Goal: Feedback & Contribution: Submit feedback/report problem

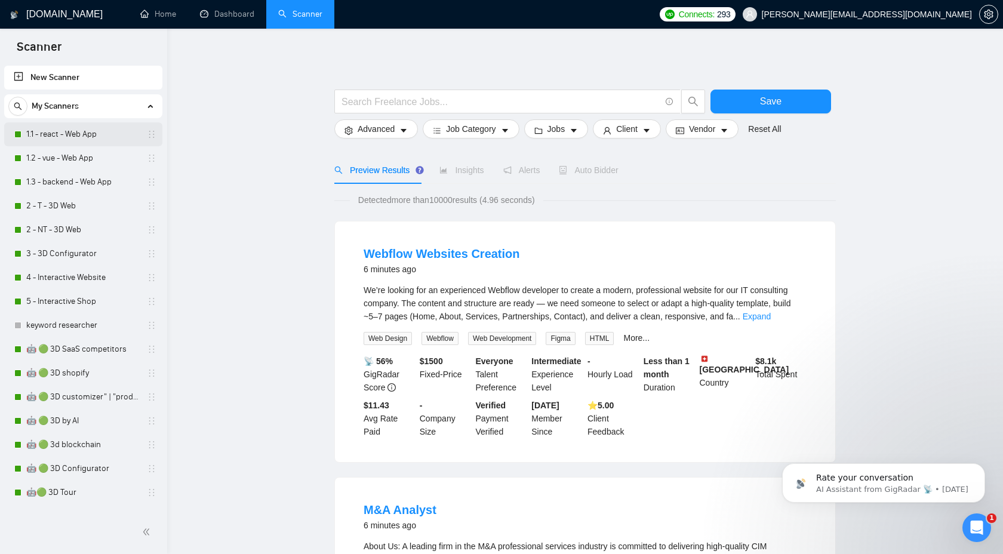
click at [88, 139] on link "1.1 - react - Web App" at bounding box center [82, 134] width 113 height 24
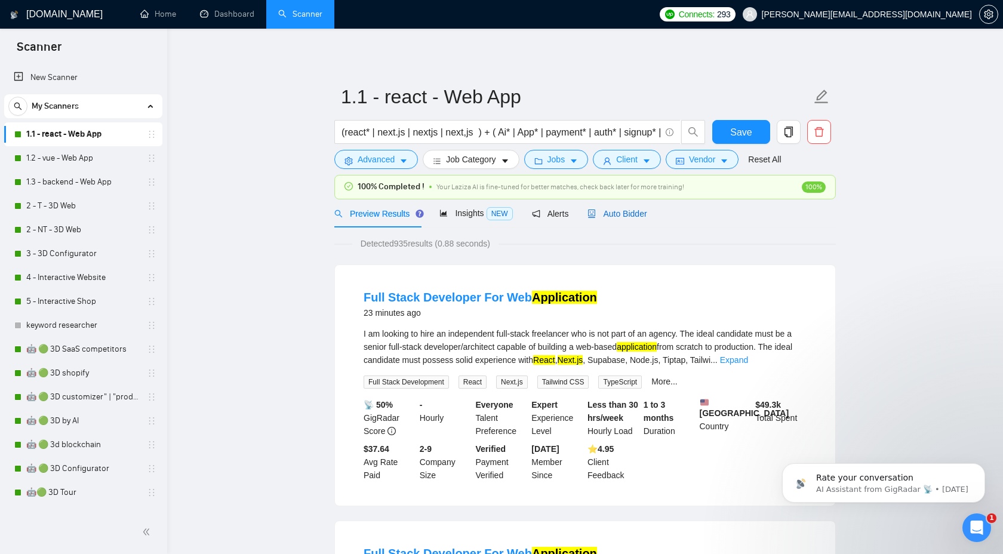
click at [595, 210] on icon "robot" at bounding box center [592, 214] width 8 height 8
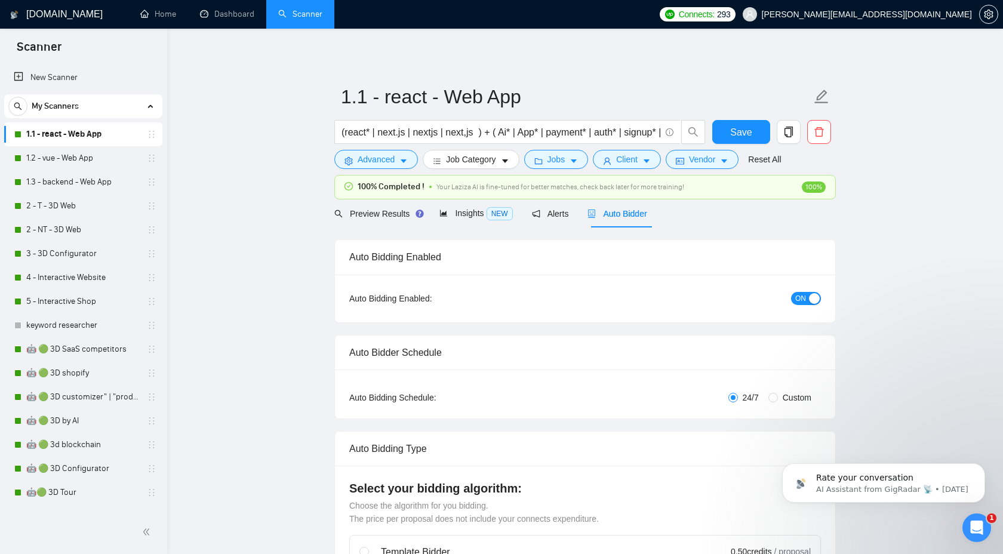
checkbox input "true"
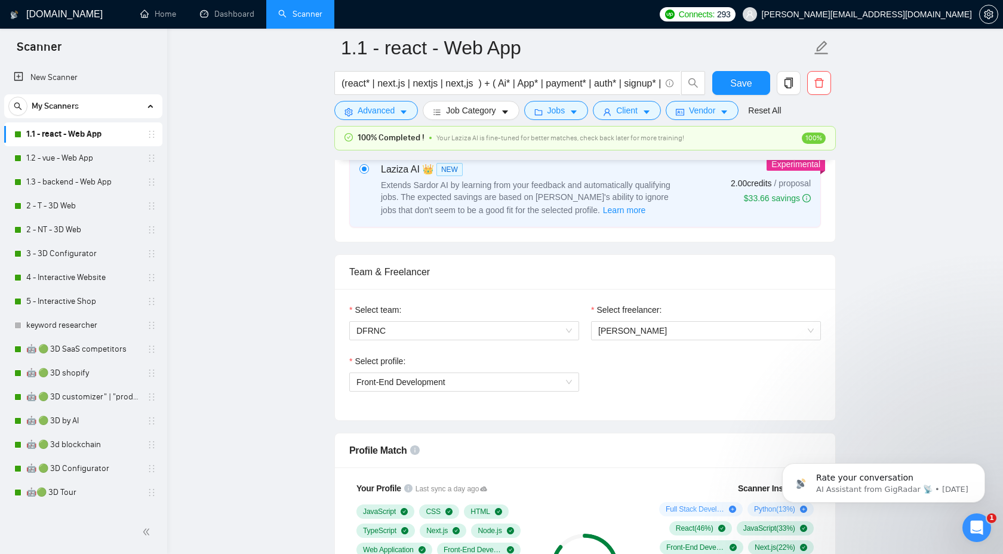
scroll to position [520, 0]
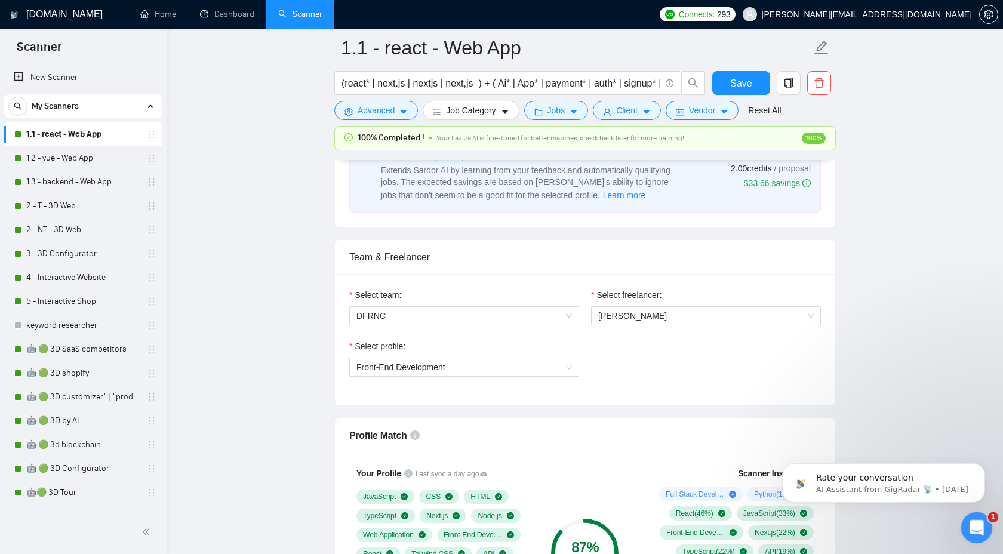
click at [968, 531] on div "Open Intercom Messenger" at bounding box center [974, 525] width 39 height 39
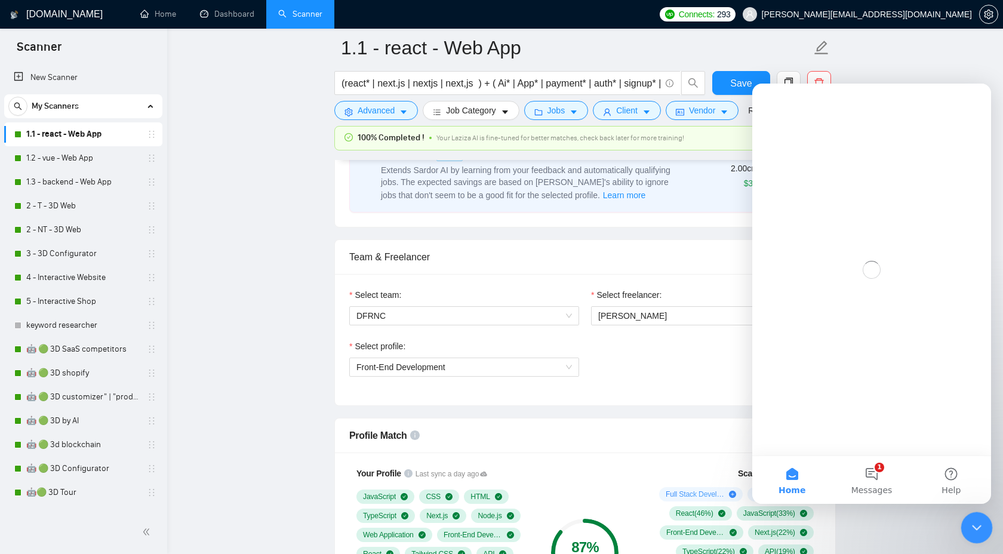
scroll to position [0, 0]
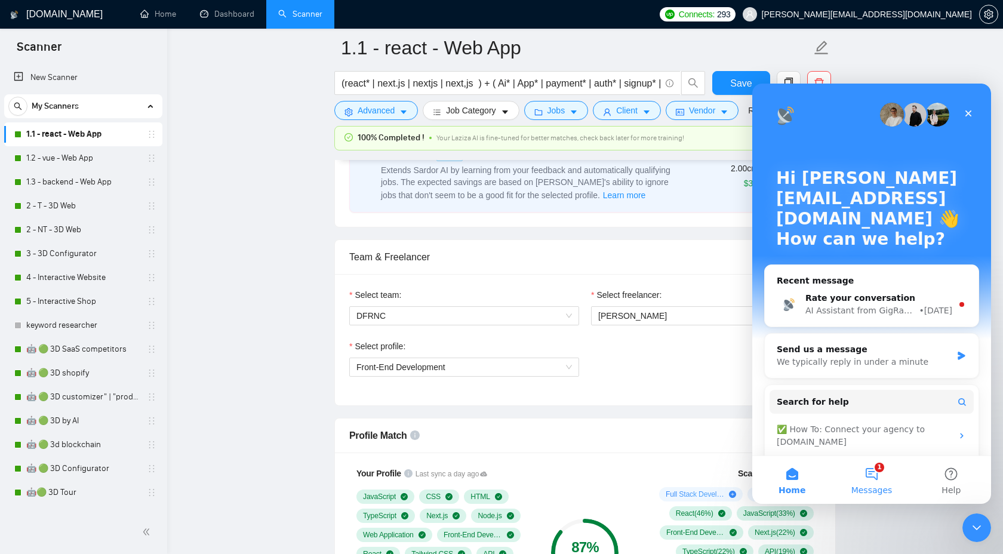
click at [868, 486] on span "Messages" at bounding box center [872, 490] width 41 height 8
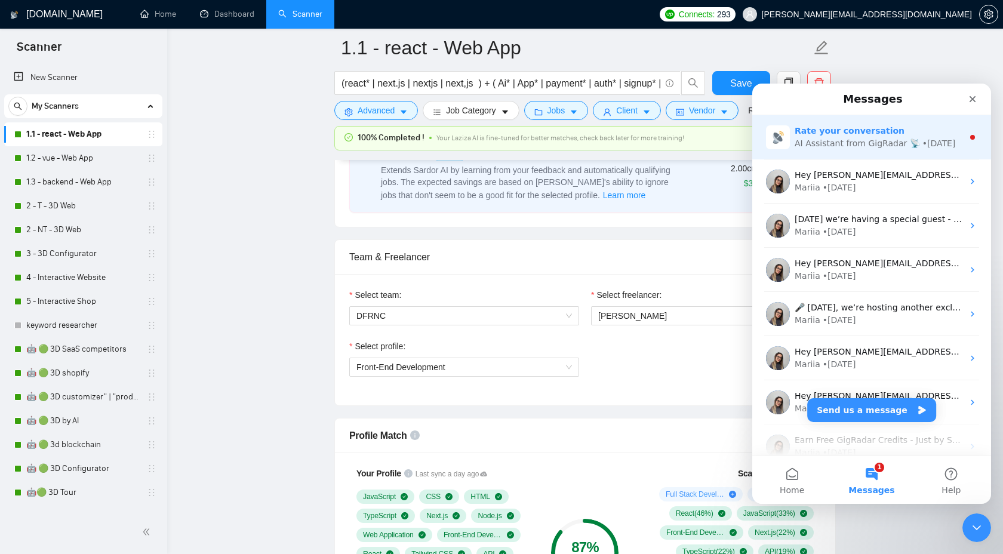
click at [909, 127] on div "Rate your conversation" at bounding box center [879, 131] width 168 height 13
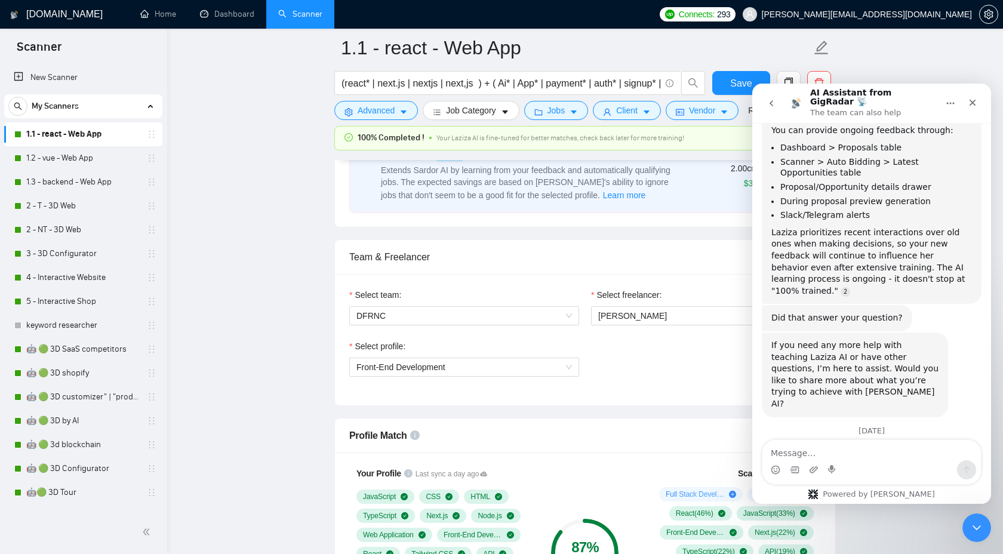
scroll to position [320, 0]
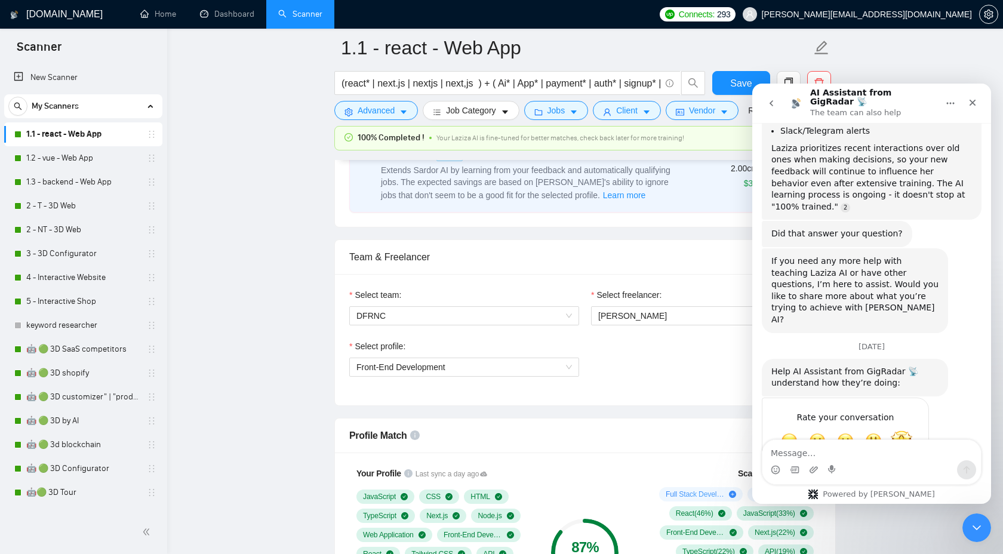
click at [895, 431] on span "Amazing" at bounding box center [901, 441] width 21 height 21
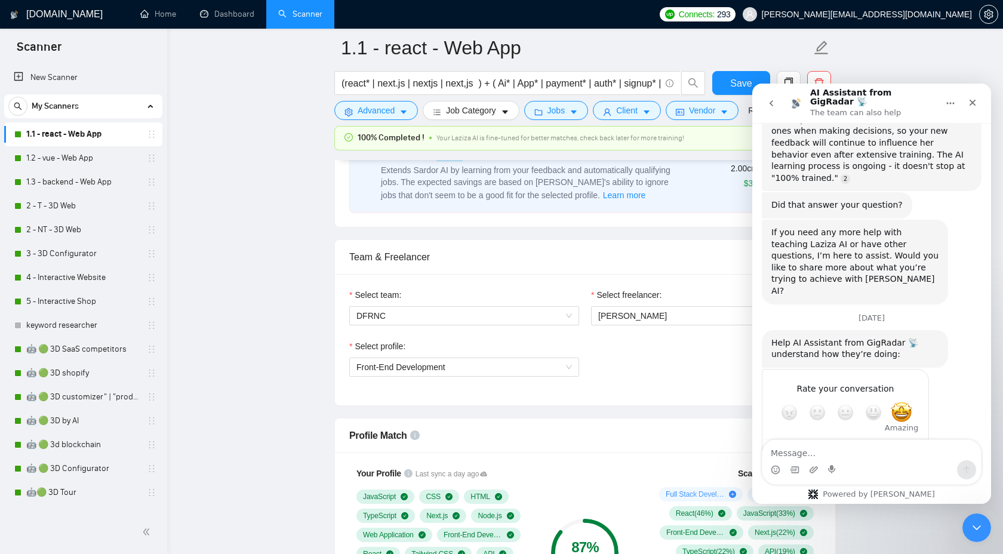
scroll to position [352, 0]
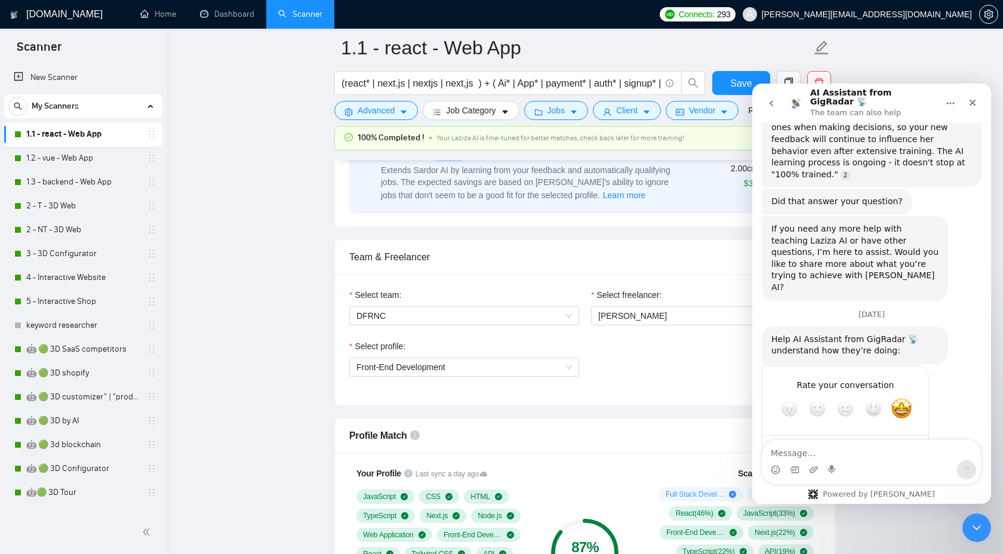
click at [901, 440] on div "Submit" at bounding box center [908, 452] width 24 height 24
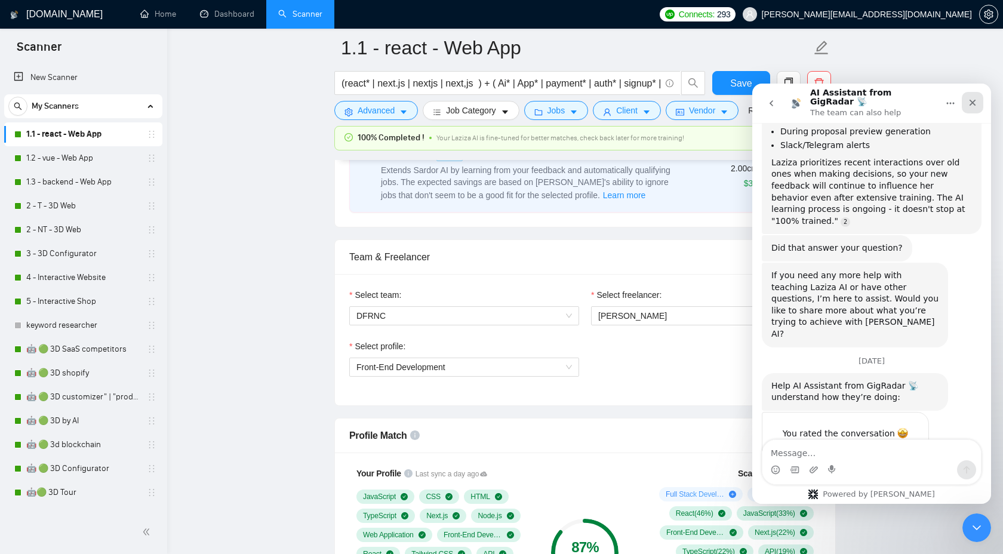
click at [969, 98] on icon "Close" at bounding box center [973, 103] width 10 height 10
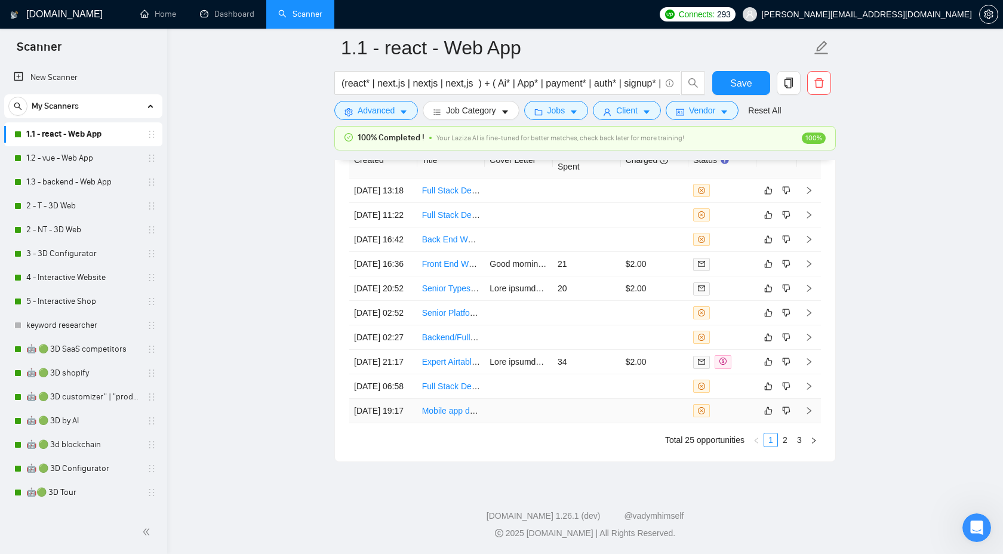
scroll to position [3364, 0]
click at [790, 440] on link "2" at bounding box center [785, 440] width 13 height 13
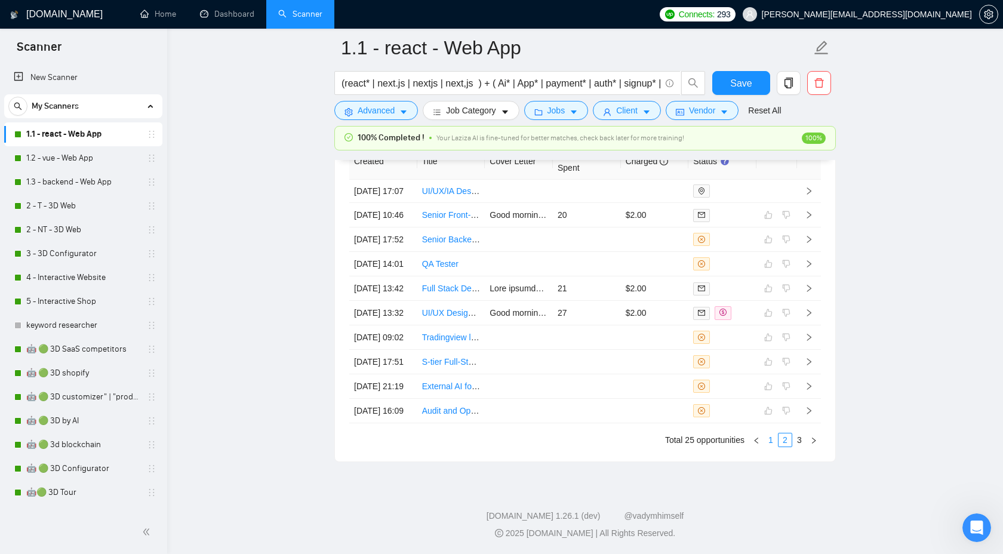
click at [771, 438] on link "1" at bounding box center [770, 440] width 13 height 13
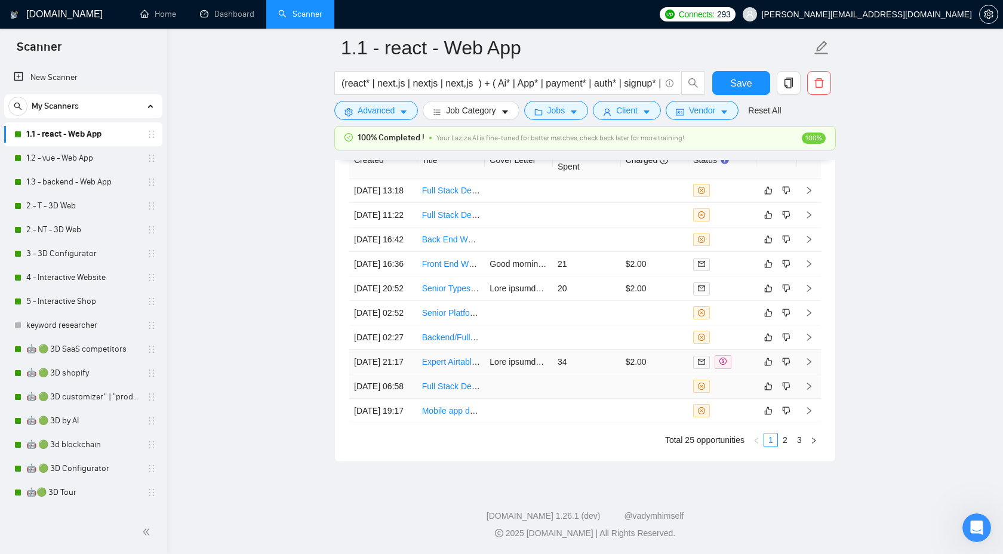
scroll to position [3354, 0]
click at [813, 413] on icon "right" at bounding box center [809, 411] width 8 height 8
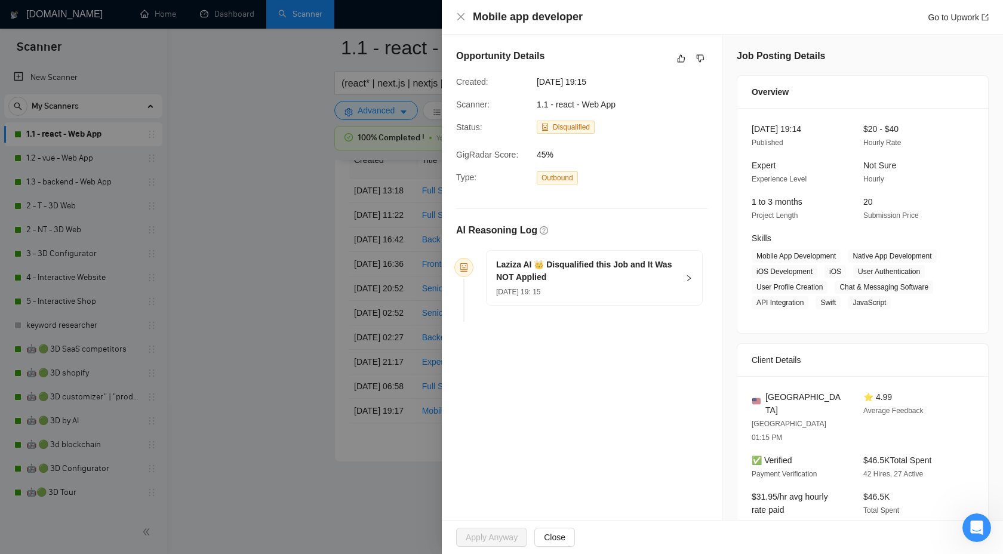
click at [672, 279] on h5 "Laziza AI 👑 Disqualified this Job and It Was NOT Applied" at bounding box center [587, 271] width 182 height 25
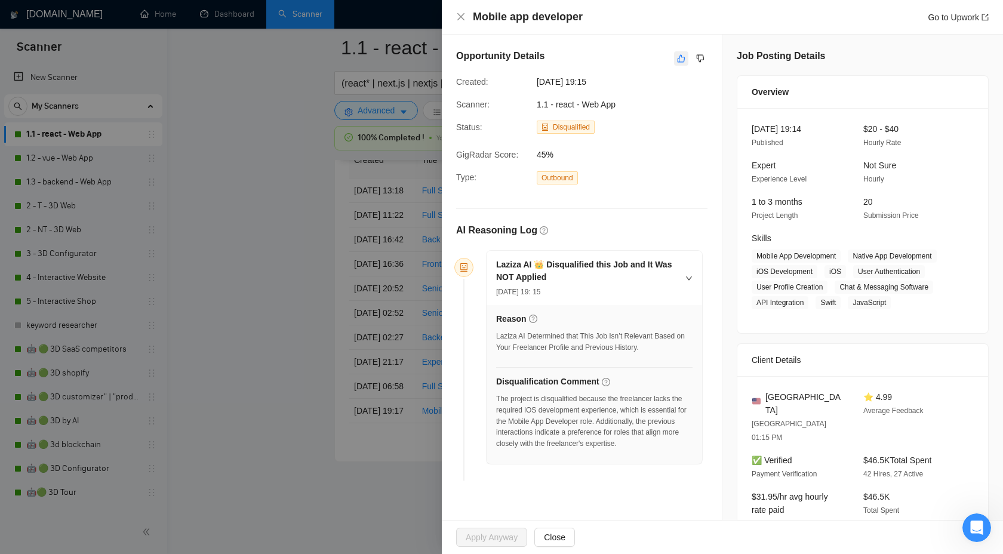
click at [681, 59] on icon "like" at bounding box center [681, 59] width 8 height 10
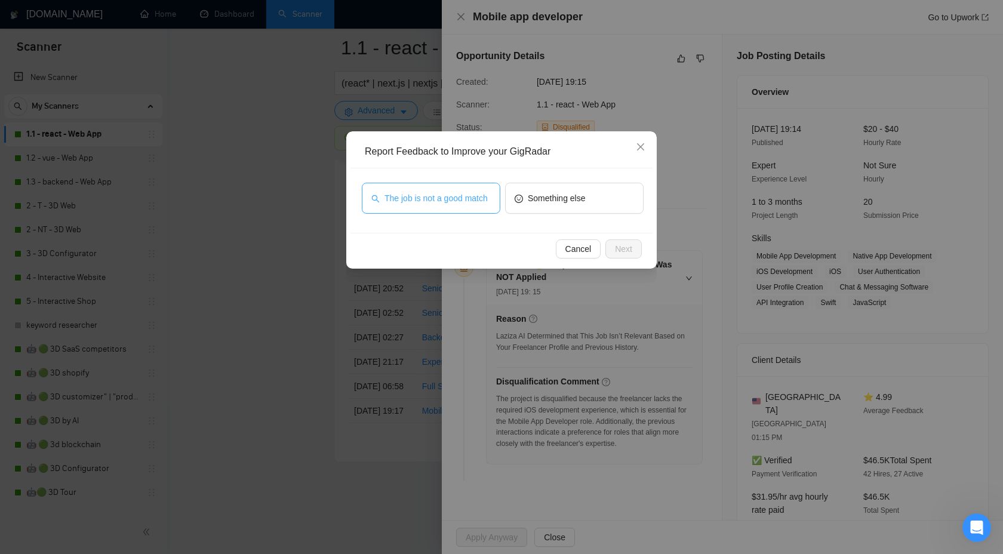
click at [457, 199] on span "The job is not a good match" at bounding box center [436, 198] width 103 height 13
click at [623, 247] on span "Next" at bounding box center [623, 248] width 17 height 13
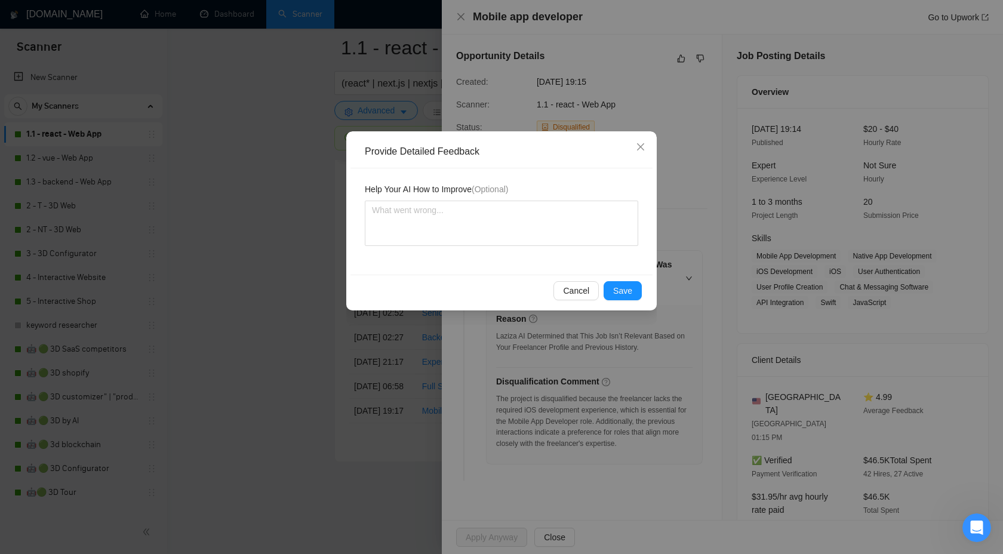
click at [610, 280] on div "Cancel Save" at bounding box center [502, 291] width 302 height 32
click at [614, 285] on span "Save" at bounding box center [622, 290] width 19 height 13
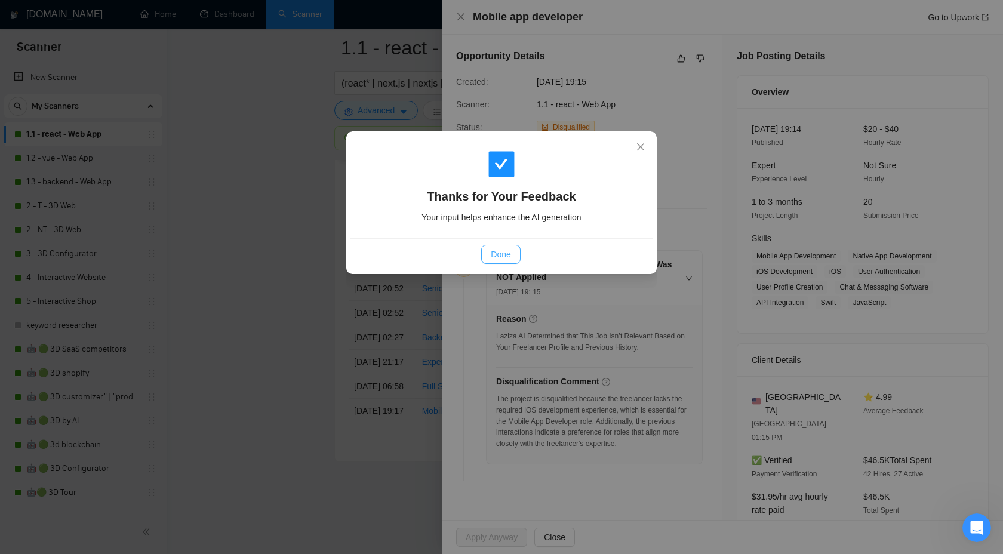
click at [491, 260] on span "Done" at bounding box center [501, 254] width 20 height 13
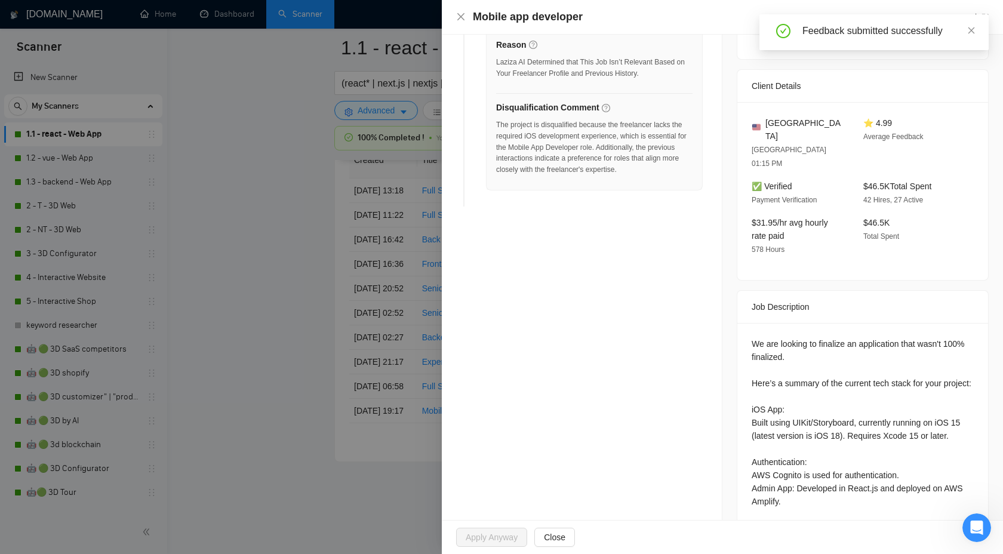
scroll to position [386, 0]
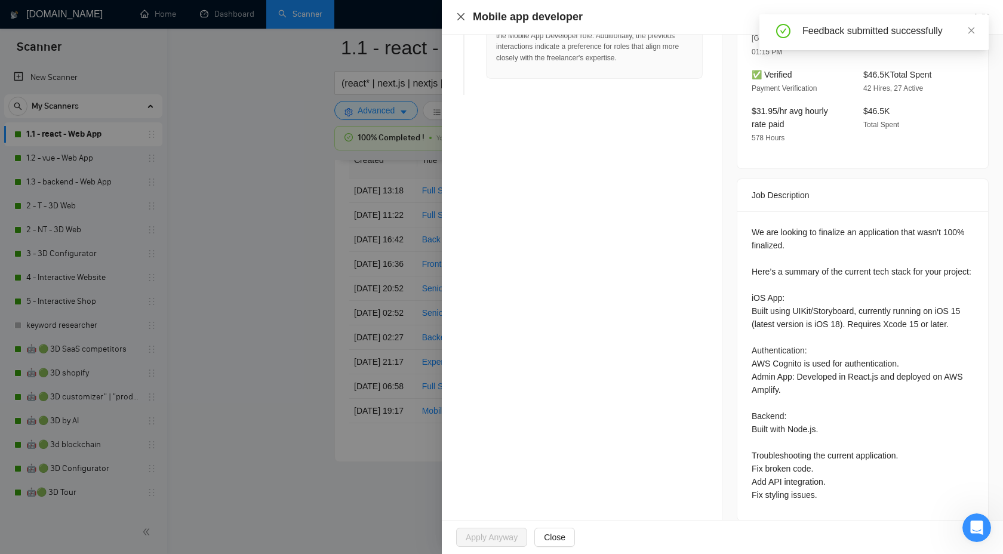
click at [457, 13] on icon "close" at bounding box center [461, 17] width 10 height 10
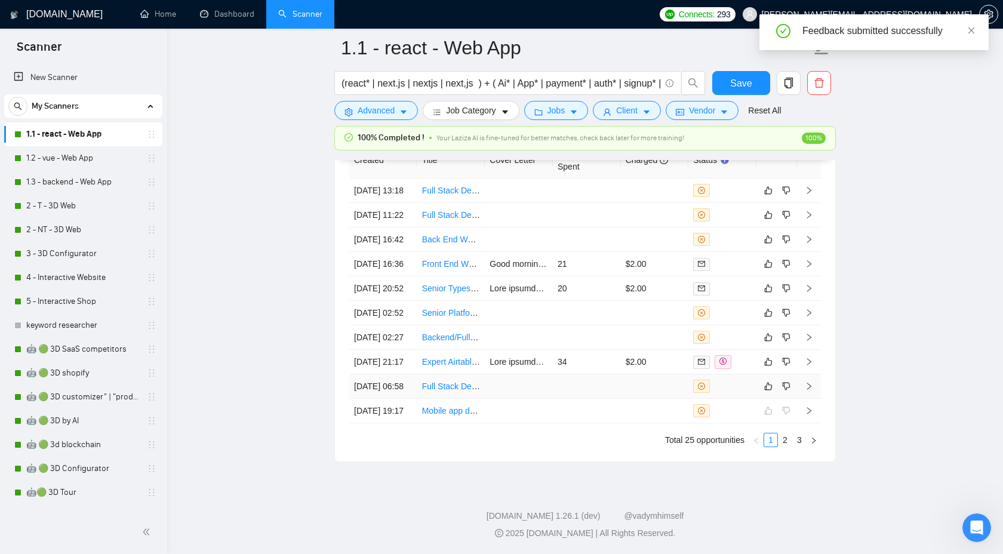
click at [809, 383] on icon "right" at bounding box center [809, 386] width 4 height 7
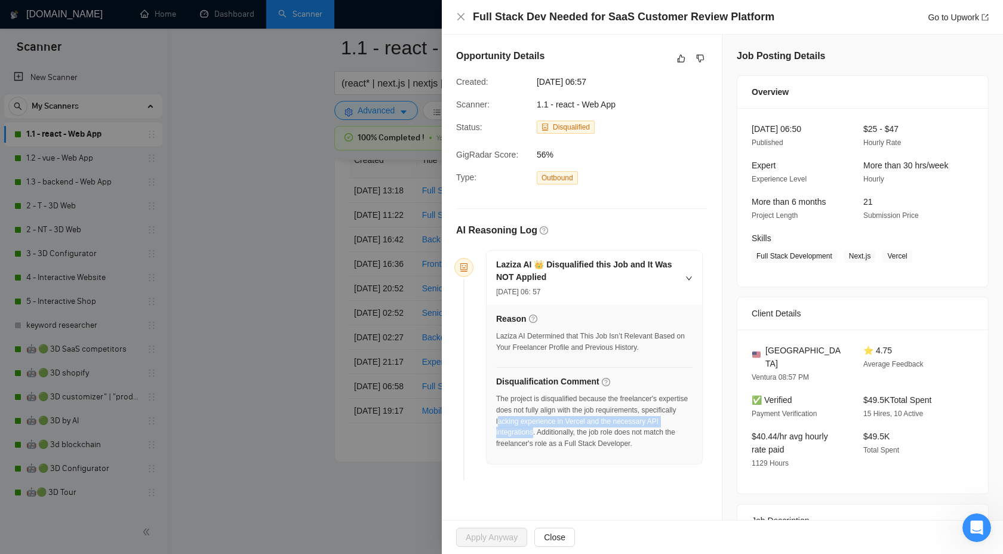
drag, startPoint x: 537, startPoint y: 424, endPoint x: 585, endPoint y: 433, distance: 48.6
click at [585, 433] on div "The project is disqualified because the freelancer's expertise does not fully a…" at bounding box center [594, 422] width 196 height 56
click at [552, 410] on div "The project is disqualified because the freelancer's expertise does not fully a…" at bounding box center [594, 422] width 196 height 56
drag, startPoint x: 536, startPoint y: 419, endPoint x: 585, endPoint y: 430, distance: 50.3
click at [585, 430] on div "The project is disqualified because the freelancer's expertise does not fully a…" at bounding box center [594, 422] width 196 height 56
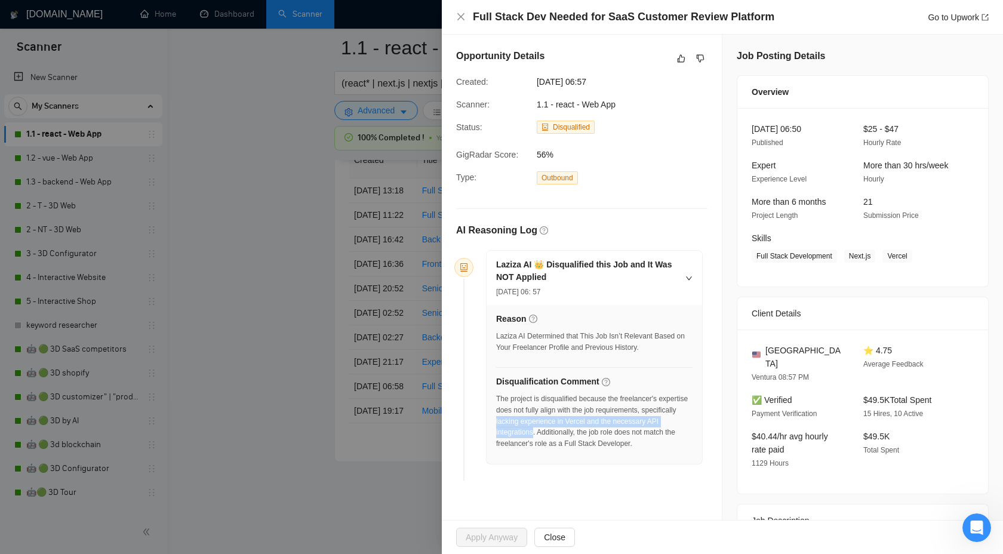
copy div "lacking experience in Vercel and the necessary API integrations"
click at [701, 51] on button "button" at bounding box center [700, 58] width 14 height 14
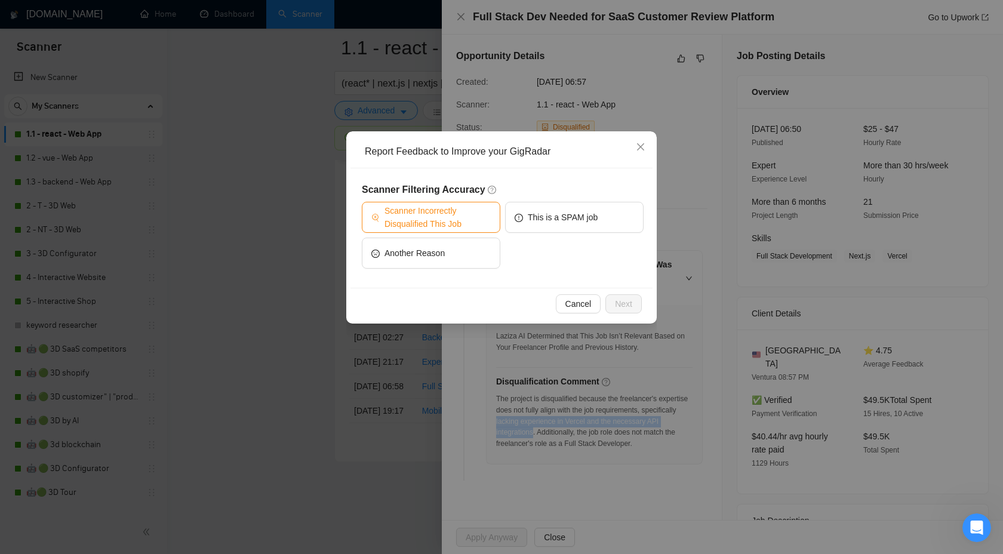
click at [427, 229] on span "Scanner Incorrectly Disqualified This Job" at bounding box center [438, 217] width 106 height 26
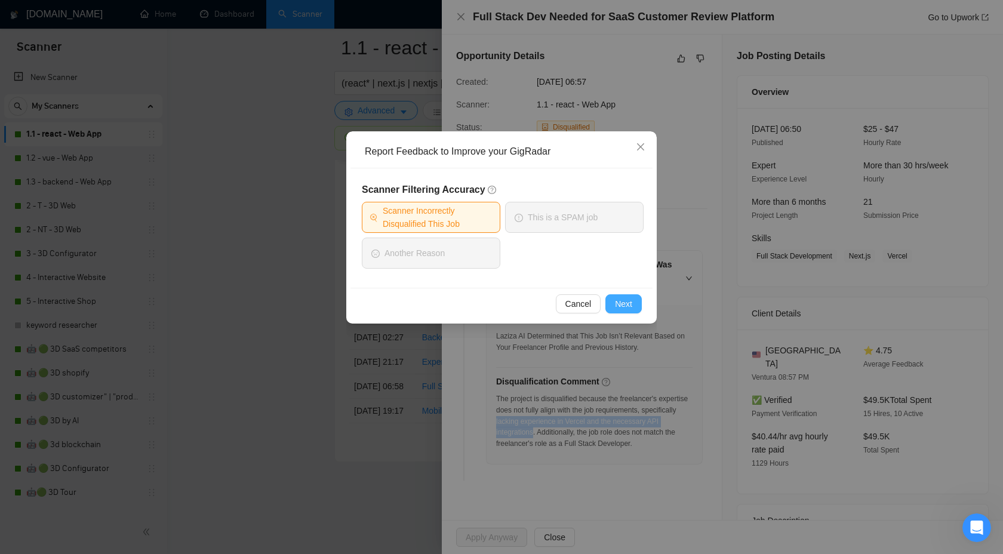
click at [617, 299] on span "Next" at bounding box center [623, 303] width 17 height 13
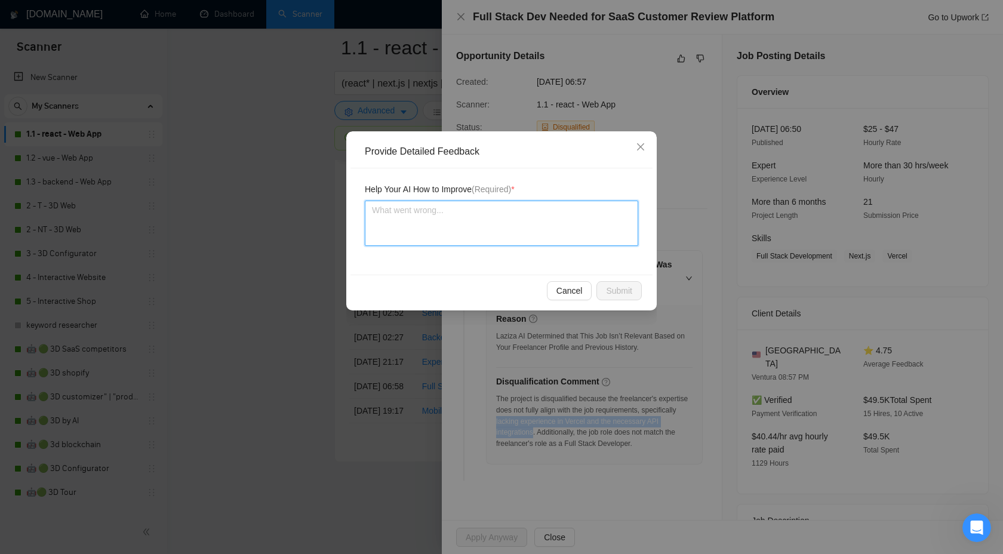
click at [509, 236] on textarea at bounding box center [501, 223] width 273 height 45
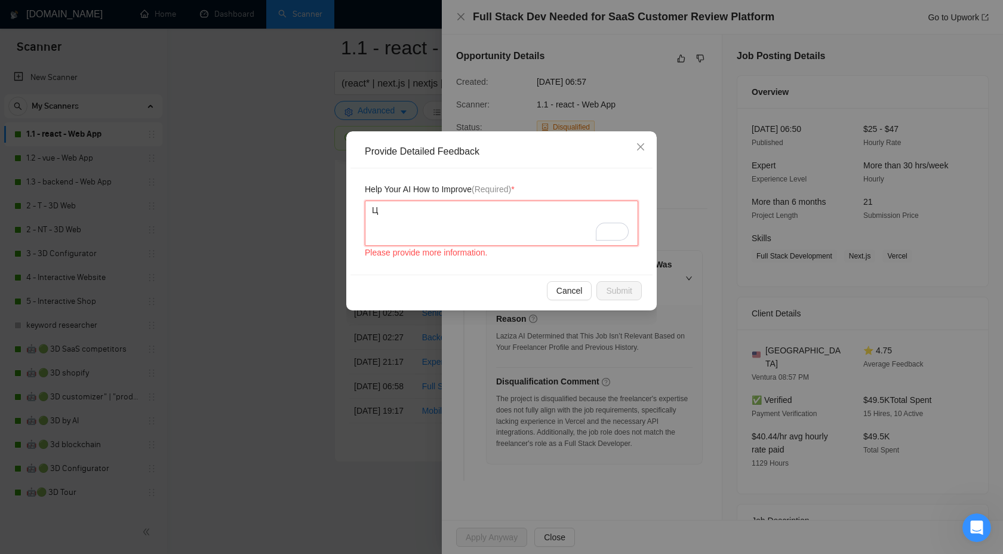
type textarea "Цу"
type textarea "Ц"
type textarea "E"
type textarea "W"
type textarea "We"
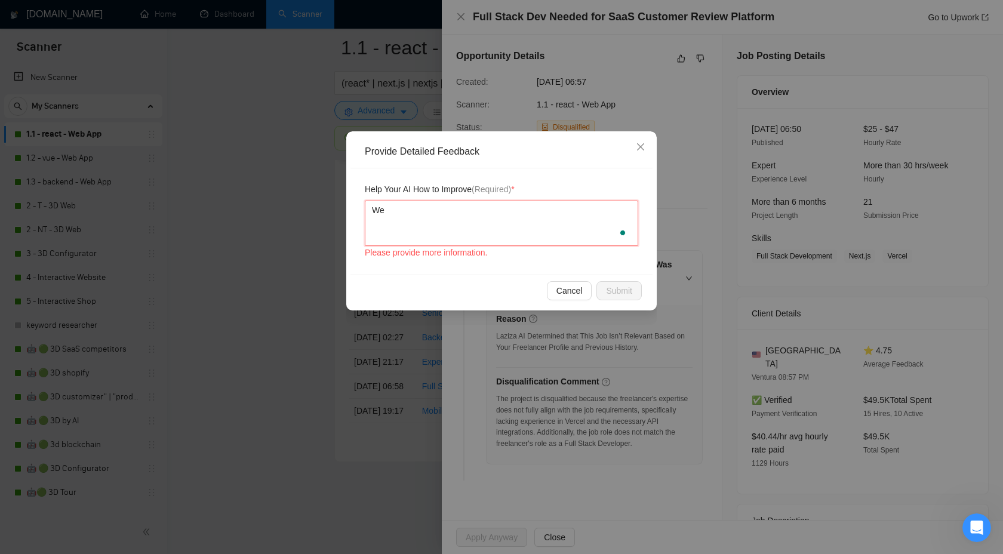
type textarea "We"
type textarea "We c"
type textarea "We ca"
type textarea "We can"
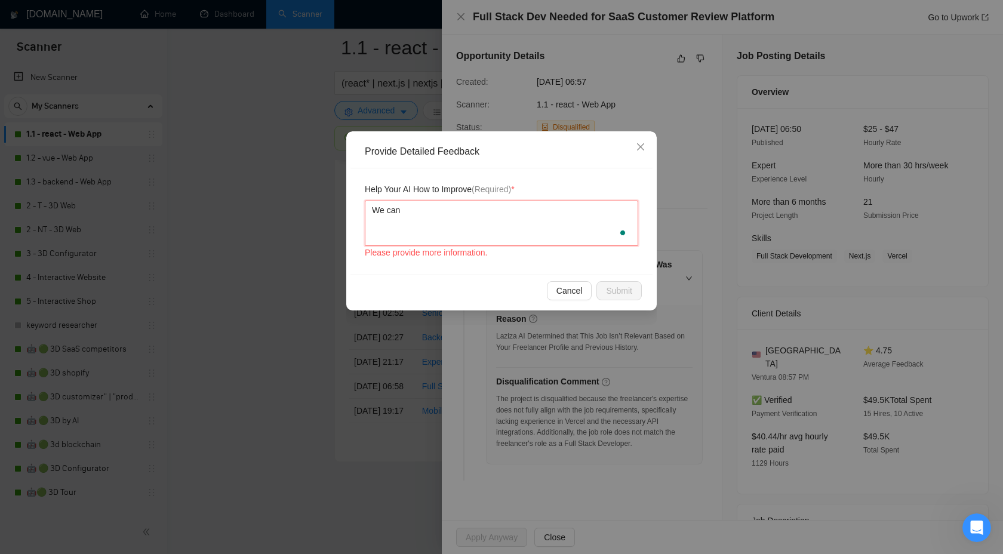
paste textarea "lacking experience in Vercel and the necessary API integrations"
type textarea "We can lacking experience in Vercel and the necessary API integrations"
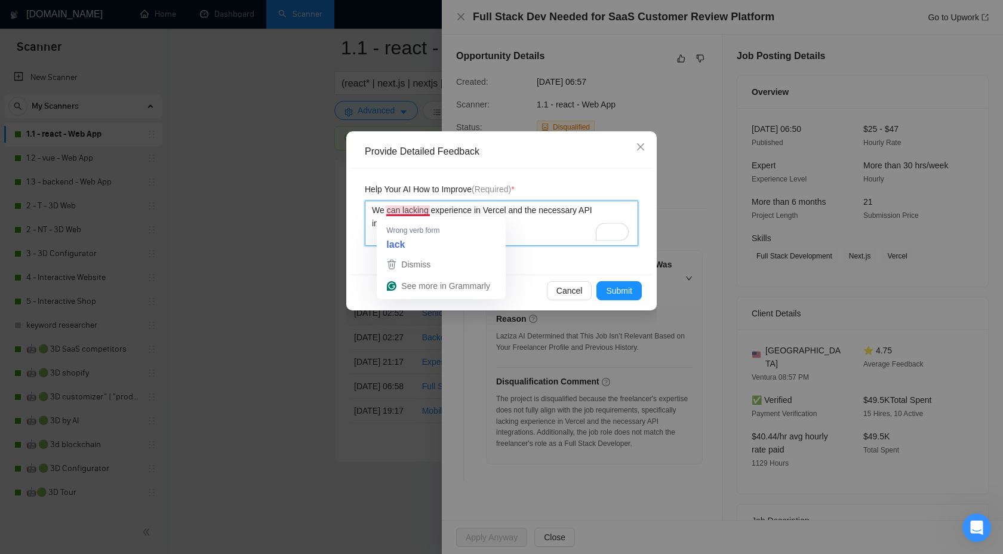
click at [416, 209] on textarea "We can lacking experience in Vercel and the necessary API integrations" at bounding box center [501, 223] width 273 height 45
type textarea "We can ha experience in Vercel and the necessary API integrations"
type textarea "We can hab experience in Vercel and the necessary API integrations"
type textarea "We can habe experience in Vercel and the necessary API integrations"
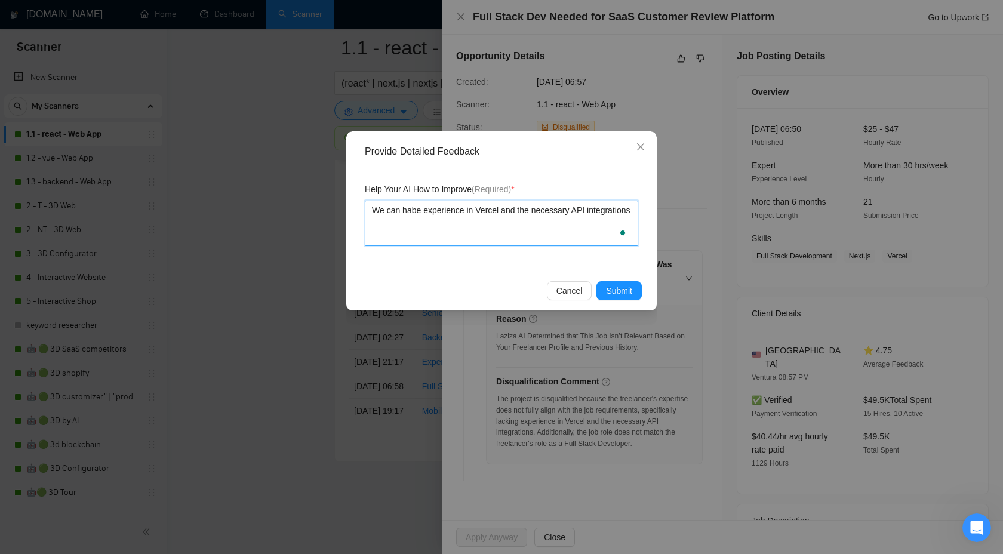
type textarea "We can hab experience in Vercel and the necessary API integrations"
type textarea "We can ha experience in Vercel and the necessary API integrations"
type textarea "We can hav experience in Vercel and the necessary API integrations"
type textarea "We can have experience in Vercel and the necessary API integrations"
click at [567, 211] on textarea "We can have experience in Vercel and the necessary API integrations" at bounding box center [501, 223] width 273 height 45
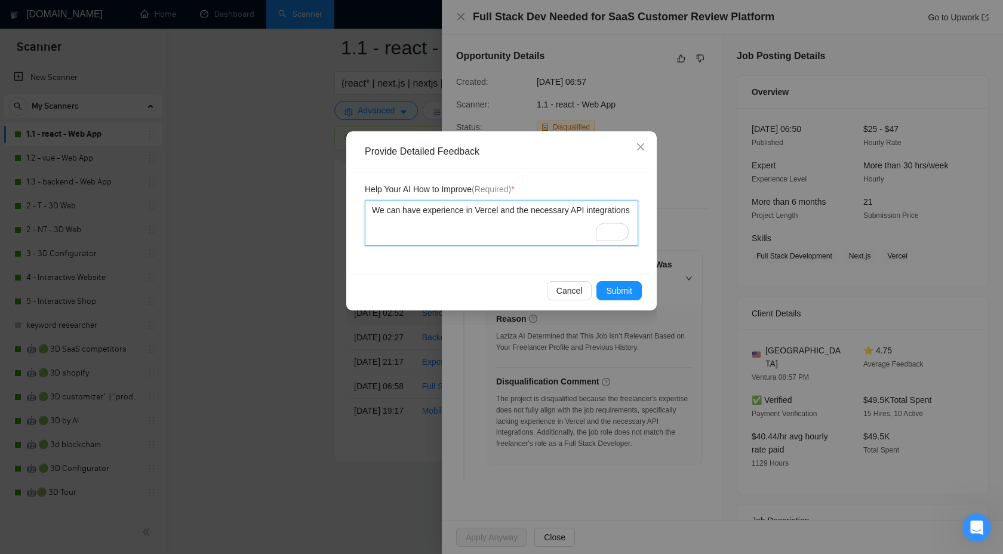
click at [567, 211] on textarea "We can have experience in Vercel and the necessary API integrations" at bounding box center [501, 223] width 273 height 45
type textarea "We can have experience in Vercel and the API integrations"
click at [625, 288] on span "Submit" at bounding box center [619, 290] width 26 height 13
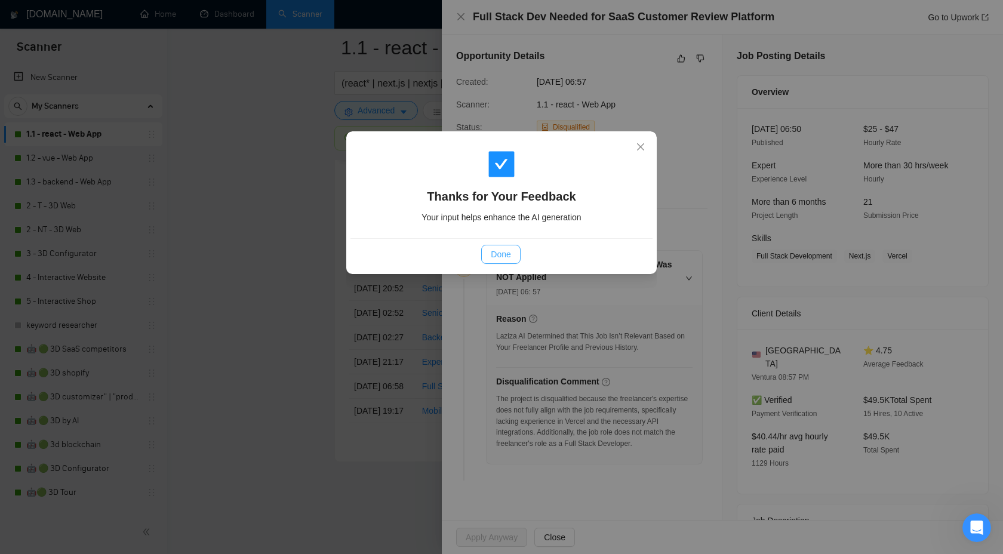
click at [502, 259] on span "Done" at bounding box center [501, 254] width 20 height 13
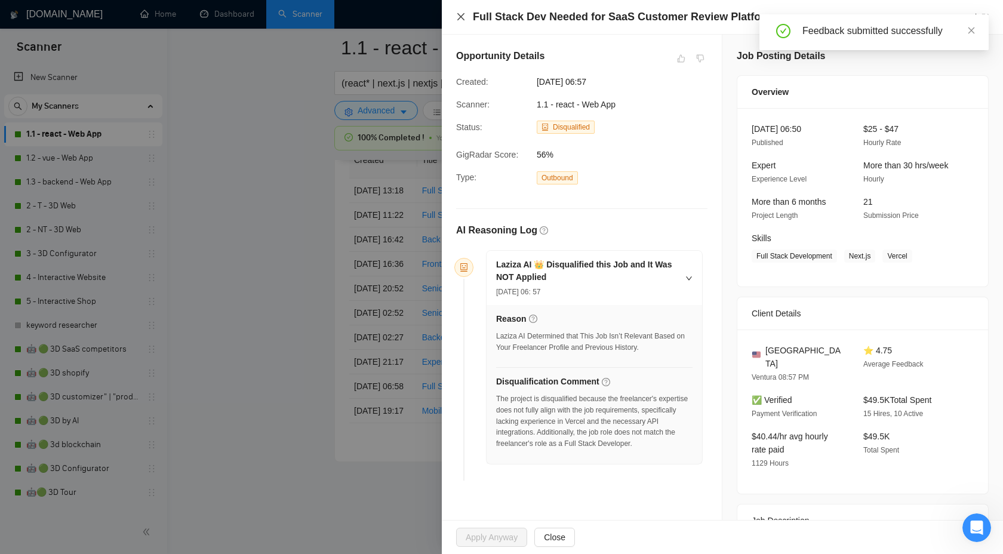
click at [464, 16] on icon "close" at bounding box center [461, 17] width 10 height 10
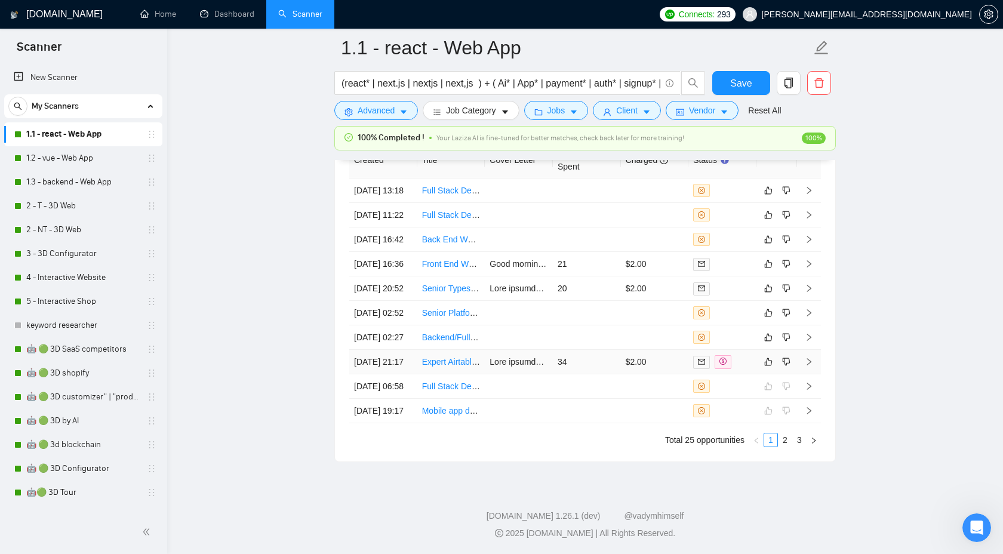
click at [805, 350] on td at bounding box center [809, 362] width 24 height 24
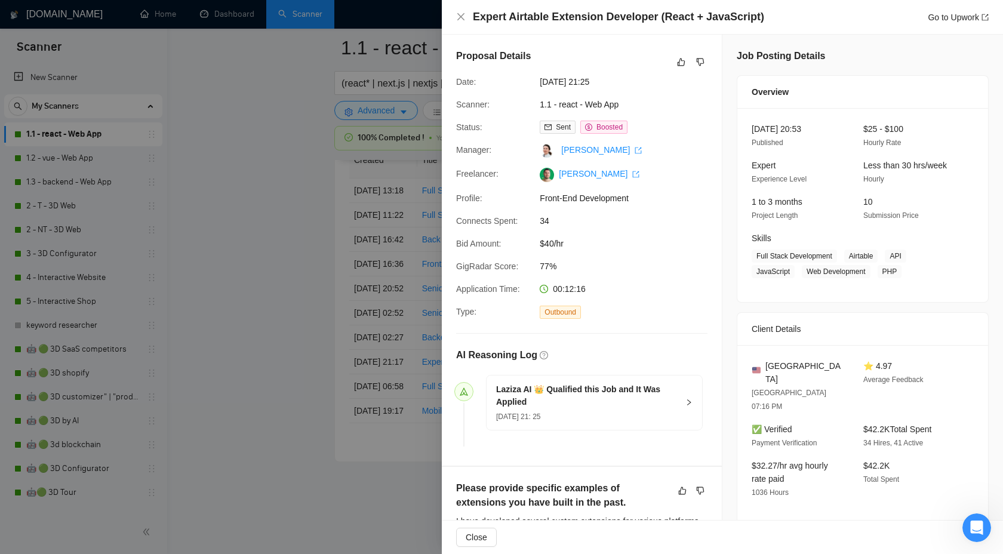
click at [683, 405] on div "Laziza AI 👑 Qualified this Job and It Was Applied 18 Sep, 2025 21: 25" at bounding box center [595, 403] width 216 height 54
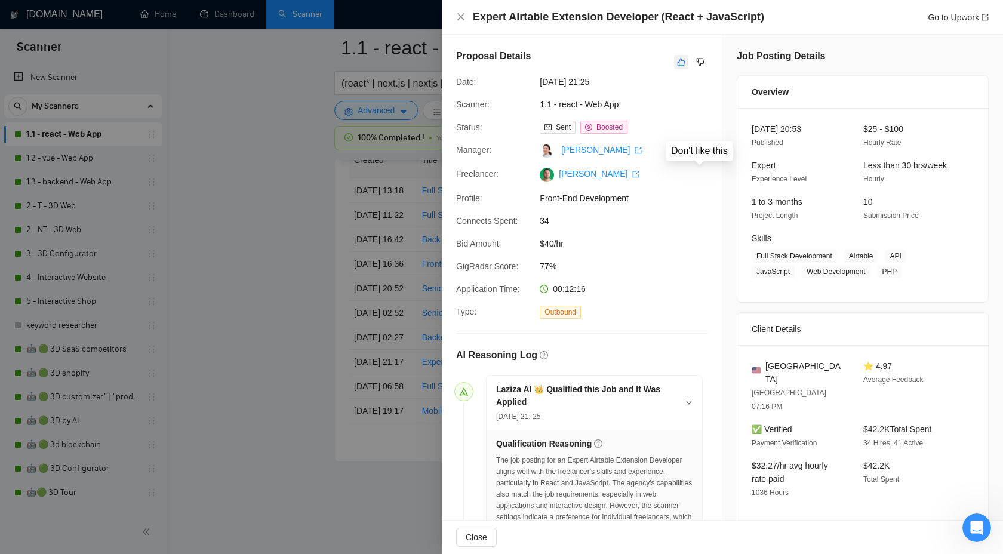
click at [683, 60] on icon "like" at bounding box center [682, 63] width 8 height 8
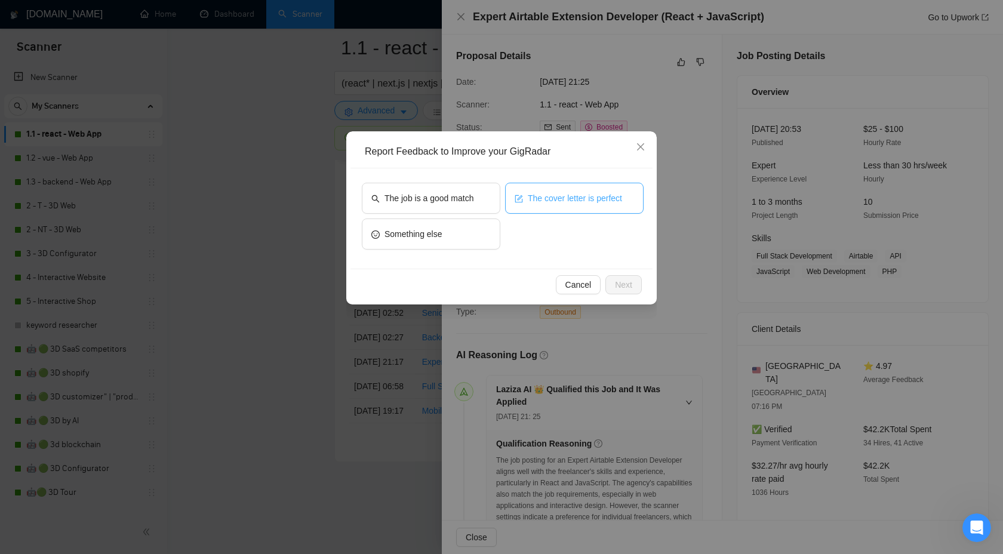
click at [552, 213] on button "The cover letter is perfect" at bounding box center [574, 198] width 139 height 31
click at [611, 280] on button "Next" at bounding box center [624, 284] width 36 height 19
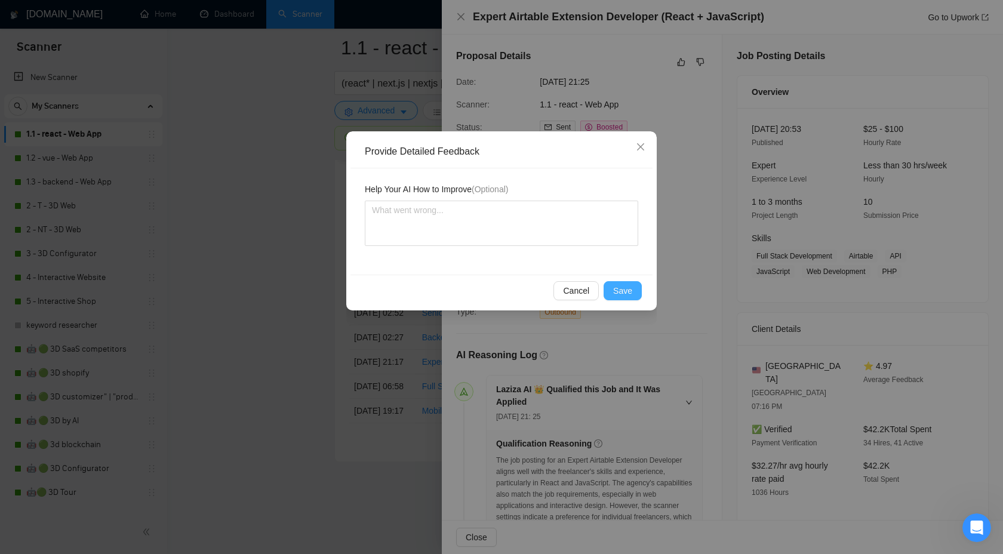
click at [617, 284] on button "Save" at bounding box center [623, 290] width 38 height 19
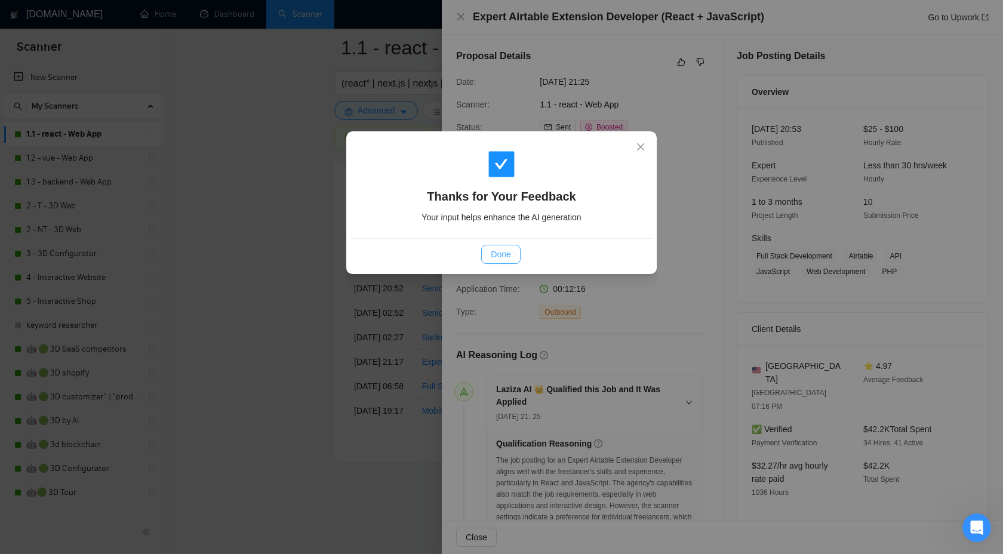
click at [491, 251] on span "Done" at bounding box center [501, 254] width 20 height 13
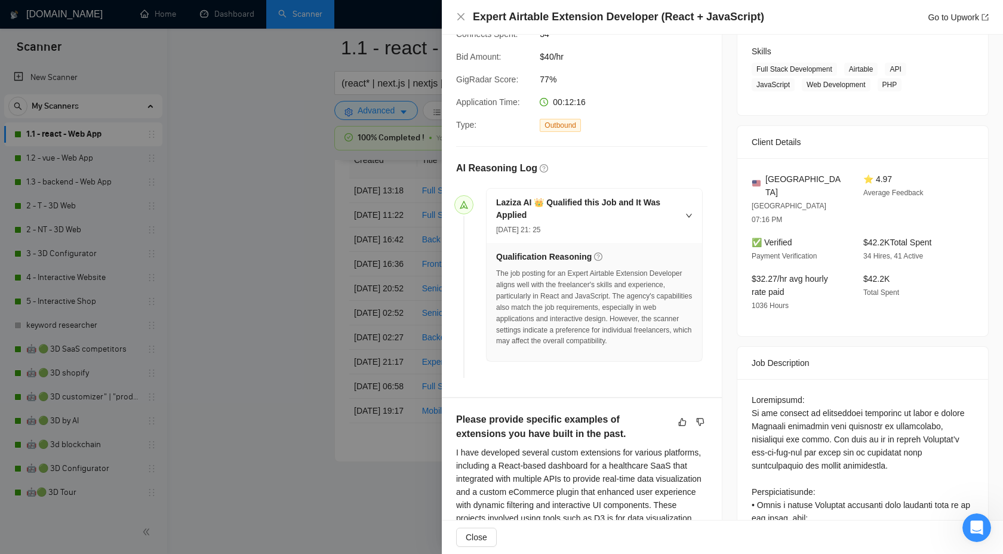
scroll to position [192, 0]
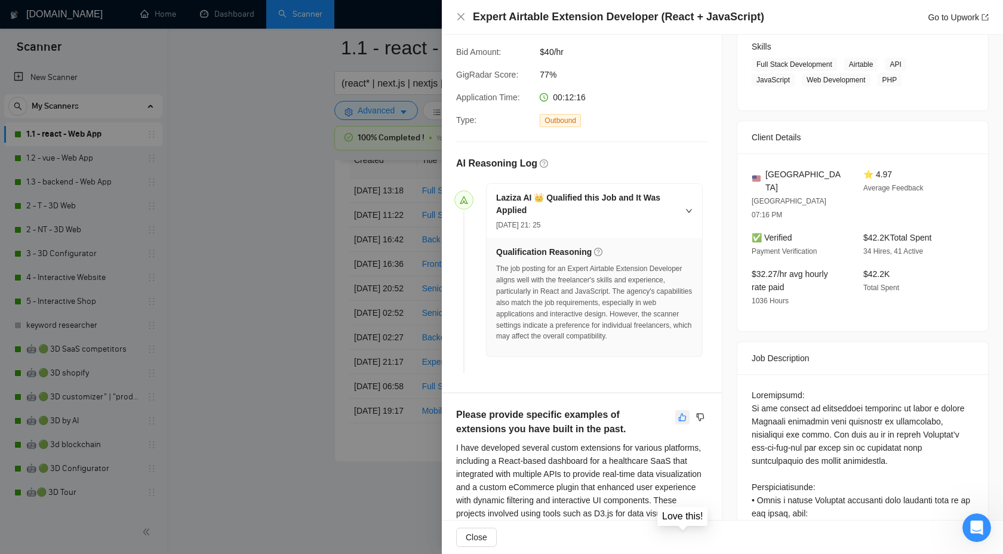
click at [681, 422] on icon "like" at bounding box center [682, 418] width 8 height 10
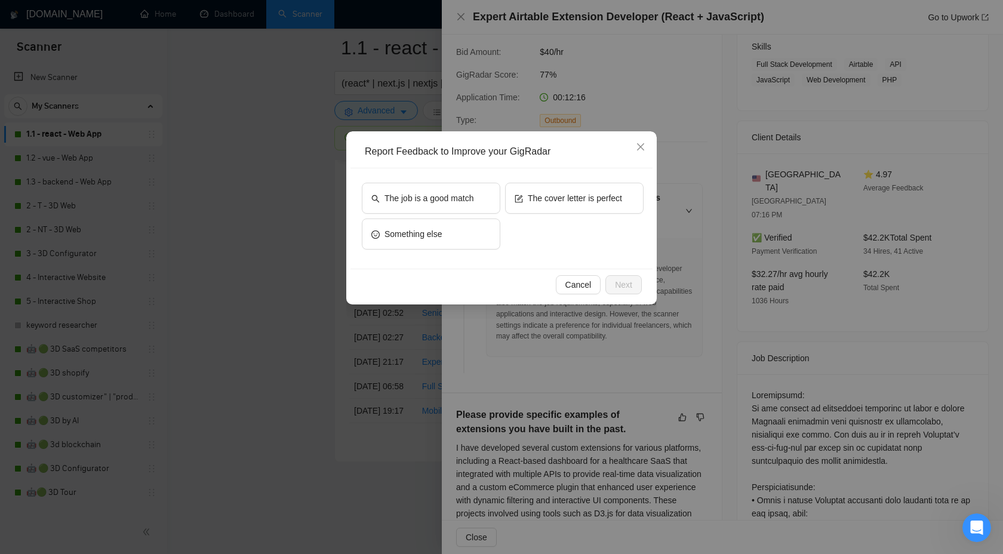
click at [542, 114] on div "Report Feedback to Improve your GigRadar The job is a good match The cover lett…" at bounding box center [501, 277] width 1003 height 554
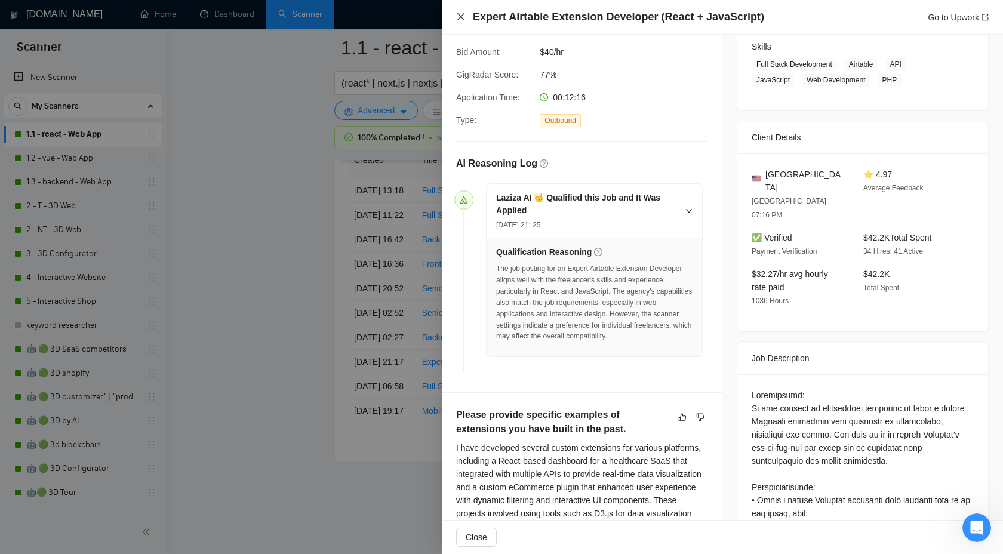
click at [462, 18] on icon "close" at bounding box center [460, 16] width 7 height 7
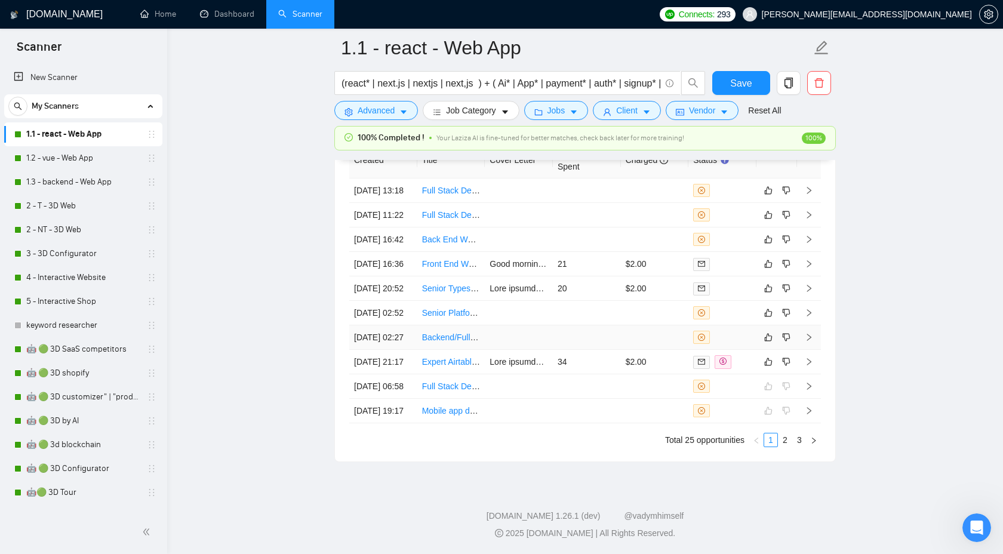
click at [812, 333] on icon "right" at bounding box center [809, 337] width 8 height 8
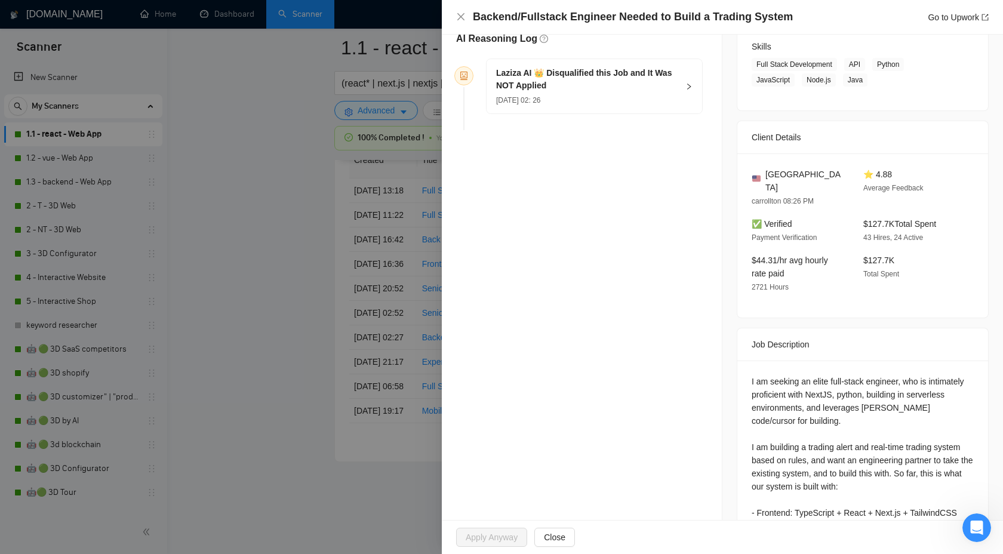
click at [659, 95] on div "19 Sep, 2025 02: 26" at bounding box center [587, 99] width 182 height 13
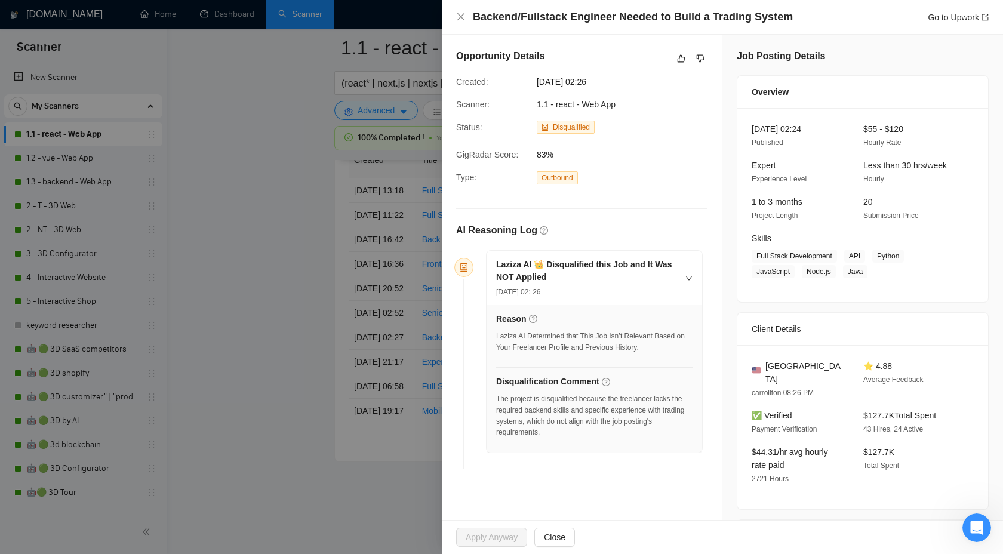
click at [664, 398] on div "The project is disqualified because the freelancer lacks the required backend s…" at bounding box center [594, 416] width 196 height 45
drag, startPoint x: 632, startPoint y: 410, endPoint x: 551, endPoint y: 420, distance: 82.4
click at [551, 420] on div "The project is disqualified because the freelancer lacks the required backend s…" at bounding box center [594, 416] width 196 height 45
copy div "experience with trading systems"
click at [702, 60] on icon "dislike" at bounding box center [701, 59] width 8 height 8
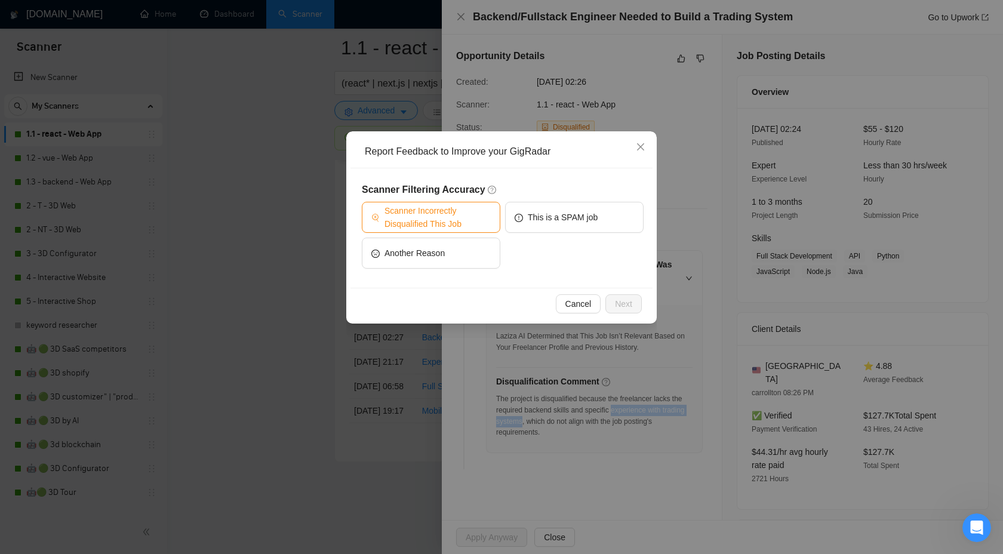
click at [462, 223] on span "Scanner Incorrectly Disqualified This Job" at bounding box center [438, 217] width 106 height 26
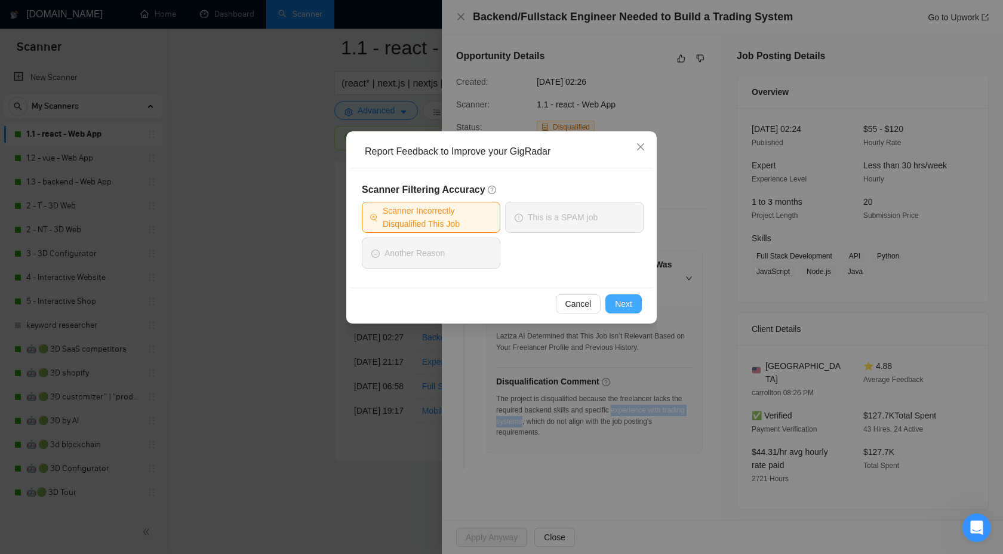
click at [624, 310] on span "Next" at bounding box center [623, 303] width 17 height 13
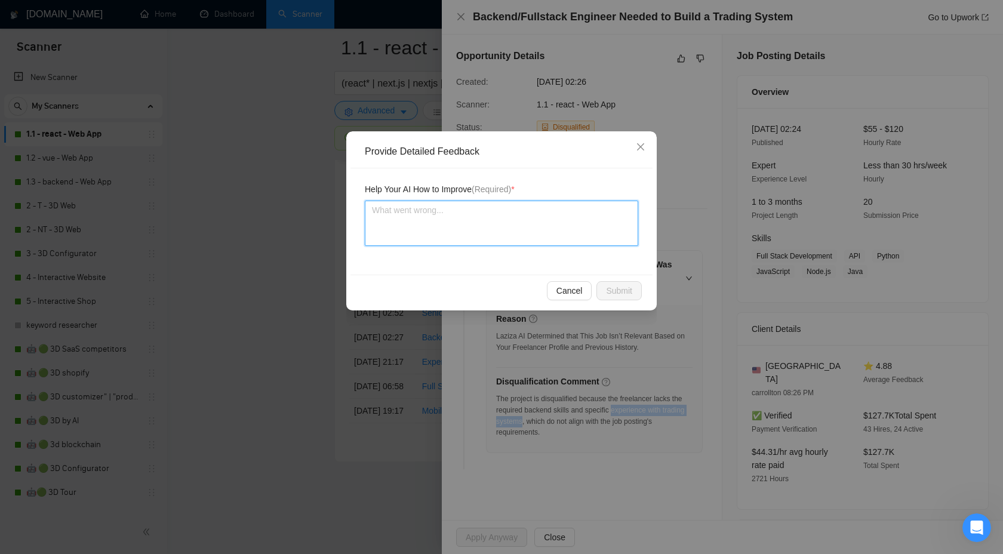
click at [450, 207] on textarea at bounding box center [501, 223] width 273 height 45
type textarea "W"
type textarea "We"
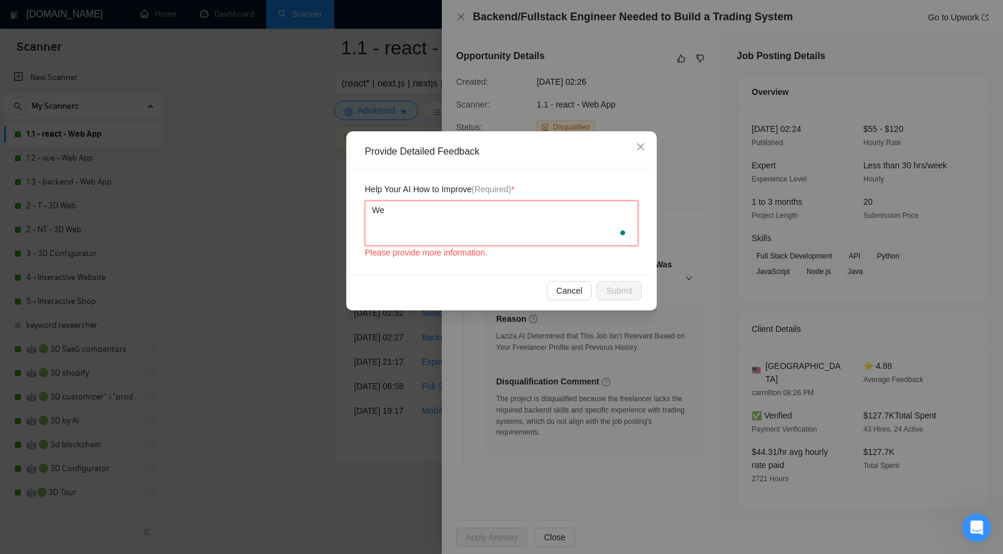
type textarea "We"
type textarea "We c"
type textarea "We ca"
type textarea "We can"
type textarea "We cand"
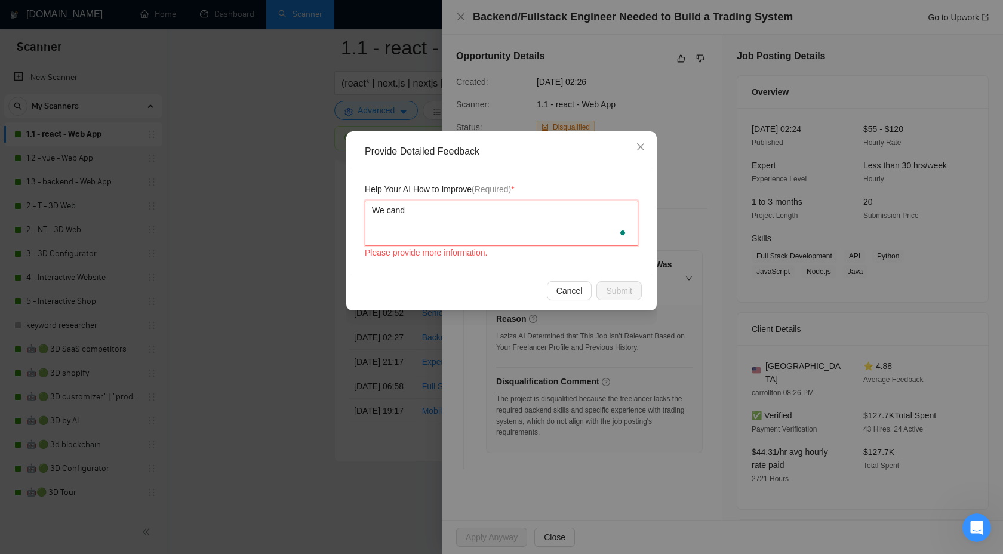
type textarea "We can"
type textarea "We can h"
type textarea "We can ha"
type textarea "We can had"
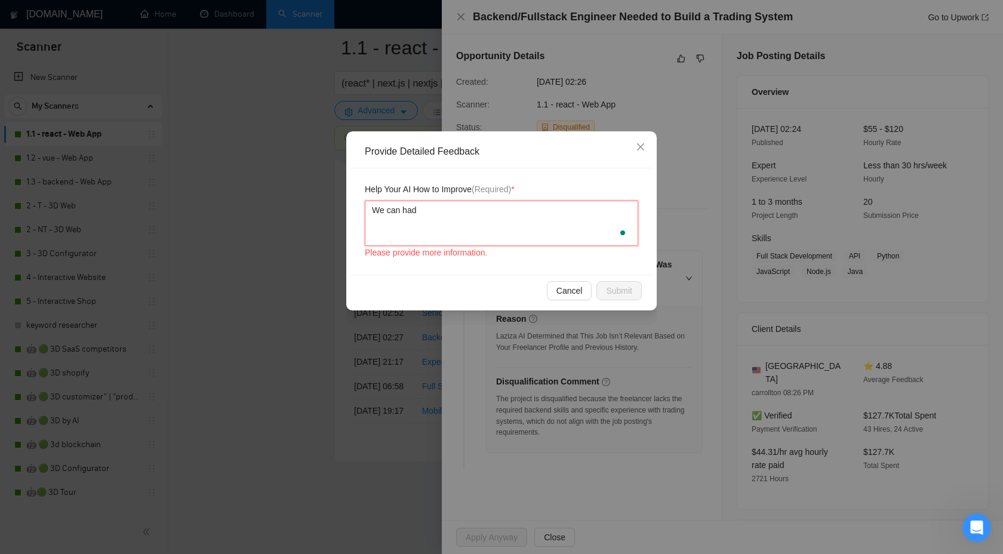
type textarea "We can hadl"
type textarea "We can hadle"
paste textarea "experience with trading systems"
type textarea "We can hadle experience with trading systems"
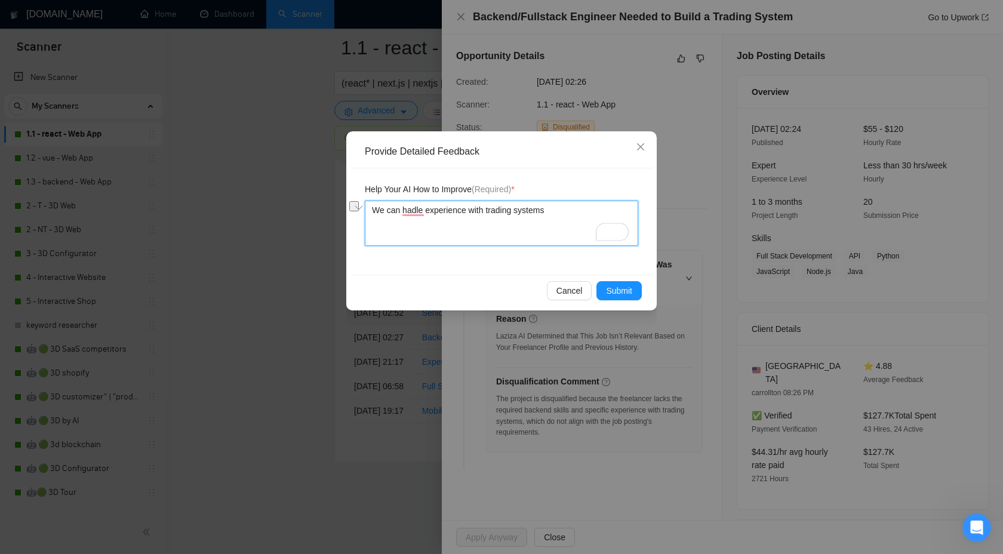
drag, startPoint x: 482, startPoint y: 212, endPoint x: 427, endPoint y: 213, distance: 55.0
click at [427, 213] on textarea "We can hadle experience with trading systems" at bounding box center [501, 223] width 273 height 45
type textarea "We can hadle bh trading systems"
type textarea "We can hadle buh trading systems"
type textarea "We can hadle buih trading systems"
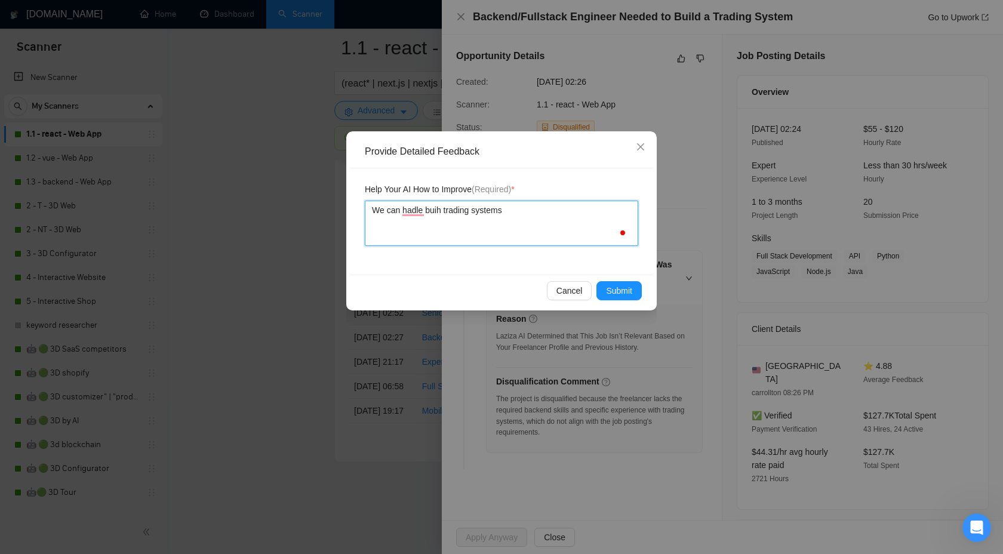
type textarea "We can hadle builh trading systems"
type textarea "We can hadle buildh trading systems"
type textarea "We can hadle buildih trading systems"
type textarea "We can hadle buildinh trading systems"
type textarea "We can hadle buildingh trading systems"
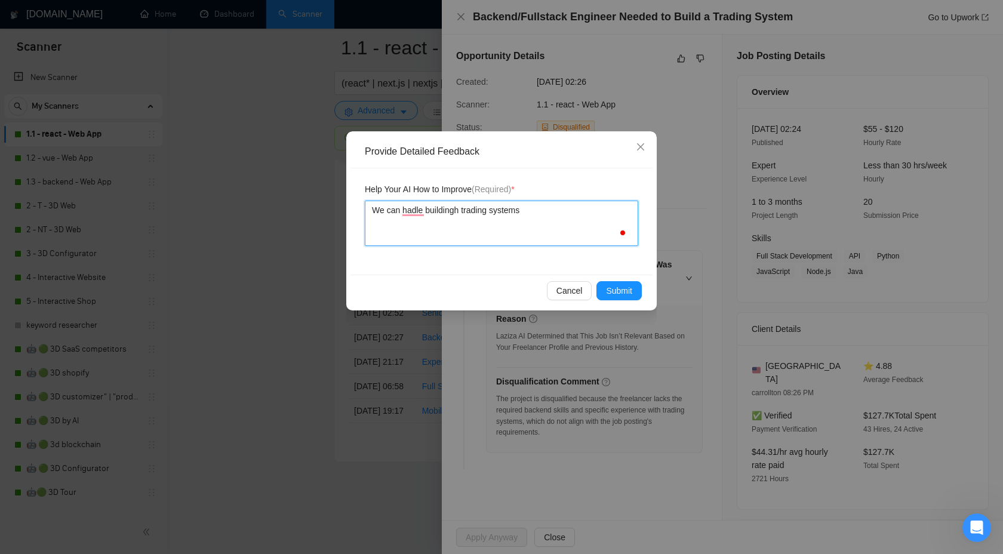
type textarea "We can hadle building h trading systems"
type textarea "We can hadle building trading systems"
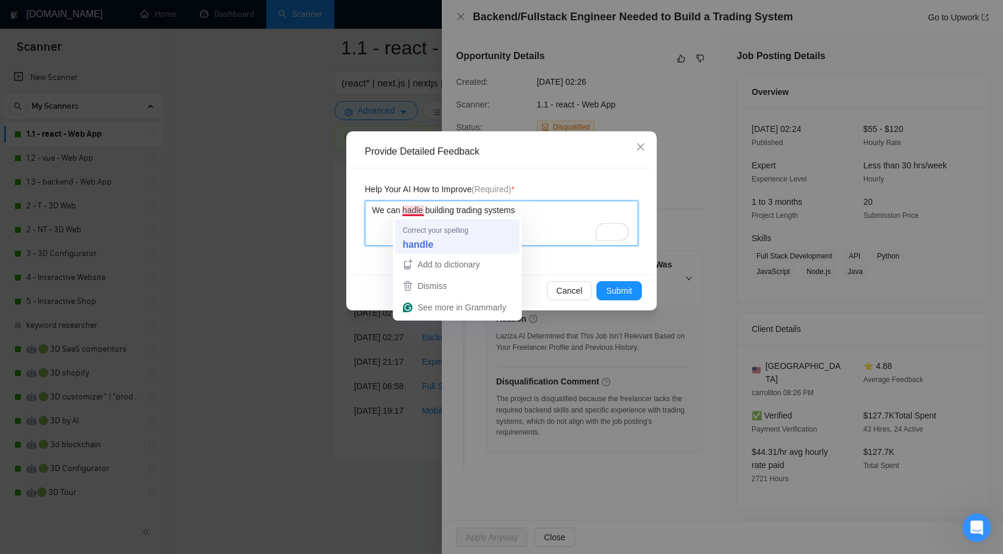
type textarea "We can hadle building trading systems"
type textarea "We can handle building trading systems"
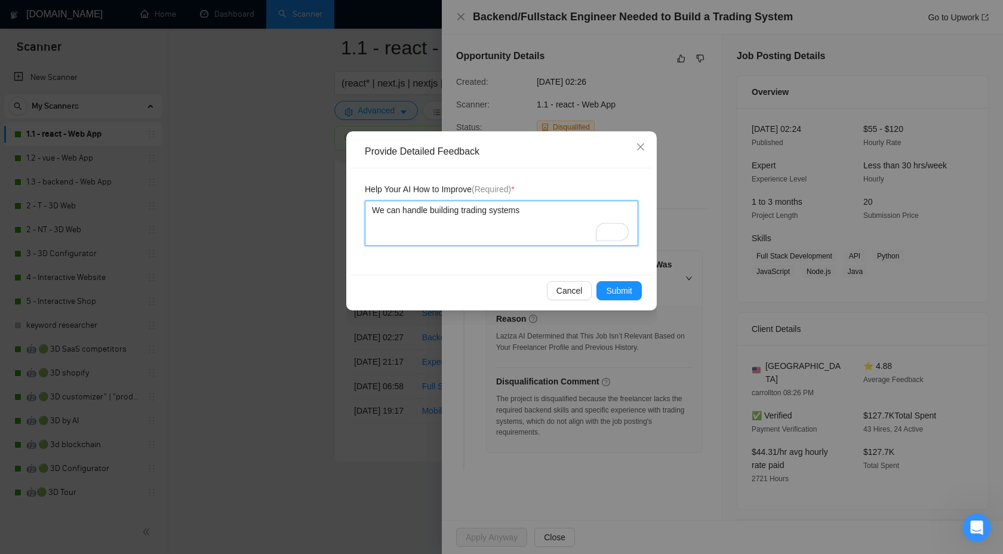
click at [465, 211] on textarea "We can handle building trading systems" at bounding box center [501, 223] width 273 height 45
type textarea "We can handle building atrading systems"
type textarea "We can handle building a trading systems"
click at [617, 290] on span "Submit" at bounding box center [619, 290] width 26 height 13
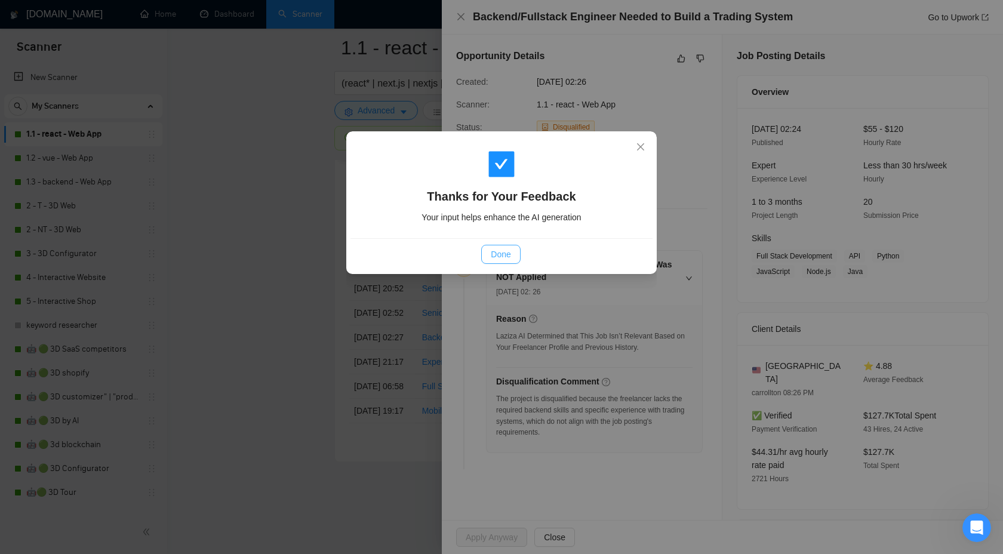
click at [494, 254] on span "Done" at bounding box center [501, 254] width 20 height 13
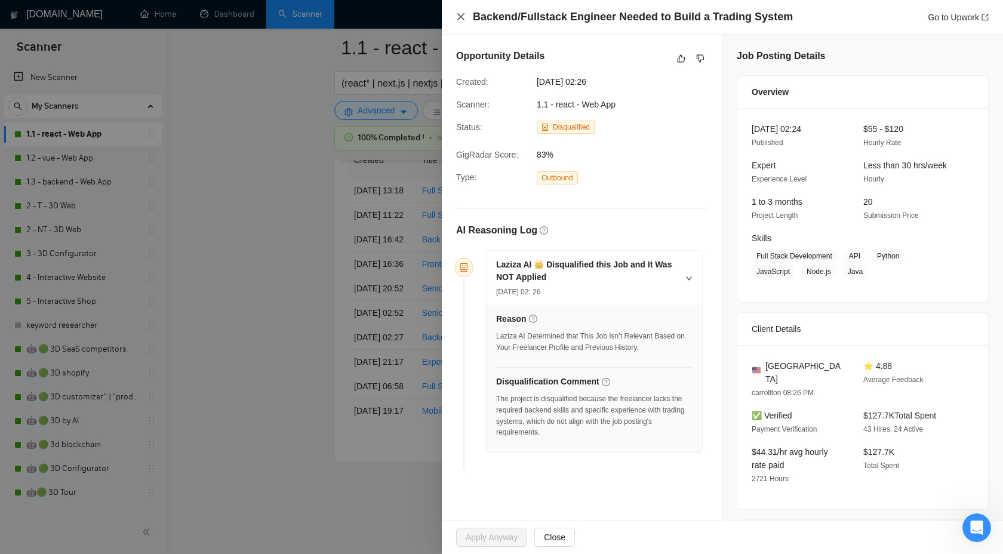
click at [459, 14] on icon "close" at bounding box center [461, 17] width 10 height 10
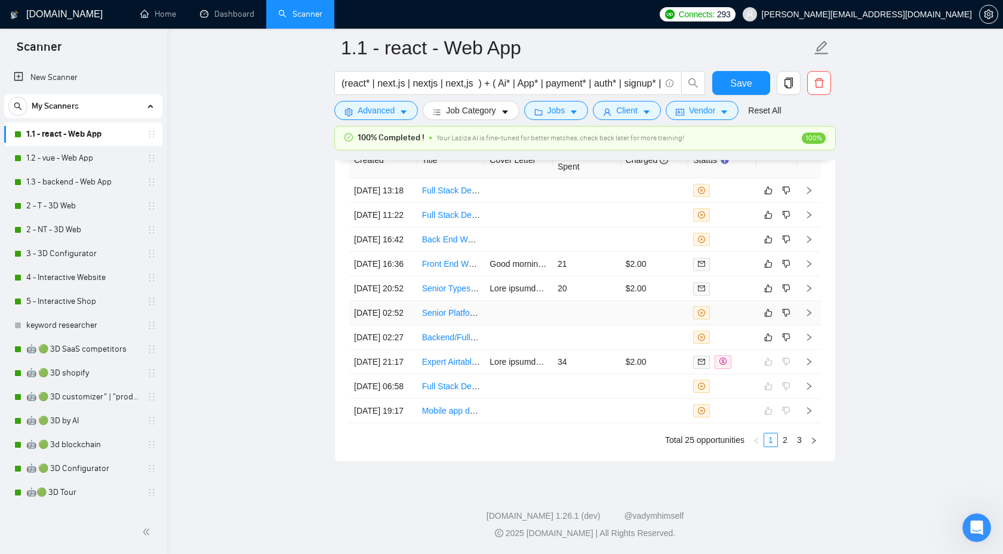
click at [807, 301] on td at bounding box center [809, 313] width 24 height 24
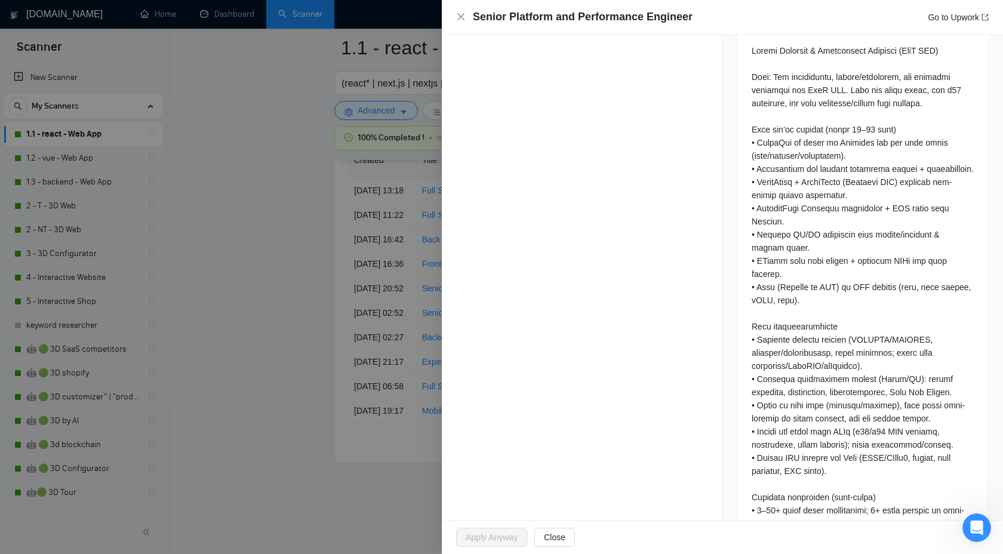
scroll to position [120, 0]
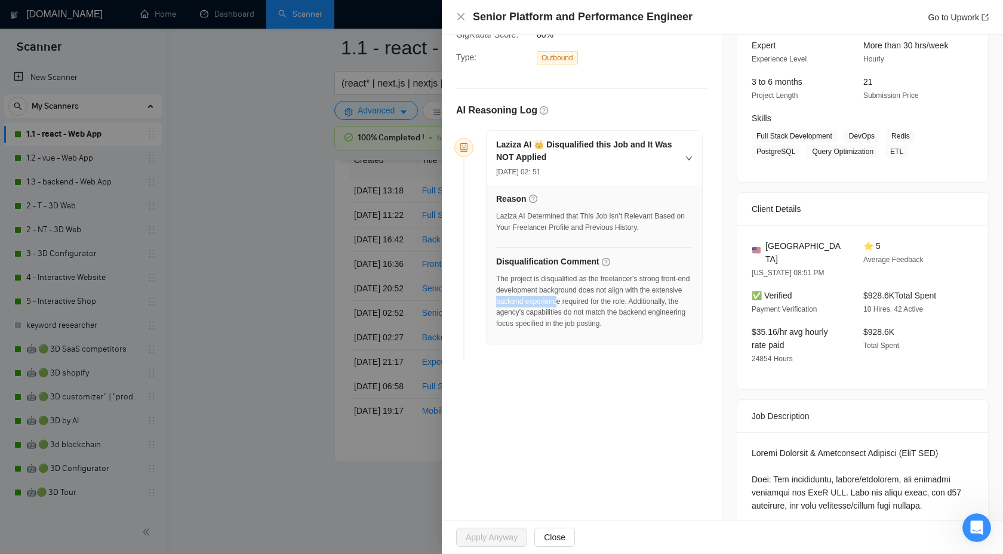
drag, startPoint x: 541, startPoint y: 302, endPoint x: 605, endPoint y: 302, distance: 63.9
click at [605, 302] on div "The project is disqualified as the freelancer's strong front-end development ba…" at bounding box center [594, 301] width 196 height 56
click at [506, 301] on div "The project is disqualified as the freelancer's strong front-end development ba…" at bounding box center [594, 301] width 196 height 56
drag, startPoint x: 507, startPoint y: 301, endPoint x: 641, endPoint y: 297, distance: 134.4
click at [641, 297] on div "The project is disqualified as the freelancer's strong front-end development ba…" at bounding box center [594, 301] width 196 height 56
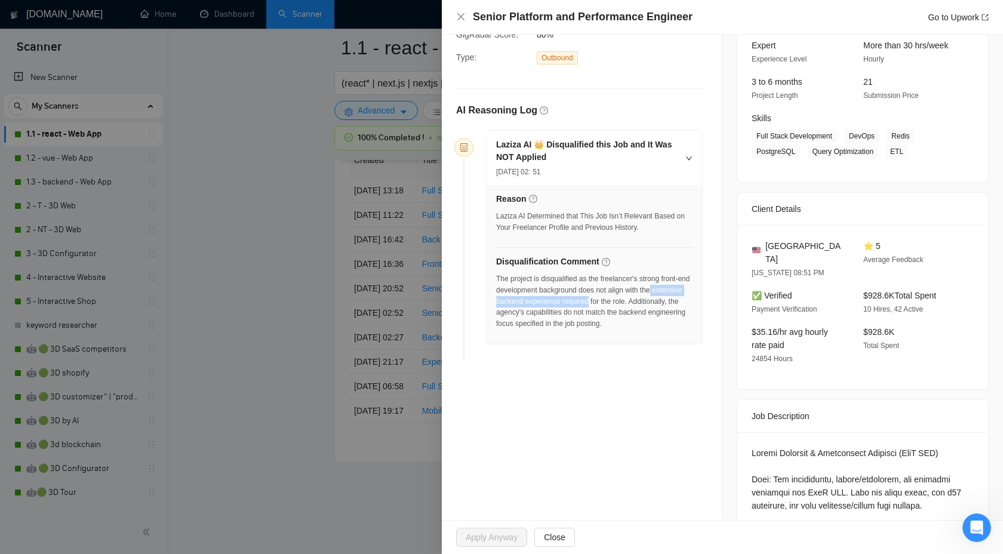
copy div "extensive backend experience required"
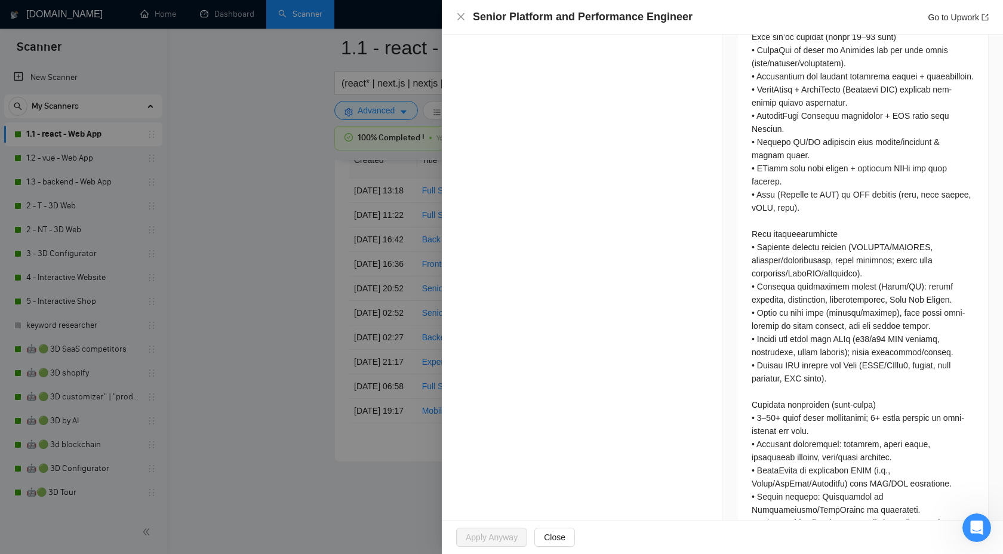
scroll to position [0, 0]
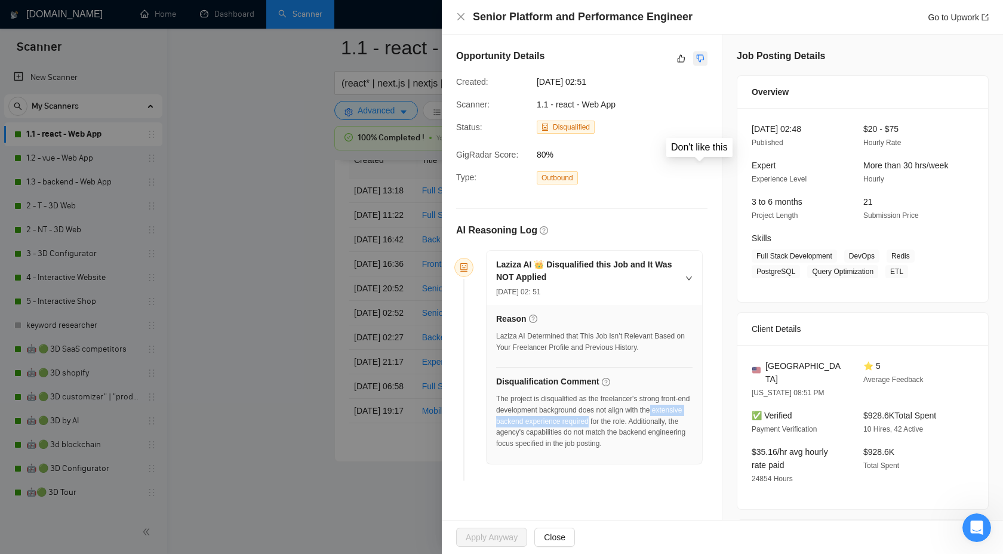
click at [695, 57] on button "button" at bounding box center [700, 58] width 14 height 14
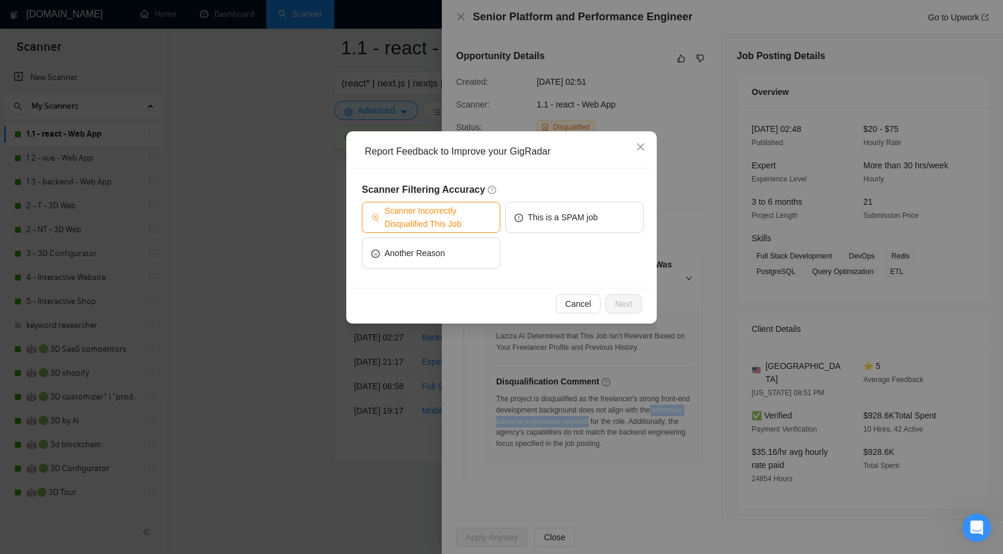
click at [457, 214] on span "Scanner Incorrectly Disqualified This Job" at bounding box center [438, 217] width 106 height 26
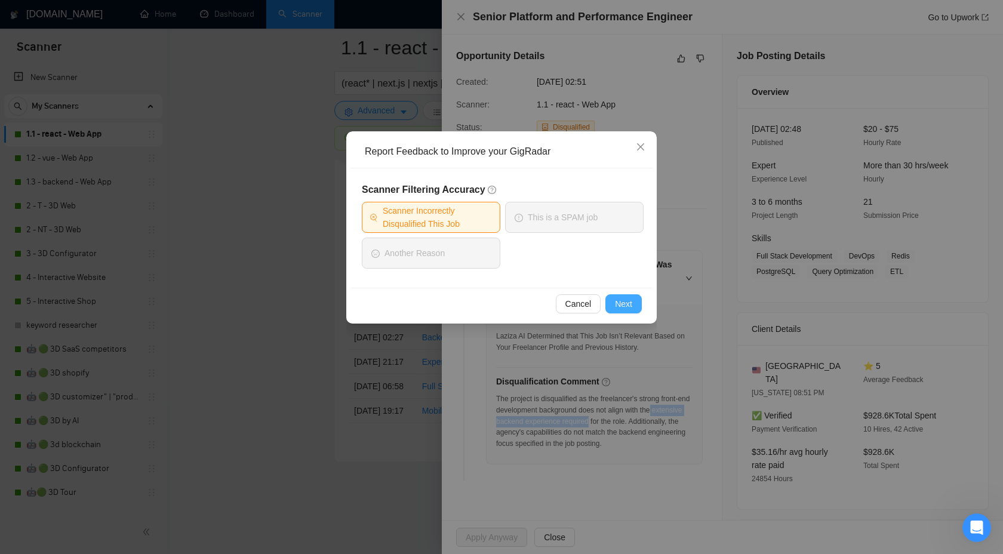
click at [629, 301] on span "Next" at bounding box center [623, 303] width 17 height 13
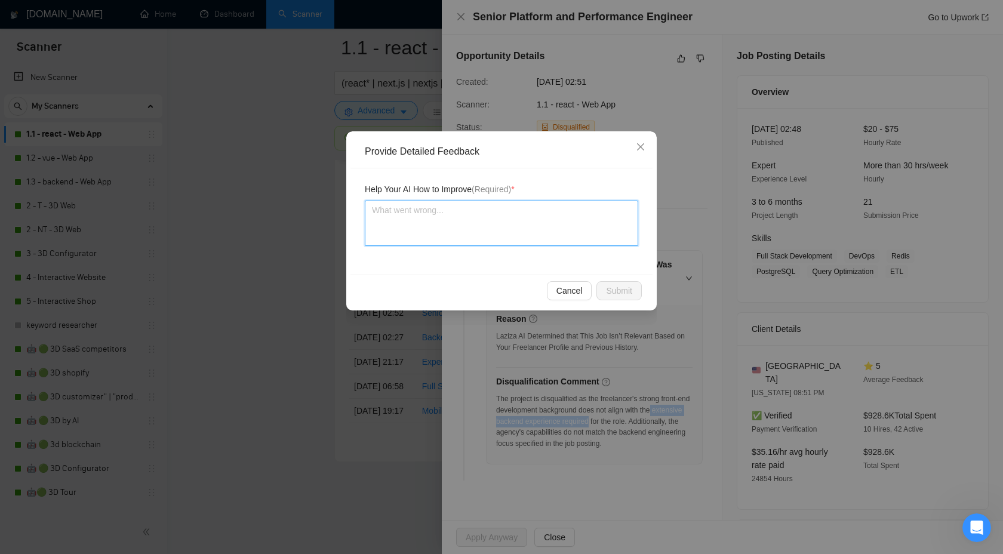
click at [555, 219] on textarea at bounding box center [501, 223] width 273 height 45
type textarea "W"
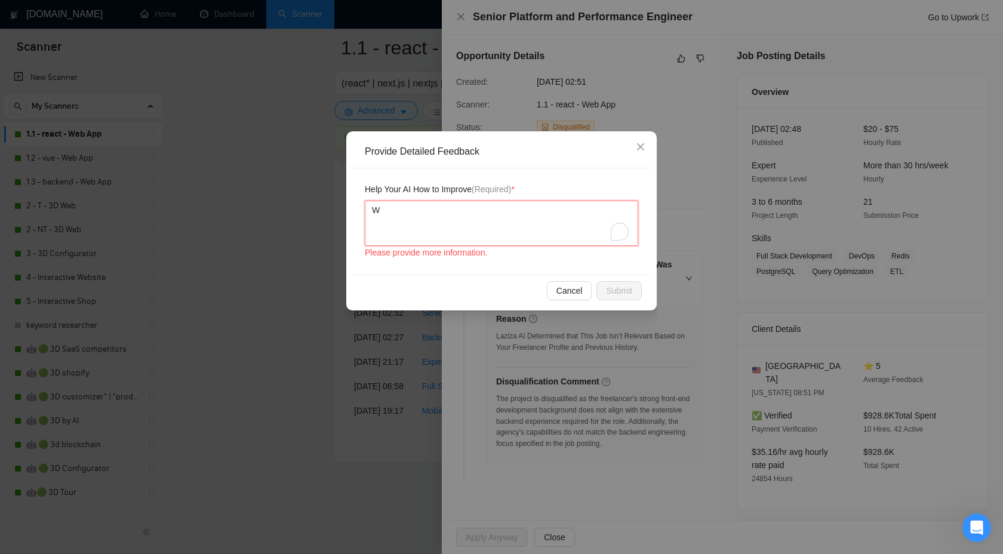
type textarea "We"
type textarea "We c"
type textarea "We ca"
type textarea "We can"
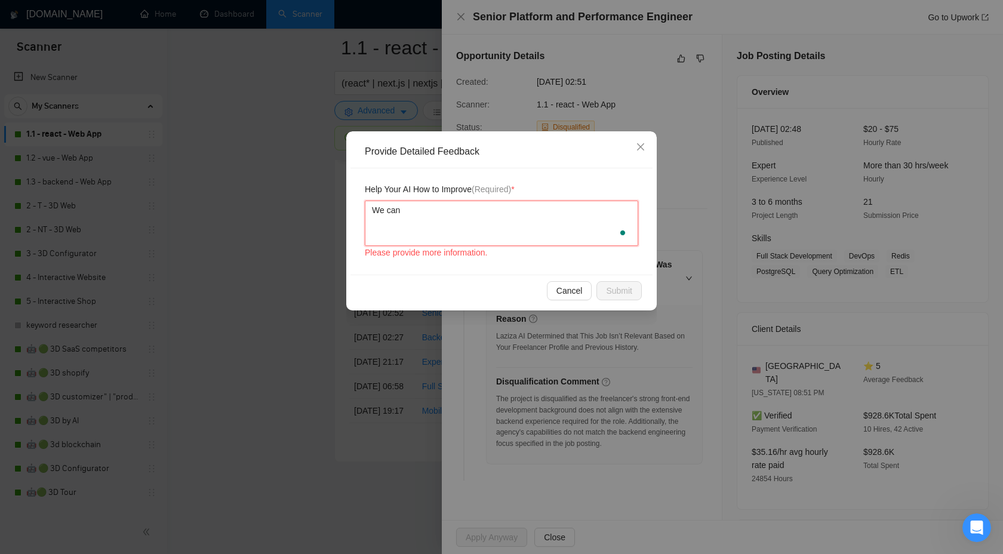
type textarea "We can"
paste textarea "extensive backend experience required"
type textarea "We can extensive backend experience required"
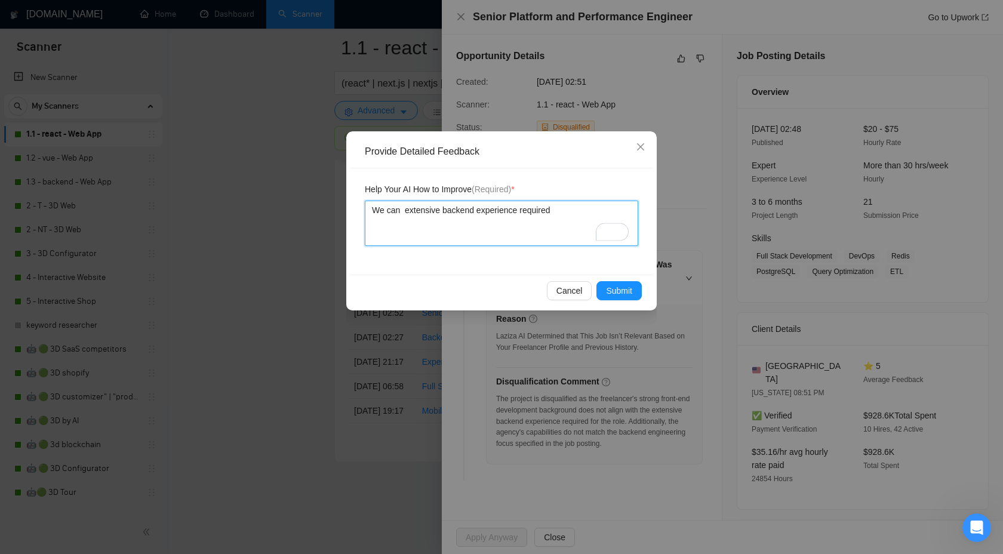
click at [404, 211] on textarea "We can extensive backend experience required" at bounding box center [501, 223] width 273 height 45
type textarea "We can extensive backend experience required"
type textarea "We canextensive backend experience required"
type textarea "We caextensive backend experience required"
type textarea "We cextensive backend experience required"
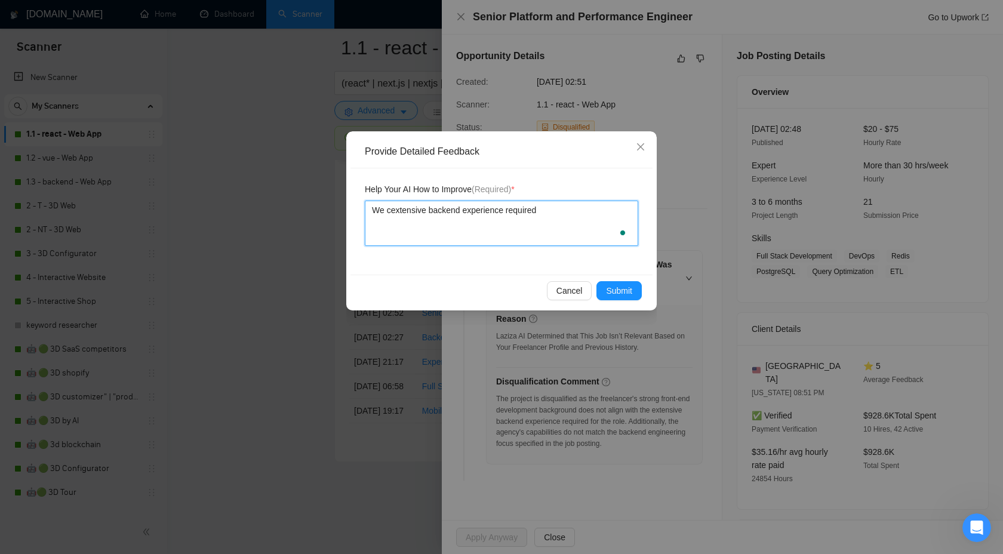
type textarea "We extensive backend experience required"
type textarea "We hextensive backend experience required"
type textarea "We hsextensive backend experience required"
type textarea "We hsvextensive backend experience required"
type textarea "We hsveextensive backend experience required"
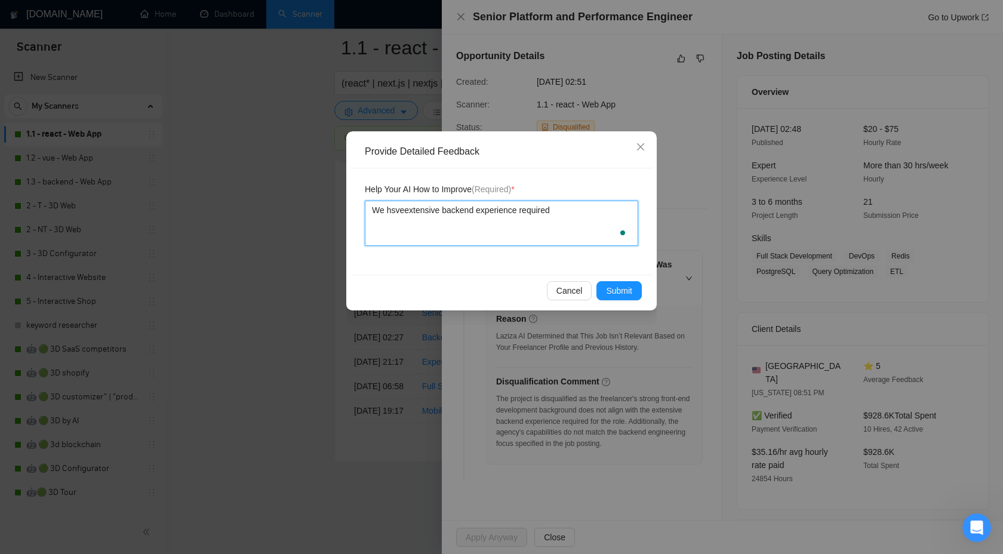
type textarea "We hsve extensive backend experience required"
click at [422, 211] on textarea "We hsve extensive backend experience required" at bounding box center [501, 223] width 273 height 45
type textarea "We hsve backend experience required"
type textarea "We hsvea backend experience required"
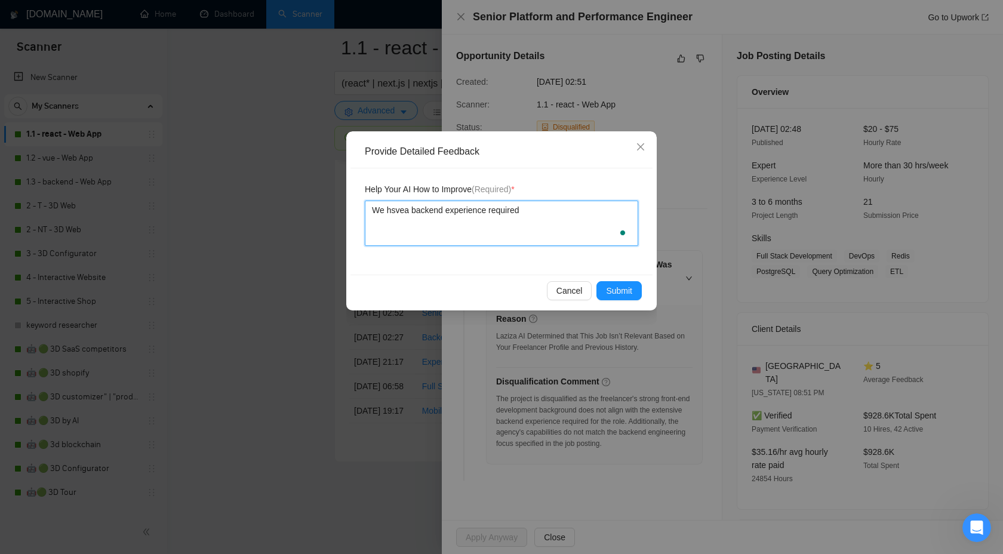
type textarea "We hsve backend experience required"
type textarea "We hsve a backend experience required"
click at [515, 210] on textarea "We hsve a backend experience required" at bounding box center [501, 223] width 273 height 45
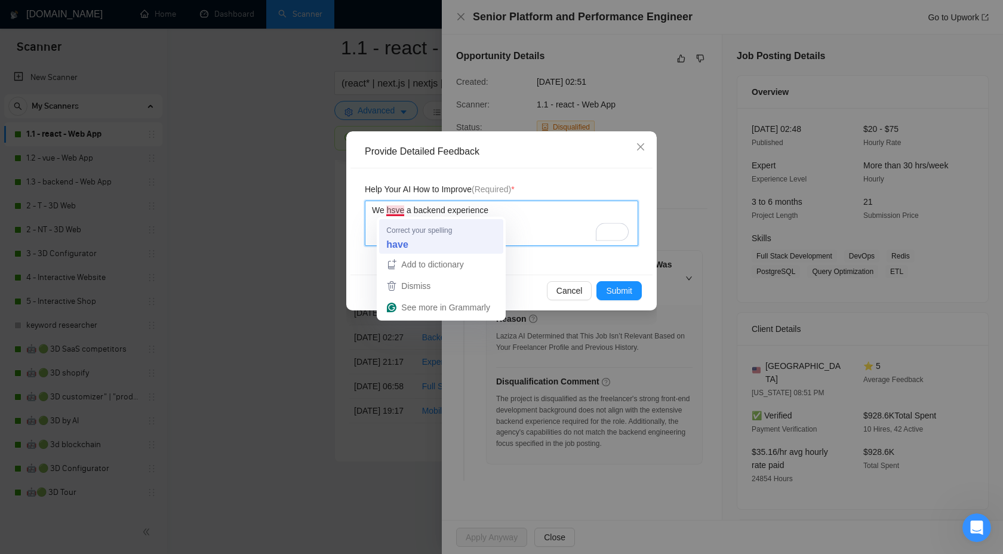
type textarea "We hsve a backend experience"
type textarea "We have a backend experience"
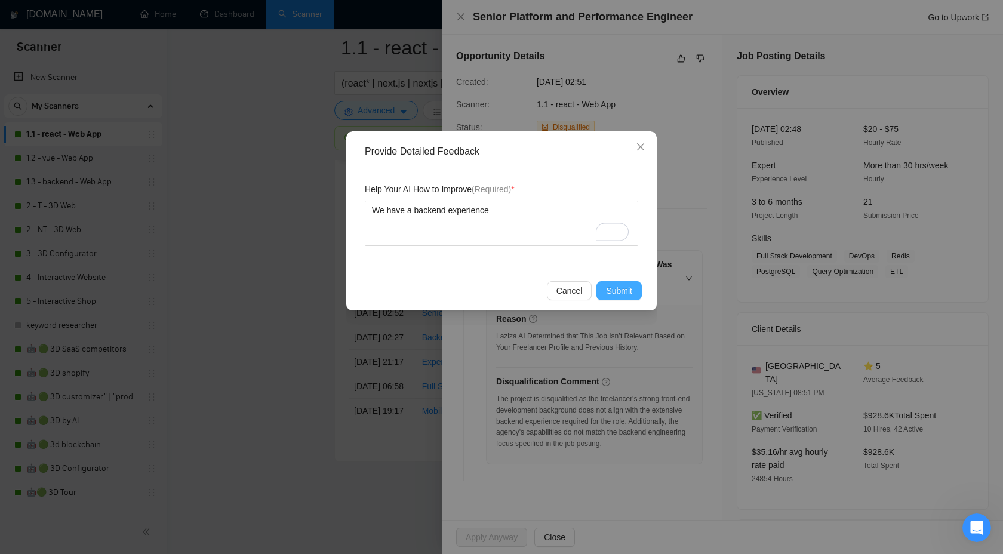
click at [601, 298] on button "Submit" at bounding box center [619, 290] width 45 height 19
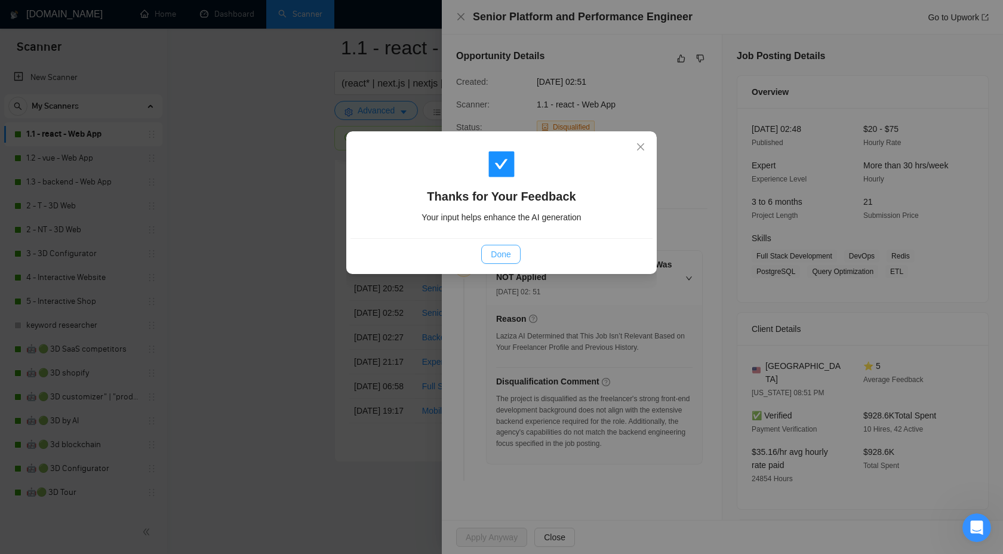
click at [500, 255] on span "Done" at bounding box center [501, 254] width 20 height 13
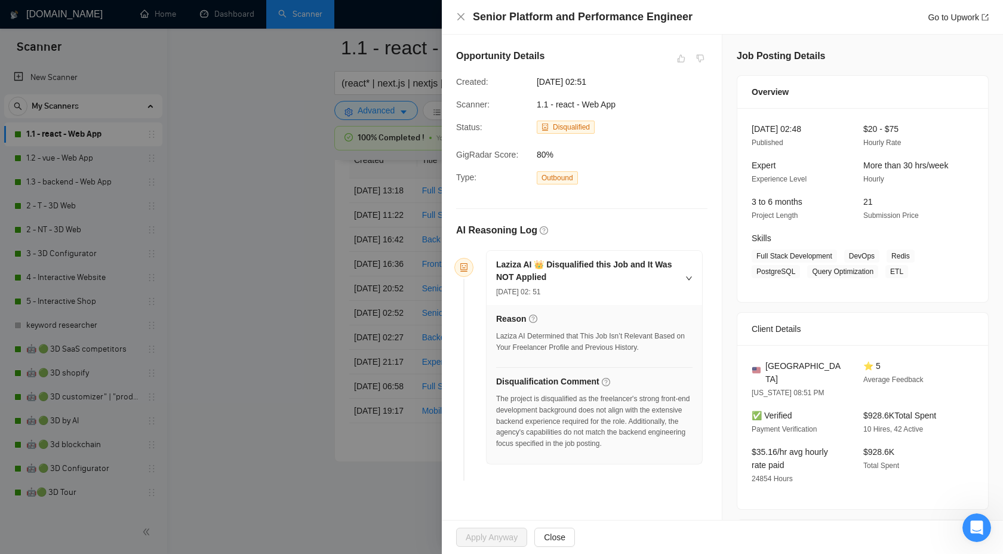
click at [330, 423] on div at bounding box center [501, 277] width 1003 height 554
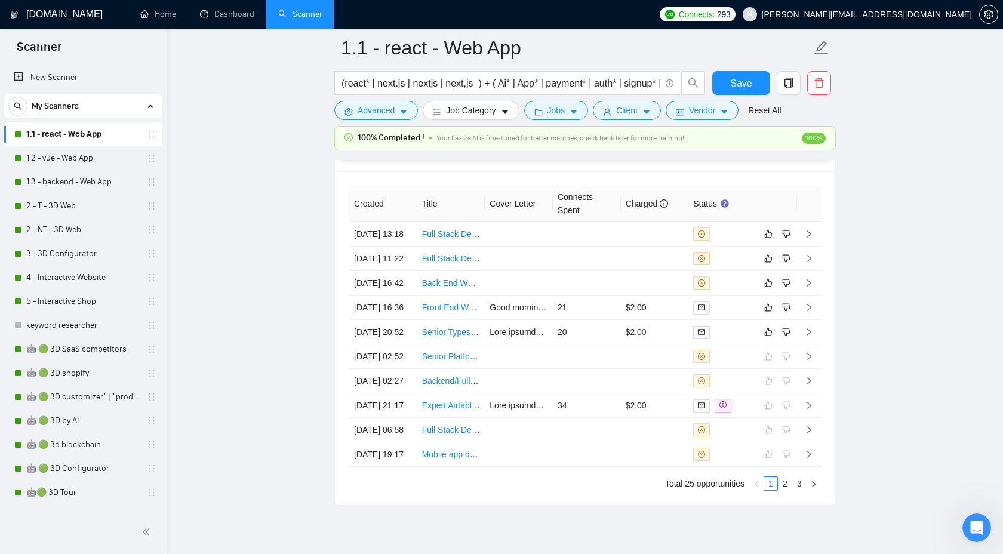
scroll to position [3187, 0]
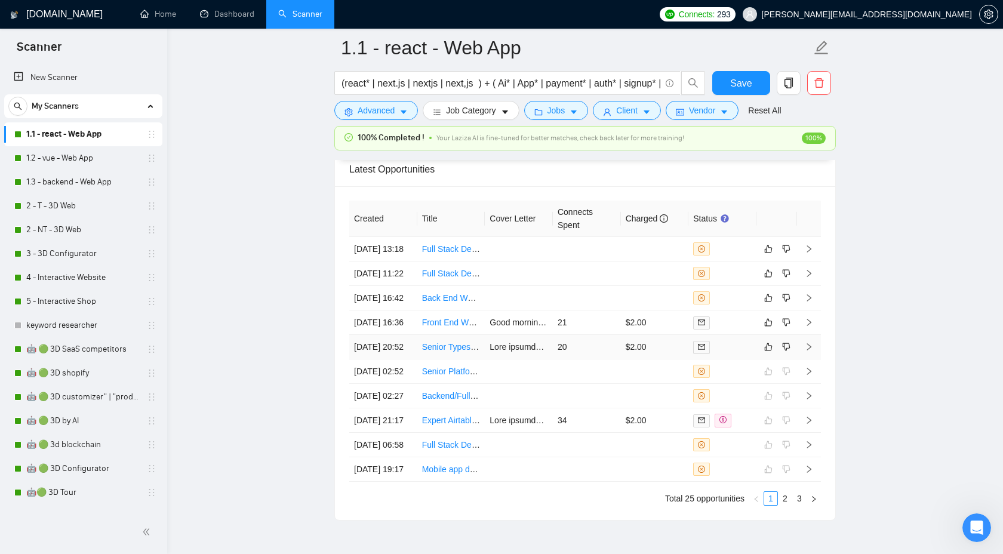
click at [809, 359] on td at bounding box center [809, 347] width 24 height 24
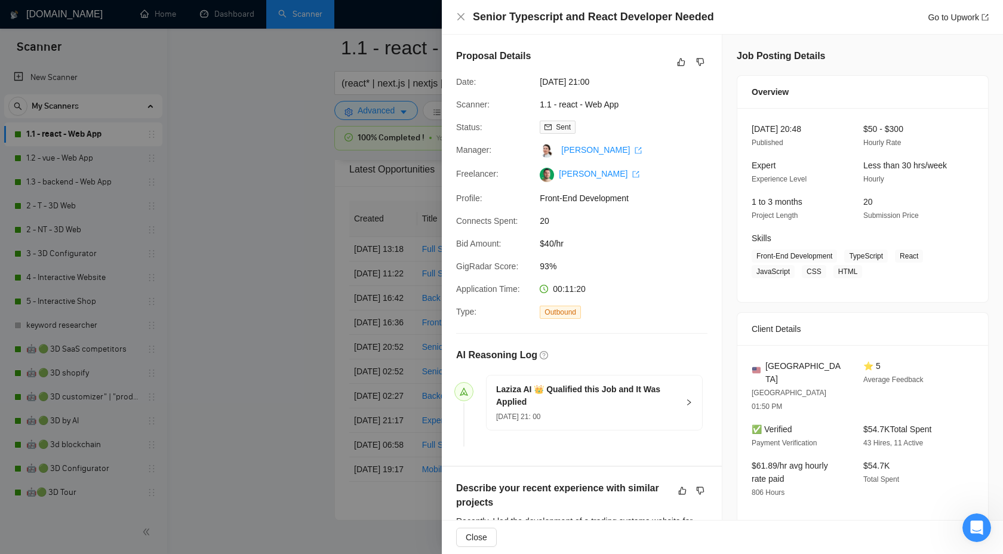
click at [684, 408] on div "Laziza AI 👑 Qualified this Job and It Was Applied 19 Sep, 2025 21: 00" at bounding box center [595, 403] width 216 height 54
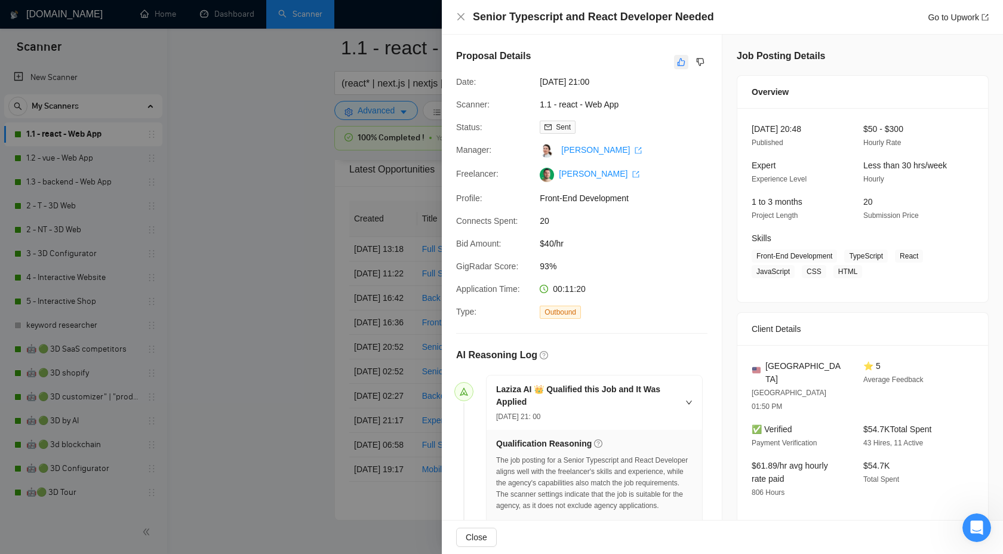
click at [680, 63] on icon "like" at bounding box center [681, 62] width 8 height 10
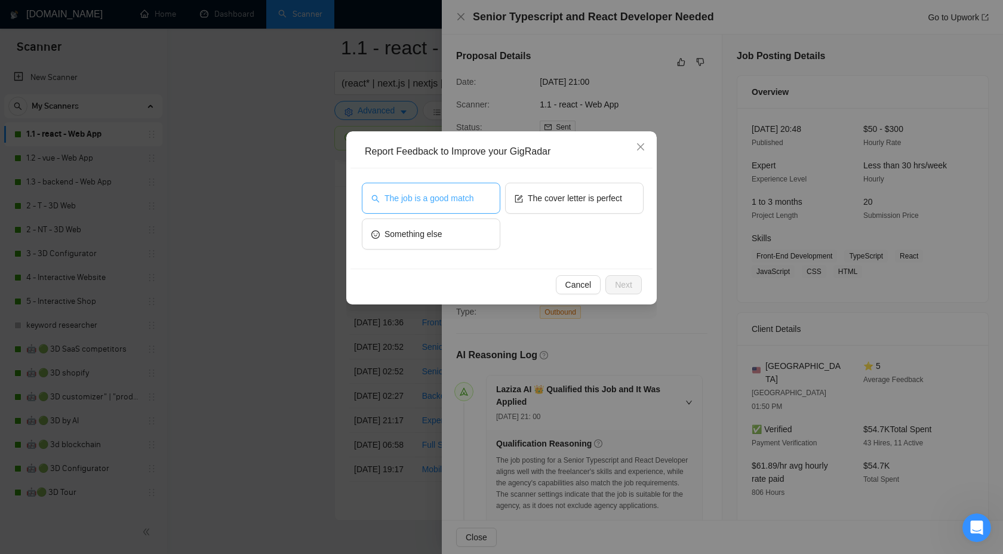
click at [430, 195] on span "The job is a good match" at bounding box center [429, 198] width 89 height 13
click at [530, 209] on button "The cover letter is perfect" at bounding box center [574, 198] width 139 height 31
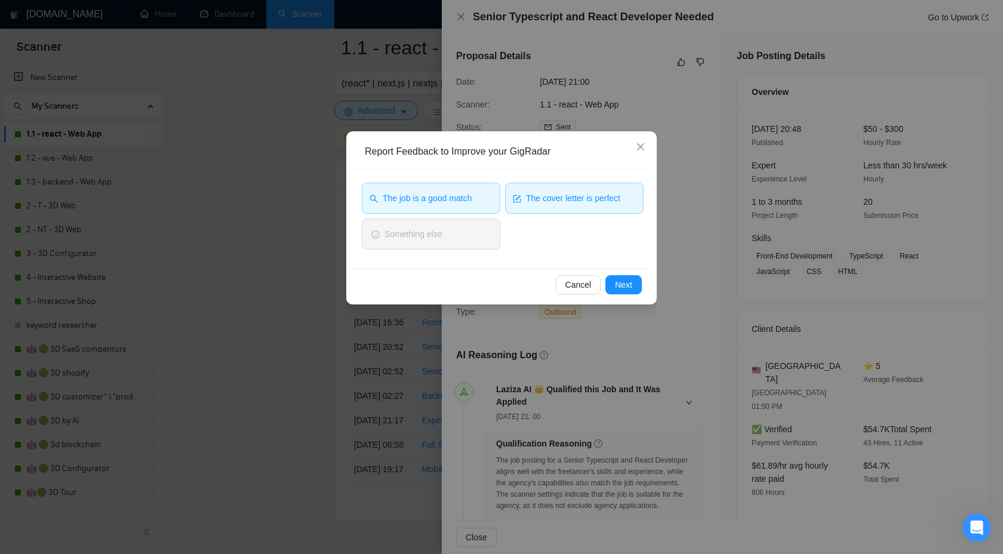
click at [640, 275] on div "Cancel Next" at bounding box center [502, 285] width 302 height 32
click at [596, 192] on span "The cover letter is perfect" at bounding box center [573, 198] width 94 height 13
click at [615, 286] on span "Next" at bounding box center [623, 284] width 17 height 13
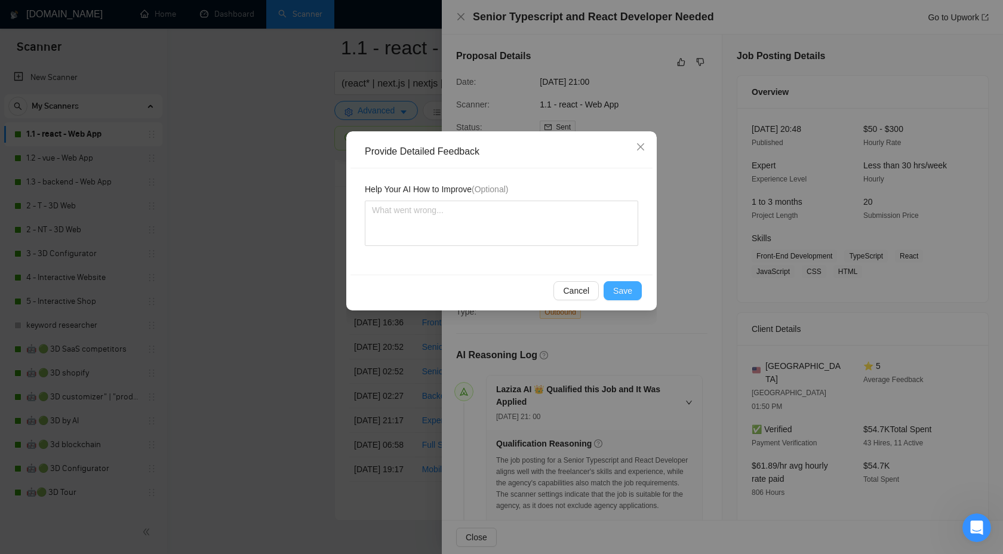
click at [612, 294] on button "Save" at bounding box center [623, 290] width 38 height 19
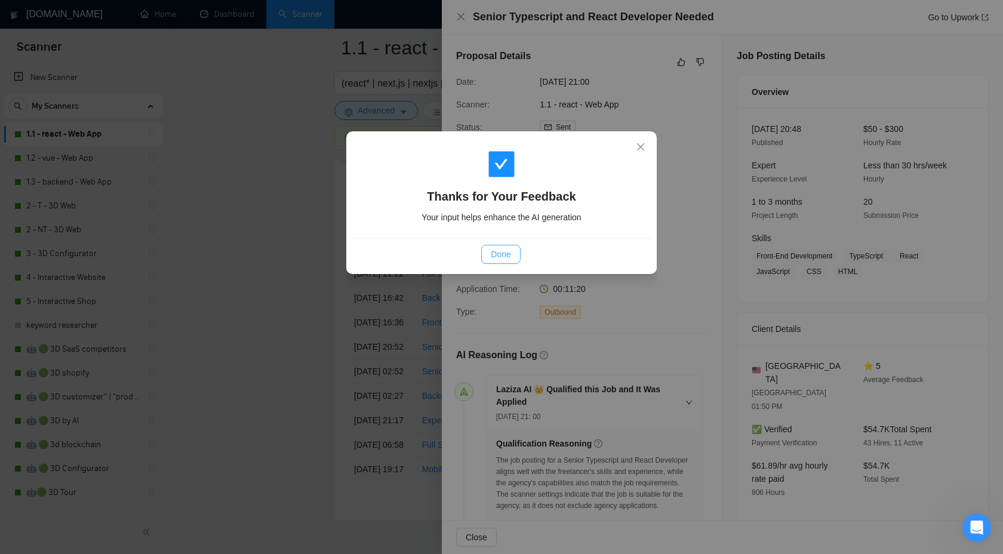
click at [505, 257] on span "Done" at bounding box center [501, 254] width 20 height 13
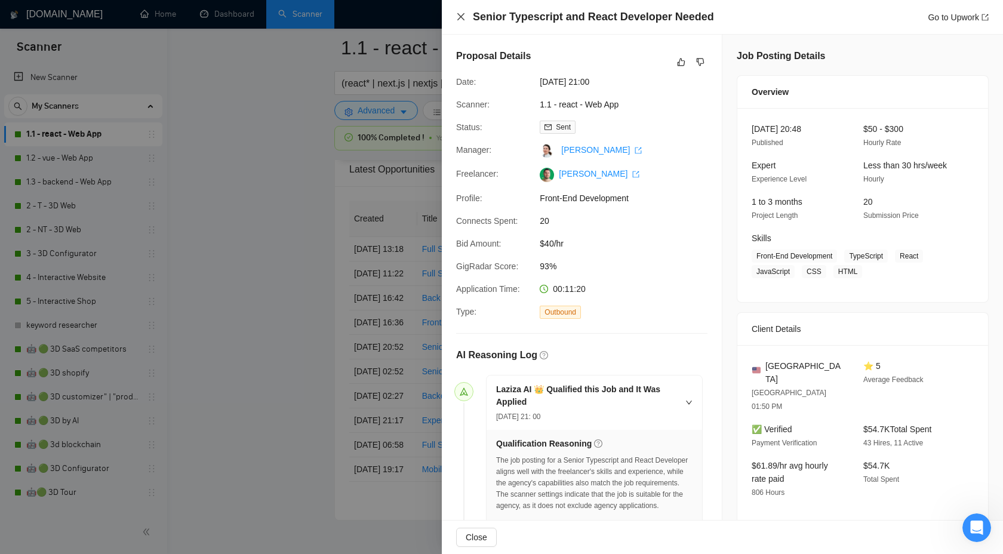
click at [462, 18] on icon "close" at bounding box center [460, 16] width 7 height 7
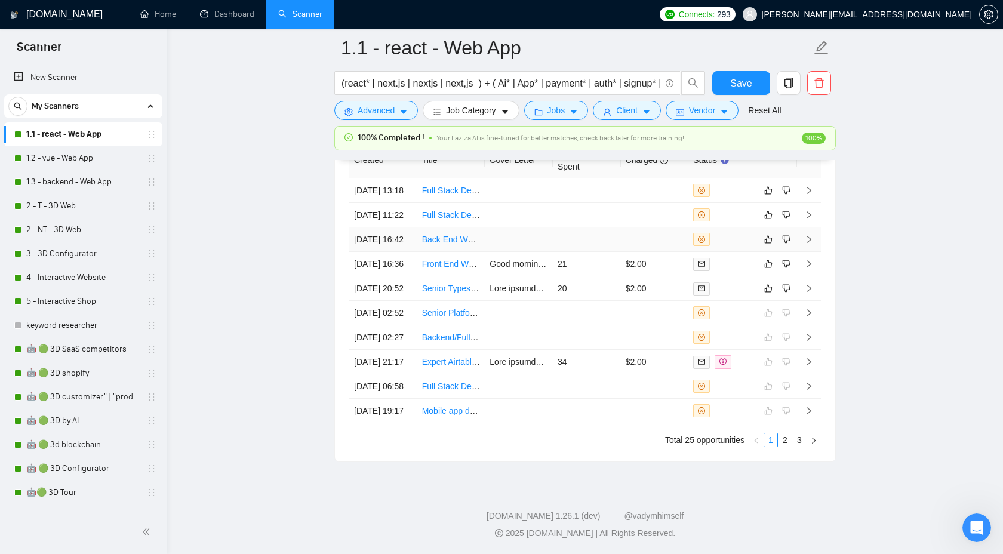
scroll to position [3320, 0]
click at [810, 260] on icon "right" at bounding box center [809, 264] width 8 height 8
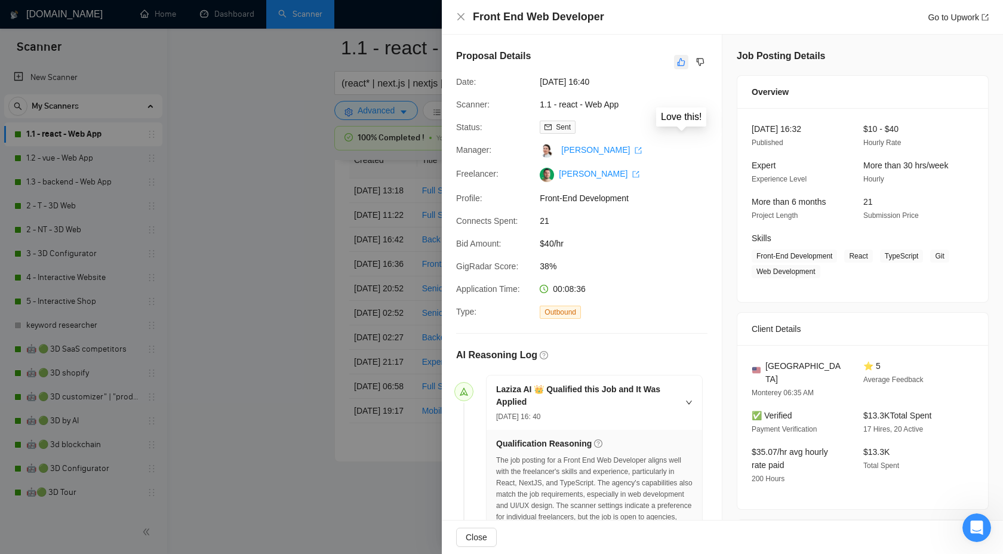
click at [680, 60] on icon "like" at bounding box center [681, 62] width 8 height 10
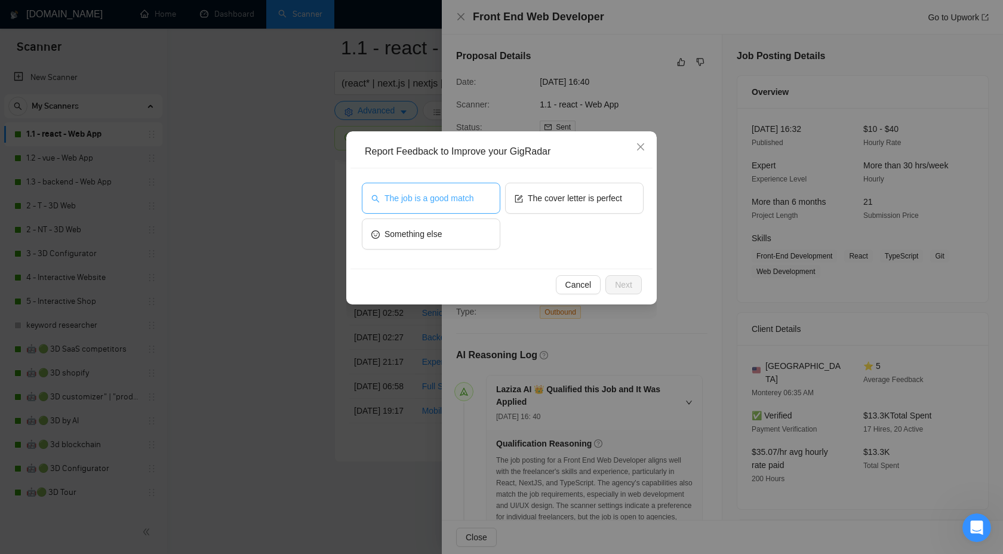
click at [459, 194] on span "The job is a good match" at bounding box center [429, 198] width 89 height 13
click at [620, 285] on span "Next" at bounding box center [623, 284] width 17 height 13
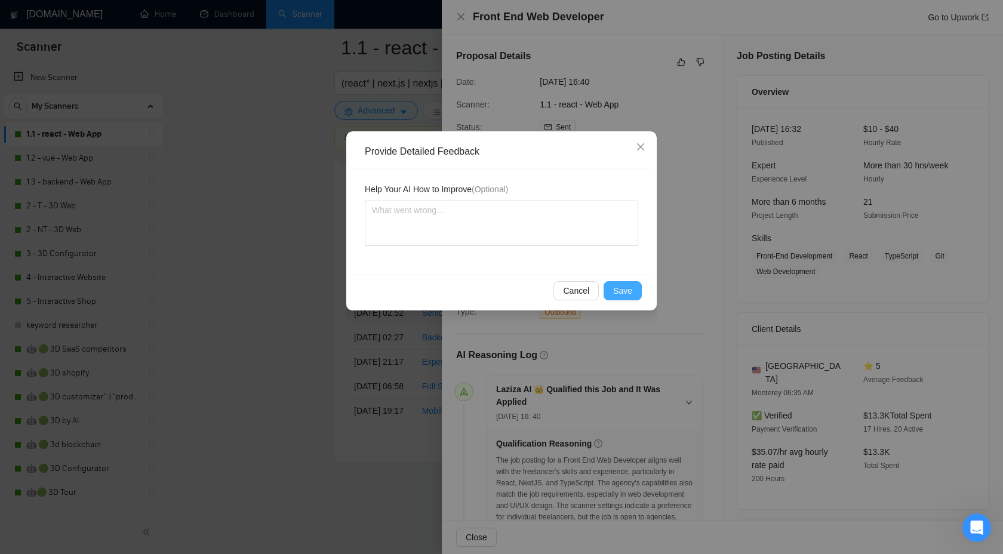
click at [629, 296] on span "Save" at bounding box center [622, 290] width 19 height 13
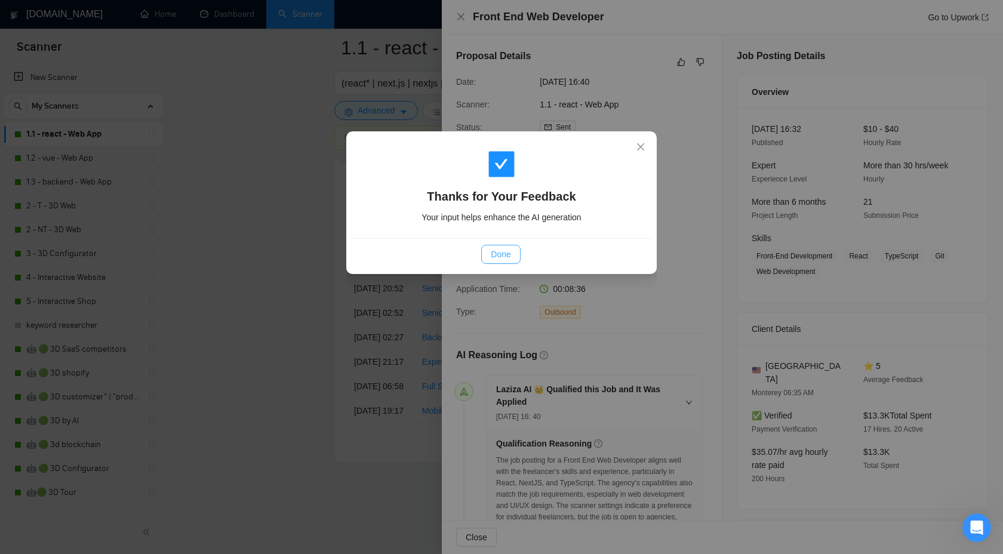
click at [500, 256] on span "Done" at bounding box center [501, 254] width 20 height 13
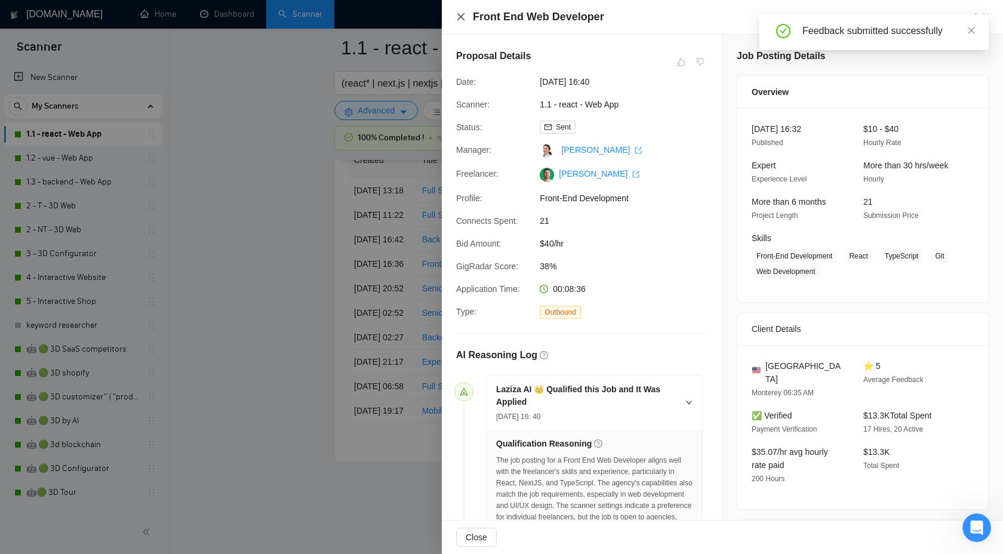
click at [460, 15] on icon "close" at bounding box center [461, 17] width 10 height 10
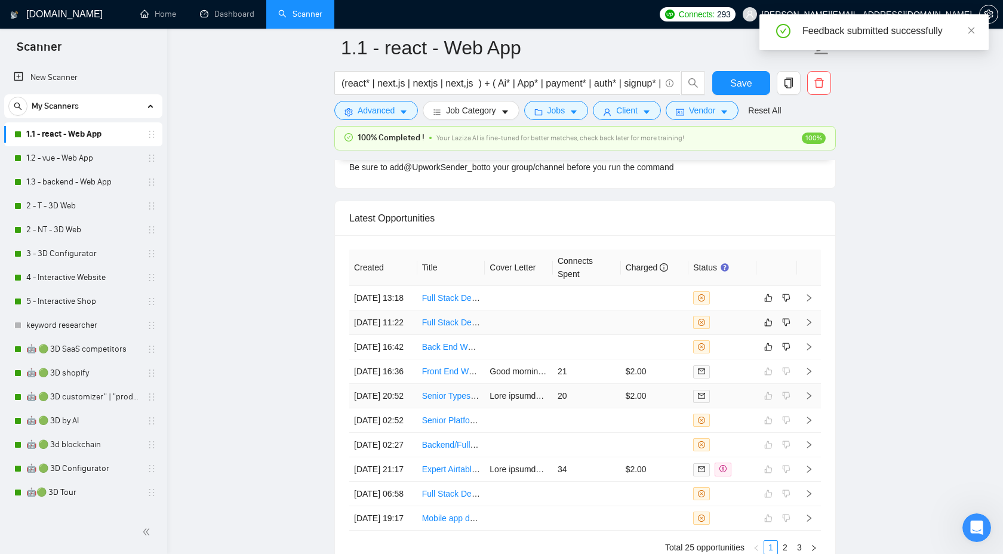
scroll to position [3124, 0]
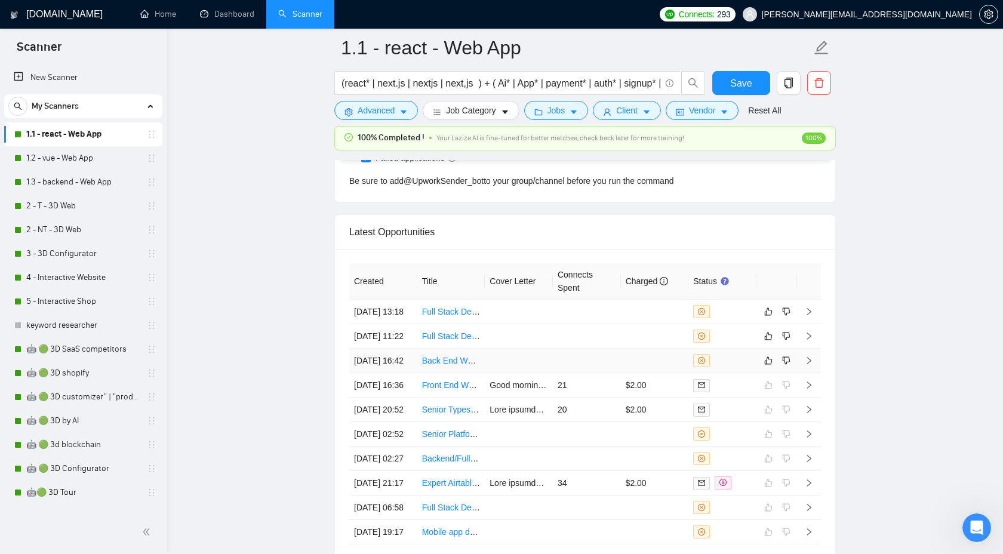
click at [808, 364] on icon "right" at bounding box center [809, 360] width 4 height 7
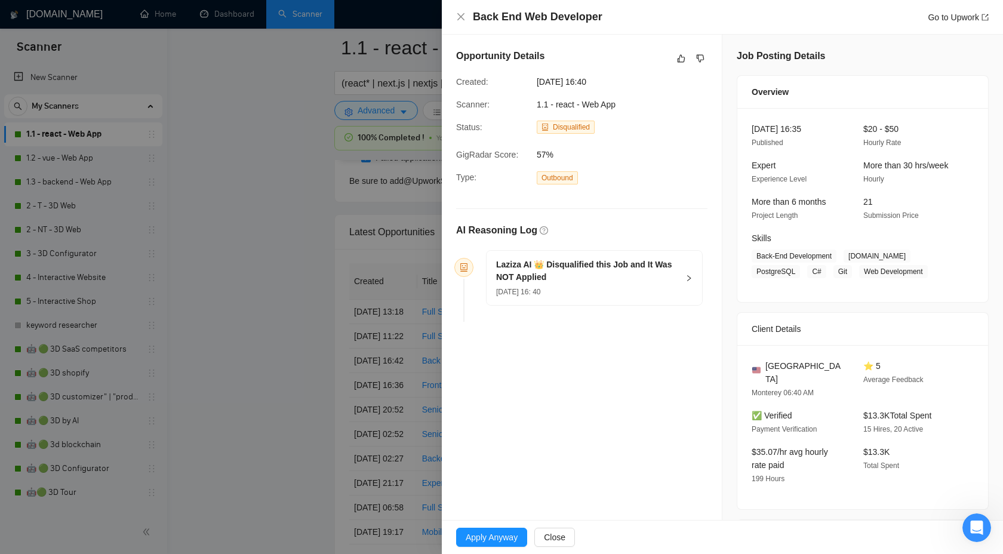
click at [657, 264] on h5 "Laziza AI 👑 Disqualified this Job and It Was NOT Applied" at bounding box center [587, 271] width 182 height 25
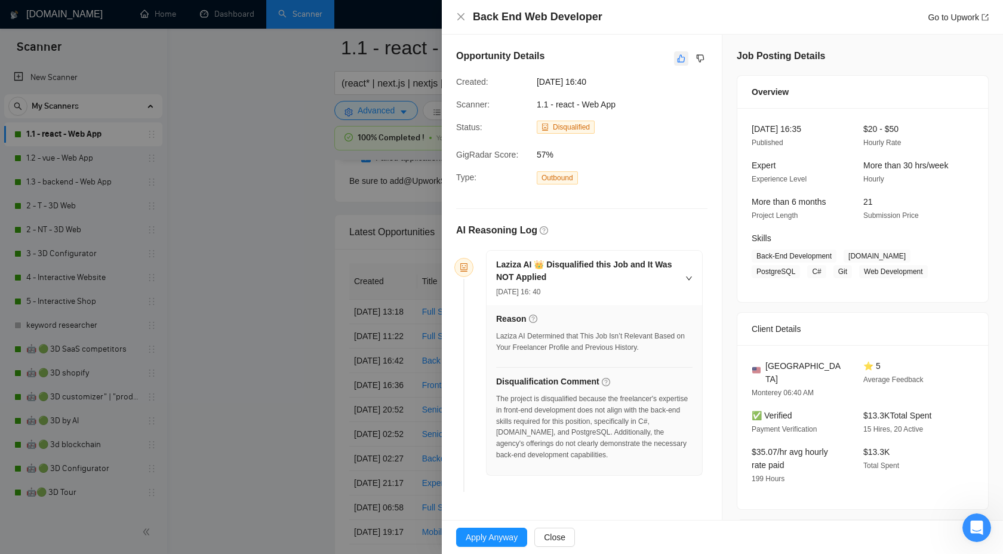
click at [682, 61] on icon "like" at bounding box center [681, 59] width 8 height 10
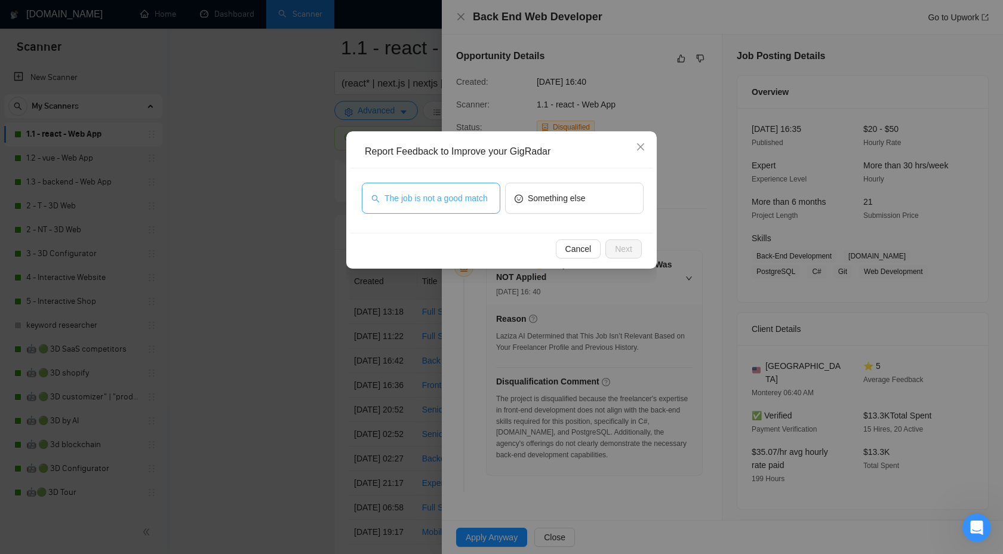
click at [438, 212] on button "The job is not a good match" at bounding box center [431, 198] width 139 height 31
click at [630, 250] on span "Next" at bounding box center [623, 248] width 17 height 13
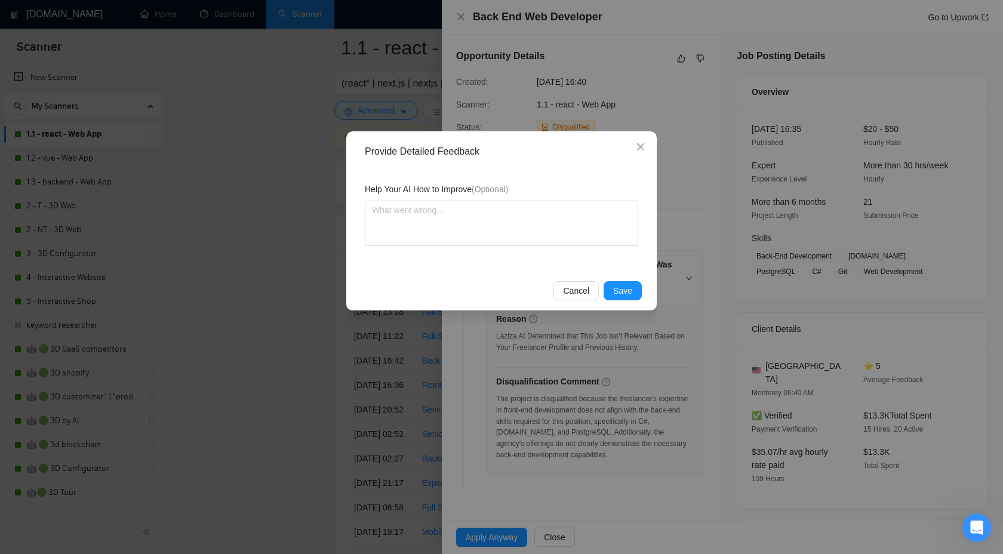
click at [615, 307] on div "Provide Detailed Feedback Help Your AI How to Improve (Optional) Cancel Save" at bounding box center [501, 220] width 311 height 179
click at [617, 287] on span "Save" at bounding box center [622, 290] width 19 height 13
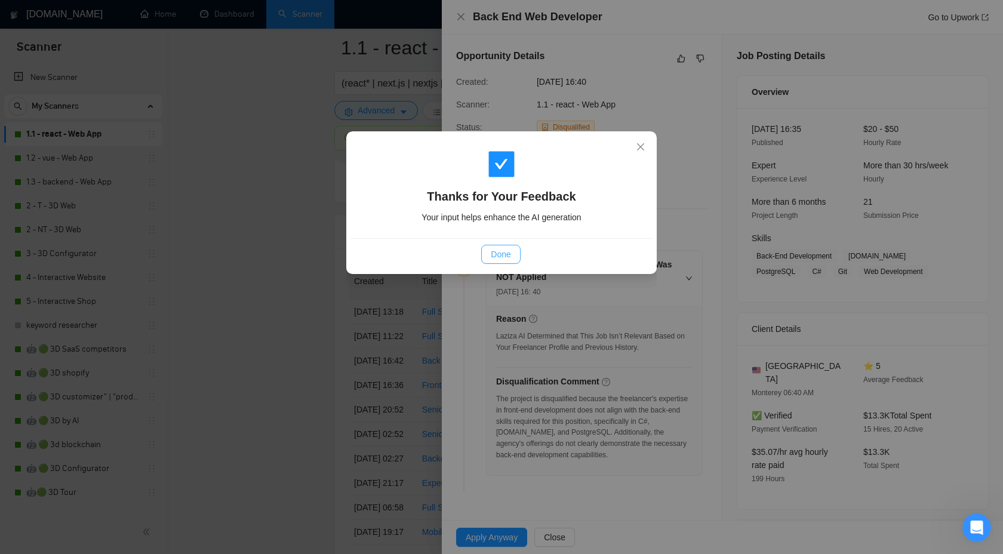
click at [509, 256] on span "Done" at bounding box center [501, 254] width 20 height 13
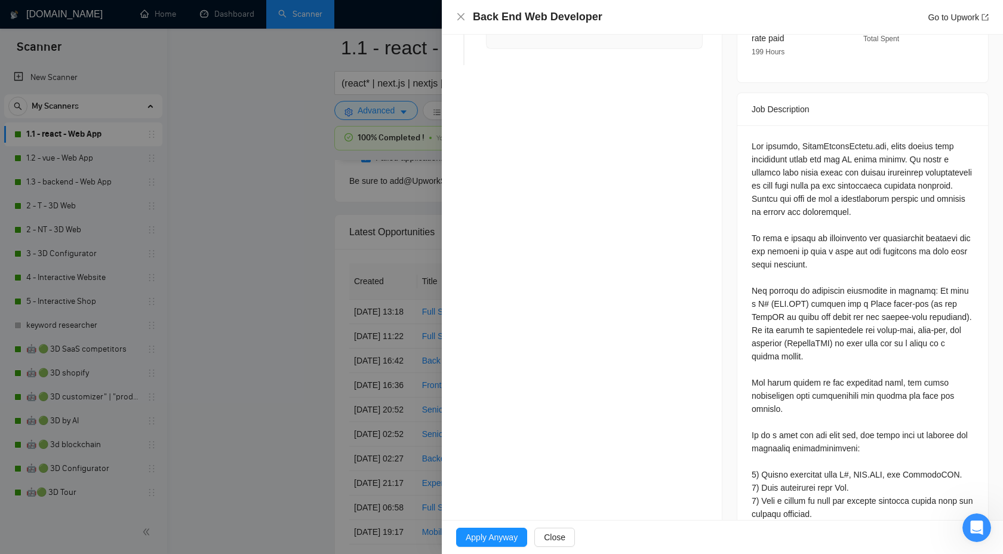
scroll to position [429, 0]
click at [230, 319] on div at bounding box center [501, 277] width 1003 height 554
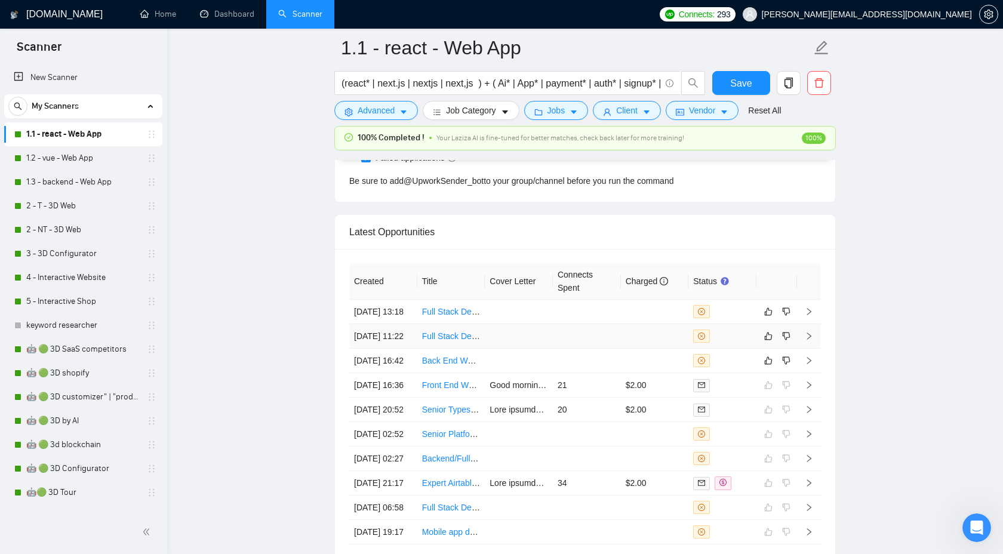
click at [807, 349] on td at bounding box center [809, 336] width 24 height 24
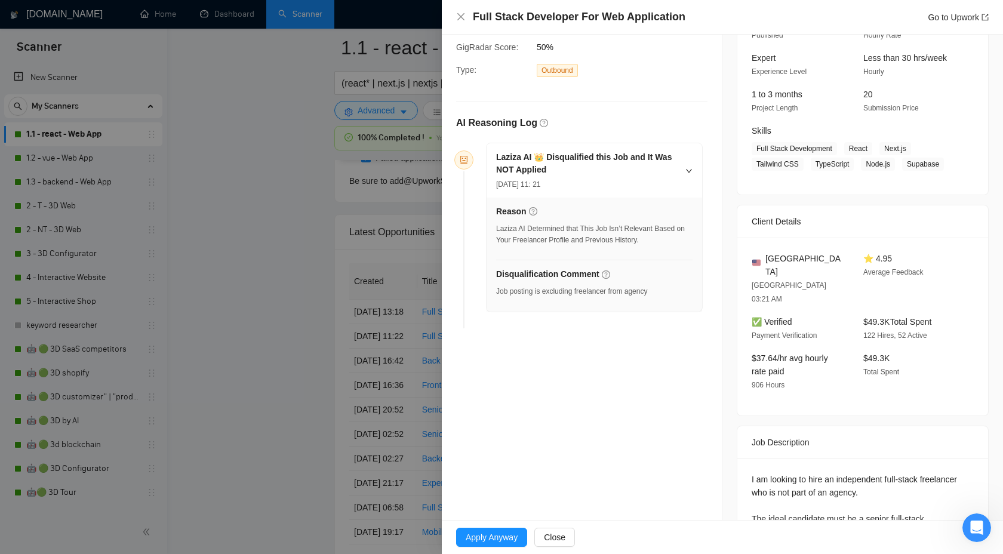
scroll to position [93, 0]
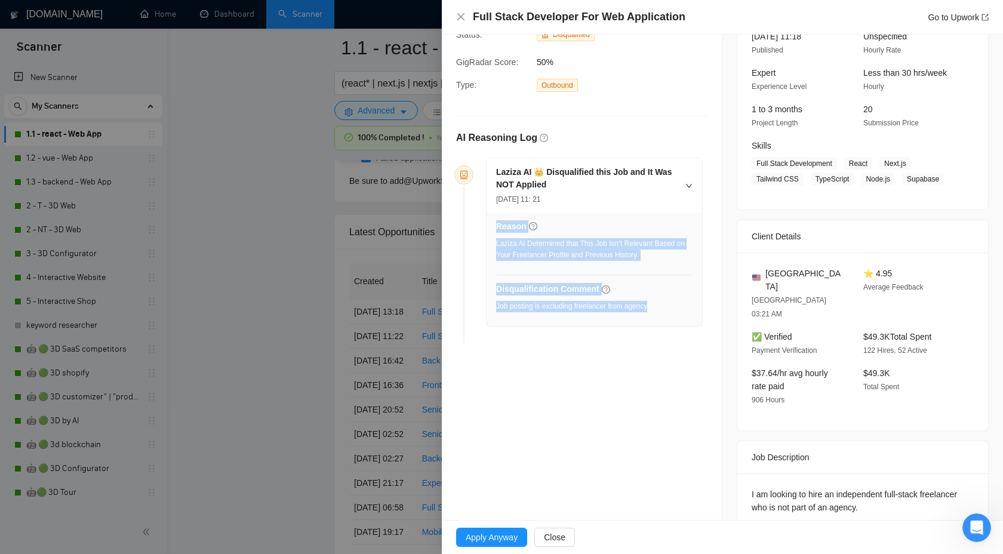
drag, startPoint x: 490, startPoint y: 311, endPoint x: 662, endPoint y: 305, distance: 172.1
click at [662, 305] on div "Reason Laziza AI Determined that This Job Isn’t Relevant Based on Your Freelanc…" at bounding box center [595, 270] width 216 height 114
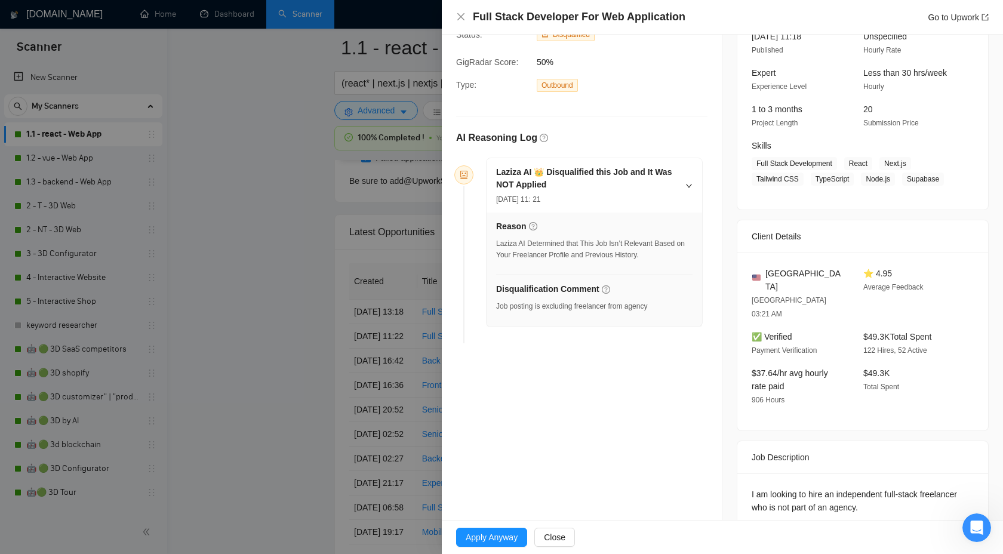
click at [662, 304] on div "Disqualification Comment Job posting is excluding freelancer from agency" at bounding box center [594, 300] width 196 height 36
drag, startPoint x: 661, startPoint y: 304, endPoint x: 500, endPoint y: 303, distance: 161.2
click at [500, 303] on div "Disqualification Comment Job posting is excluding freelancer from agency" at bounding box center [594, 300] width 196 height 36
copy div "Job posting is excluding freelancer from agency"
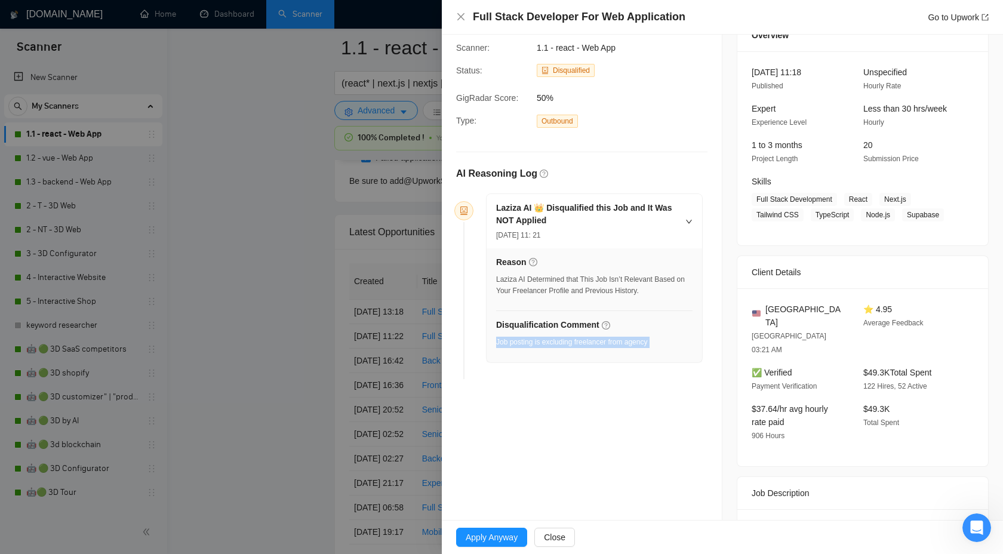
scroll to position [0, 0]
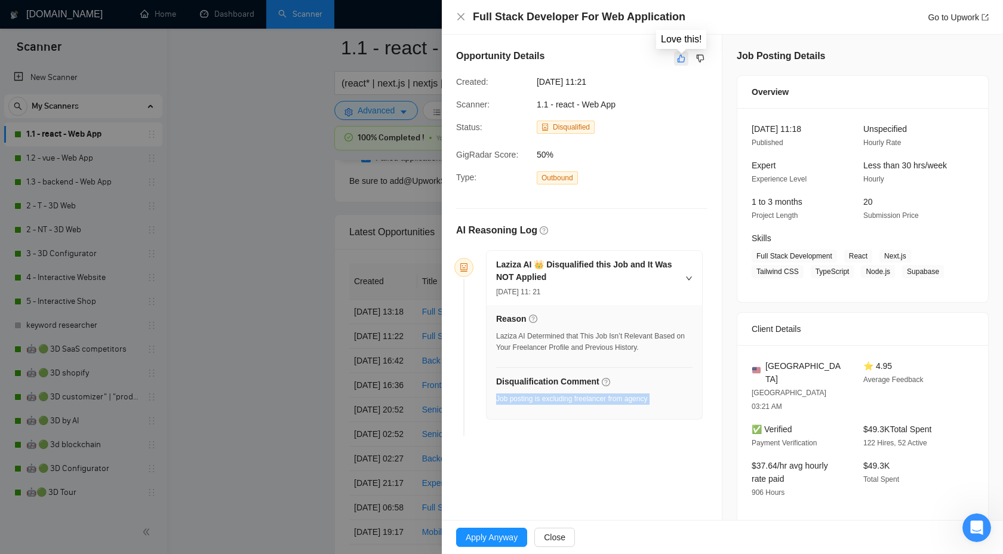
click at [687, 60] on button "button" at bounding box center [681, 58] width 14 height 14
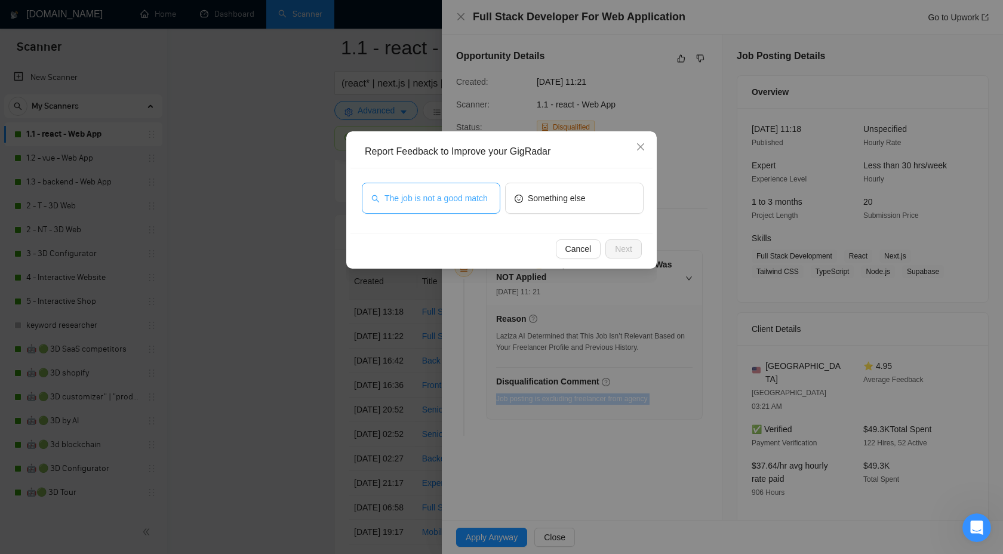
click at [435, 193] on span "The job is not a good match" at bounding box center [436, 198] width 103 height 13
click at [620, 250] on span "Next" at bounding box center [623, 248] width 17 height 13
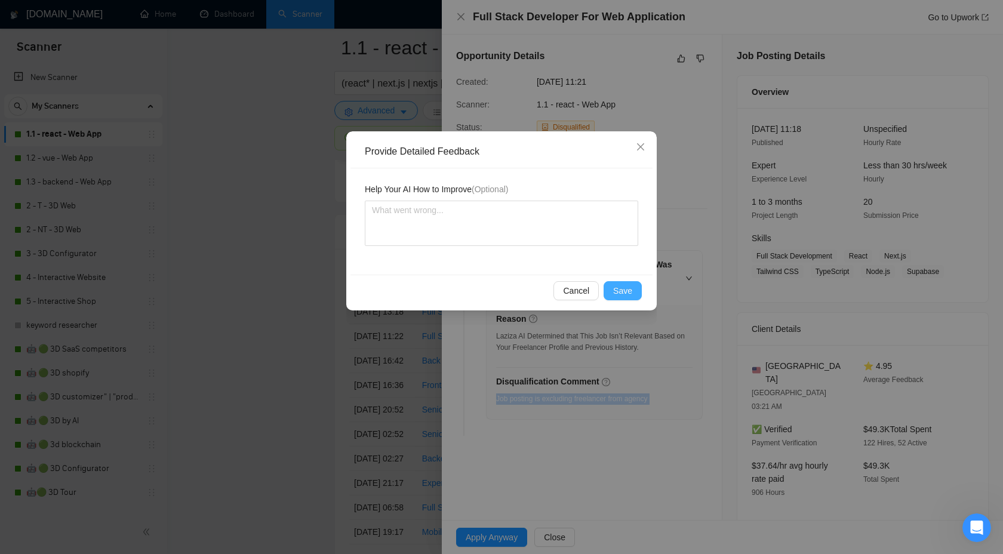
click at [630, 297] on span "Save" at bounding box center [622, 290] width 19 height 13
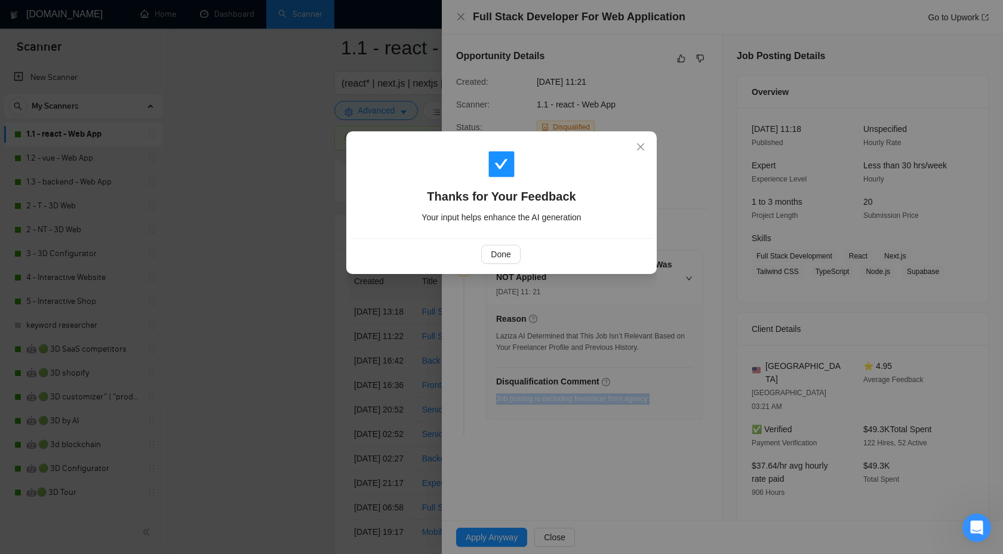
click at [459, 258] on div "Done" at bounding box center [501, 254] width 282 height 19
click at [493, 251] on span "Done" at bounding box center [501, 254] width 20 height 13
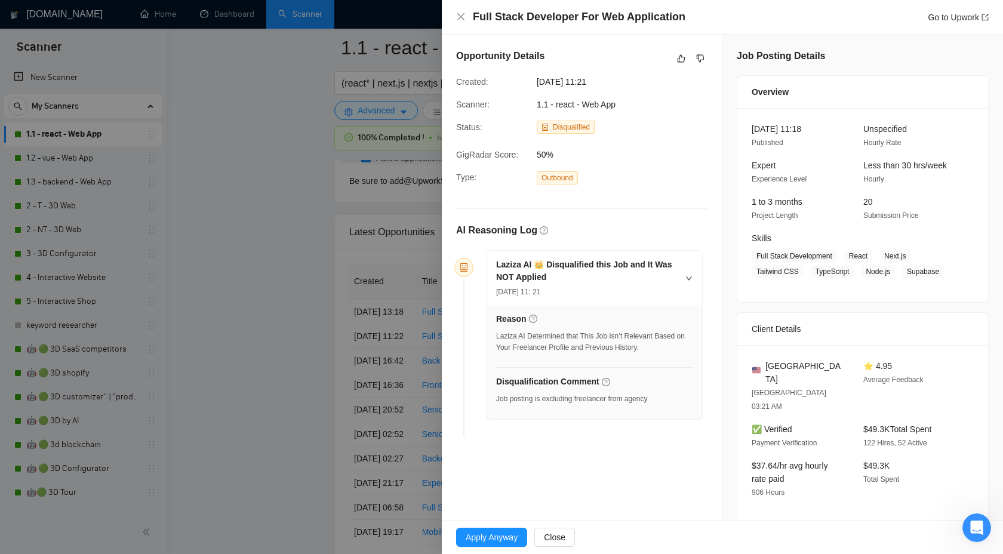
click at [254, 249] on div at bounding box center [501, 277] width 1003 height 554
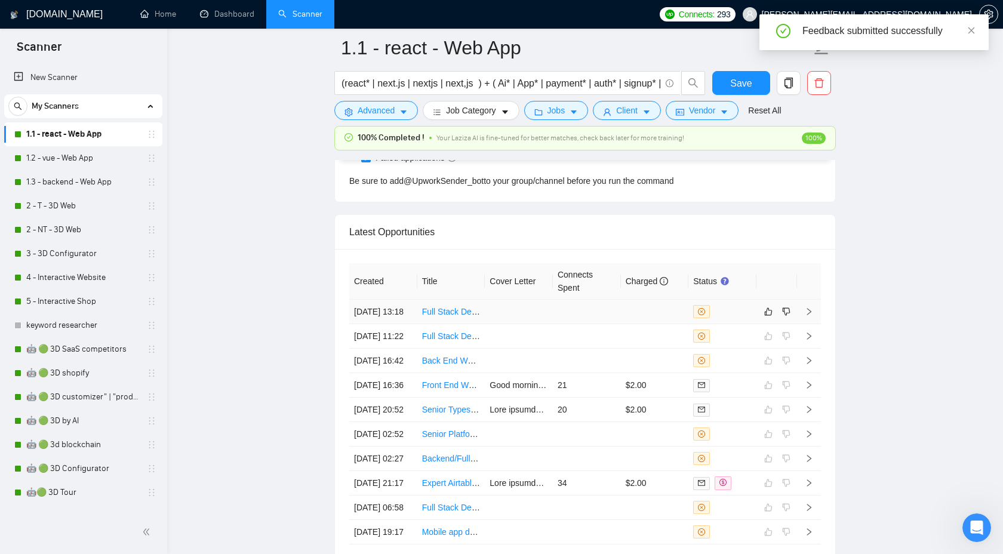
click at [810, 316] on icon "right" at bounding box center [809, 312] width 8 height 8
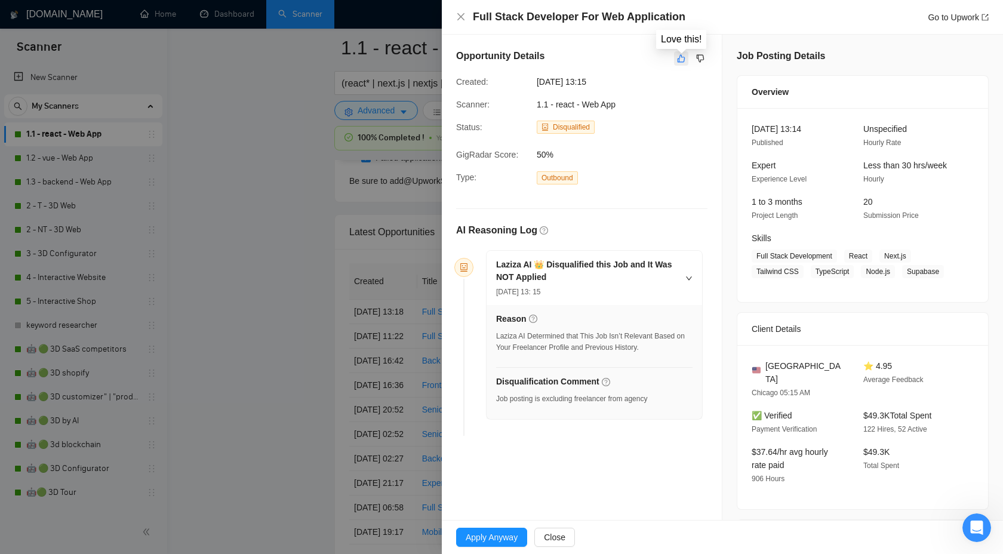
click at [682, 57] on icon "like" at bounding box center [681, 59] width 8 height 10
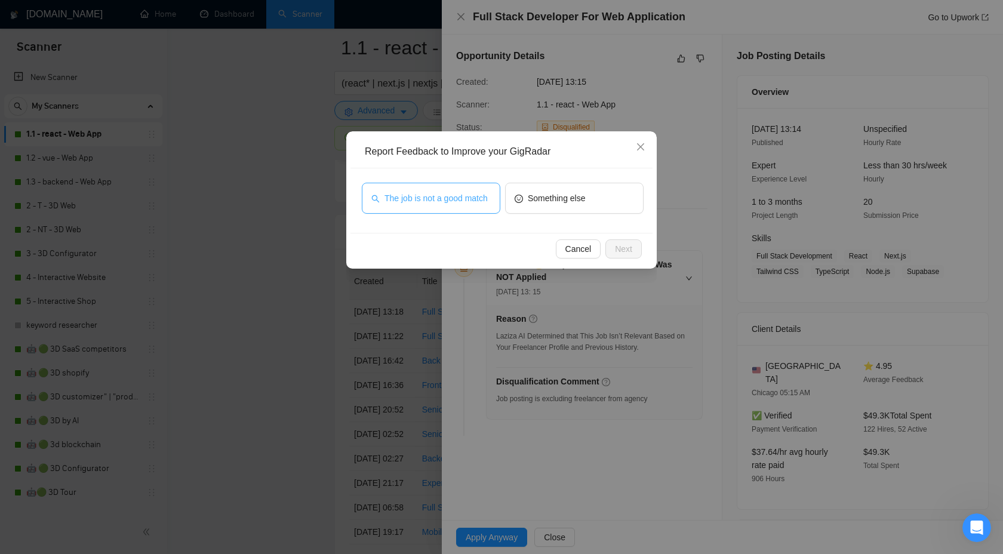
click at [417, 192] on span "The job is not a good match" at bounding box center [436, 198] width 103 height 13
click at [623, 249] on span "Next" at bounding box center [623, 248] width 17 height 13
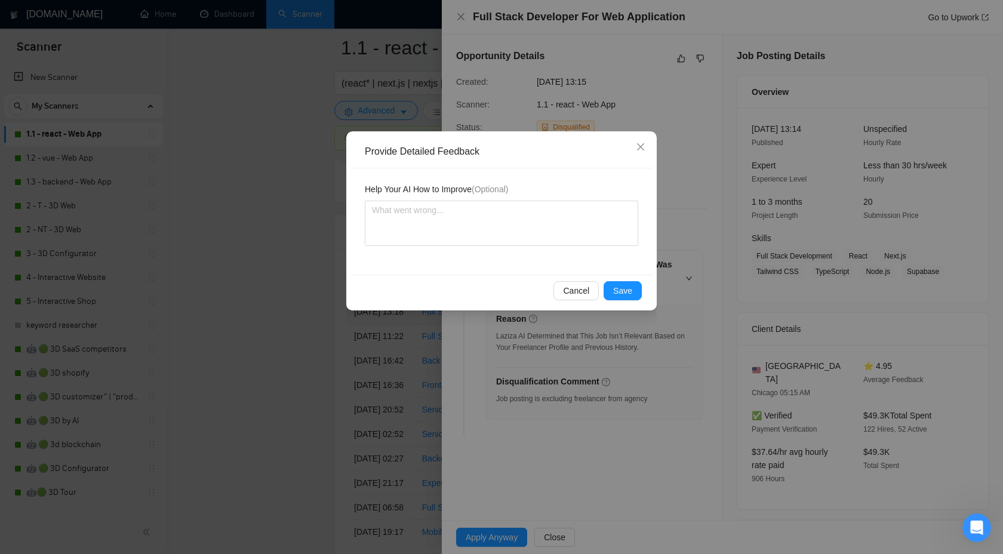
click at [619, 278] on div "Cancel Save" at bounding box center [502, 291] width 302 height 32
click at [622, 297] on span "Save" at bounding box center [622, 290] width 19 height 13
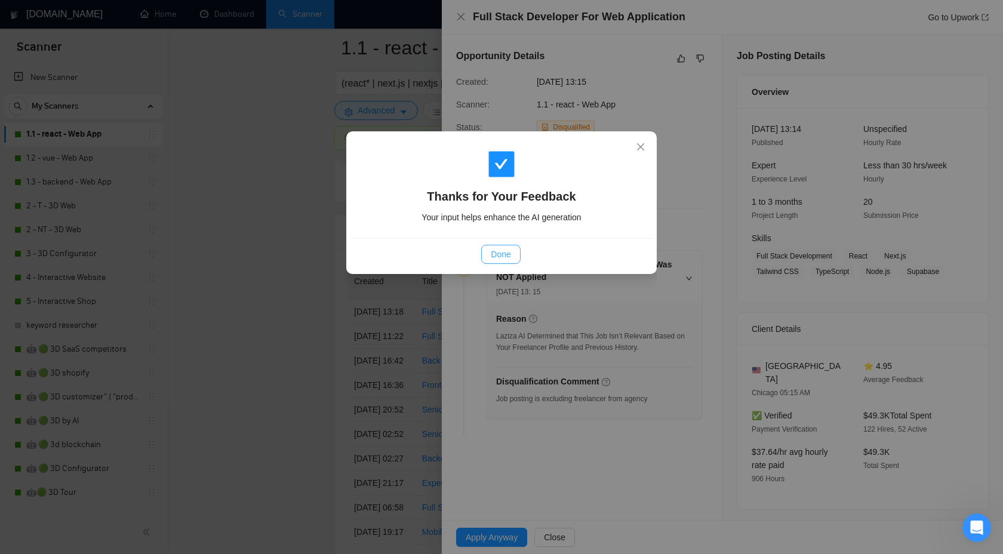
click at [505, 255] on span "Done" at bounding box center [501, 254] width 20 height 13
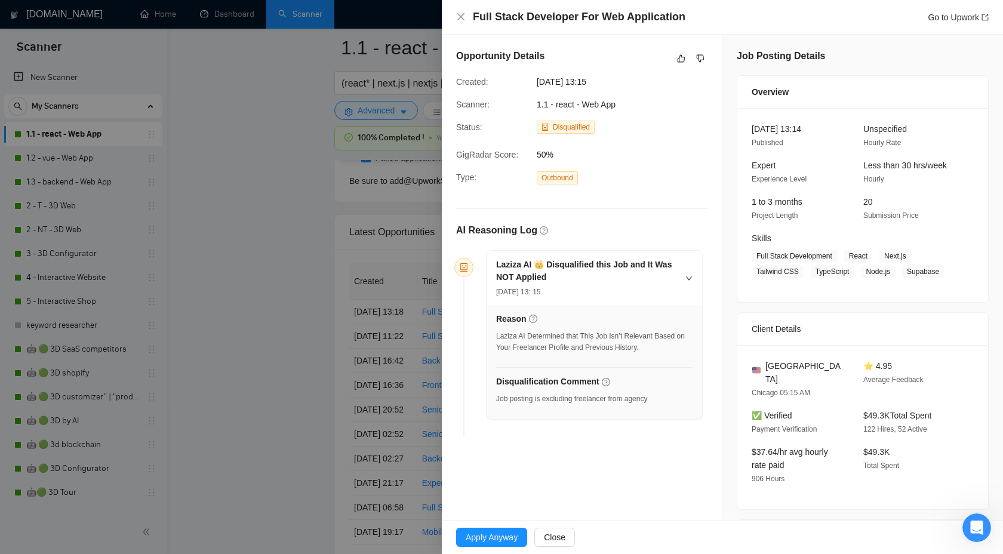
click at [305, 352] on div at bounding box center [501, 277] width 1003 height 554
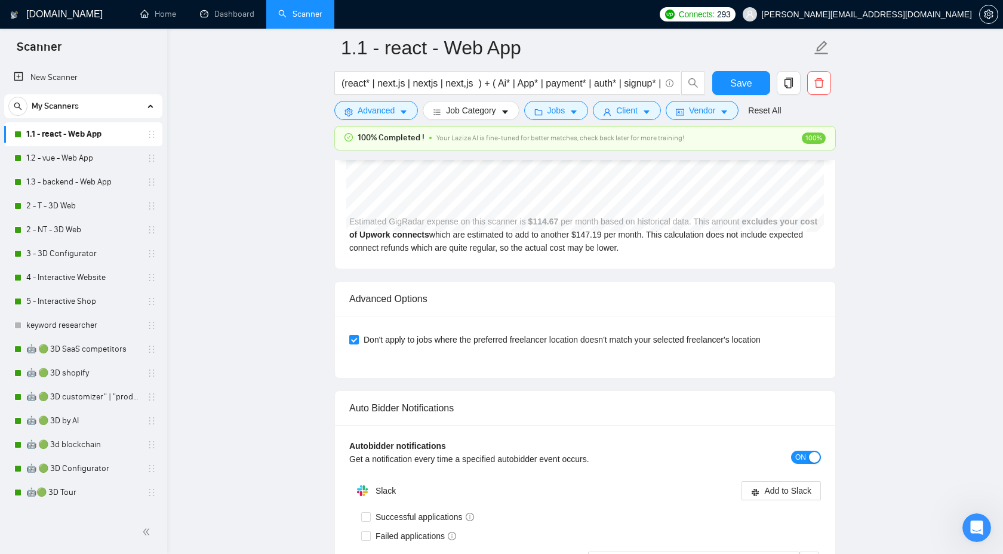
scroll to position [2641, 0]
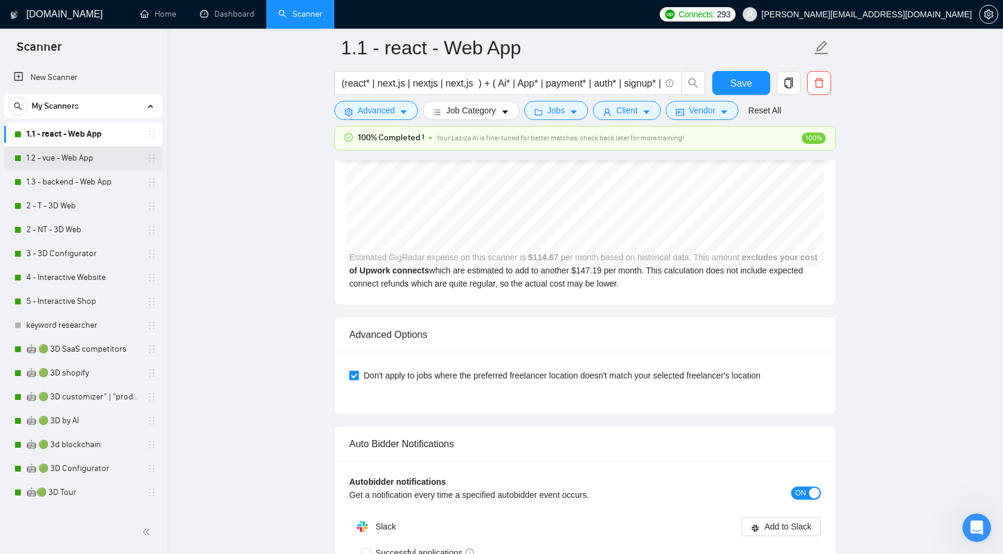
click at [56, 167] on link "1.2 - vue - Web App" at bounding box center [82, 158] width 113 height 24
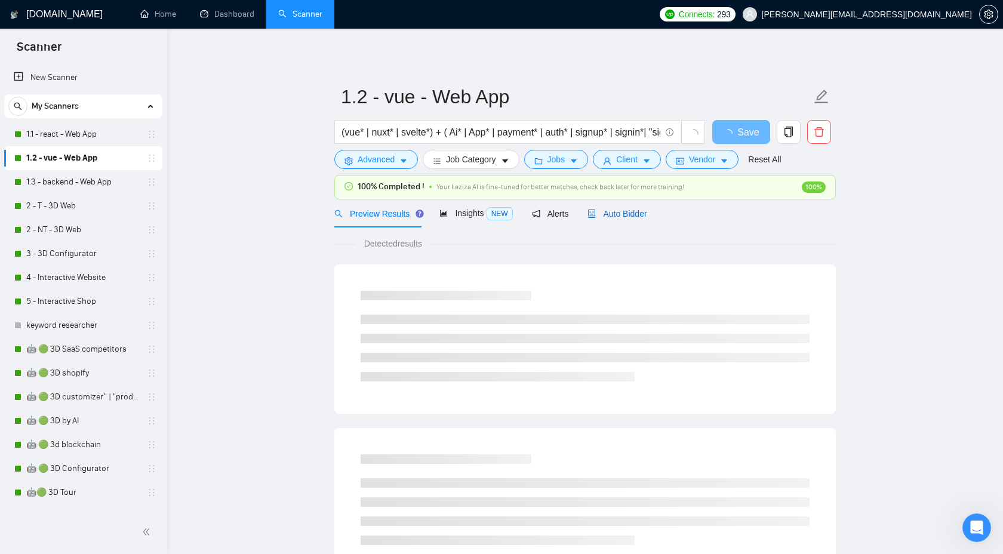
click at [620, 219] on div "Auto Bidder" at bounding box center [617, 213] width 59 height 13
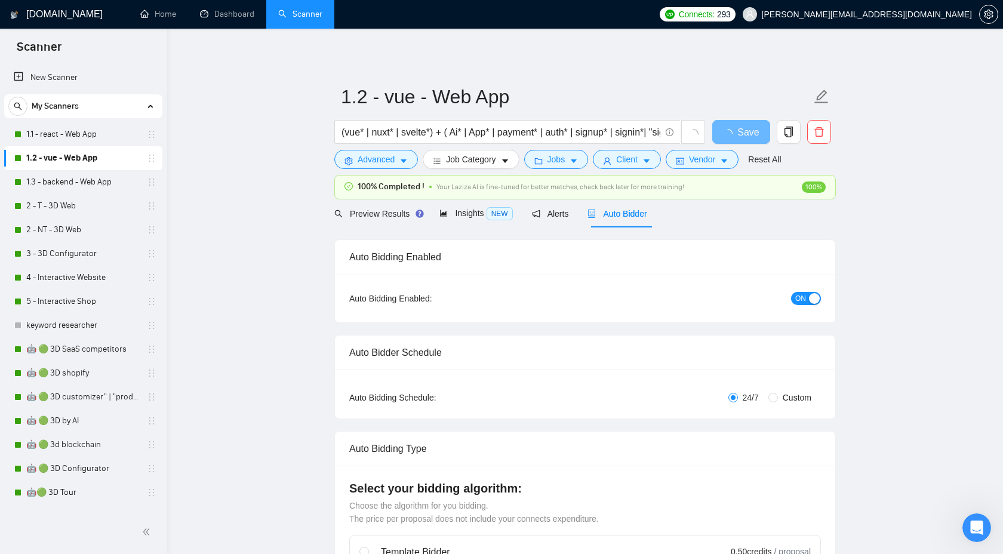
checkbox input "true"
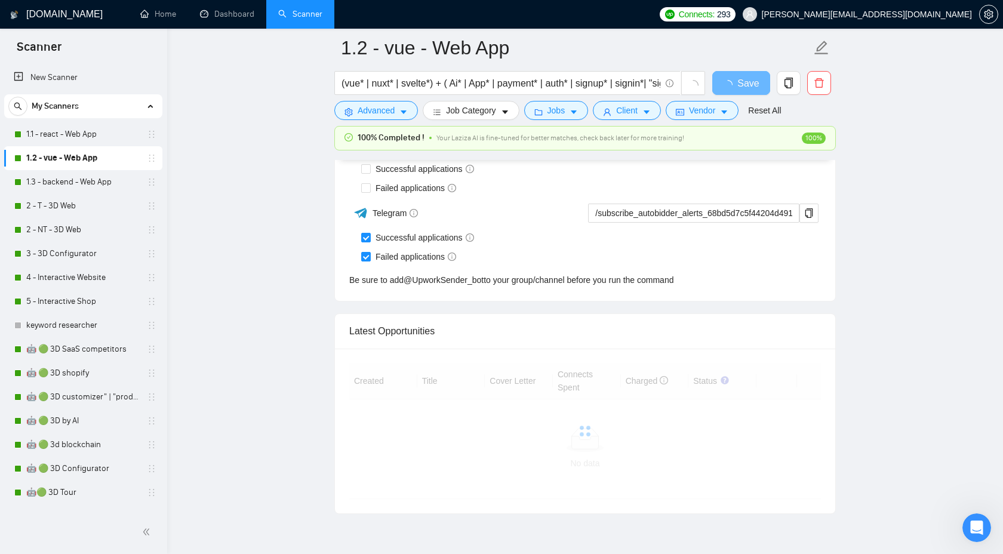
scroll to position [2845, 0]
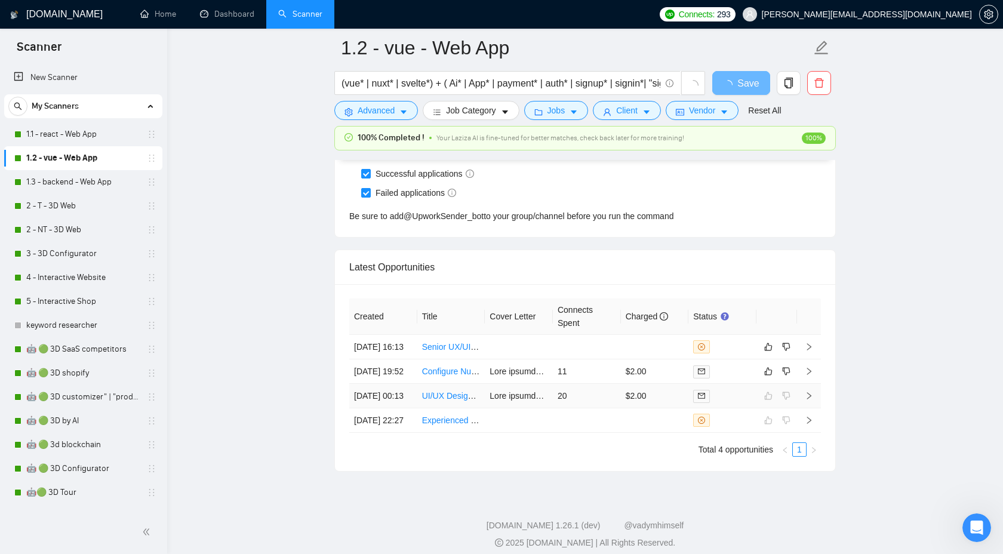
scroll to position [3035, 0]
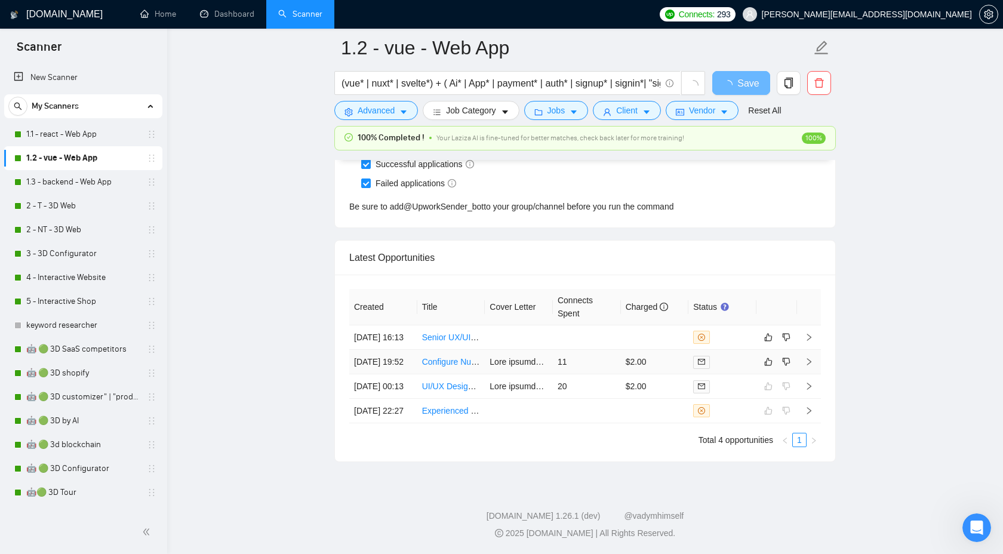
click at [810, 358] on icon "right" at bounding box center [809, 362] width 8 height 8
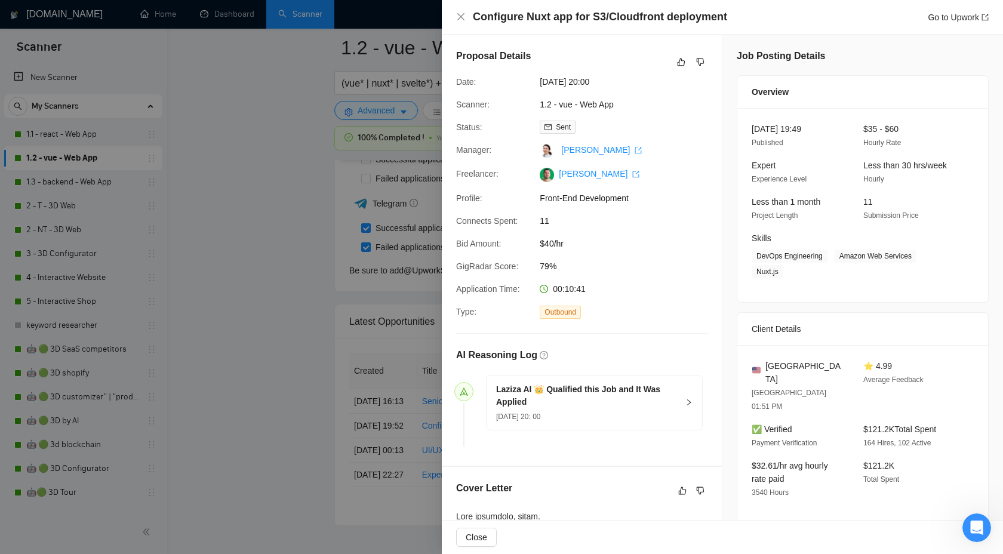
click at [681, 388] on div "Laziza AI 👑 Qualified this Job and It Was Applied [DATE] 20: 00" at bounding box center [595, 403] width 216 height 54
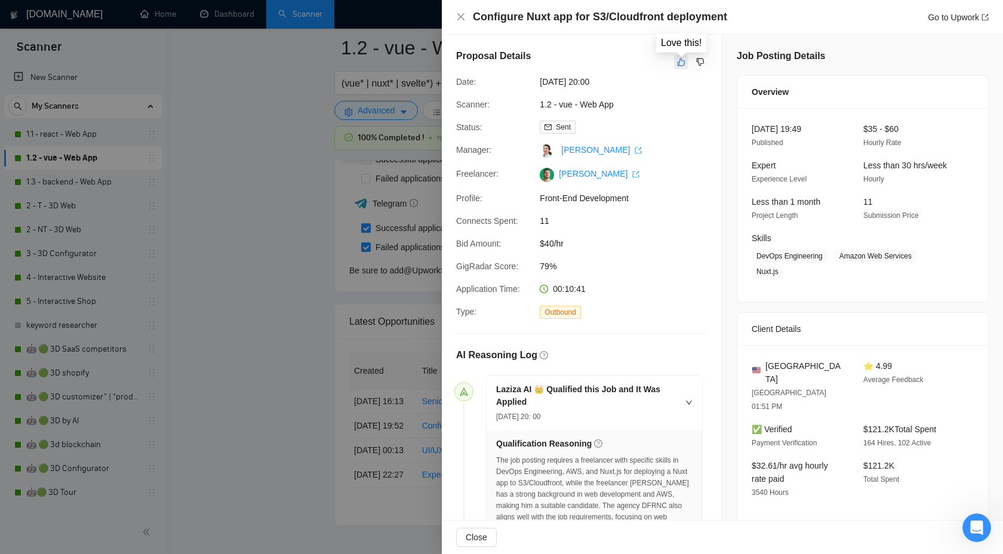
click at [680, 57] on icon "like" at bounding box center [681, 62] width 8 height 10
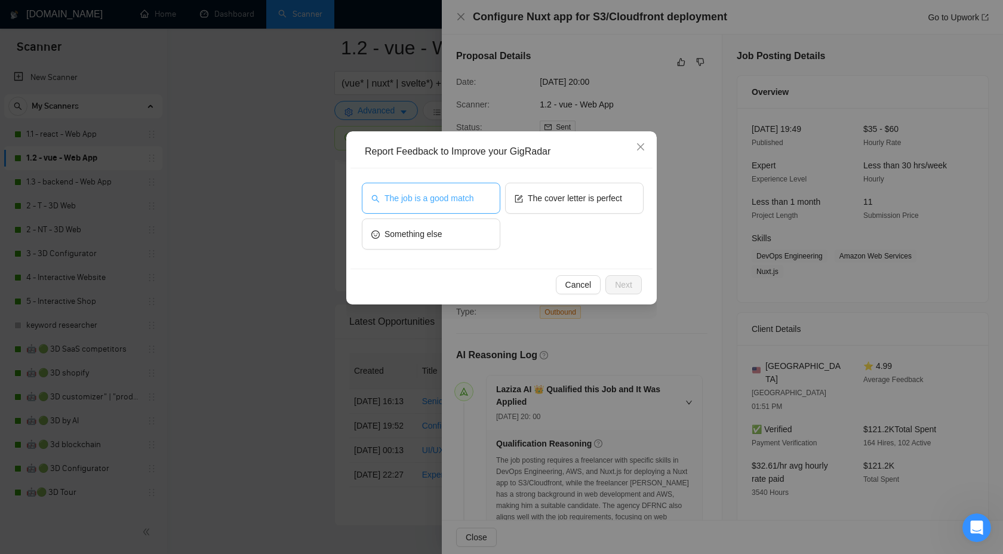
click at [484, 195] on button "The job is a good match" at bounding box center [431, 198] width 139 height 31
click at [549, 195] on span "The cover letter is perfect" at bounding box center [575, 198] width 94 height 13
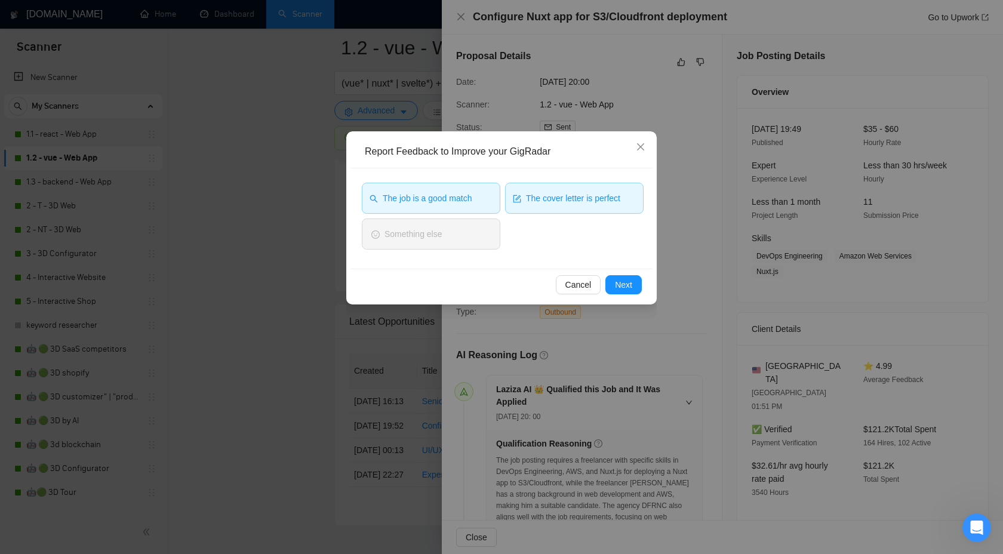
click at [468, 206] on button "The job is a good match" at bounding box center [431, 198] width 139 height 31
click at [639, 294] on div "Cancel Next" at bounding box center [502, 285] width 302 height 32
click at [634, 288] on button "Next" at bounding box center [624, 284] width 36 height 19
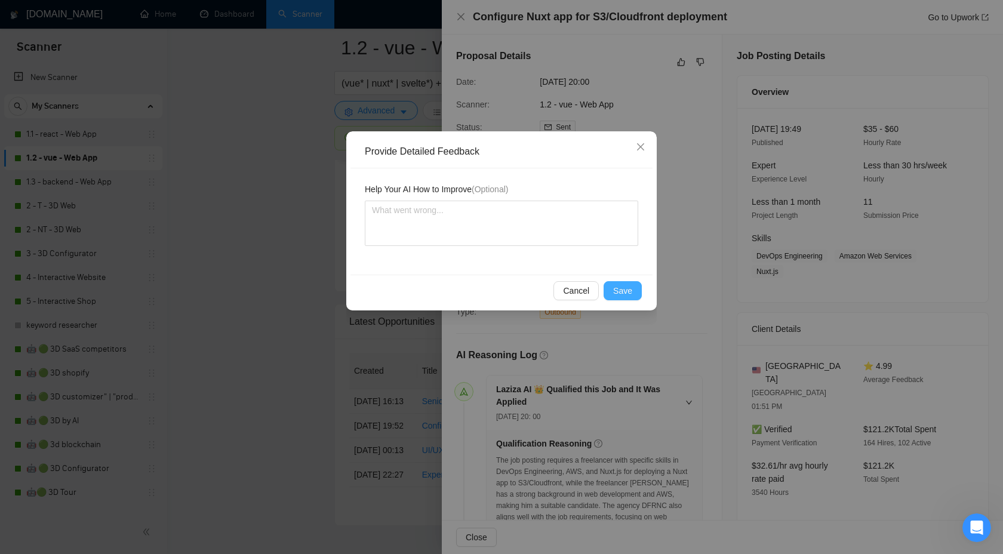
click at [634, 288] on button "Save" at bounding box center [623, 290] width 38 height 19
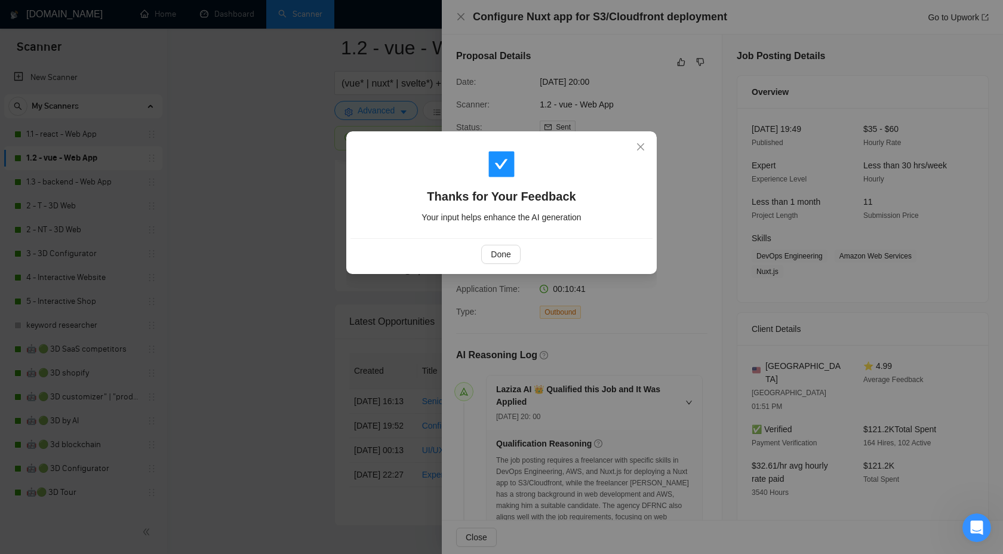
click at [634, 288] on div "Thanks for Your Feedback Your input helps enhance the AI generation Done" at bounding box center [501, 277] width 1003 height 554
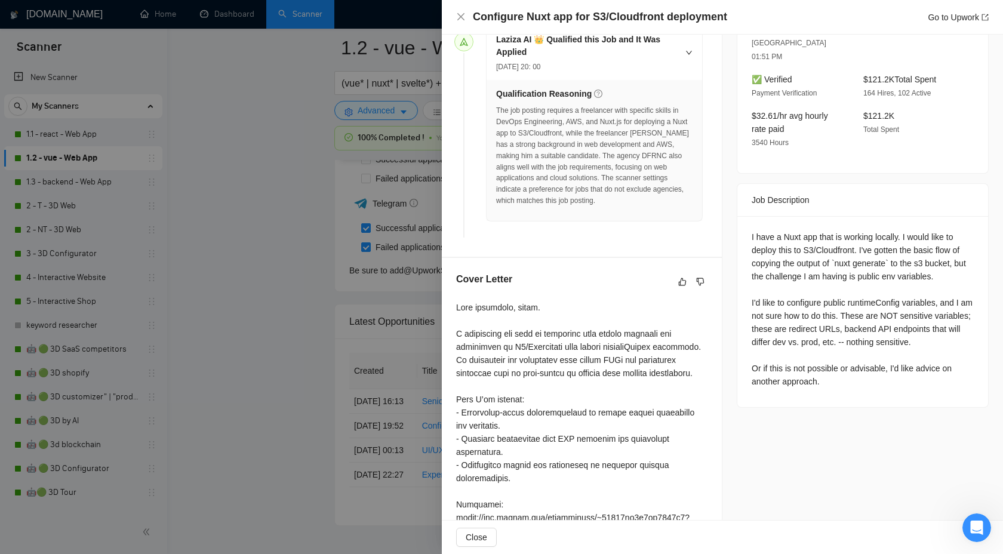
scroll to position [353, 0]
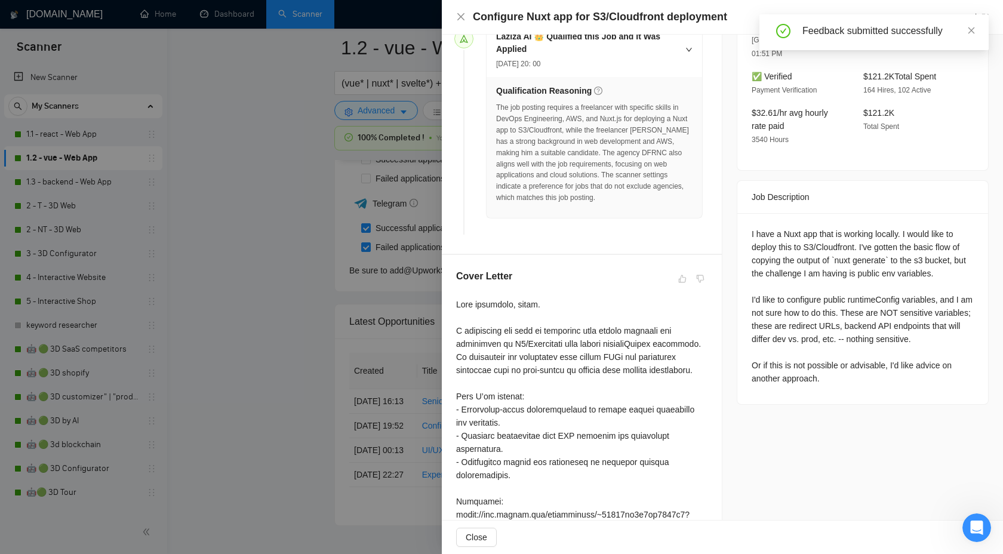
click at [366, 422] on div at bounding box center [501, 277] width 1003 height 554
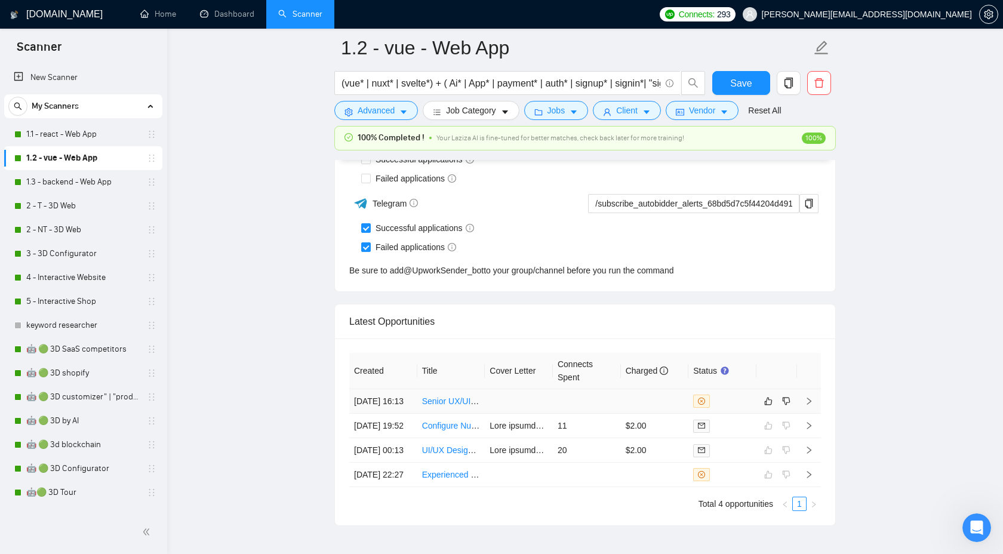
click at [808, 413] on td at bounding box center [809, 401] width 24 height 24
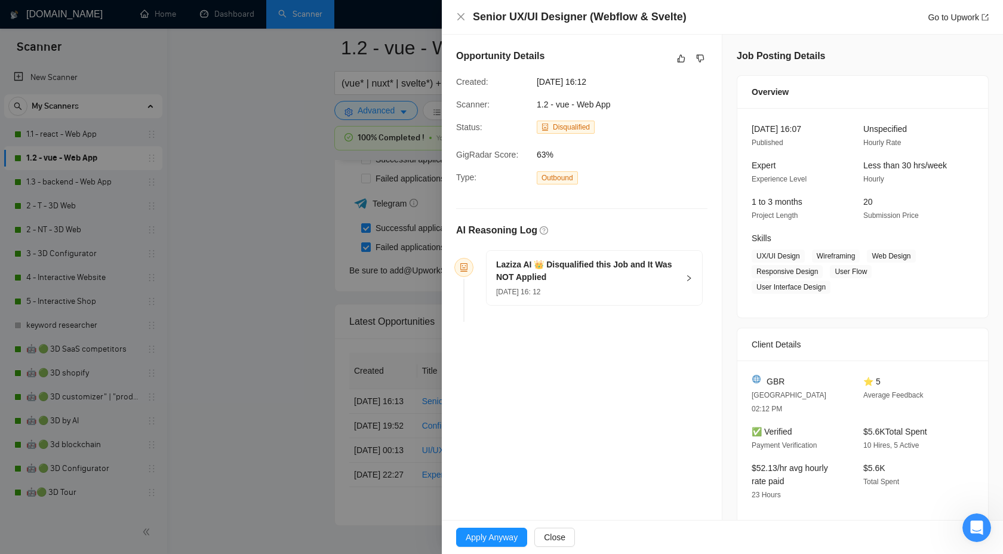
click at [680, 272] on div "Laziza AI 👑 Disqualified this Job and It Was NOT Applied [DATE] 16: 12" at bounding box center [595, 278] width 216 height 54
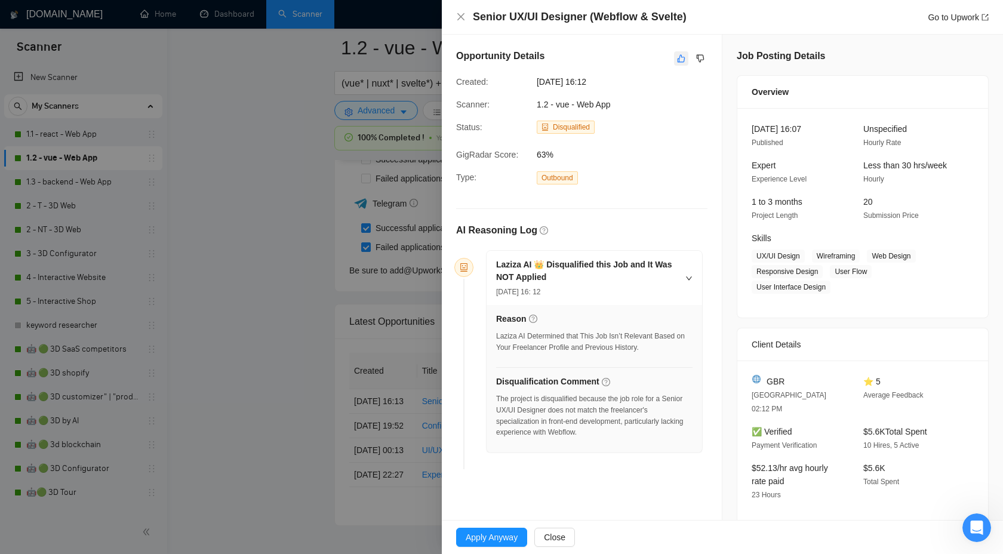
click at [680, 55] on icon "like" at bounding box center [681, 59] width 8 height 10
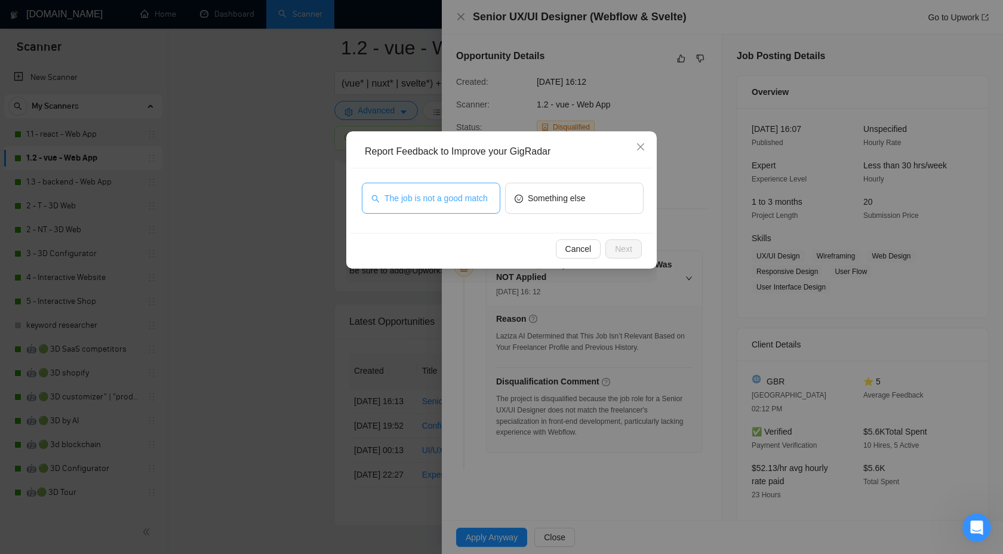
click at [476, 192] on span "The job is not a good match" at bounding box center [436, 198] width 103 height 13
click at [622, 252] on span "Next" at bounding box center [623, 248] width 17 height 13
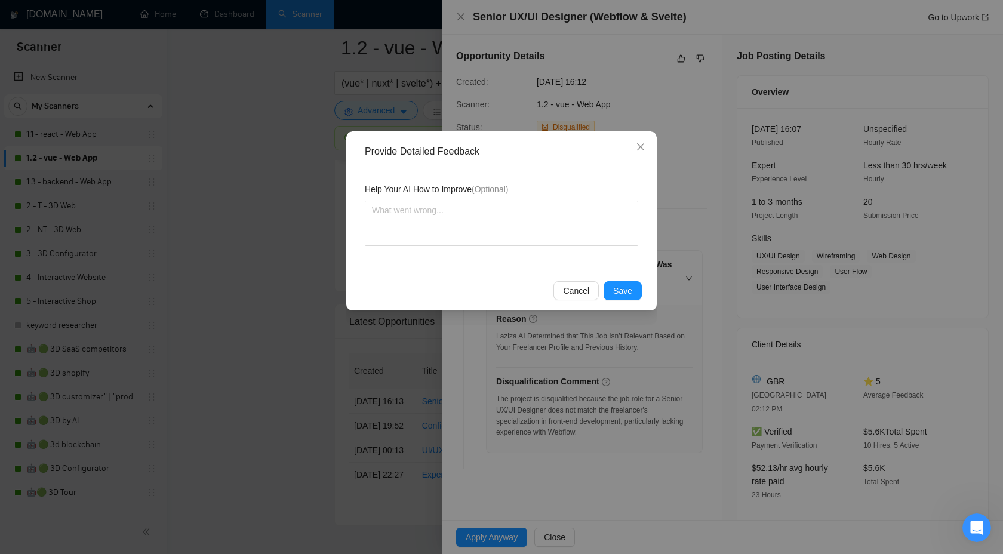
click at [628, 330] on div "Provide Detailed Feedback Help Your AI How to Improve (Optional) Cancel Save" at bounding box center [501, 277] width 1003 height 554
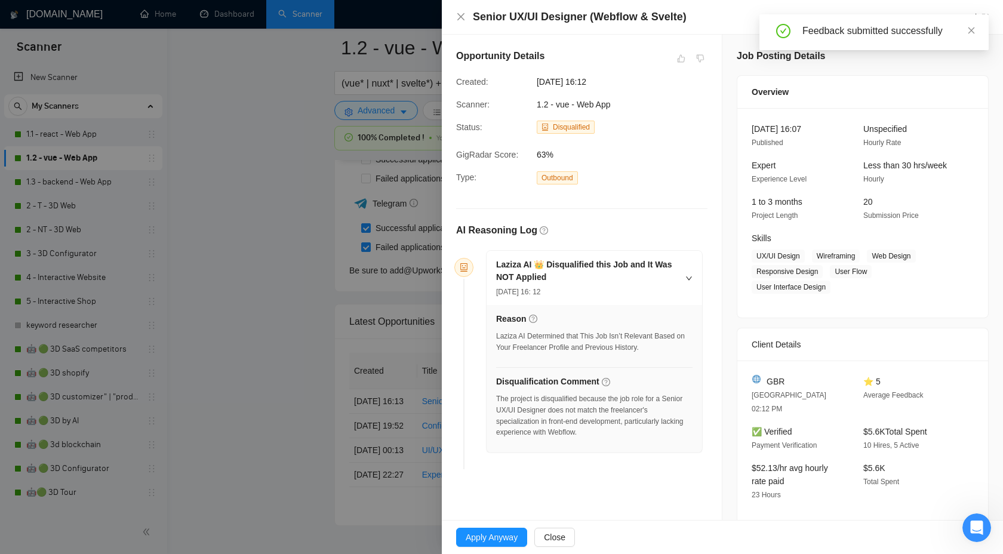
click at [279, 275] on div at bounding box center [501, 277] width 1003 height 554
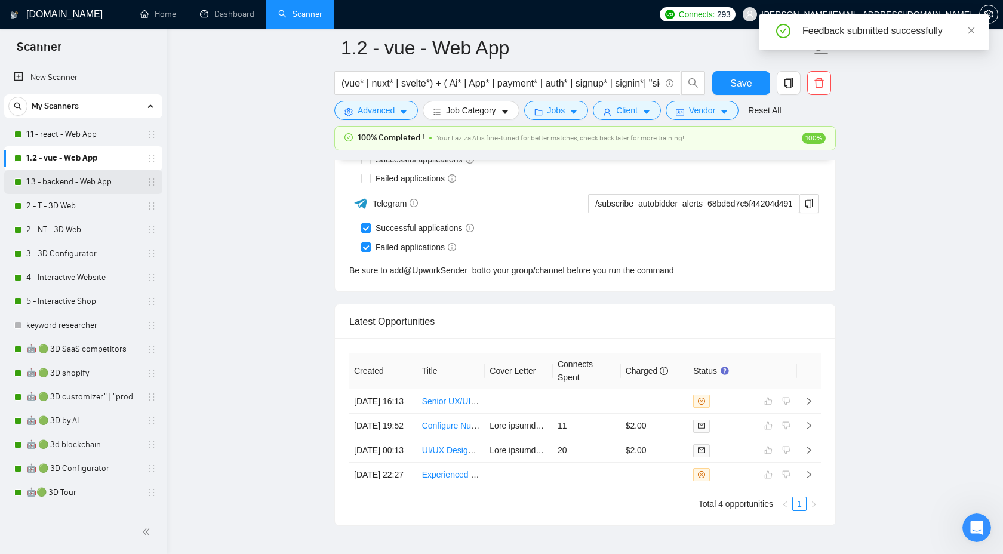
click at [76, 178] on link "1.3 - backend - Web App" at bounding box center [82, 182] width 113 height 24
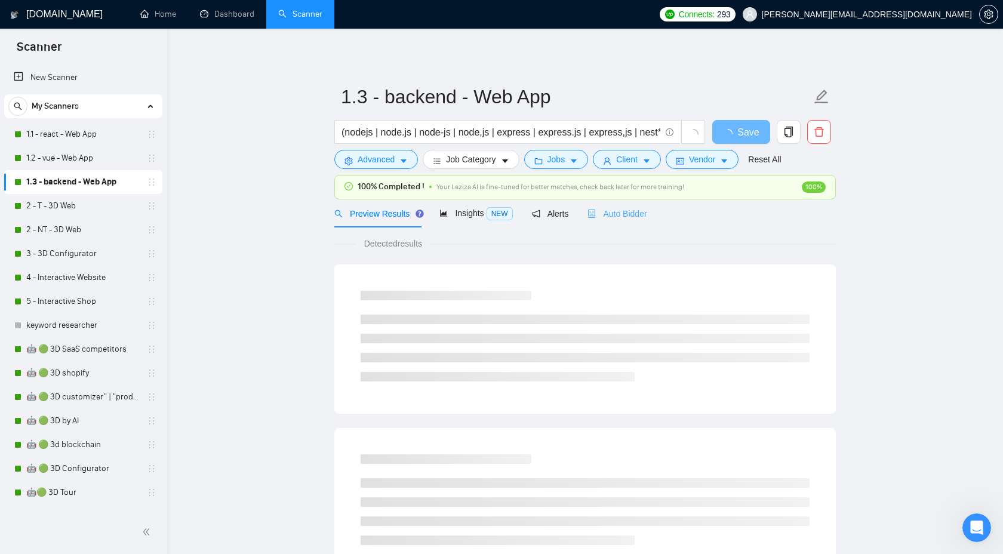
click at [629, 223] on div "Auto Bidder" at bounding box center [617, 213] width 59 height 28
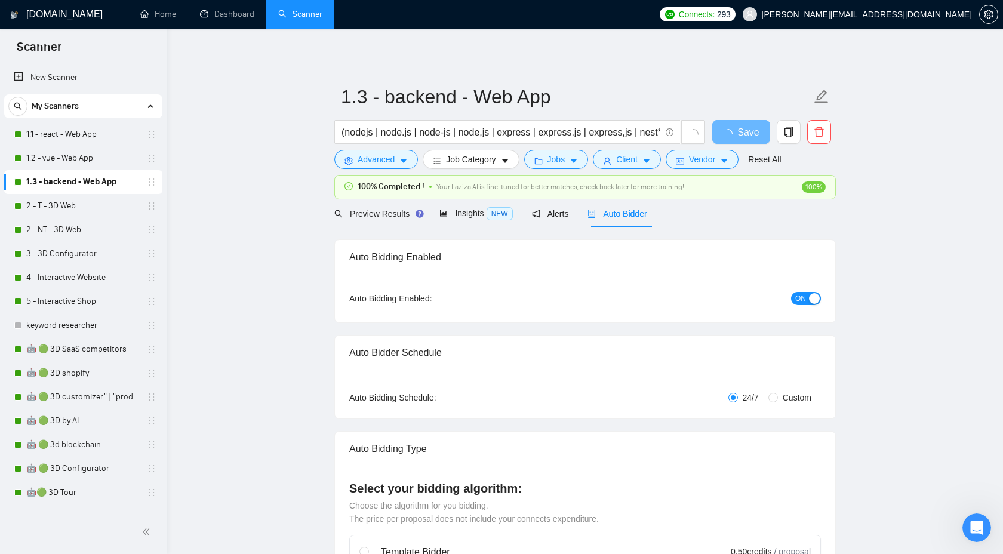
checkbox input "true"
click at [629, 223] on div "Auto Bidder" at bounding box center [617, 213] width 59 height 28
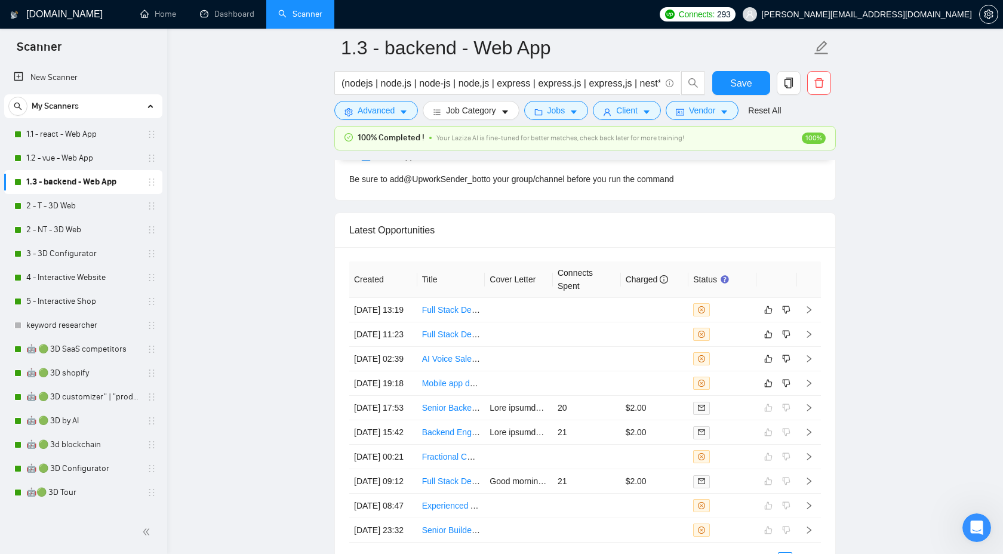
scroll to position [3146, 0]
click at [806, 387] on icon "right" at bounding box center [809, 383] width 8 height 8
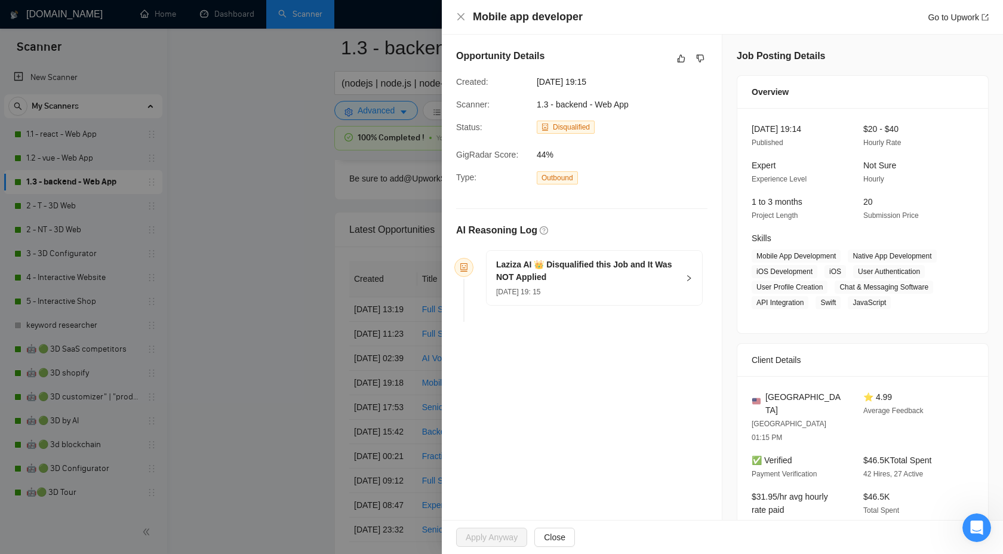
click at [683, 49] on div "Opportunity Details" at bounding box center [581, 58] width 251 height 19
click at [679, 63] on button "button" at bounding box center [681, 58] width 14 height 14
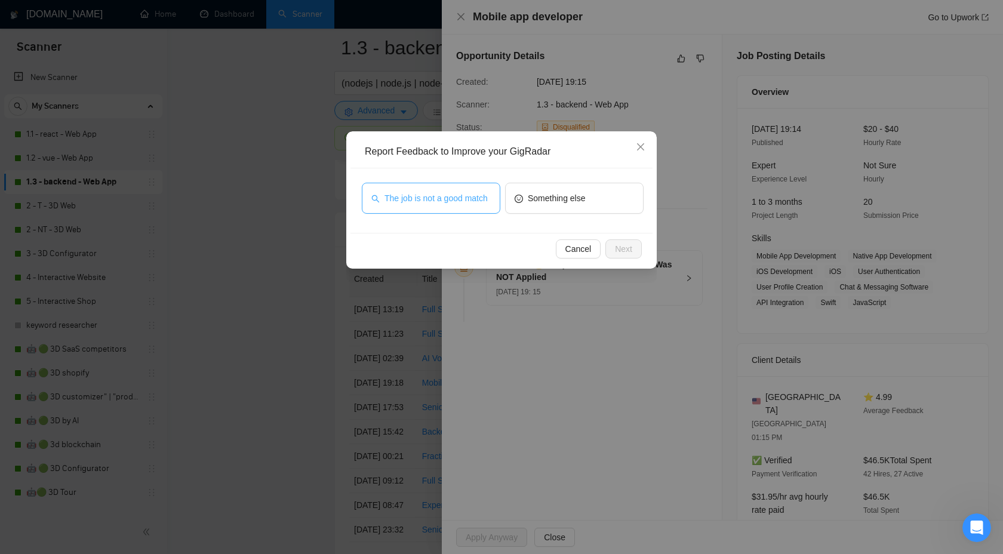
click at [455, 198] on span "The job is not a good match" at bounding box center [436, 198] width 103 height 13
click at [622, 247] on span "Next" at bounding box center [623, 248] width 17 height 13
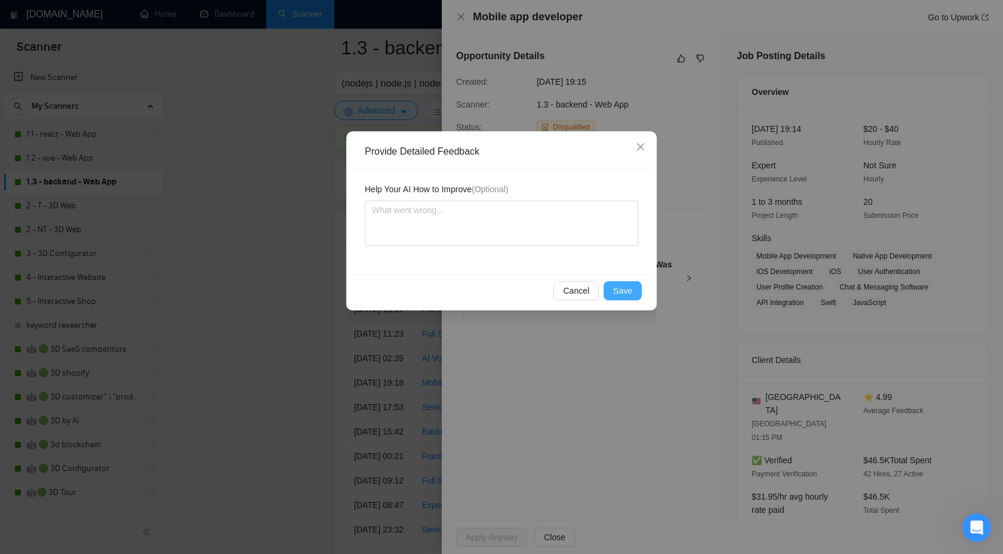
click at [614, 285] on span "Save" at bounding box center [622, 290] width 19 height 13
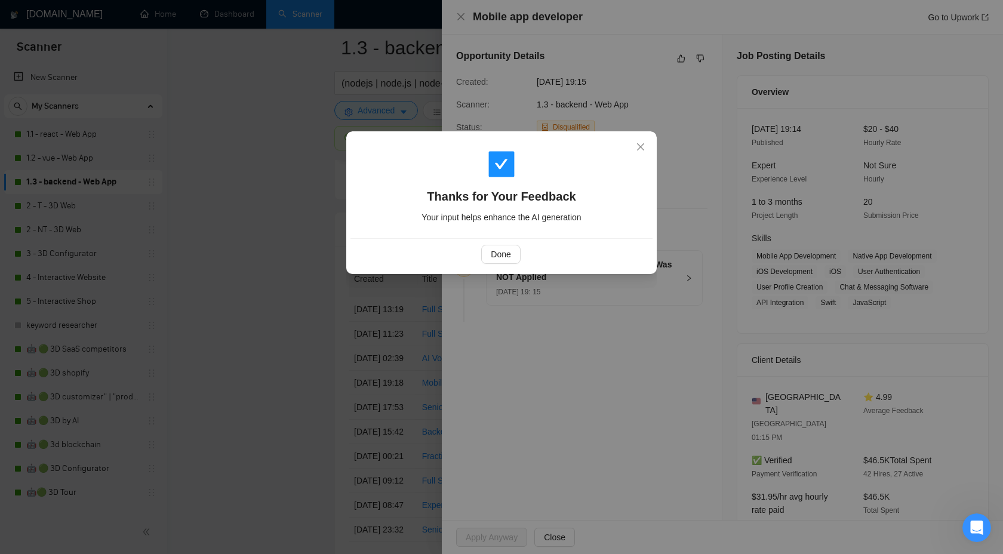
click at [505, 264] on div "Done" at bounding box center [502, 254] width 302 height 32
click at [505, 260] on span "Done" at bounding box center [501, 254] width 20 height 13
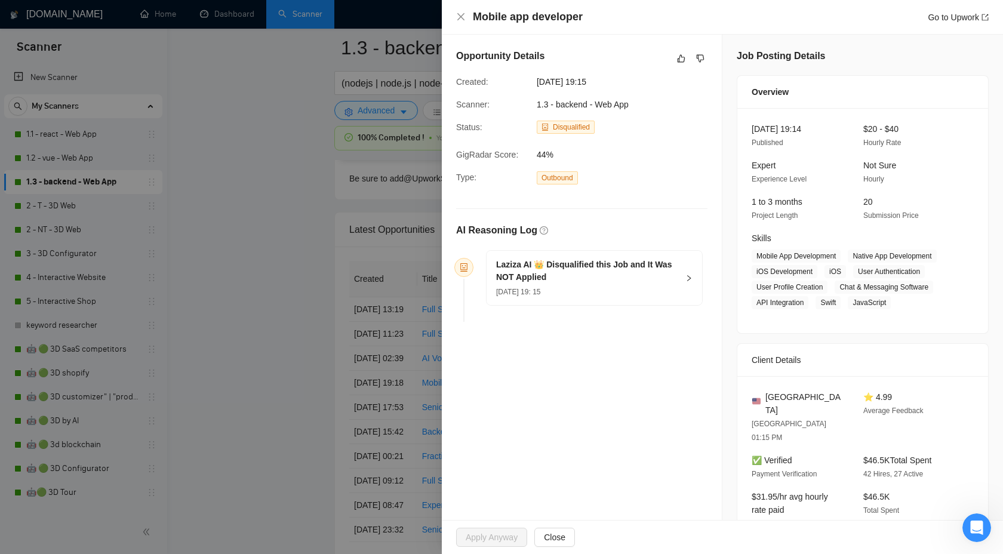
click at [324, 259] on div at bounding box center [501, 277] width 1003 height 554
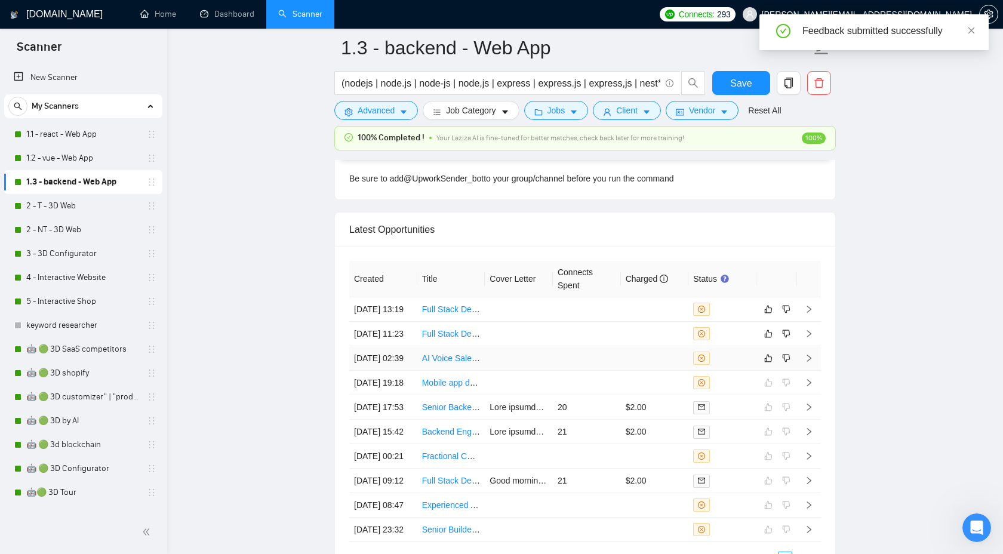
click at [816, 371] on td at bounding box center [809, 358] width 24 height 24
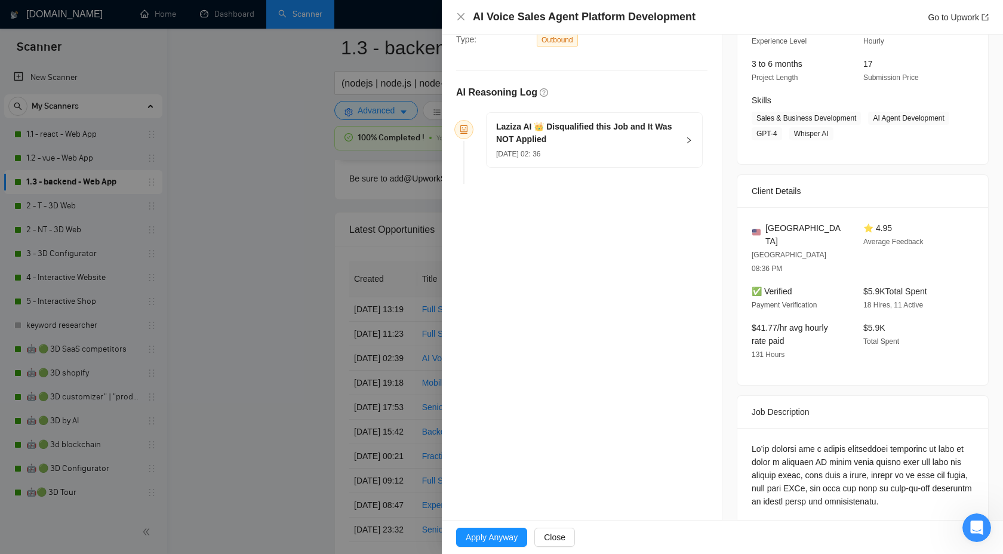
scroll to position [153, 0]
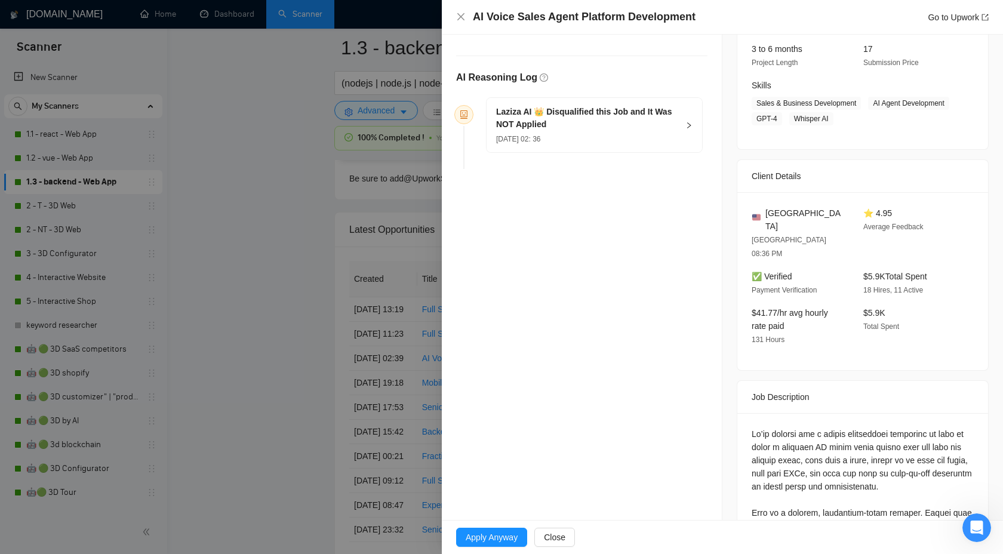
click at [676, 120] on h5 "Laziza AI 👑 Disqualified this Job and It Was NOT Applied" at bounding box center [587, 118] width 182 height 25
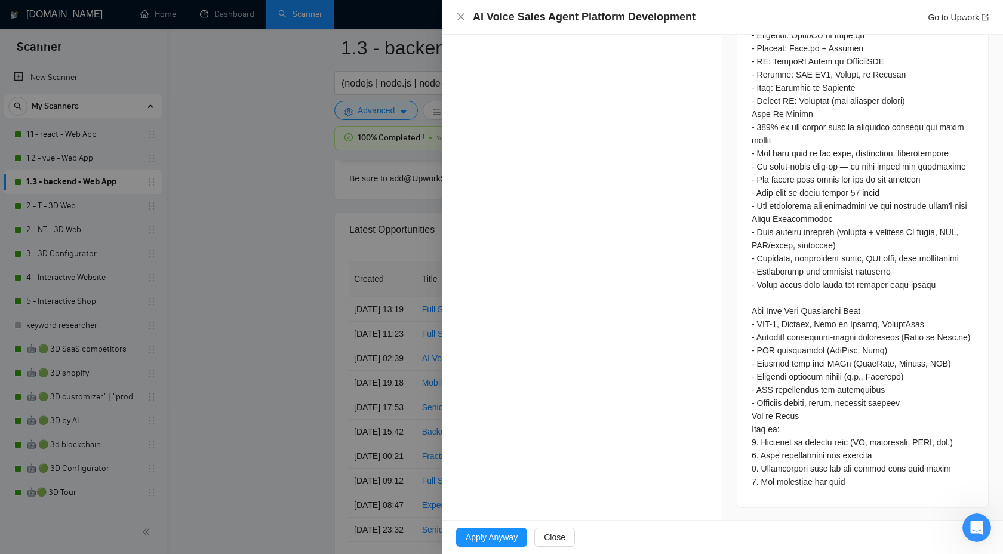
scroll to position [0, 0]
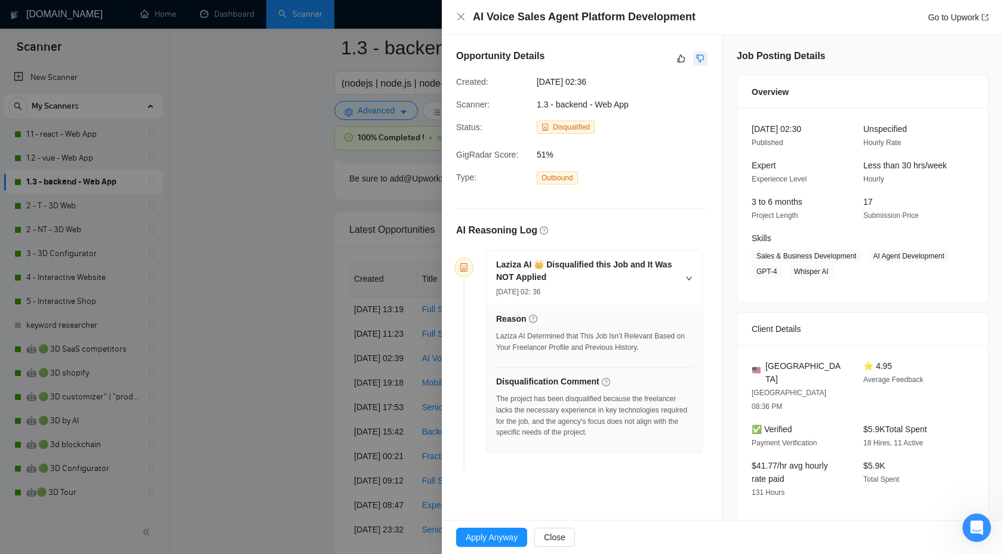
click at [700, 60] on icon "dislike" at bounding box center [701, 59] width 8 height 8
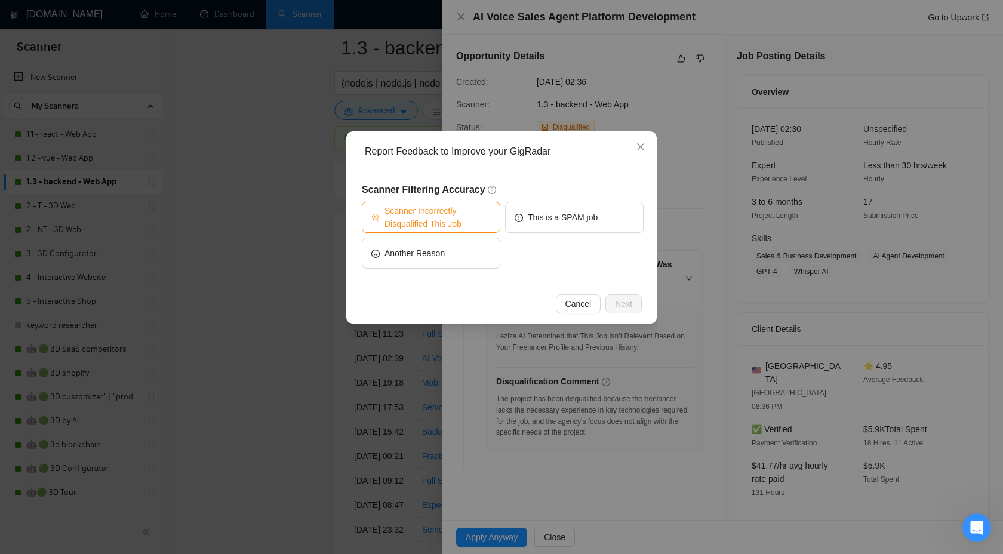
click at [400, 210] on span "Scanner Incorrectly Disqualified This Job" at bounding box center [438, 217] width 106 height 26
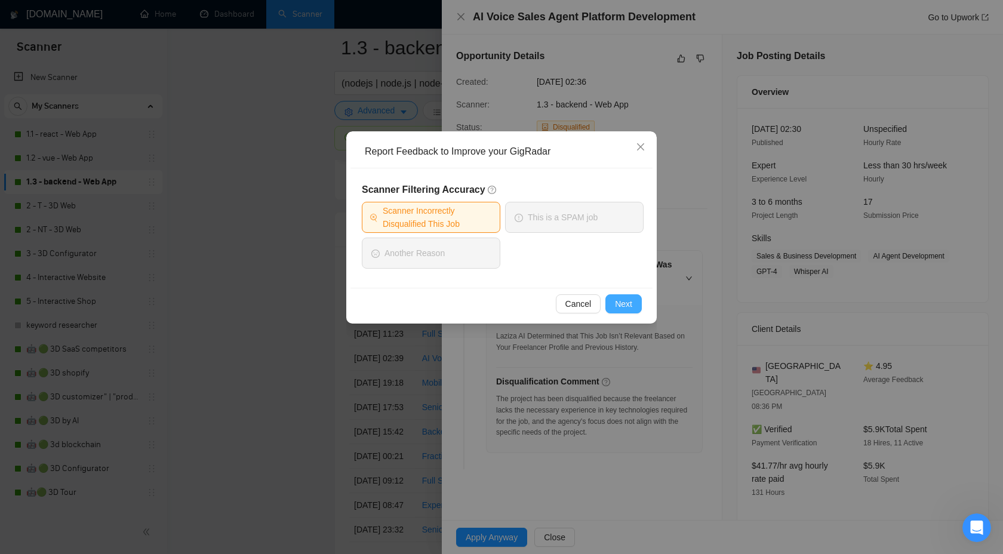
click at [613, 299] on button "Next" at bounding box center [624, 303] width 36 height 19
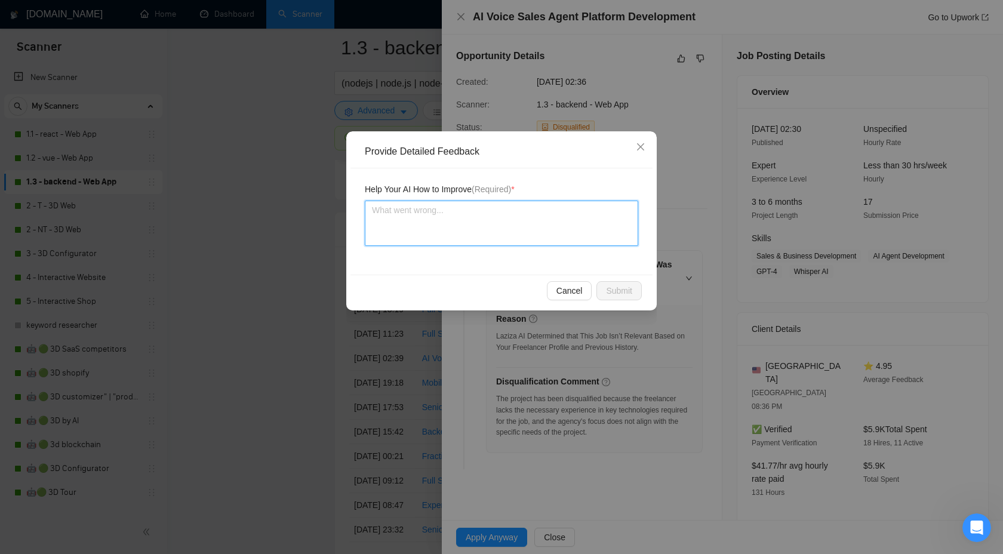
click at [523, 219] on textarea at bounding box center [501, 223] width 273 height 45
type textarea "W"
type textarea "We"
type textarea "We c"
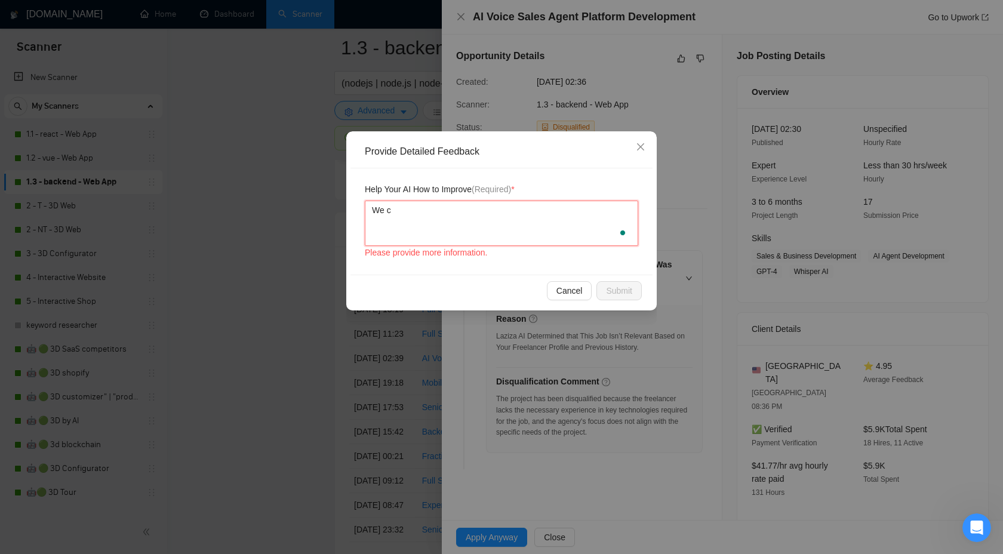
type textarea "We ca"
type textarea "We can"
type textarea "We can v"
type textarea "We can vu"
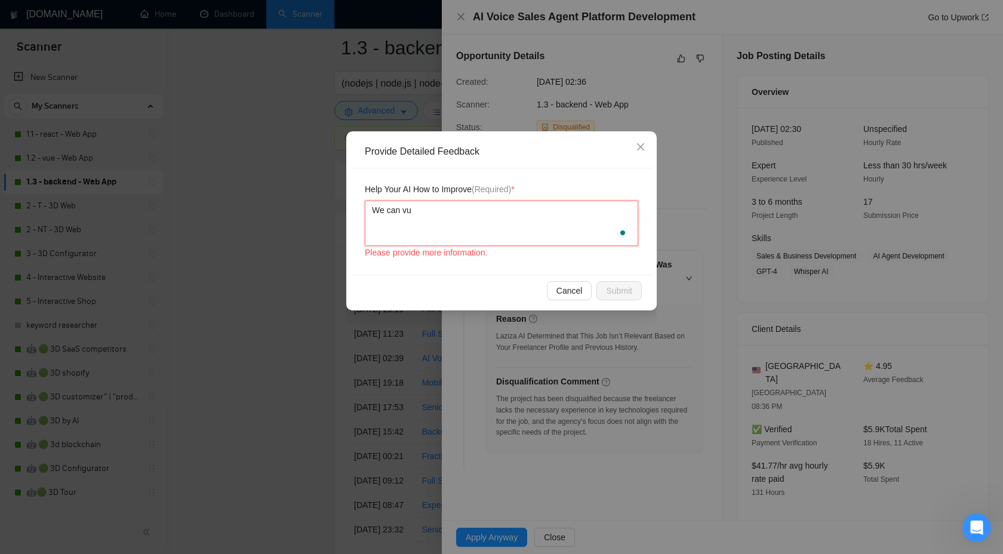
type textarea "We can vui"
type textarea "We can vuil"
type textarea "We can vuild"
type textarea "We can build"
type textarea "We can build A"
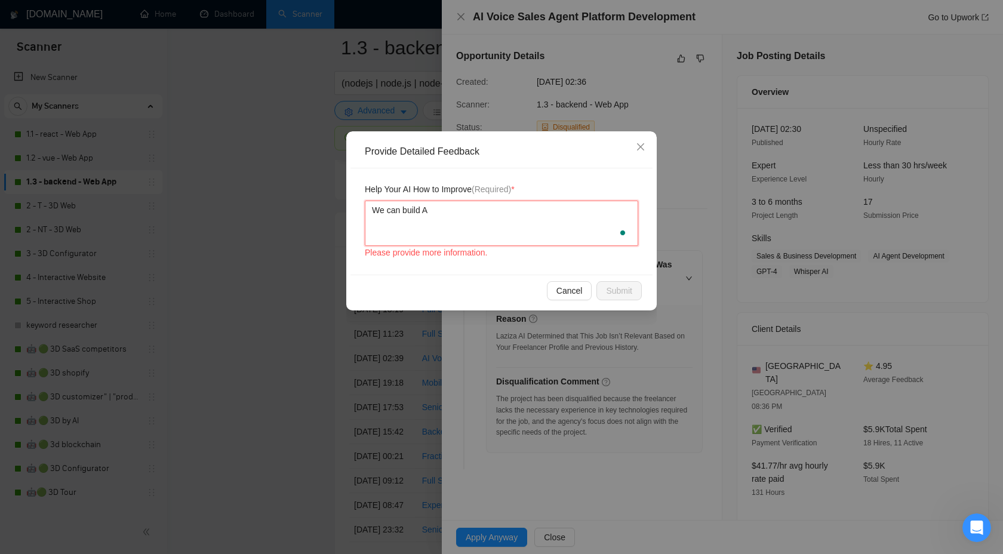
type textarea "We can build AI"
type textarea "We can build AI V"
type textarea "We can build [PERSON_NAME]"
type textarea "We can build AI Voi"
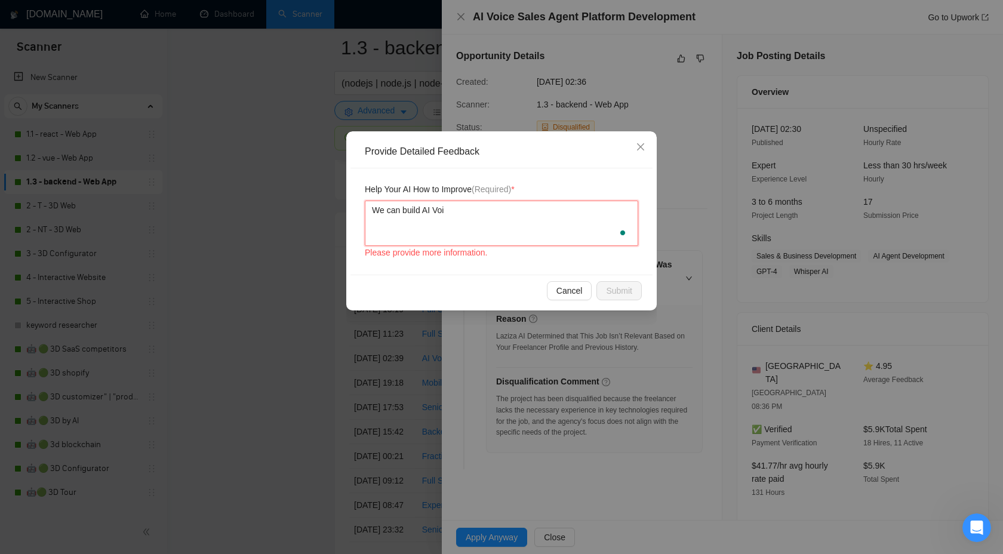
type textarea "We can build AI Voic"
type textarea "We can build AI Voice"
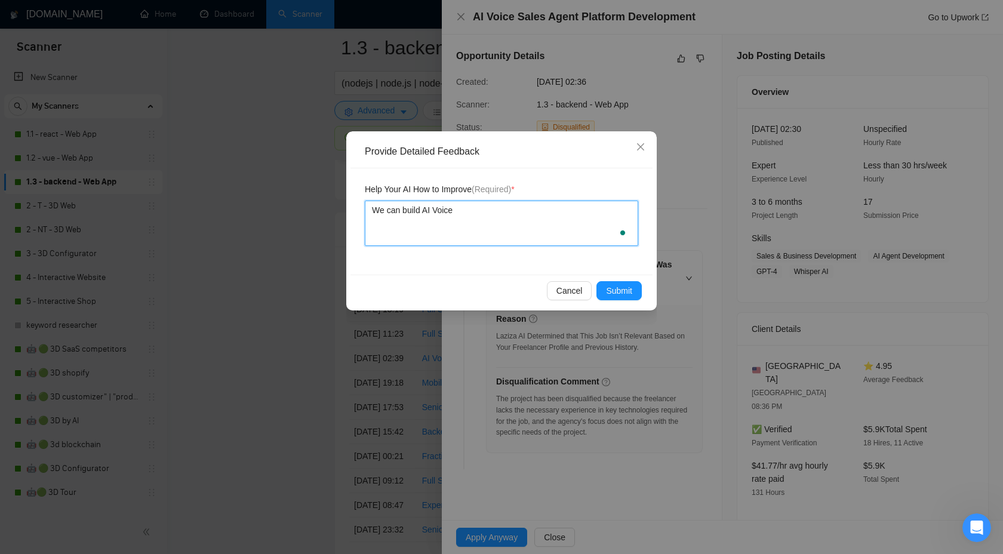
type textarea "We can build AI Voice"
type textarea "We can build AI Voice S"
type textarea "We can build AI Voice Sa"
type textarea "We can build AI Voice [PERSON_NAME]"
type textarea "We can build AI Voice Sale"
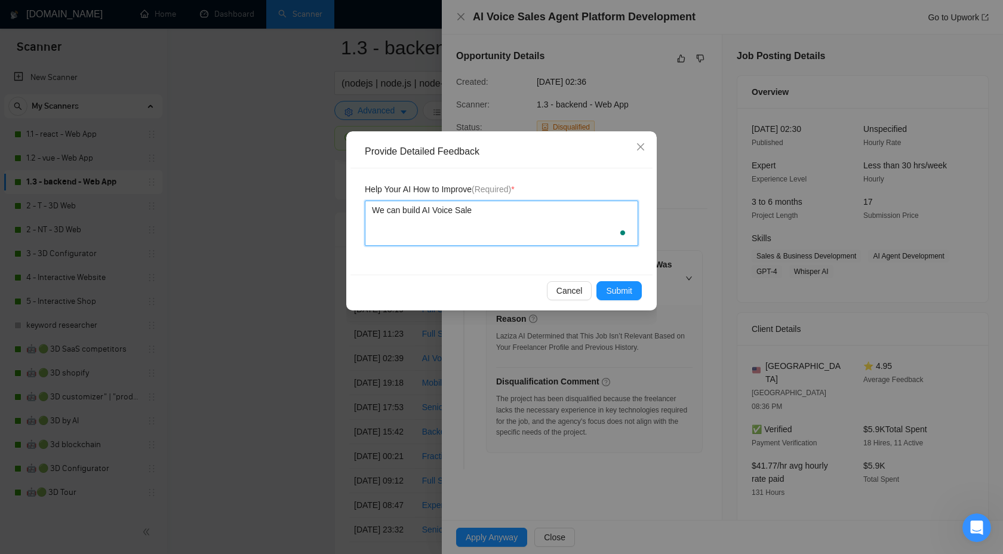
type textarea "We can build AI Voice Sales"
type textarea "We can build AI Voice Sales A"
type textarea "We can build AI Voice Sales Af"
type textarea "We can build AI Voice Sales A"
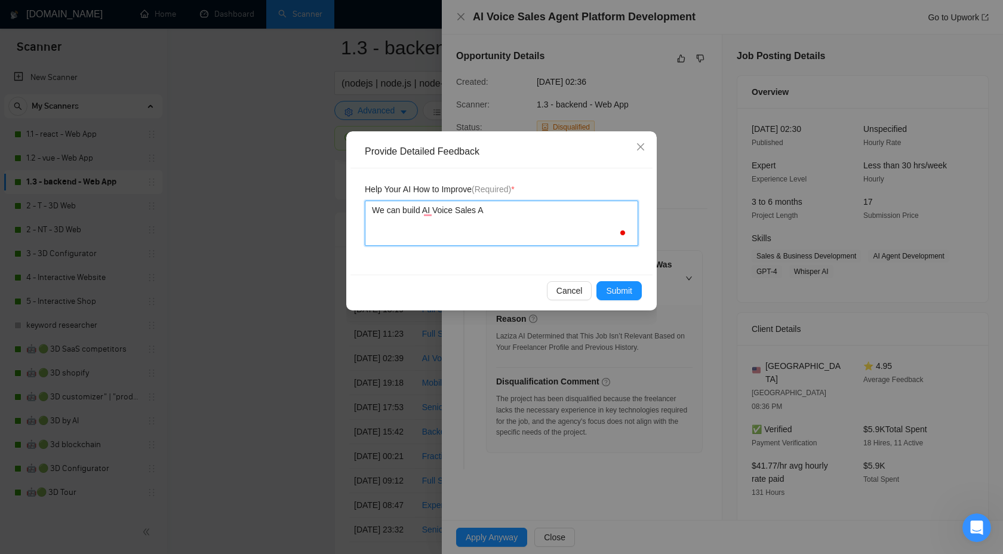
type textarea "We can build AI Voice Sales Ag"
type textarea "We can build AI Voice Sales Age"
type textarea "We can build AI Voice Sales Agent"
click at [607, 288] on span "Submit" at bounding box center [619, 290] width 26 height 13
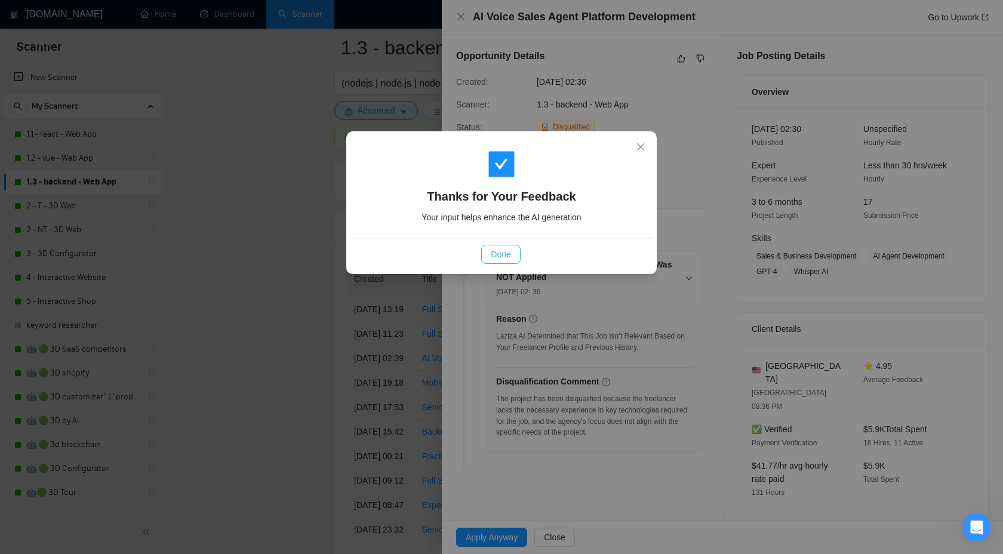
click at [487, 253] on button "Done" at bounding box center [500, 254] width 39 height 19
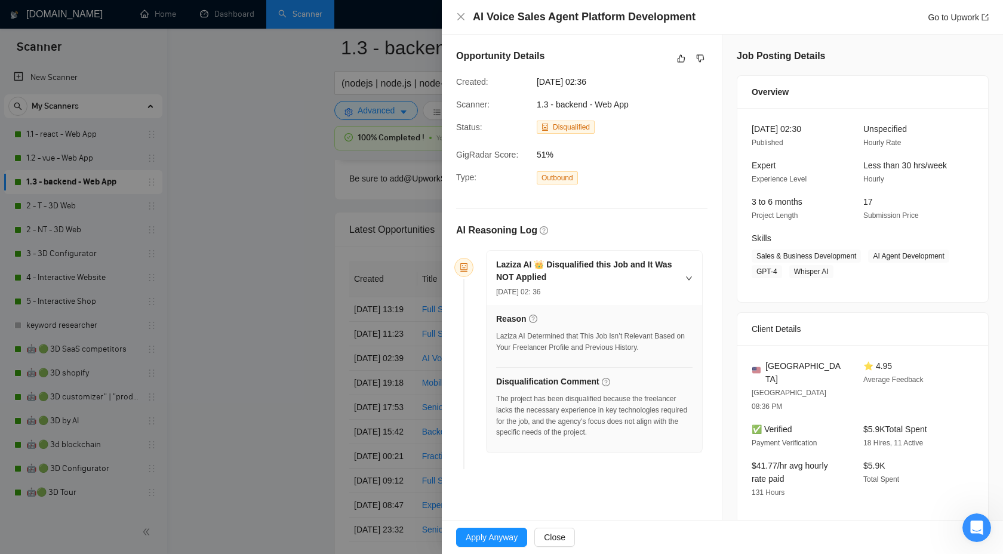
click at [300, 276] on div at bounding box center [501, 277] width 1003 height 554
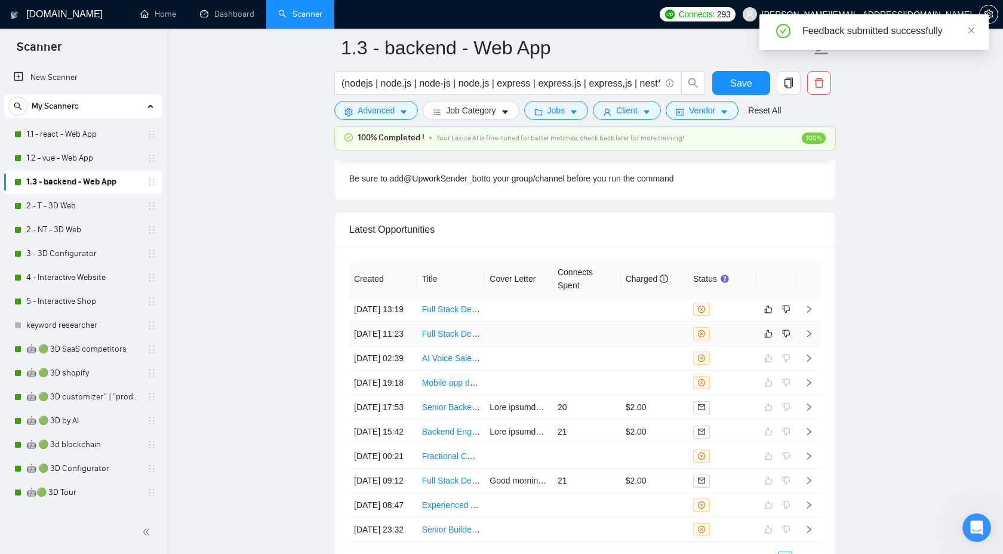
click at [816, 346] on td at bounding box center [809, 334] width 24 height 24
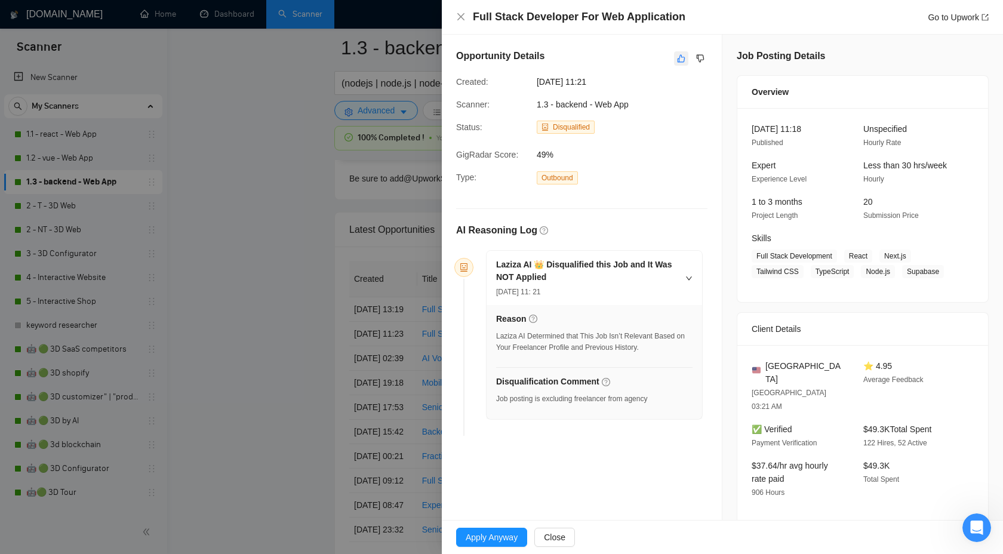
click at [680, 60] on icon "like" at bounding box center [681, 59] width 8 height 10
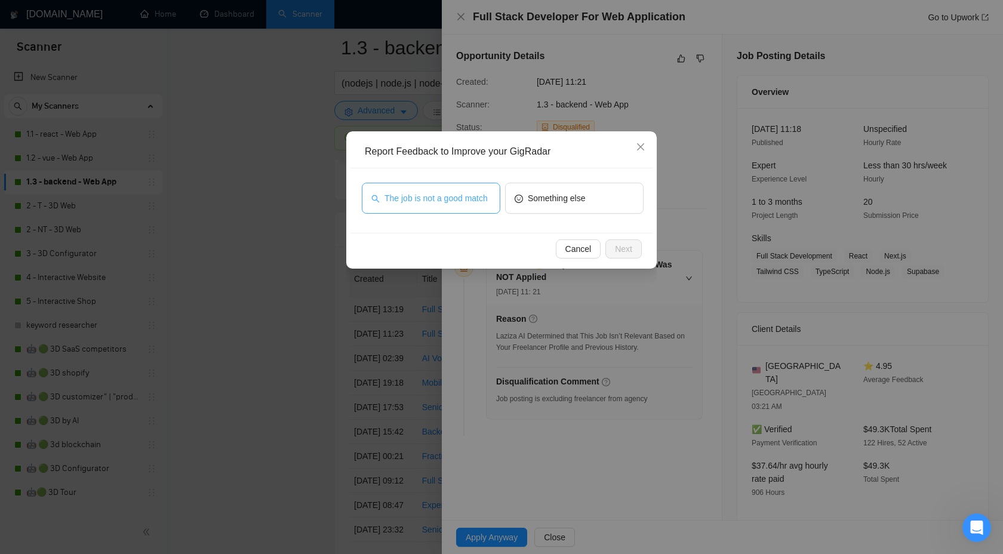
click at [468, 201] on span "The job is not a good match" at bounding box center [436, 198] width 103 height 13
click at [635, 244] on button "Next" at bounding box center [624, 248] width 36 height 19
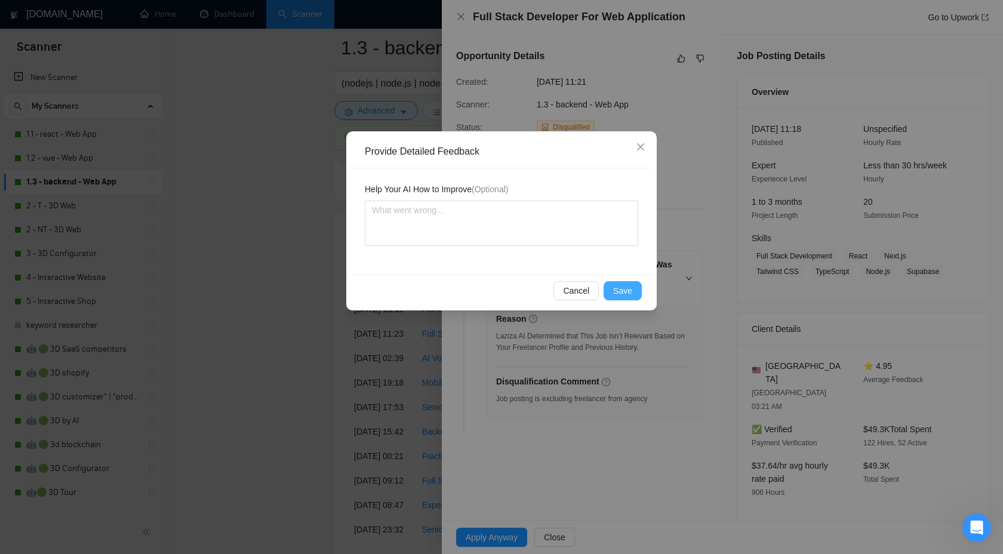
click at [617, 290] on span "Save" at bounding box center [622, 290] width 19 height 13
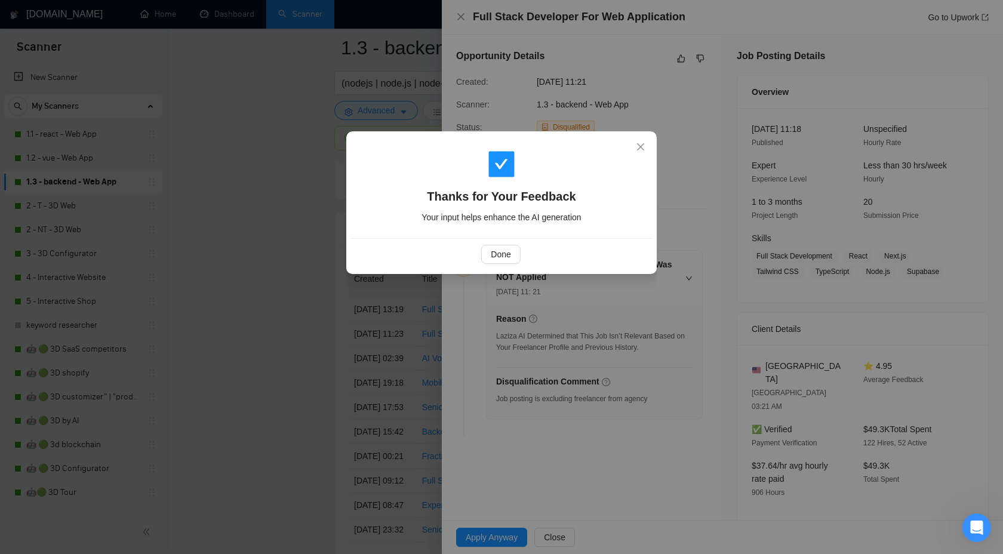
click at [469, 248] on div "Done" at bounding box center [501, 254] width 282 height 19
click at [488, 250] on button "Done" at bounding box center [500, 254] width 39 height 19
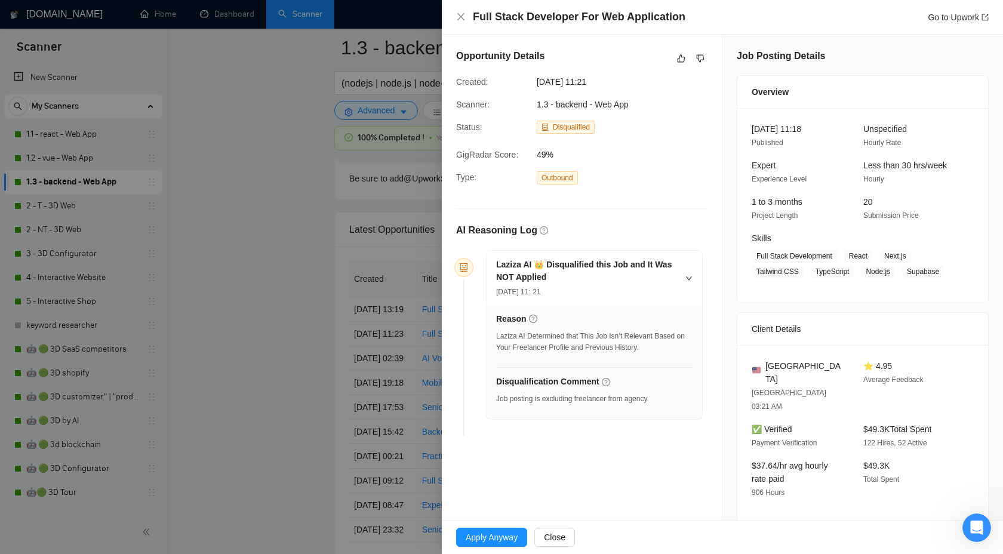
click at [265, 298] on div at bounding box center [501, 277] width 1003 height 554
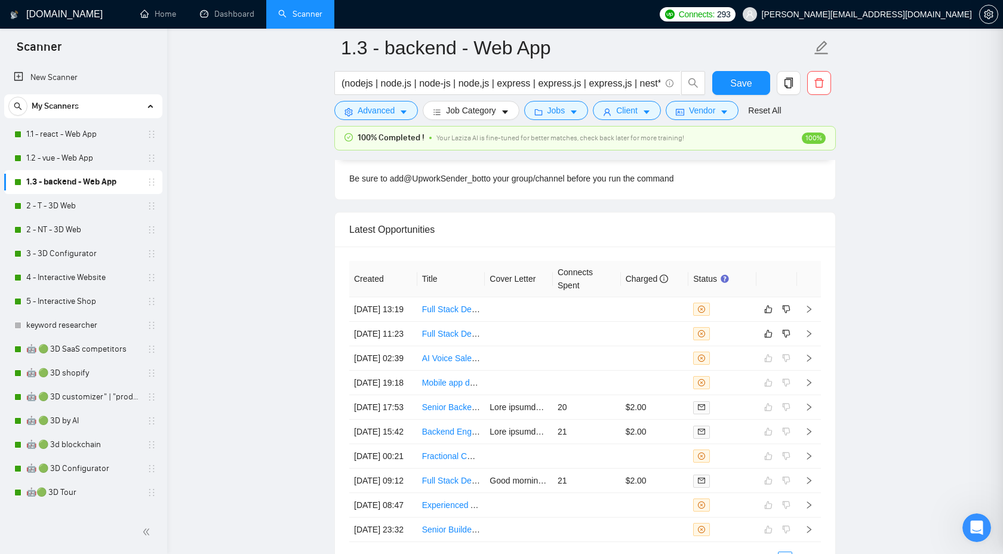
click at [265, 298] on div at bounding box center [501, 277] width 1003 height 554
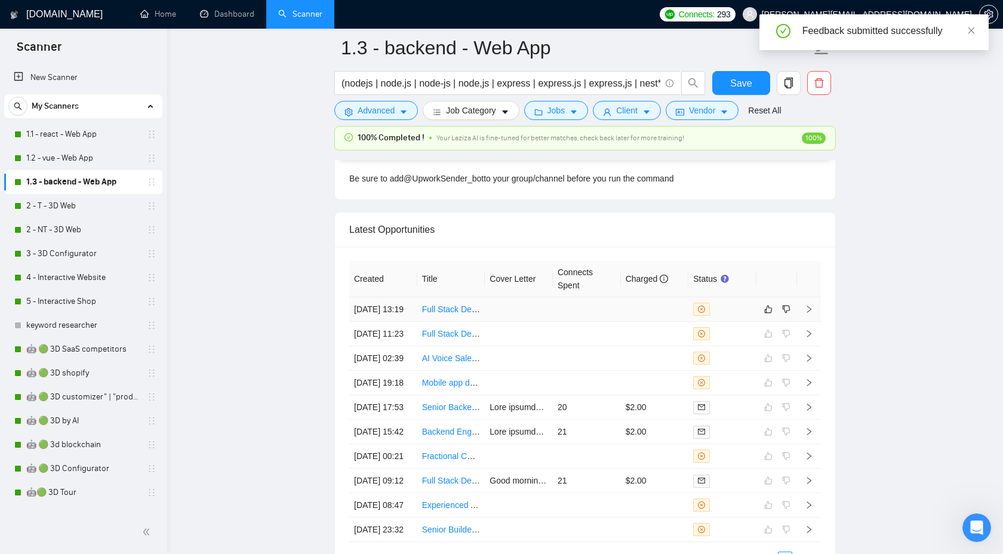
click at [809, 313] on icon "right" at bounding box center [809, 309] width 8 height 8
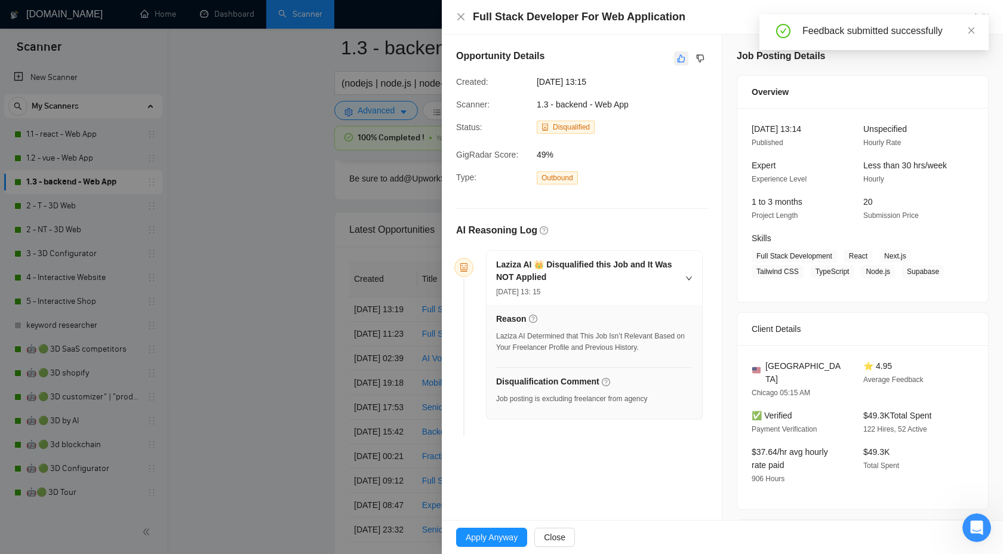
click at [677, 59] on icon "like" at bounding box center [681, 59] width 8 height 10
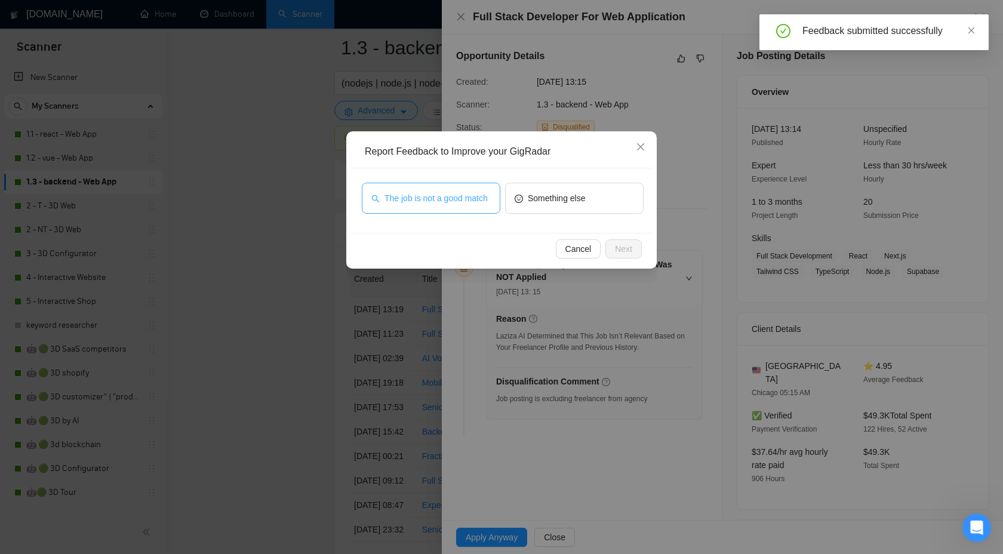
click at [452, 205] on span "The job is not a good match" at bounding box center [436, 198] width 103 height 13
click at [616, 235] on div "Cancel Next" at bounding box center [502, 249] width 302 height 32
click at [616, 239] on button "Next" at bounding box center [624, 248] width 36 height 19
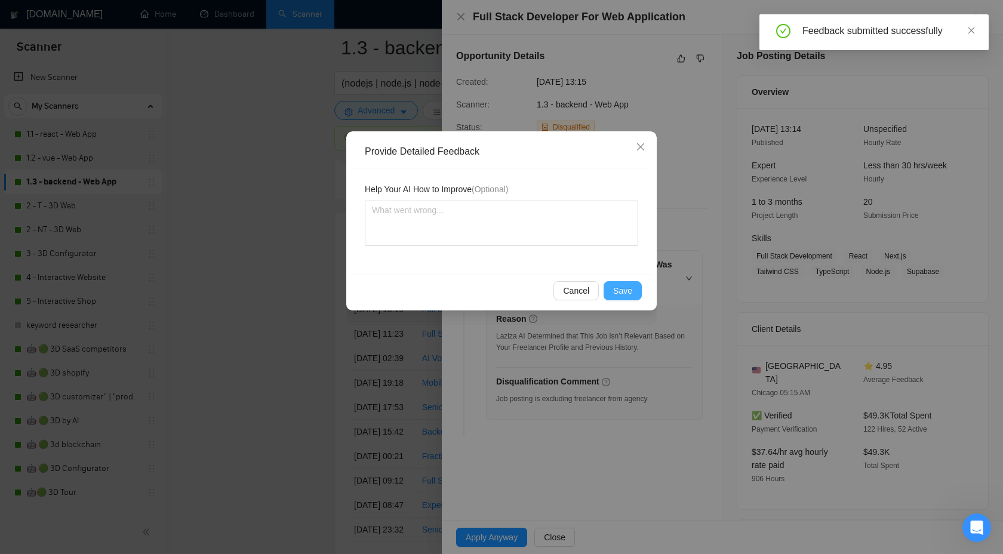
click at [615, 295] on span "Save" at bounding box center [622, 290] width 19 height 13
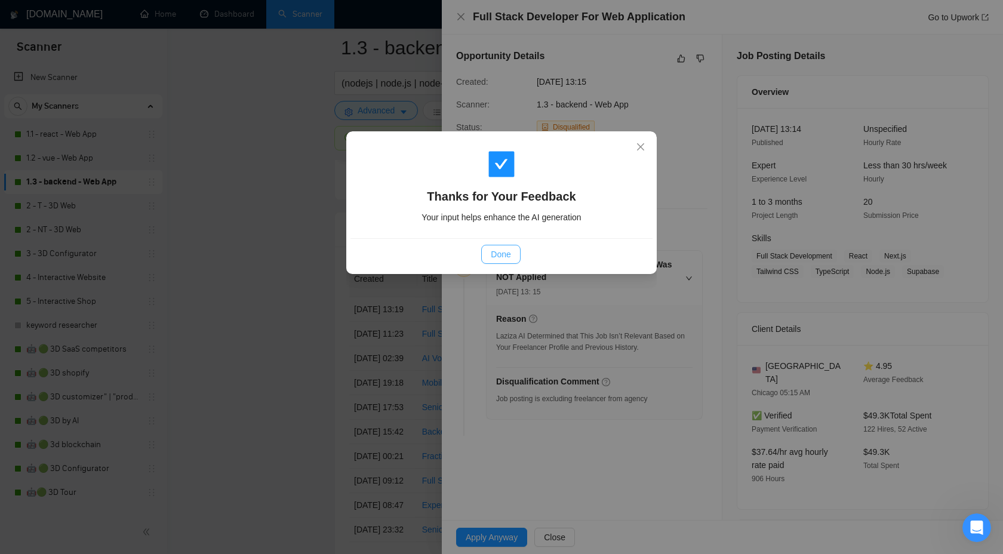
click at [483, 250] on button "Done" at bounding box center [500, 254] width 39 height 19
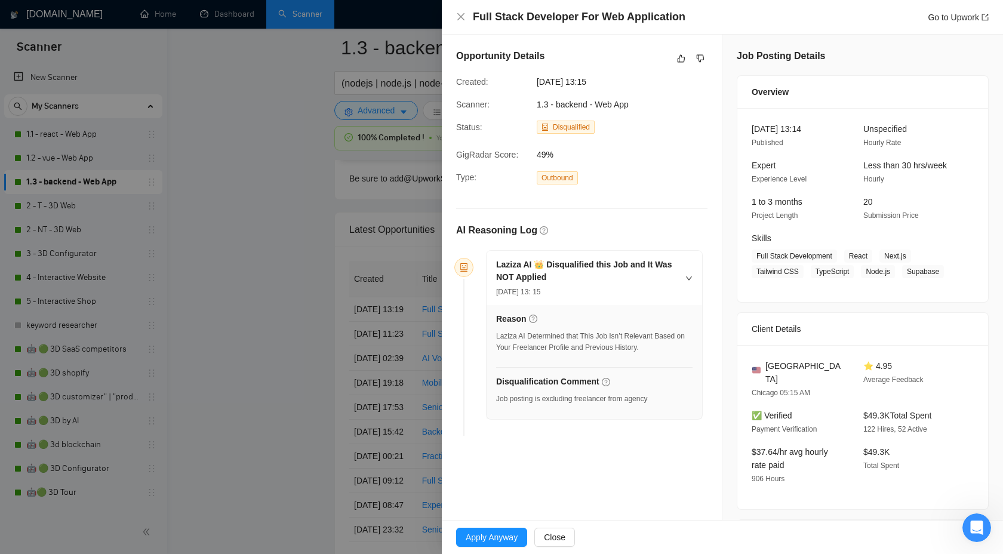
click at [268, 297] on div at bounding box center [501, 277] width 1003 height 554
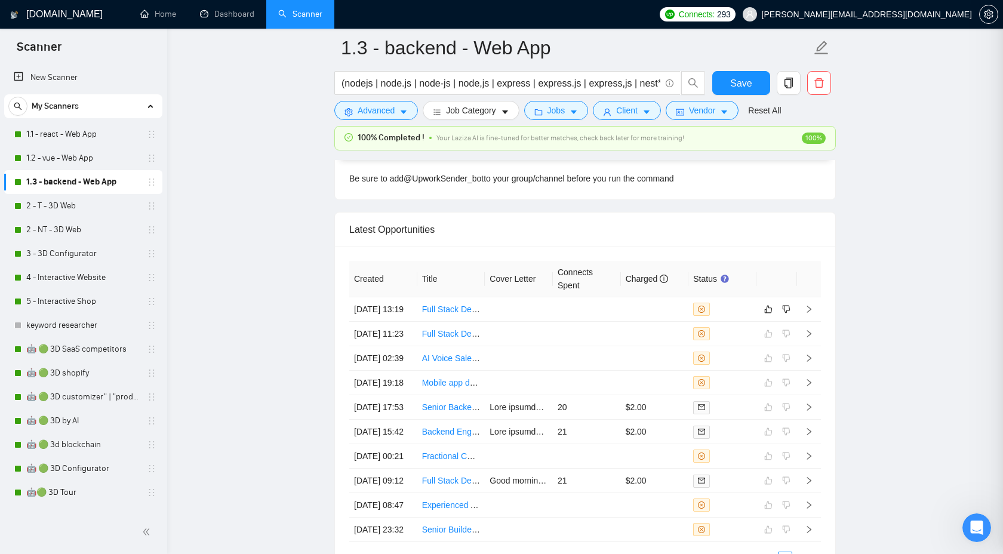
click at [268, 297] on div at bounding box center [501, 277] width 1003 height 554
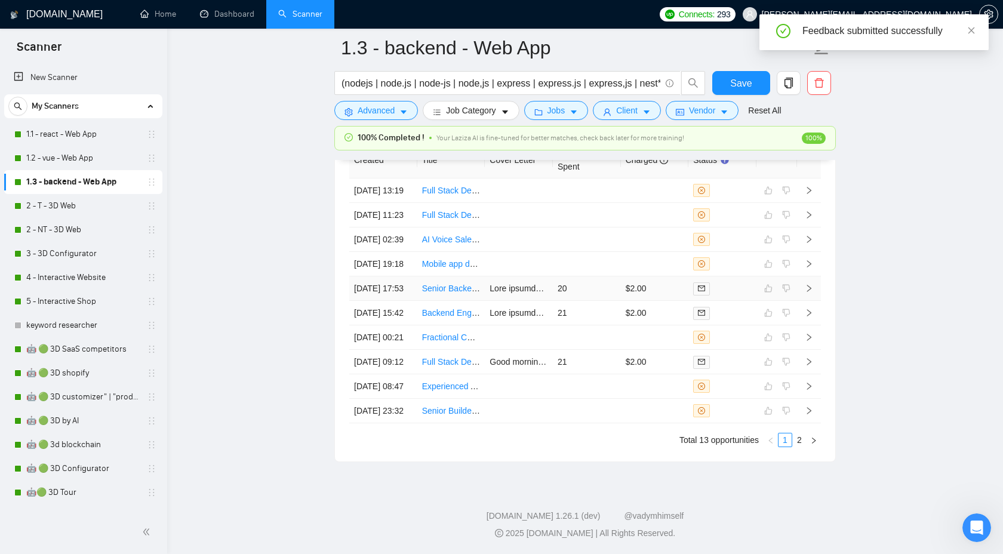
scroll to position [3384, 0]
click at [69, 198] on link "2 - T - 3D Web" at bounding box center [82, 206] width 113 height 24
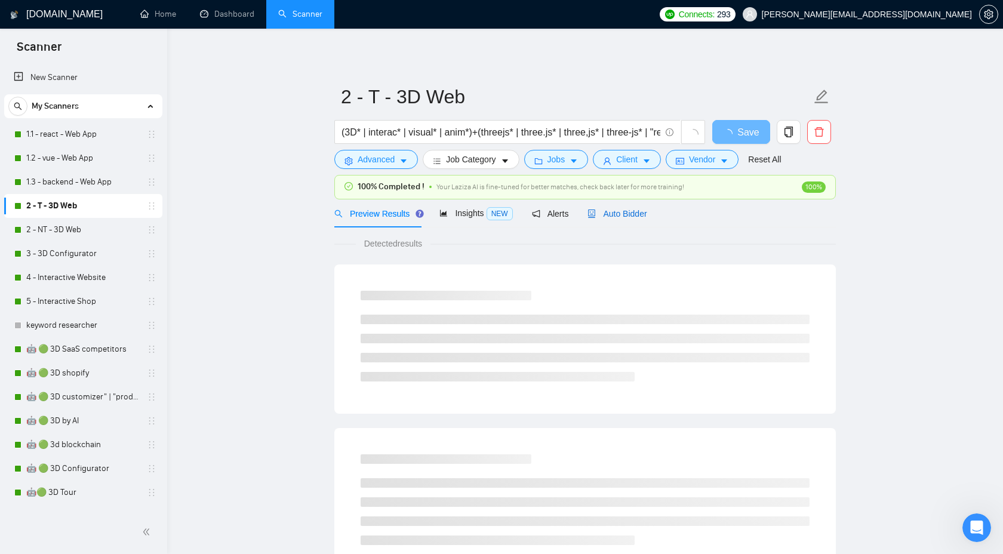
click at [605, 214] on span "Auto Bidder" at bounding box center [617, 214] width 59 height 10
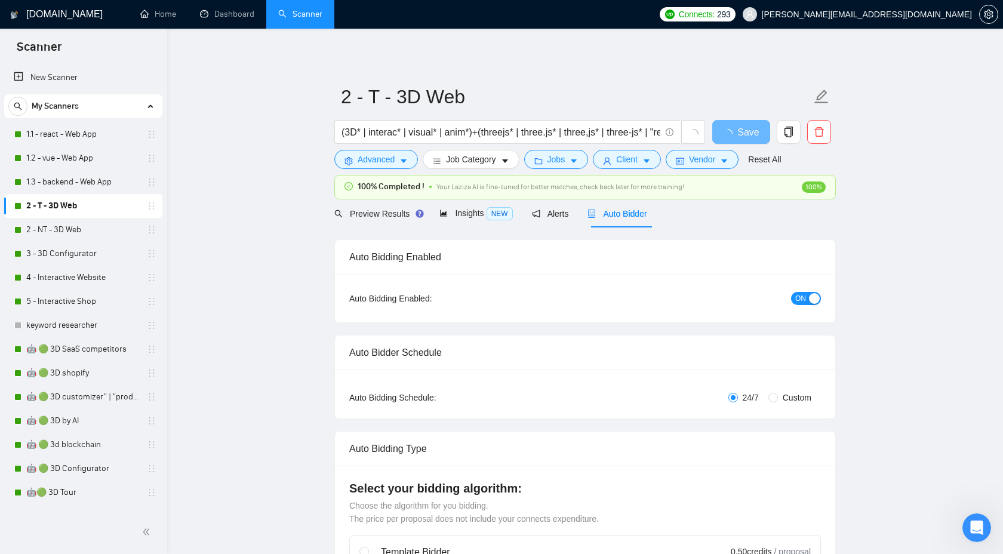
checkbox input "true"
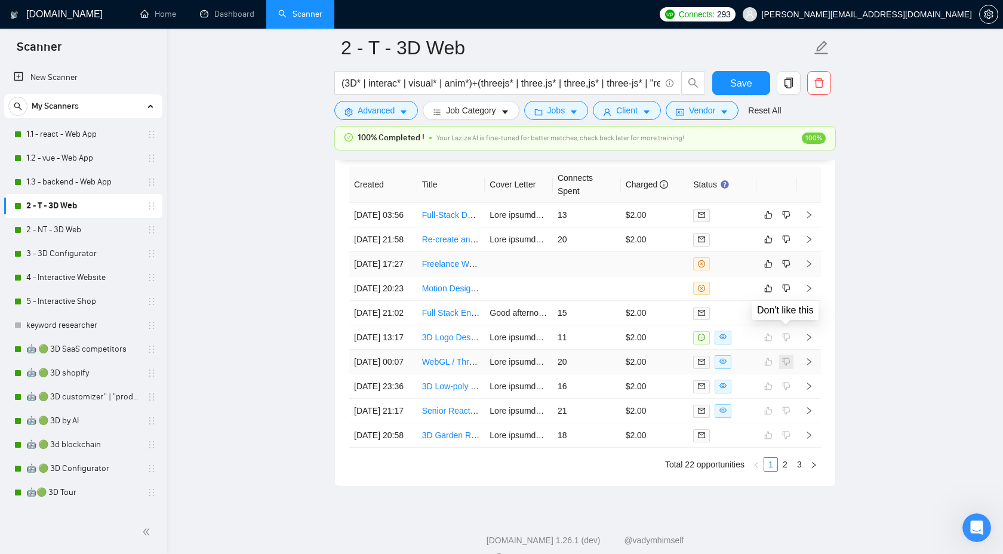
scroll to position [3148, 0]
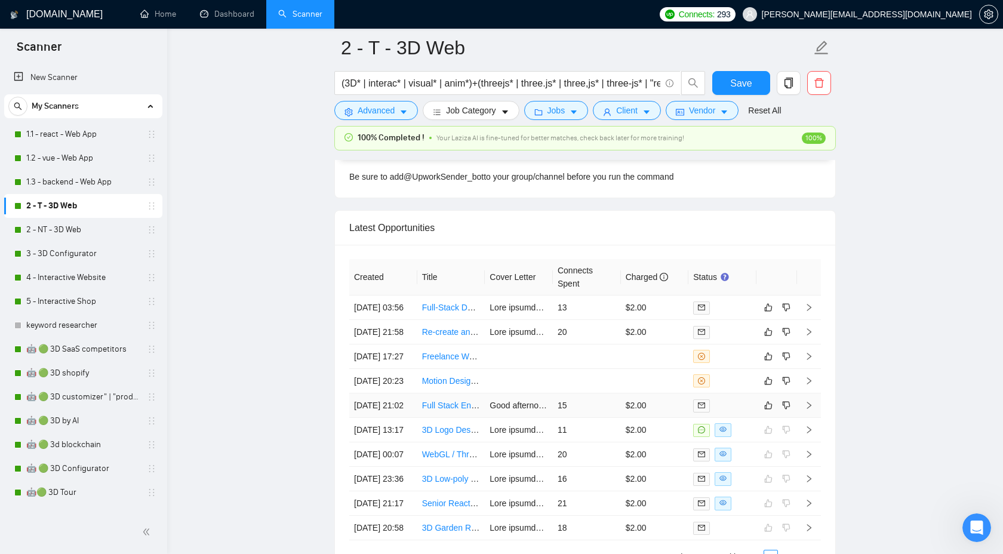
click at [807, 410] on icon "right" at bounding box center [809, 405] width 8 height 8
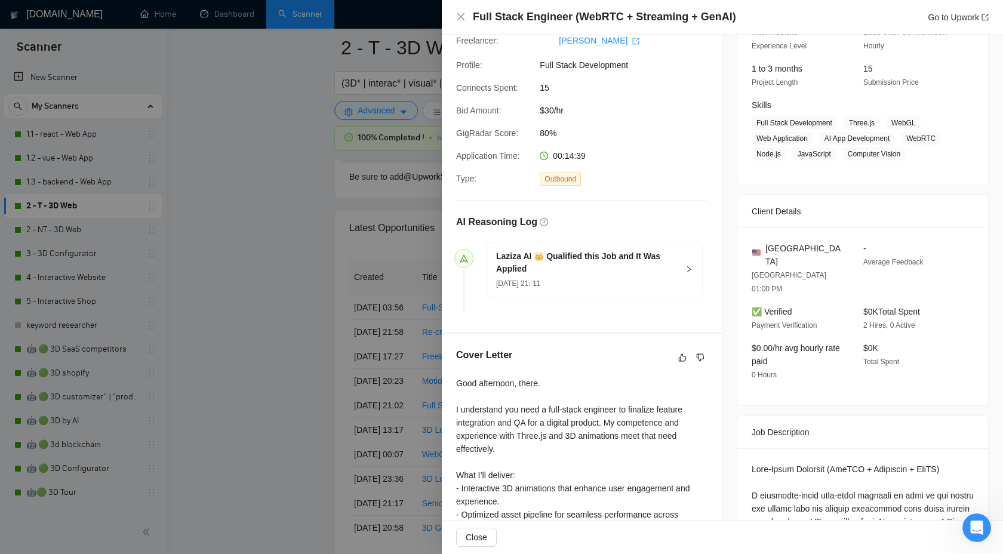
scroll to position [192, 0]
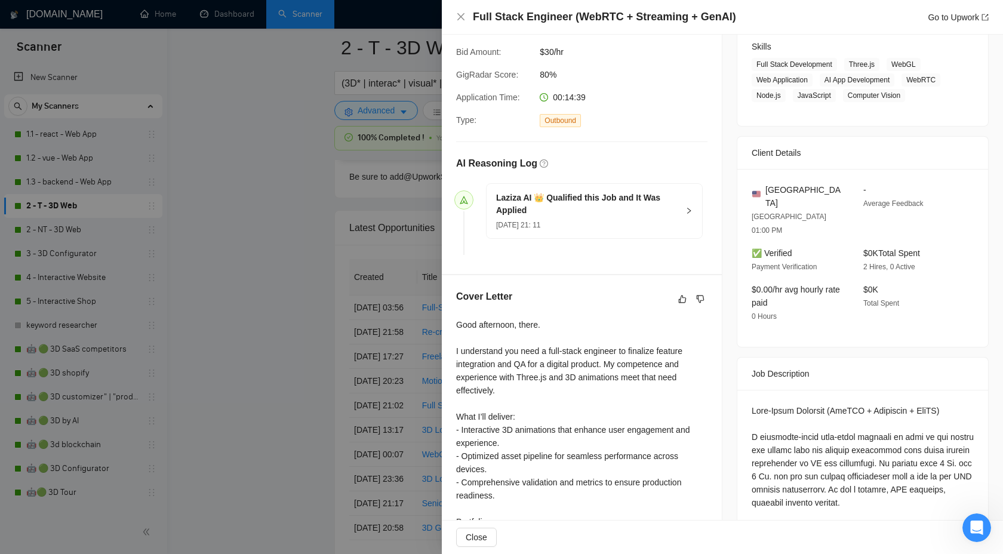
click at [699, 206] on div "Laziza AI 👑 Qualified this Job and It Was Applied [DATE] 21: 11" at bounding box center [595, 211] width 216 height 54
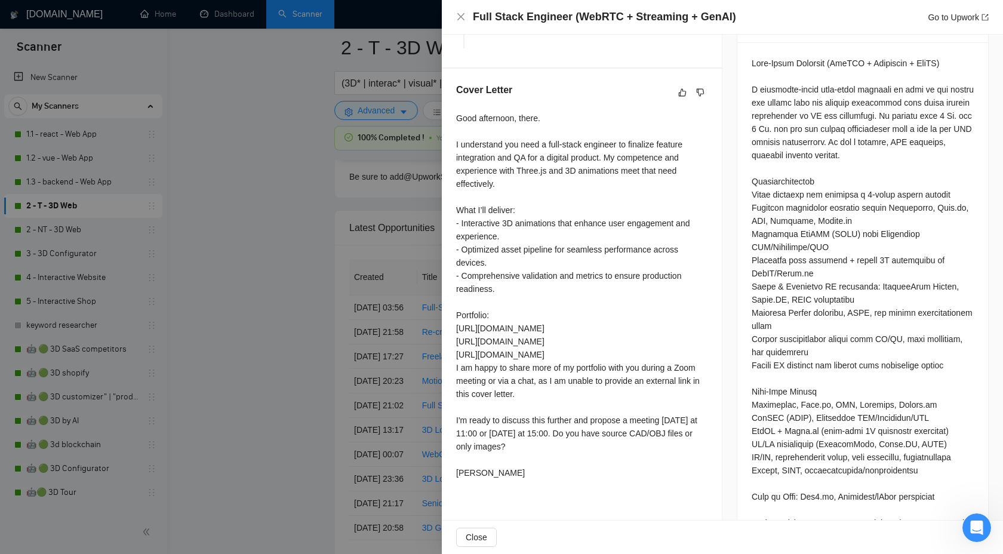
scroll to position [472, 0]
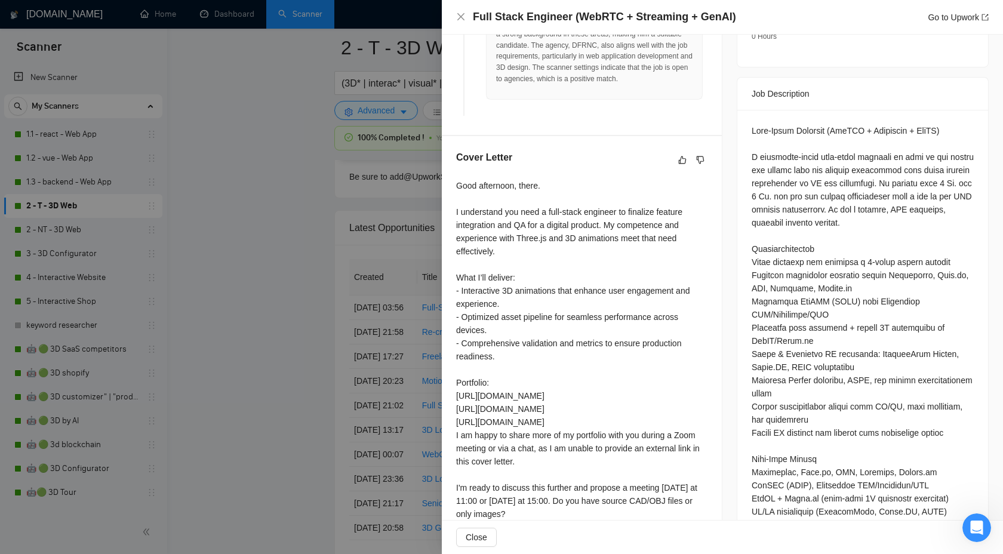
click at [547, 306] on div "Good afternoon, there. I understand you need a full-stack engineer to finalize …" at bounding box center [581, 363] width 251 height 368
copy div "animations"
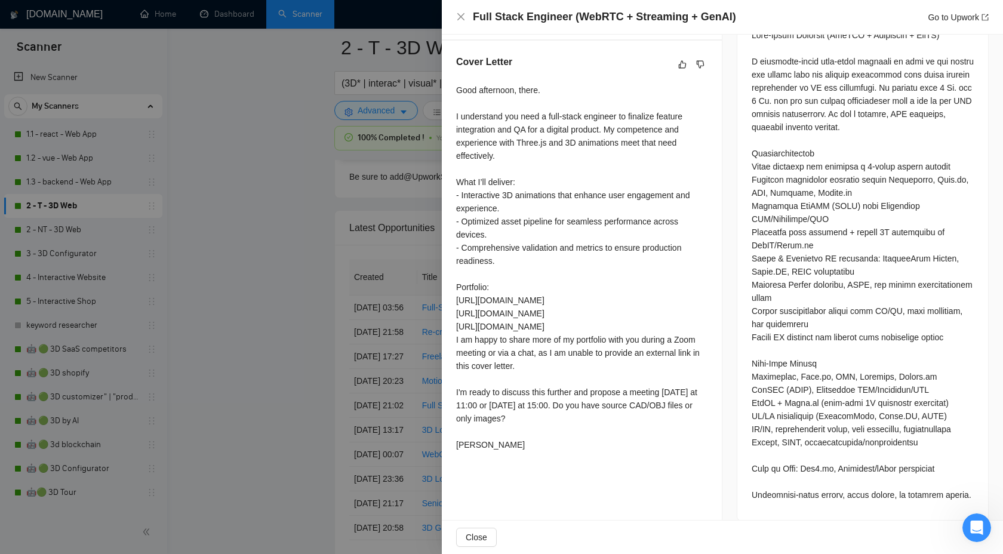
scroll to position [0, 0]
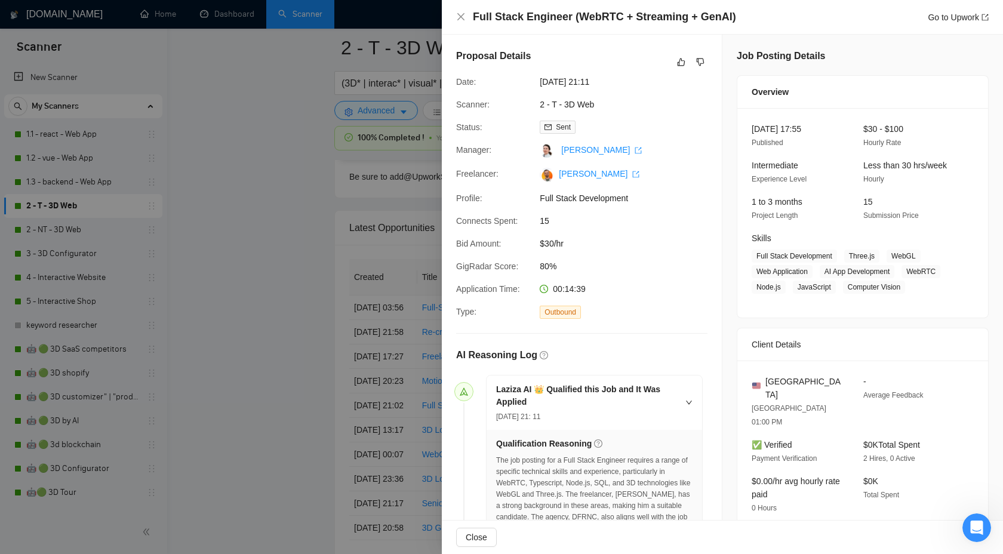
click at [683, 51] on div "Proposal Details" at bounding box center [581, 62] width 251 height 26
click at [684, 59] on icon "like" at bounding box center [681, 62] width 8 height 10
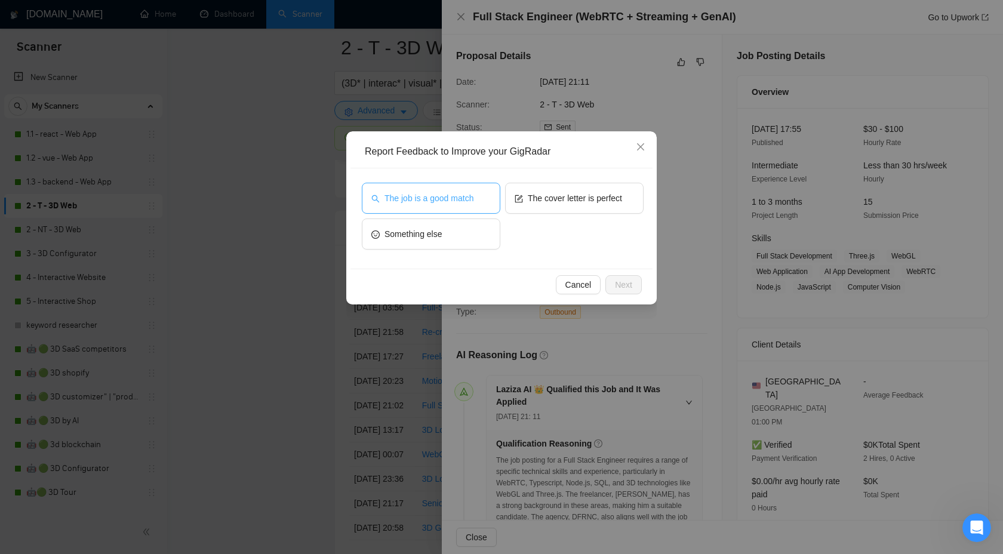
click at [416, 205] on button "The job is a good match" at bounding box center [431, 198] width 139 height 31
click at [613, 288] on button "Next" at bounding box center [624, 284] width 36 height 19
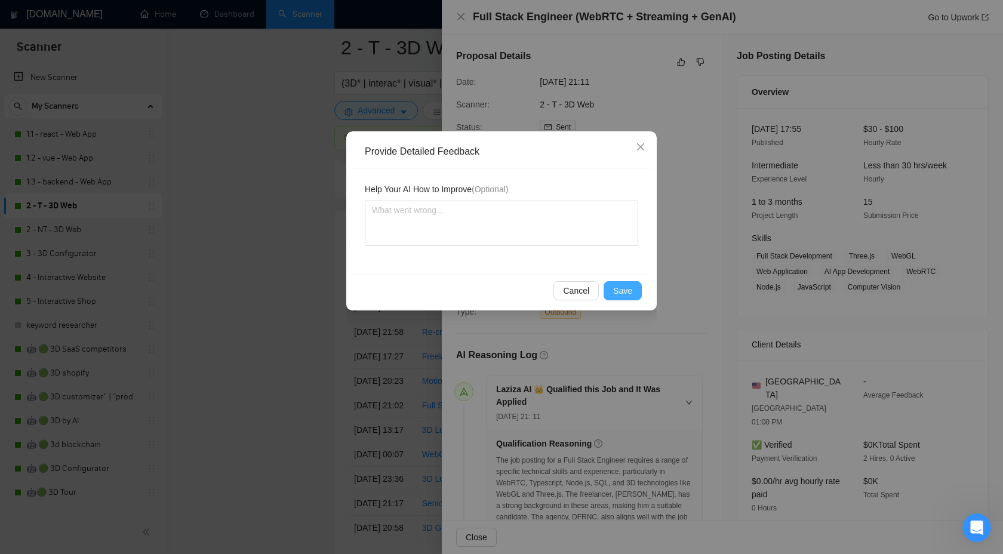
click at [619, 294] on span "Save" at bounding box center [622, 290] width 19 height 13
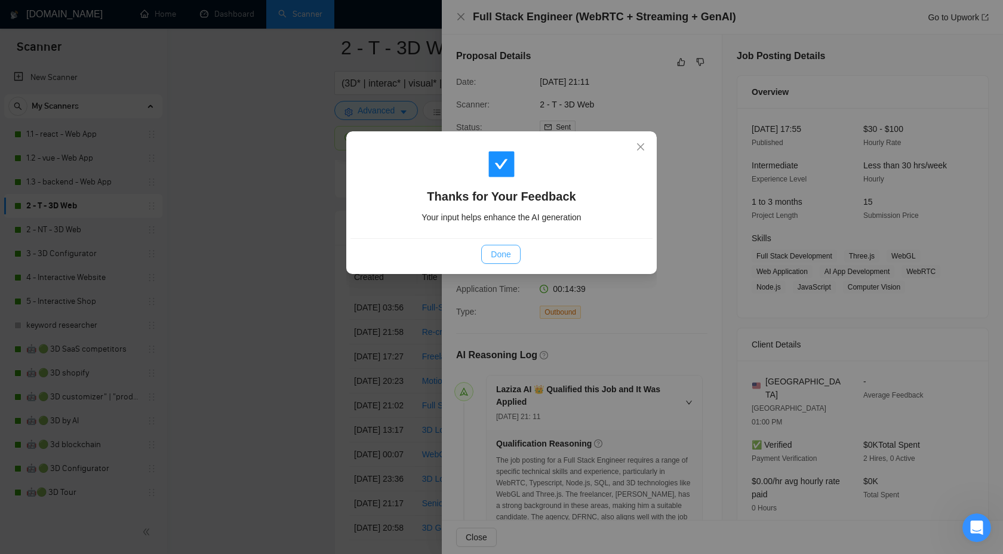
click at [493, 251] on span "Done" at bounding box center [501, 254] width 20 height 13
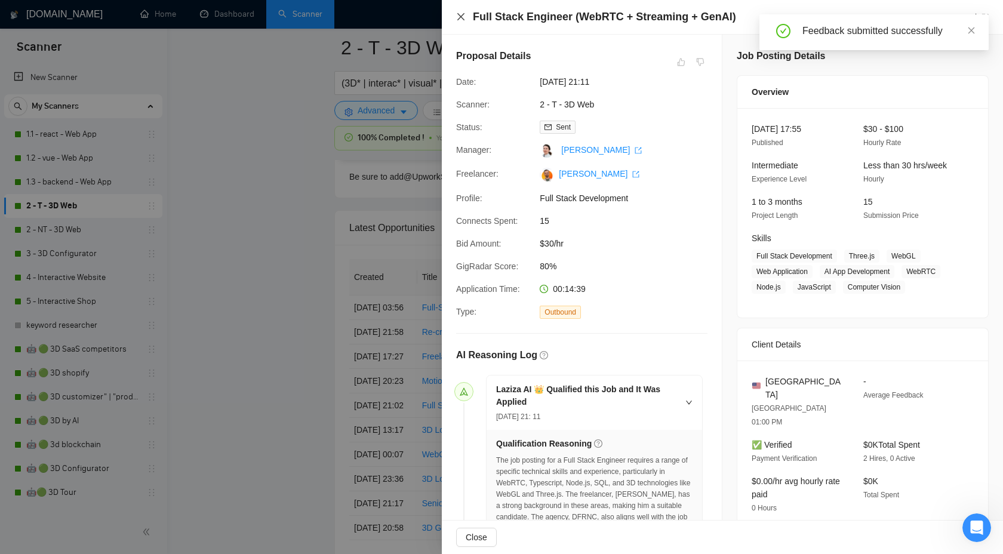
click at [463, 20] on icon "close" at bounding box center [461, 17] width 10 height 10
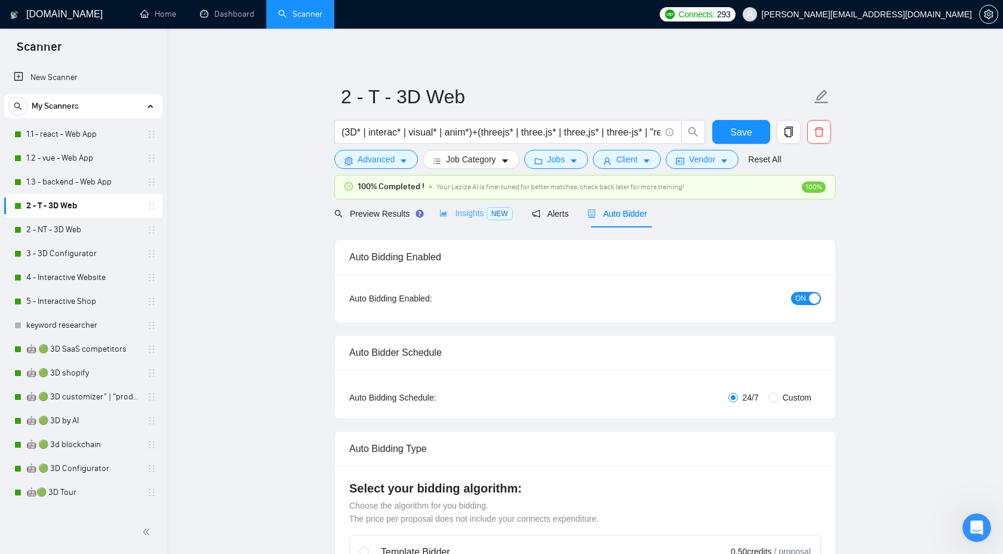
click at [469, 222] on div "Insights NEW" at bounding box center [476, 213] width 73 height 28
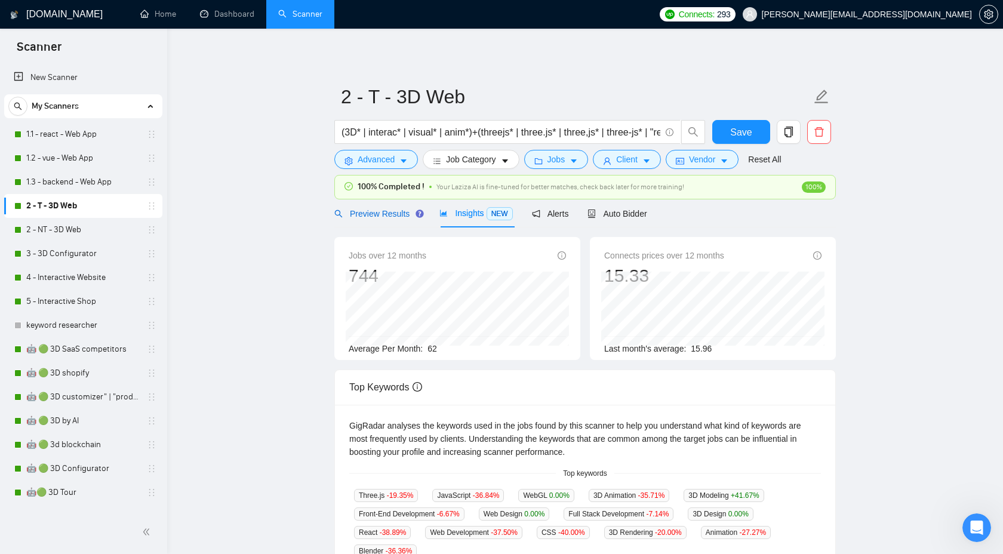
click at [367, 209] on span "Preview Results" at bounding box center [377, 214] width 86 height 10
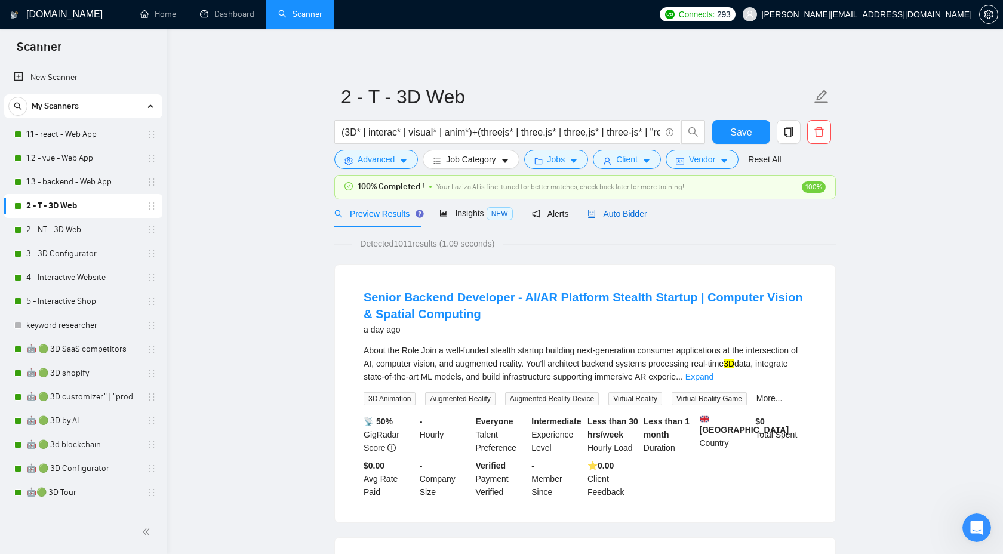
click at [620, 213] on span "Auto Bidder" at bounding box center [617, 214] width 59 height 10
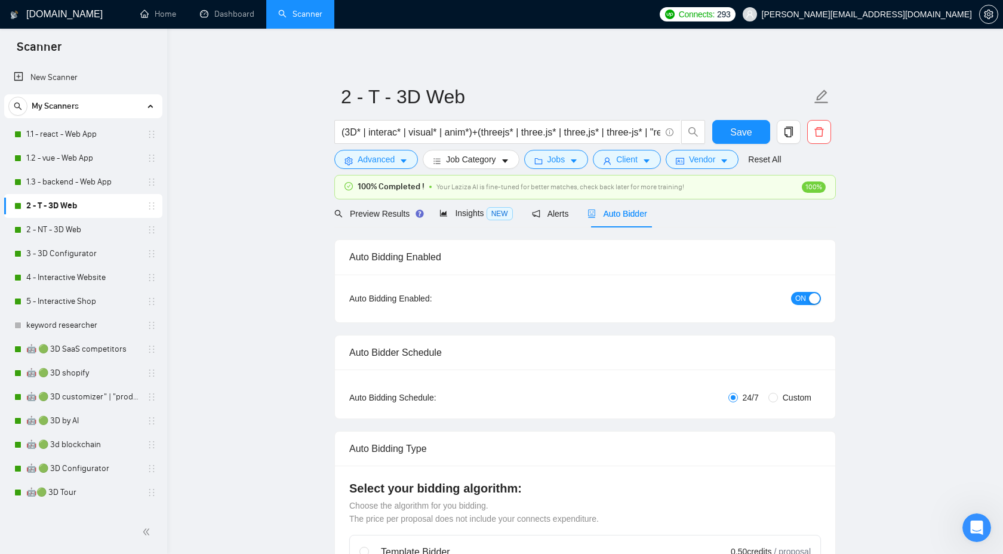
checkbox input "true"
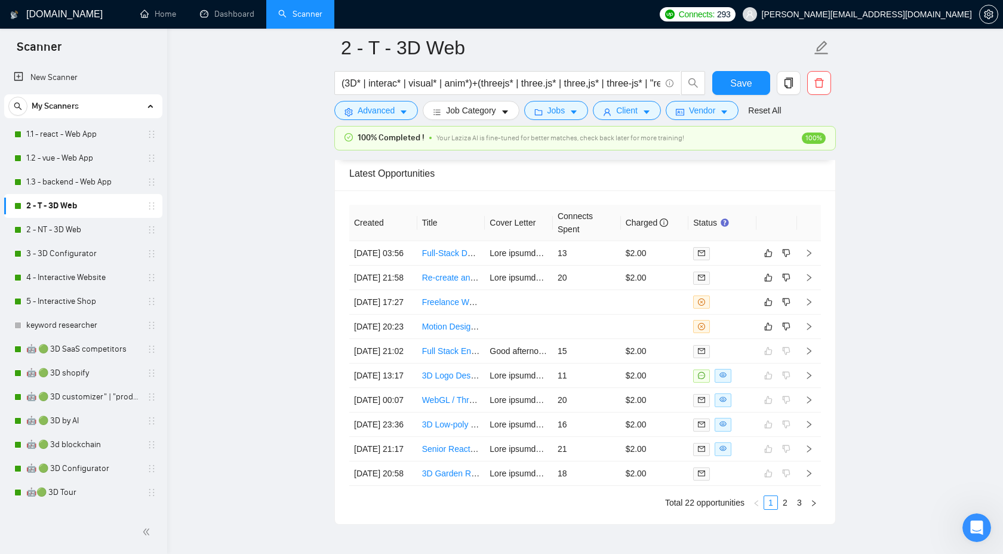
scroll to position [3201, 0]
click at [810, 331] on icon "right" at bounding box center [809, 327] width 4 height 7
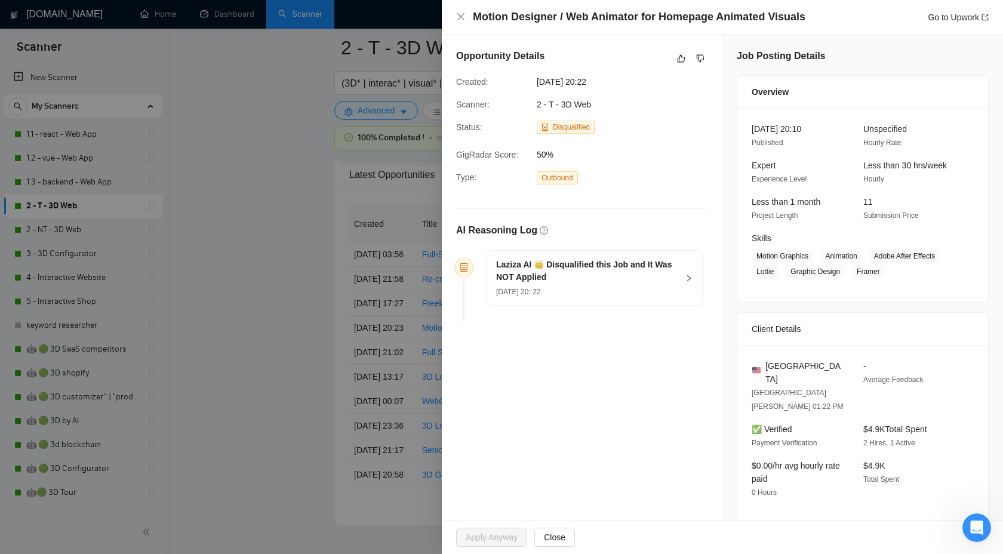
click at [668, 273] on h5 "Laziza AI 👑 Disqualified this Job and It Was NOT Applied" at bounding box center [587, 271] width 182 height 25
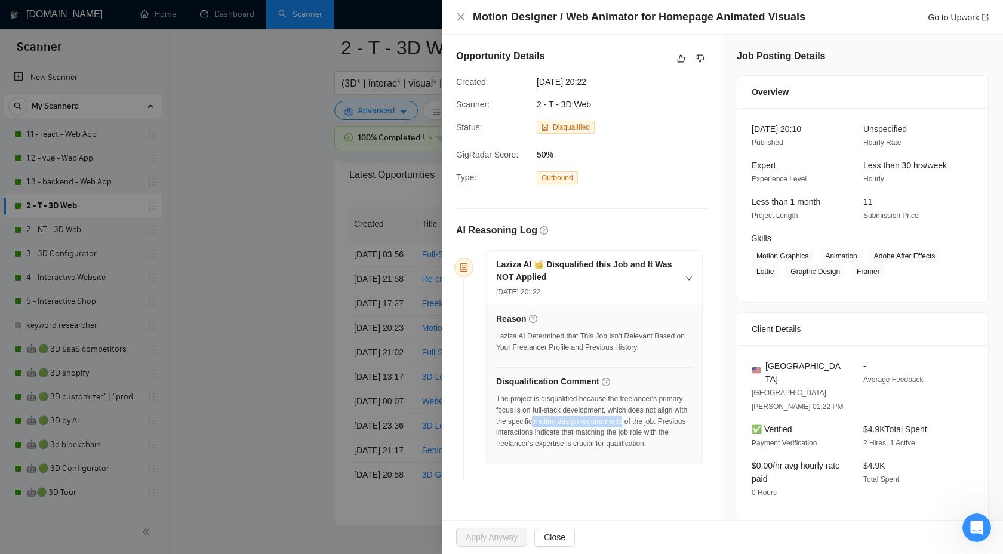
drag, startPoint x: 582, startPoint y: 423, endPoint x: 678, endPoint y: 424, distance: 96.7
click at [678, 425] on div "The project is disqualified because the freelancer's primary focus is on full-s…" at bounding box center [594, 422] width 196 height 56
copy div "motion design requirements"
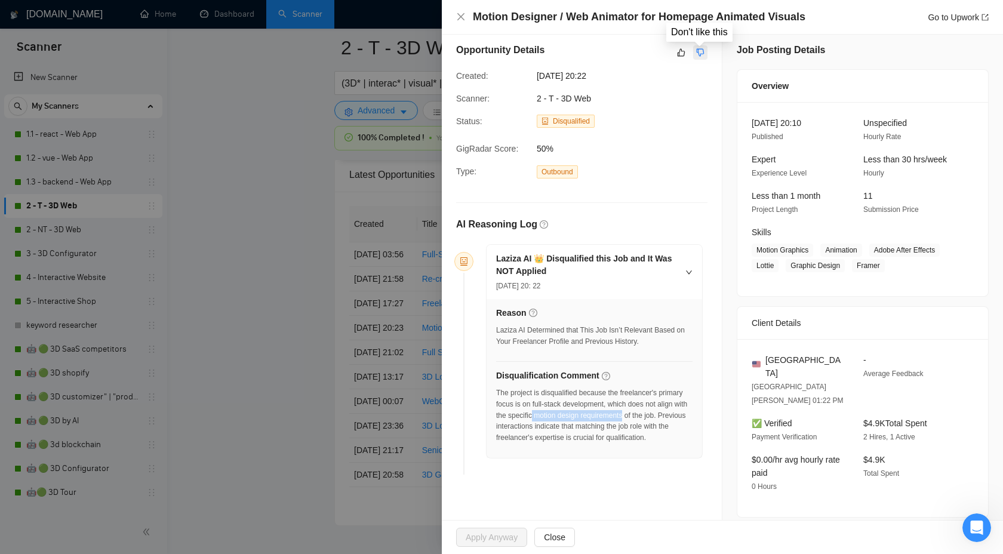
click at [700, 57] on icon "dislike" at bounding box center [700, 53] width 8 height 10
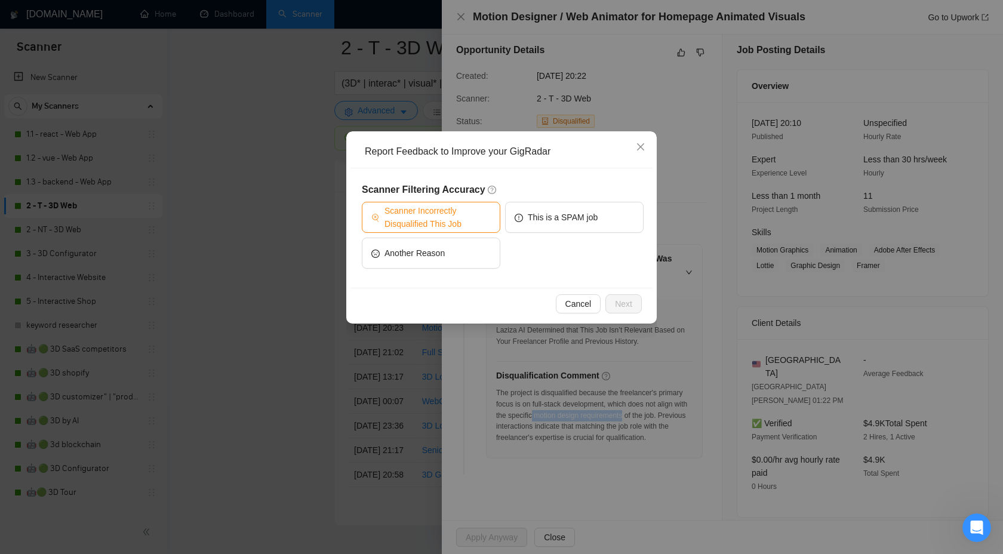
click at [432, 217] on span "Scanner Incorrectly Disqualified This Job" at bounding box center [438, 217] width 106 height 26
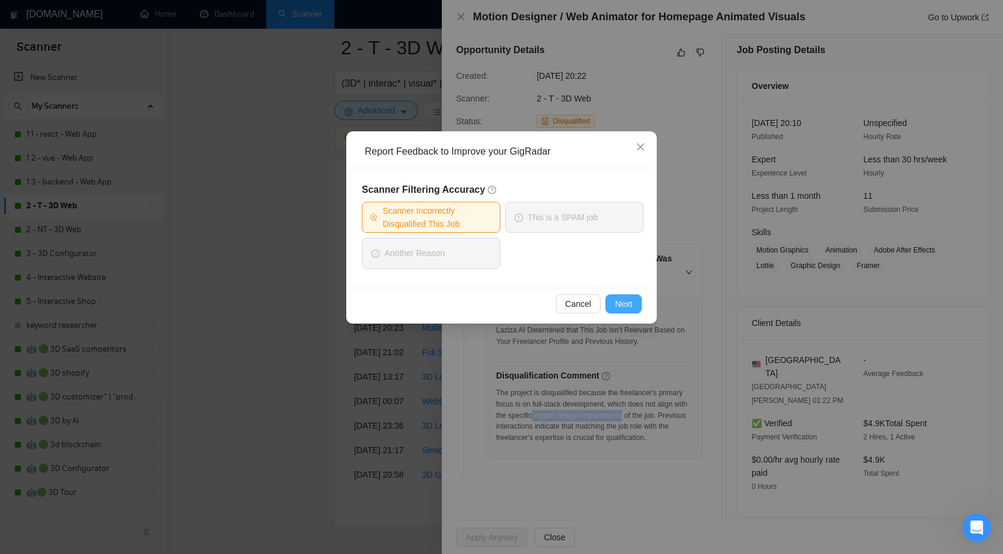
click at [625, 302] on span "Next" at bounding box center [623, 303] width 17 height 13
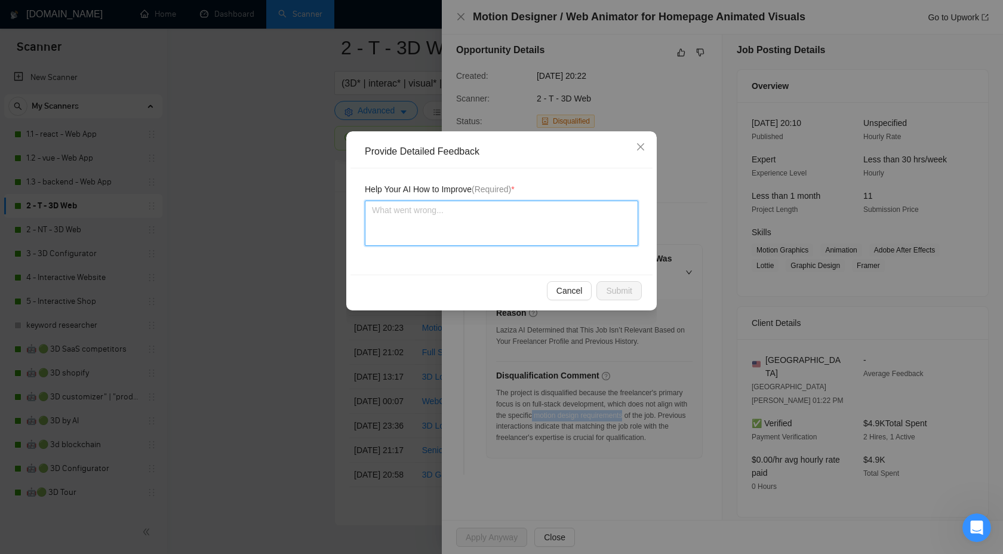
click at [514, 245] on textarea at bounding box center [501, 223] width 273 height 45
type textarea "W"
type textarea "We"
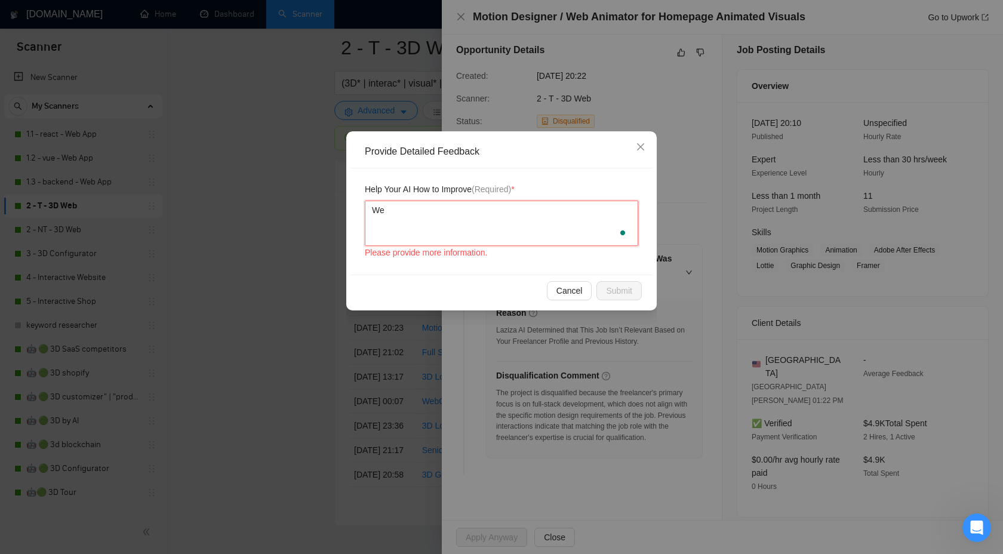
type textarea "We"
type textarea "We c"
type textarea "We ca"
type textarea "We can"
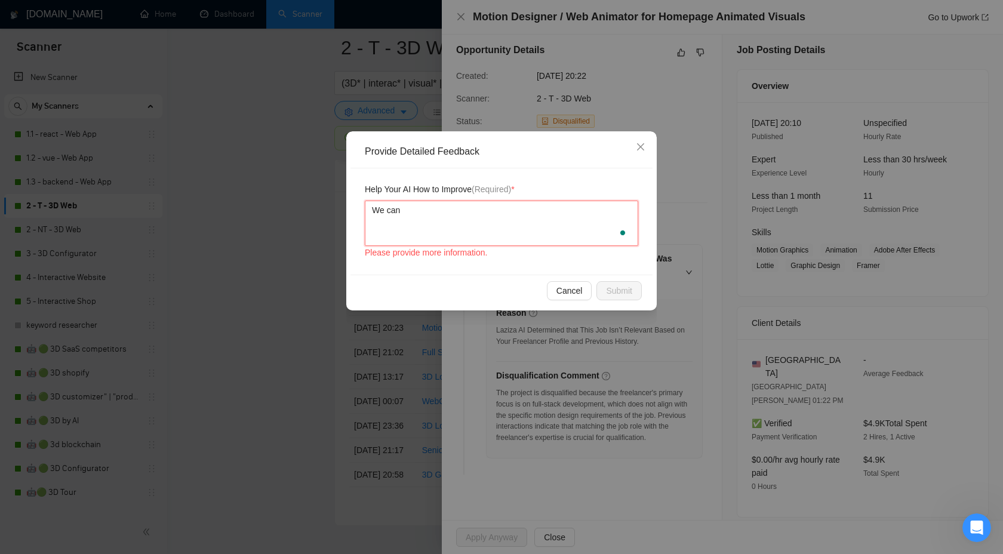
type textarea "We can d"
type textarea "We can do"
type textarea "We can do a"
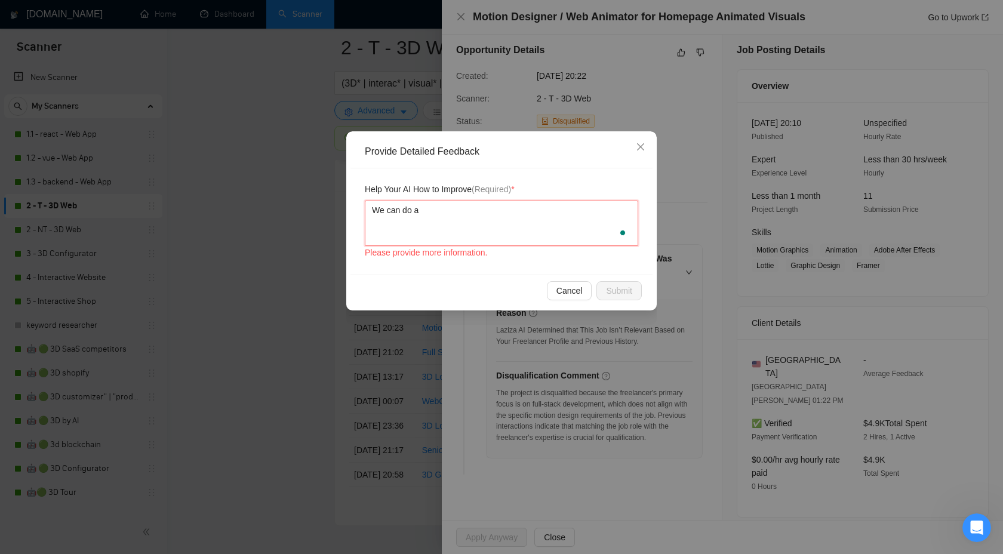
paste textarea "motion design requirements"
type textarea "We can do a motion design requirements"
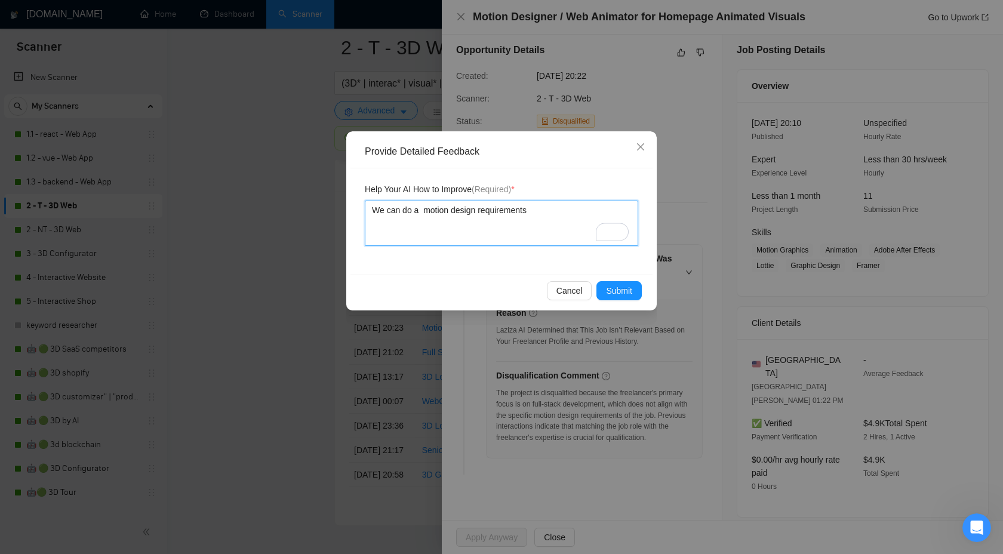
click at [508, 213] on textarea "We can do a motion design requirements" at bounding box center [501, 223] width 273 height 45
type textarea "We can do a motion design e"
type textarea "We can do a motion design ea"
type textarea "We can do a motion design eas"
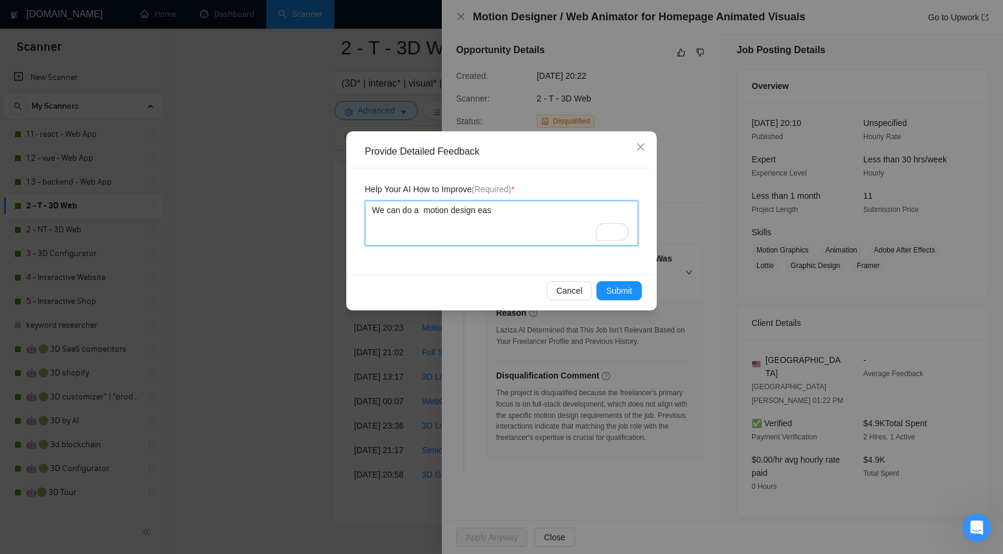
type textarea "We can do a motion design easi"
type textarea "We can do a motion design easil"
type textarea "We can do a motion design easily"
click at [609, 299] on button "Submit" at bounding box center [619, 290] width 45 height 19
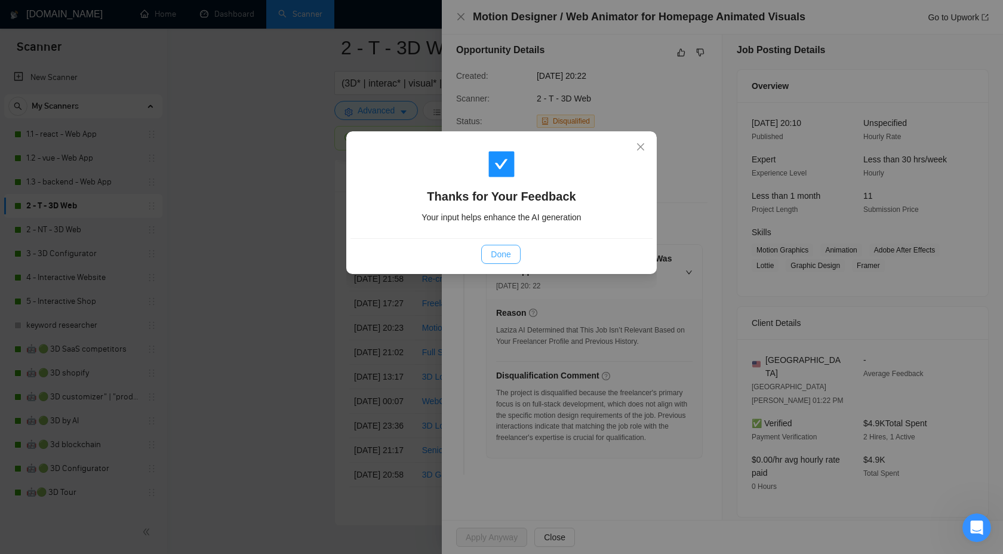
click at [500, 251] on span "Done" at bounding box center [501, 254] width 20 height 13
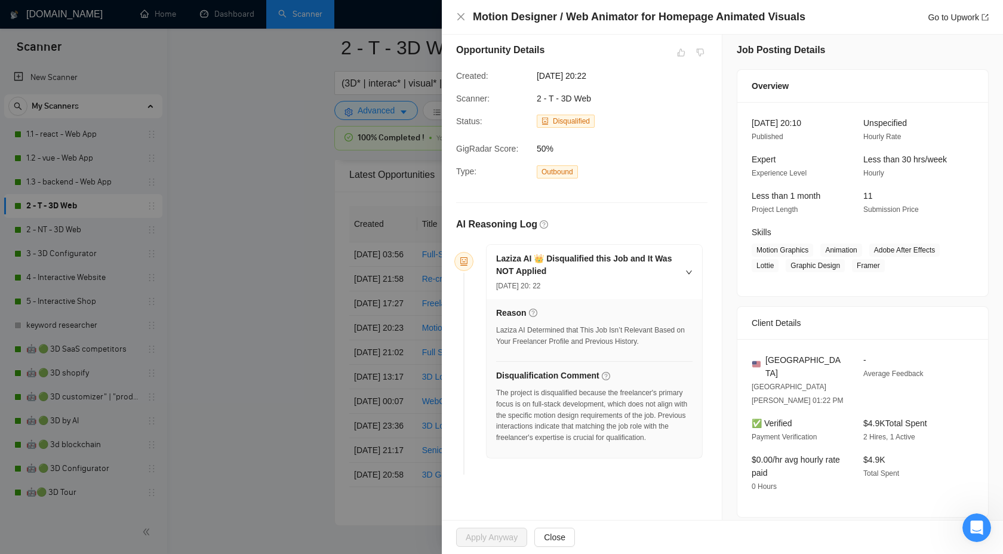
click at [325, 219] on div at bounding box center [501, 277] width 1003 height 554
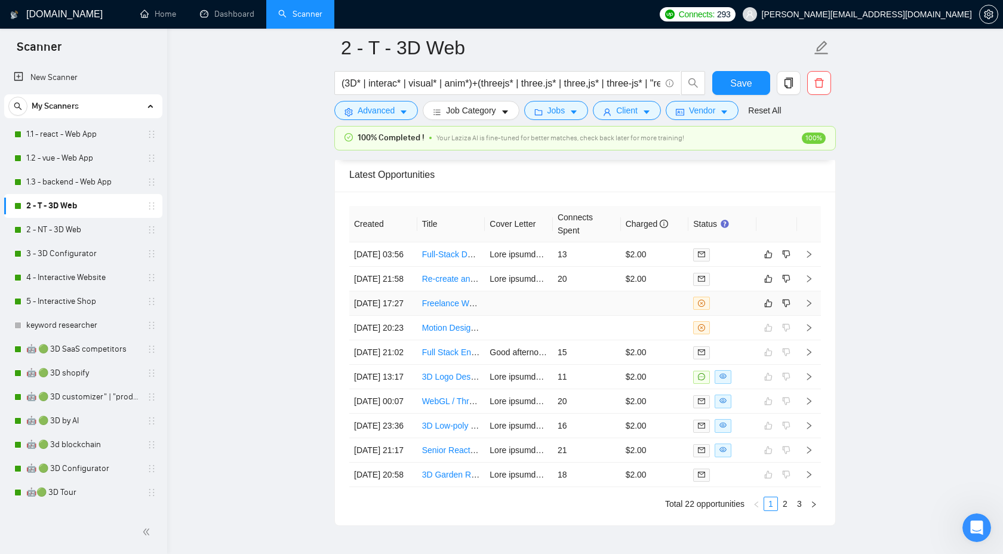
click at [816, 316] on td at bounding box center [809, 303] width 24 height 24
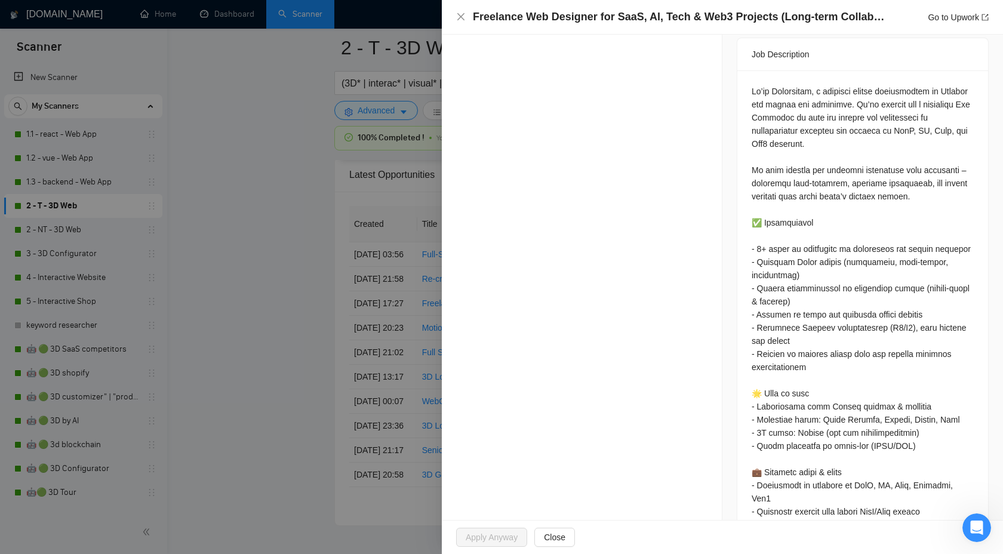
scroll to position [524, 0]
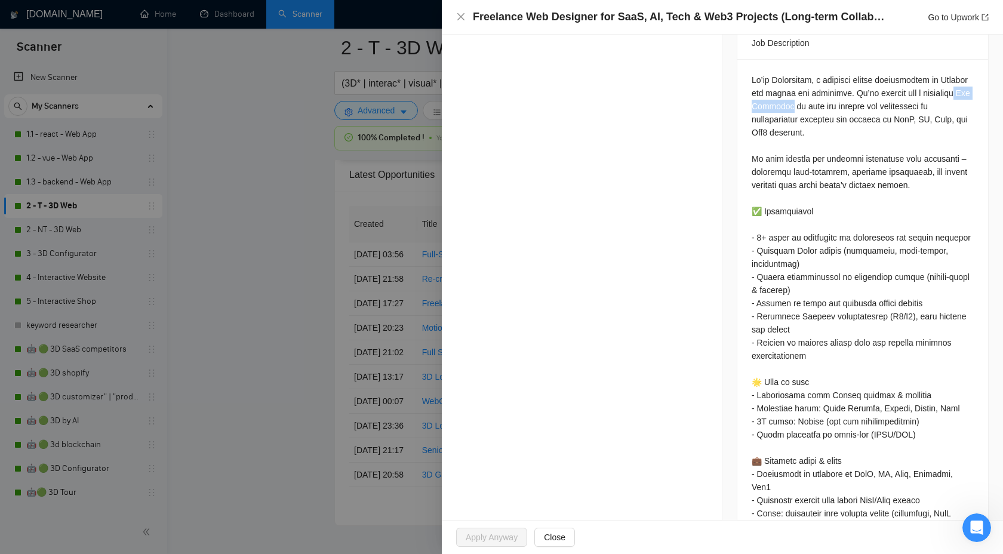
drag, startPoint x: 788, startPoint y: 92, endPoint x: 843, endPoint y: 90, distance: 54.4
click at [843, 90] on div at bounding box center [863, 388] width 222 height 631
copy div "Web Designer"
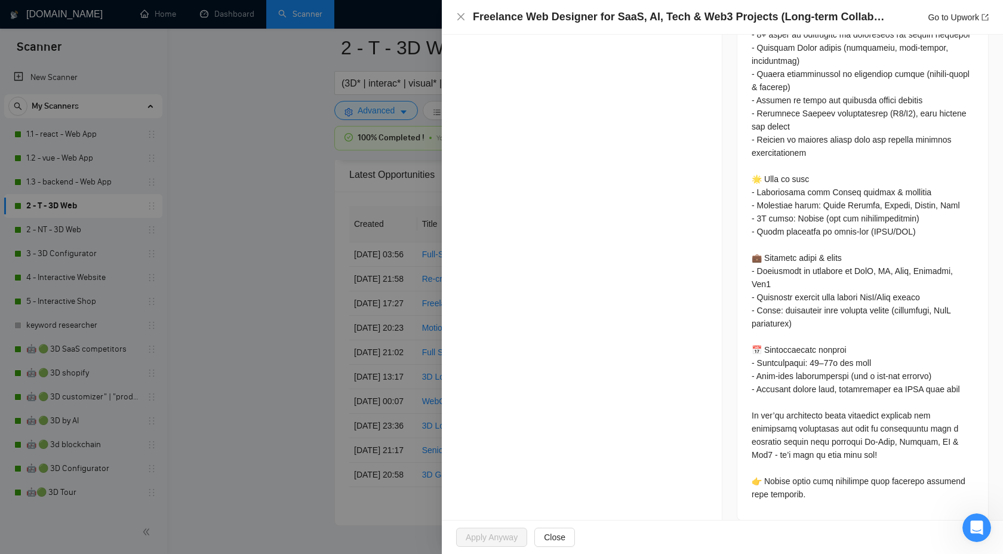
scroll to position [0, 0]
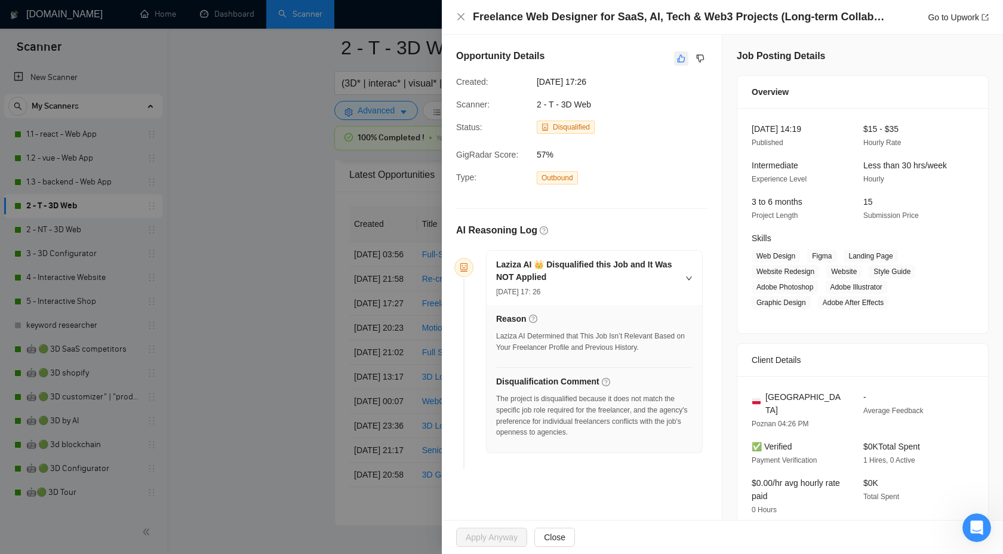
click at [682, 60] on icon "like" at bounding box center [681, 59] width 8 height 10
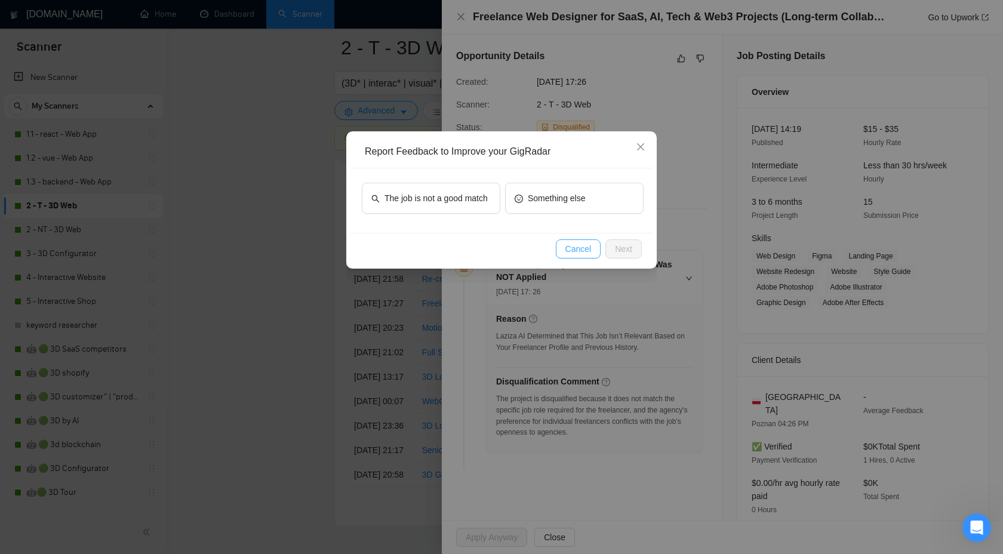
click at [565, 256] on button "Cancel" at bounding box center [578, 248] width 45 height 19
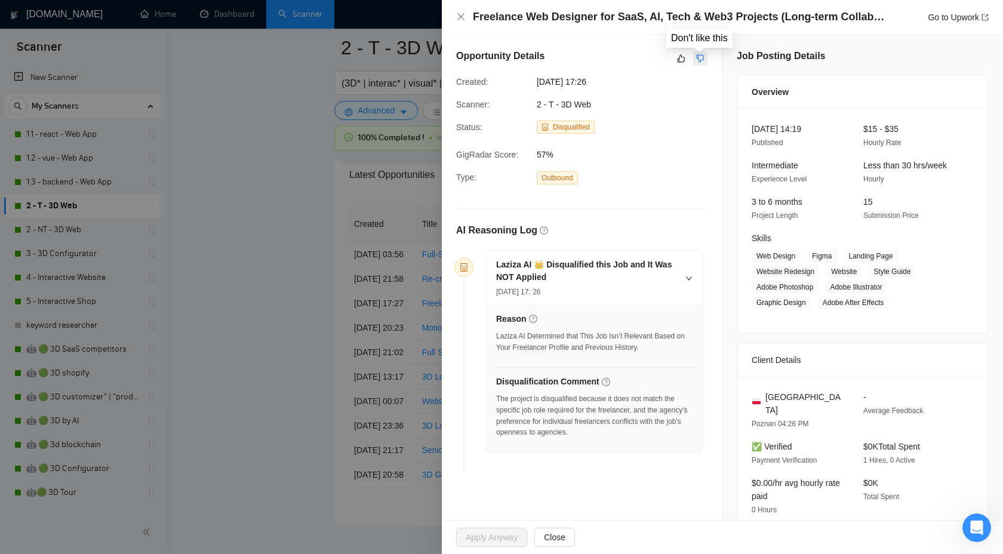
click at [707, 62] on button "button" at bounding box center [700, 58] width 14 height 14
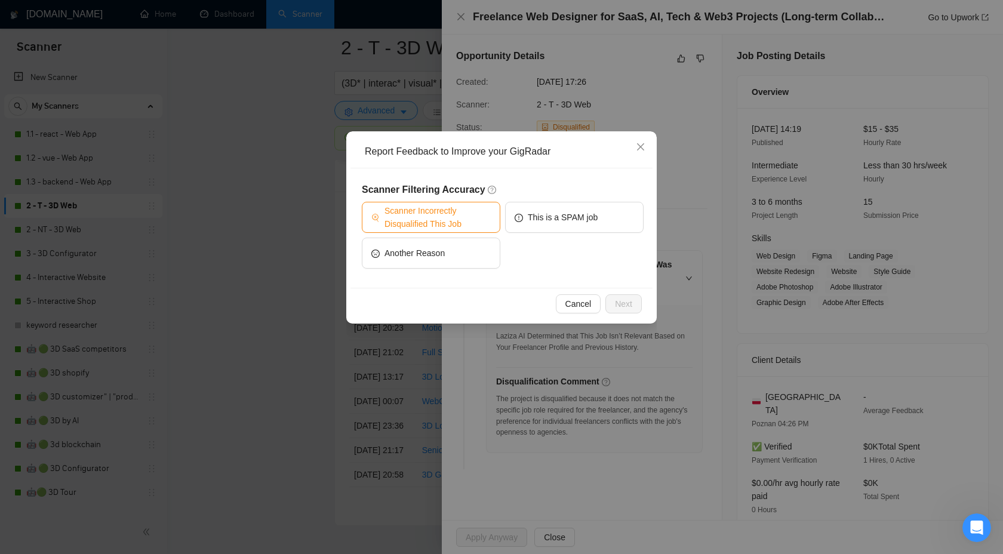
click at [428, 228] on span "Scanner Incorrectly Disqualified This Job" at bounding box center [438, 217] width 106 height 26
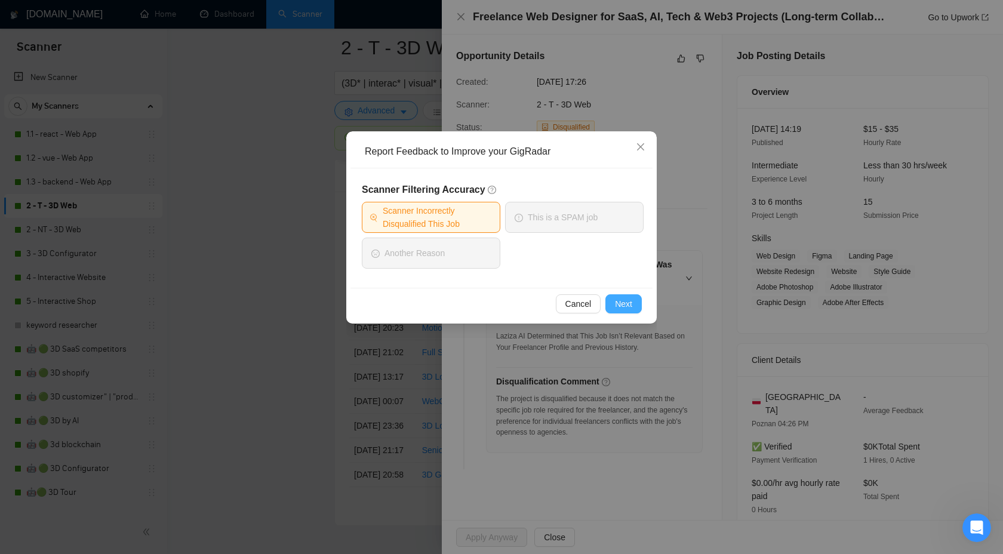
click at [626, 300] on span "Next" at bounding box center [623, 303] width 17 height 13
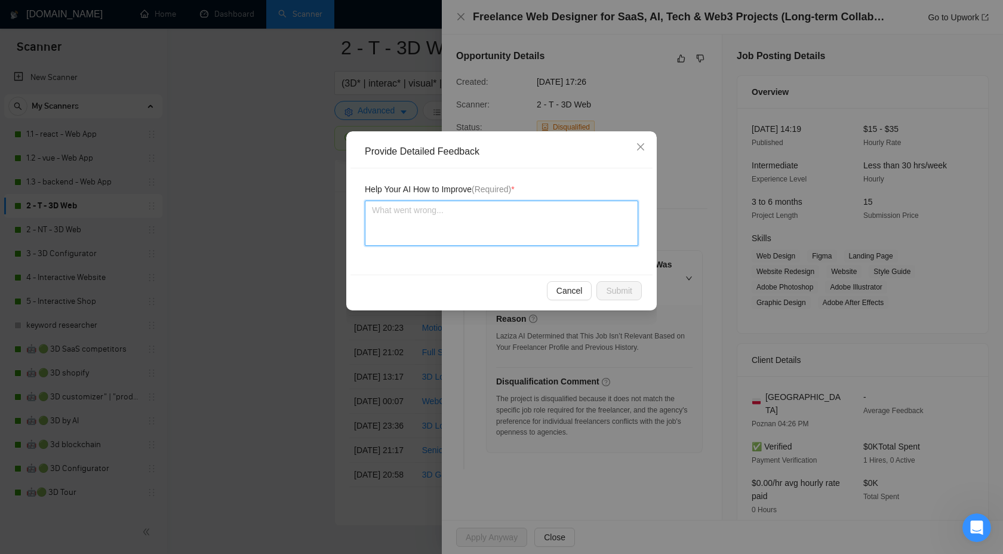
click at [475, 220] on textarea at bounding box center [501, 223] width 273 height 45
paste textarea "Web Designer"
type textarea "Web Designer"
click at [376, 216] on textarea "Web Designer" at bounding box center [501, 223] width 273 height 45
type textarea "WWeb Designer"
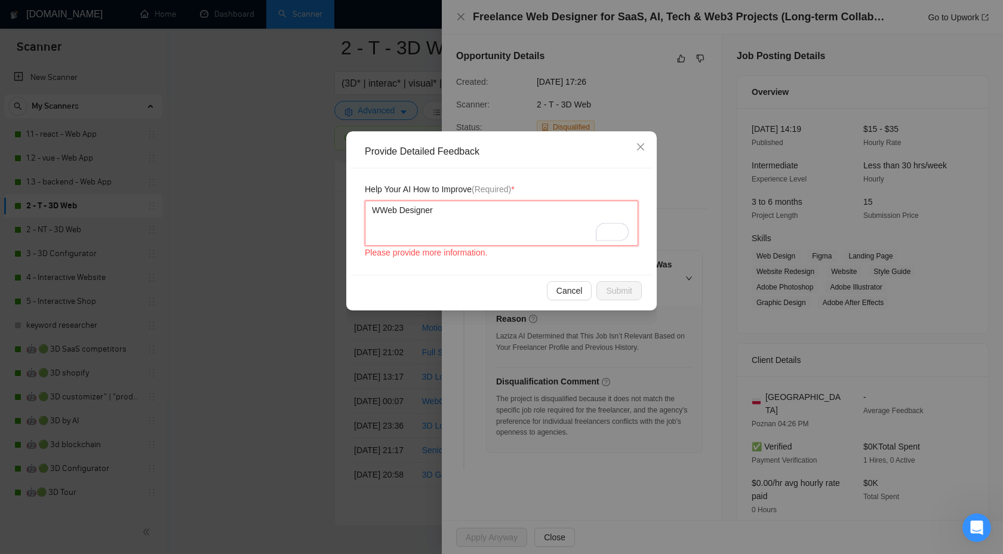
type textarea "WeWeb Designer"
type textarea "We Web Designer"
type textarea "We cWeb Designer"
type textarea "We caWeb Designer"
type textarea "We canWeb Designer"
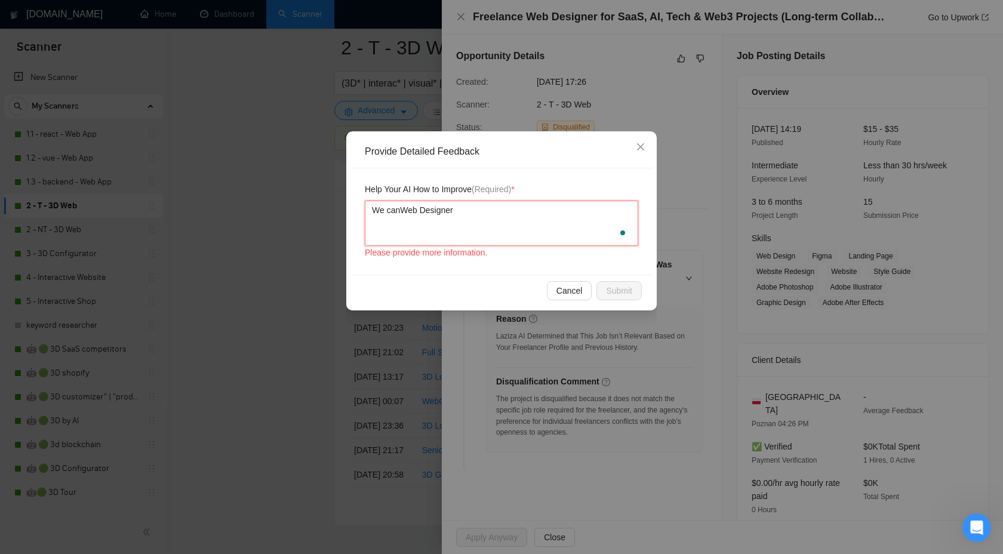
type textarea "We can Web Designer"
type textarea "We can dWeb Designer"
type textarea "We can doWeb Designer"
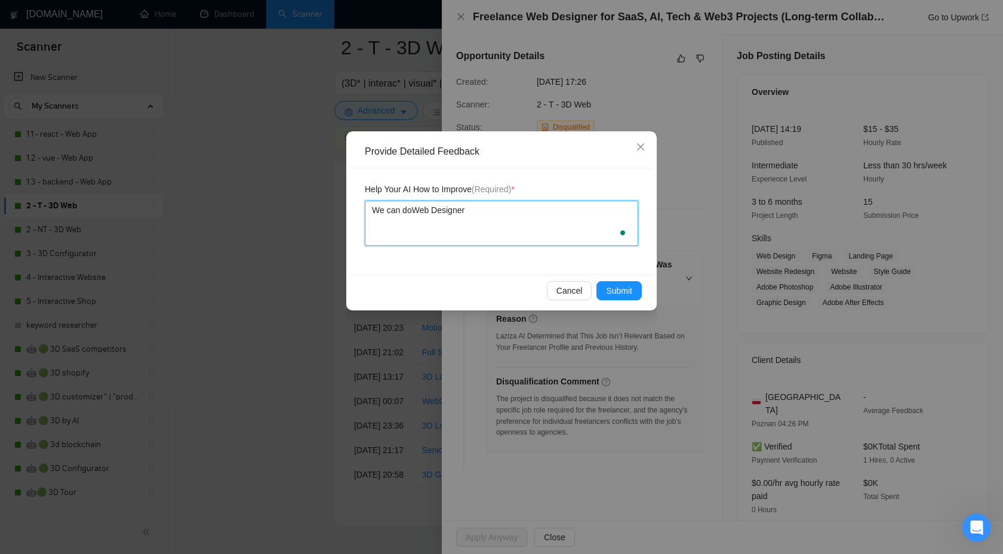
type textarea "We can do Web Designer"
type textarea "We can do aWeb Designer"
type textarea "We can do anWeb Designer"
type textarea "We can do anyWeb Designer"
type textarea "We can do any Web Designer"
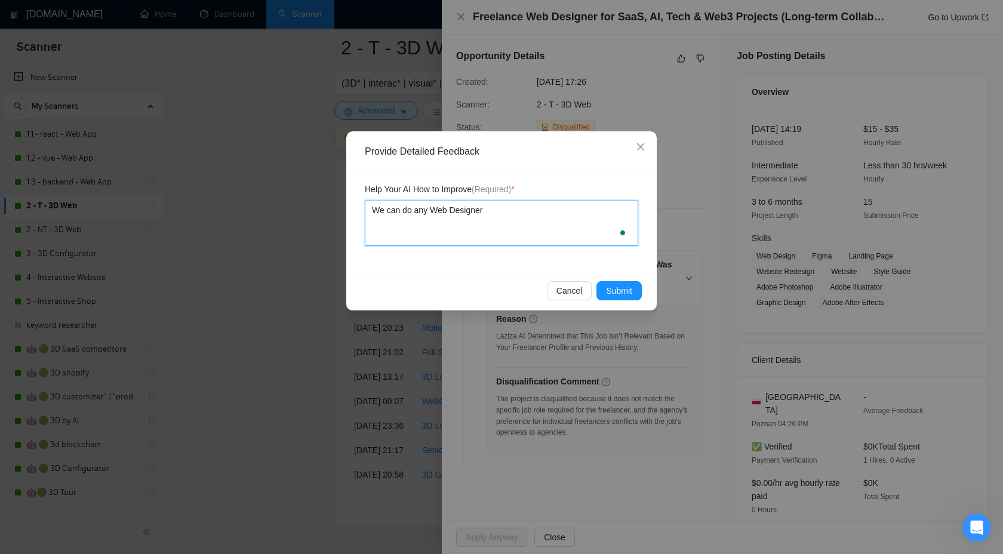
type textarea "We can do any aWeb Designer"
type textarea "We can do any Web Designer"
click at [515, 217] on textarea "We can do any Web Designer" at bounding box center [501, 223] width 273 height 45
type textarea "We can do any Web Designer"
type textarea "We can do any Web Designer j"
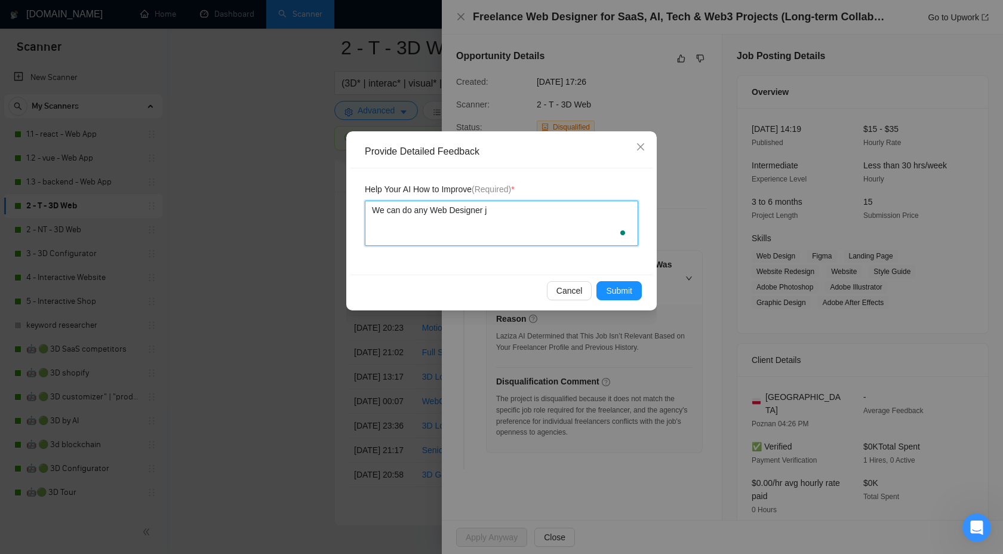
type textarea "We can do any Web Designer jo"
type textarea "We can do any Web Designer job"
type textarea "We can do any Web Designer jobs"
click at [606, 295] on span "Submit" at bounding box center [619, 290] width 26 height 13
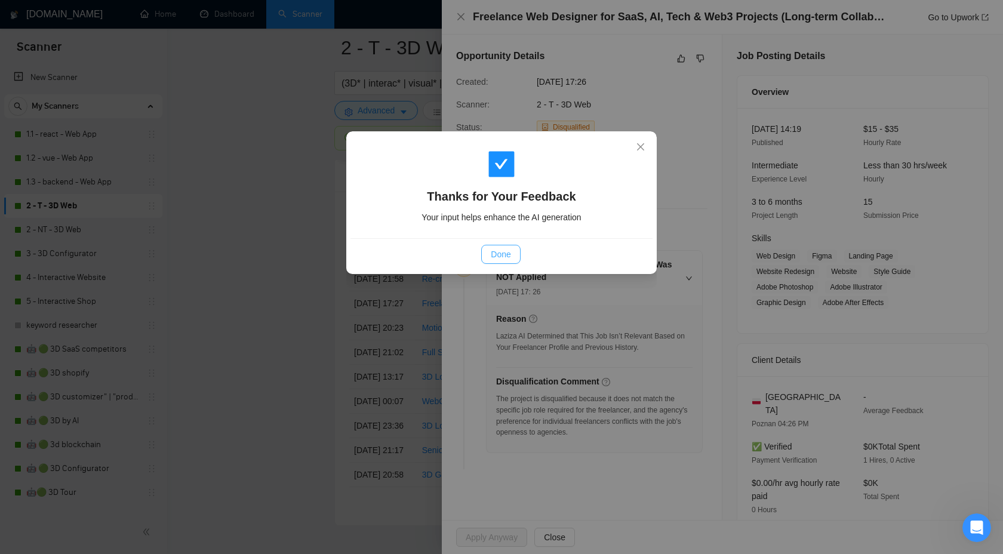
click at [504, 247] on button "Done" at bounding box center [500, 254] width 39 height 19
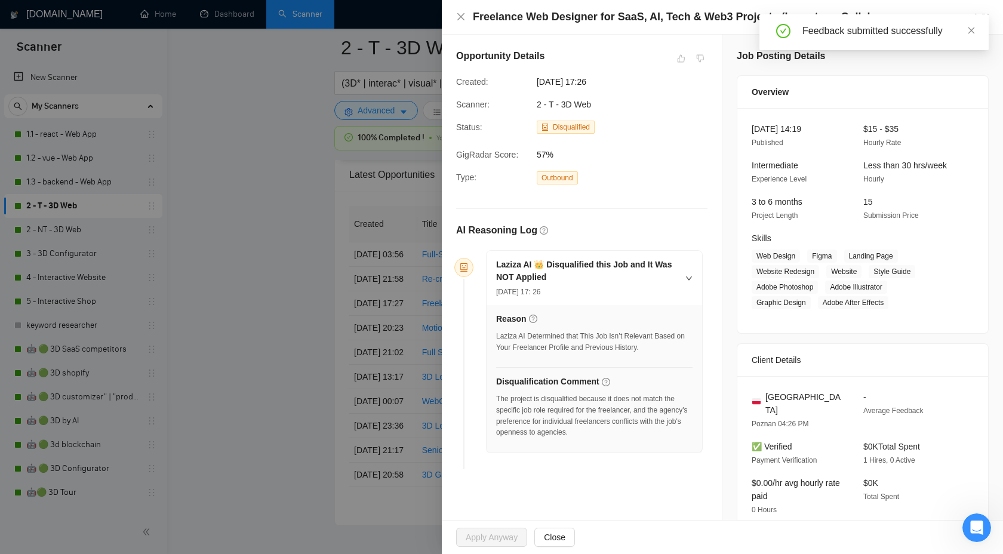
click at [466, 18] on div "Freelance Web Designer for SaaS, AI, Tech & Web3 Projects (Long-term Collaborat…" at bounding box center [722, 17] width 533 height 15
click at [460, 13] on icon "close" at bounding box center [461, 17] width 10 height 10
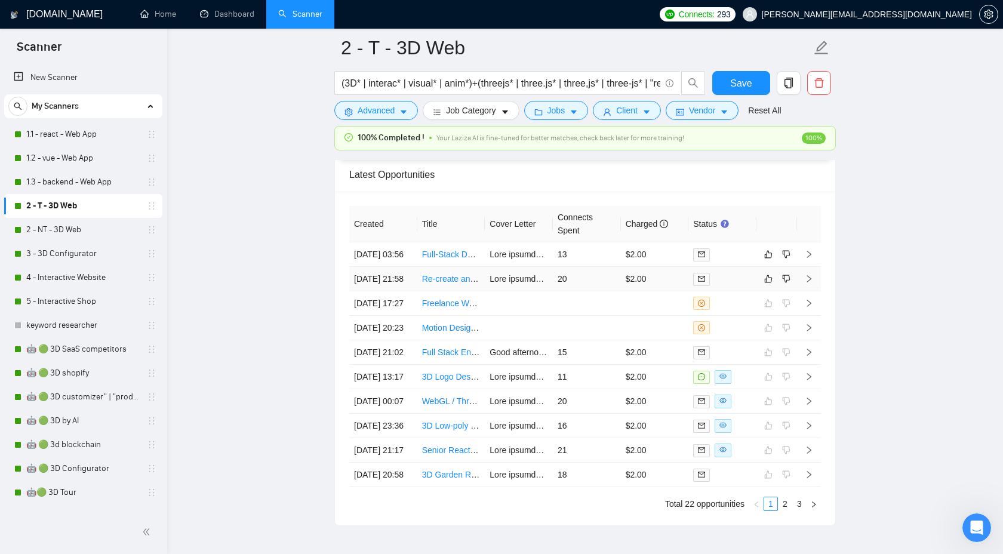
click at [812, 283] on icon "right" at bounding box center [809, 279] width 8 height 8
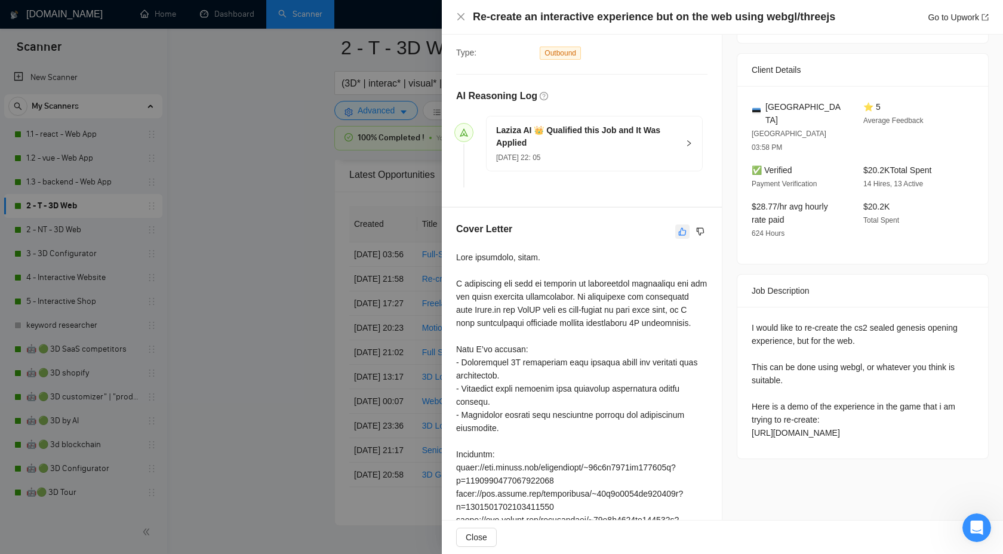
scroll to position [261, 0]
drag, startPoint x: 511, startPoint y: 294, endPoint x: 593, endPoint y: 296, distance: 82.4
click at [593, 296] on div at bounding box center [581, 452] width 251 height 407
copy div "suitable technologies"
click at [705, 228] on button "button" at bounding box center [700, 230] width 14 height 14
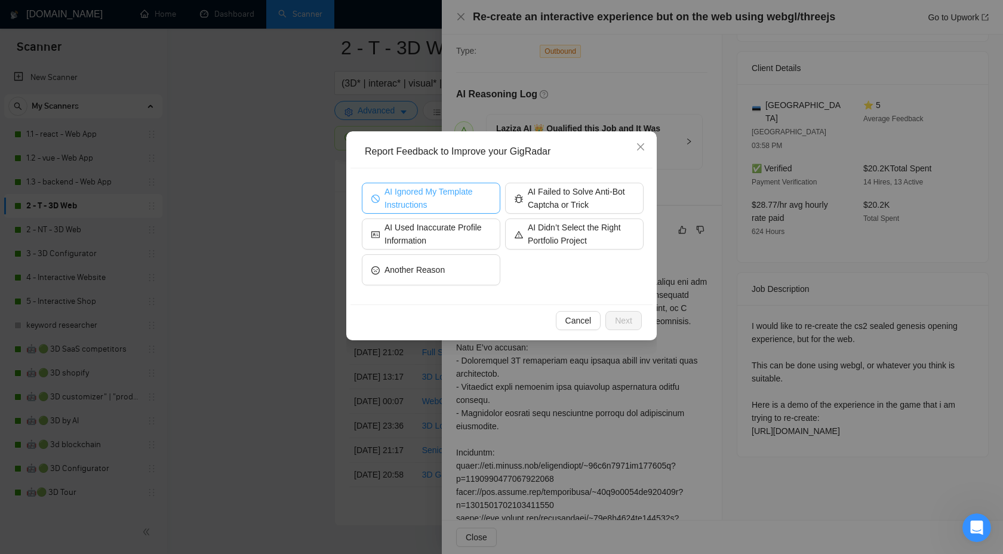
click at [459, 201] on span "AI Ignored My Template Instructions" at bounding box center [438, 198] width 106 height 26
click at [622, 319] on span "Next" at bounding box center [623, 320] width 17 height 13
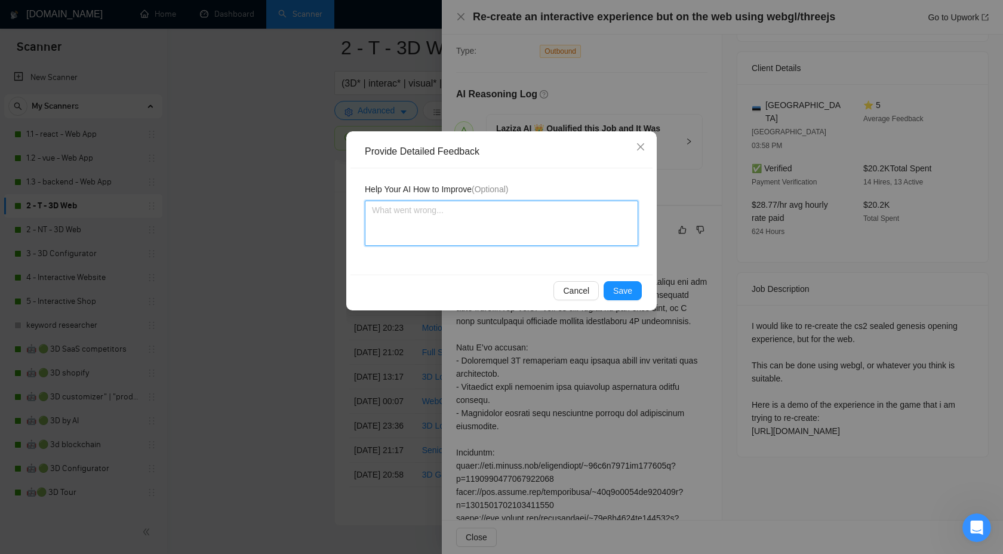
click at [465, 239] on textarea at bounding box center [501, 223] width 273 height 45
type textarea "в"
type textarea "вщ"
type textarea "вщт"
type textarea "вщтк"
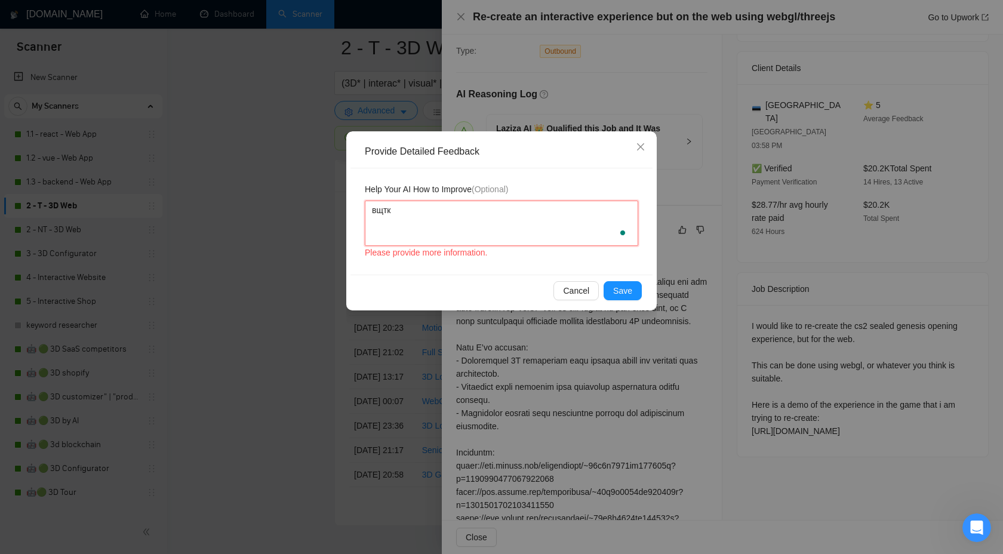
type textarea "вщт"
type textarea "вщ"
type textarea "в"
type textarea "D"
type textarea "Do"
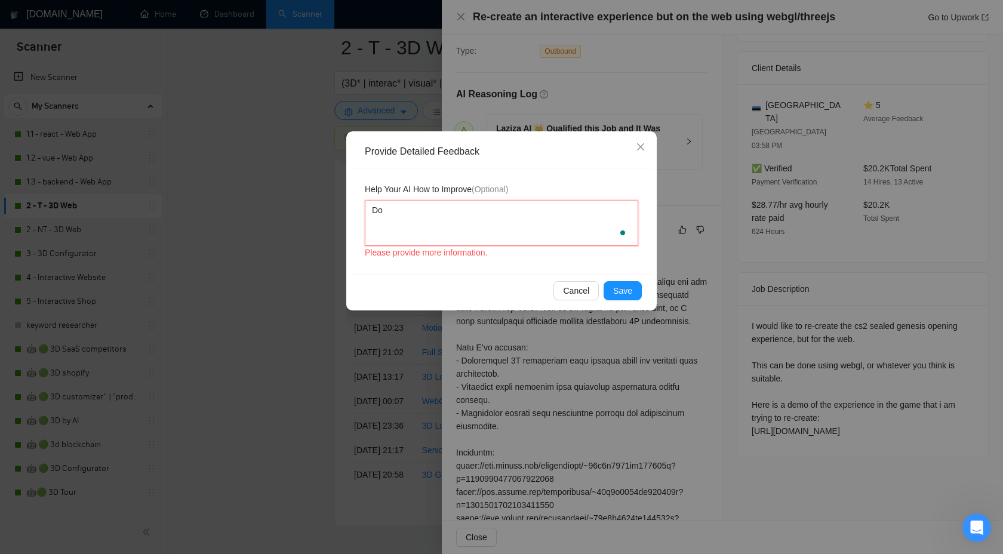
type textarea "Don"
type textarea "Dont"
type textarea "Dont w"
type textarea "Dont wr"
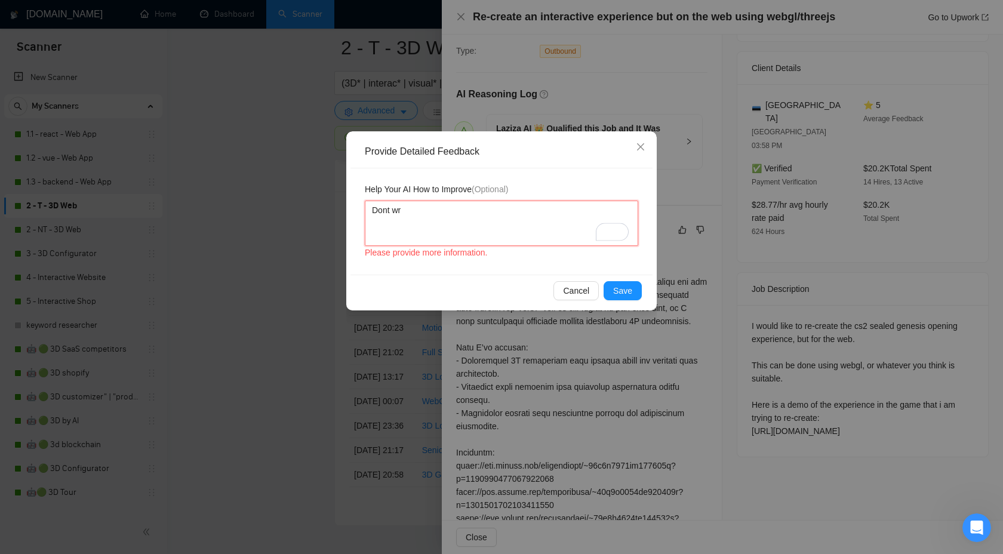
type textarea "Dont wri"
type textarea "Dont write"
type textarea "Dont write ""
type textarea "Dont write ":"
type textarea "Dont write ""
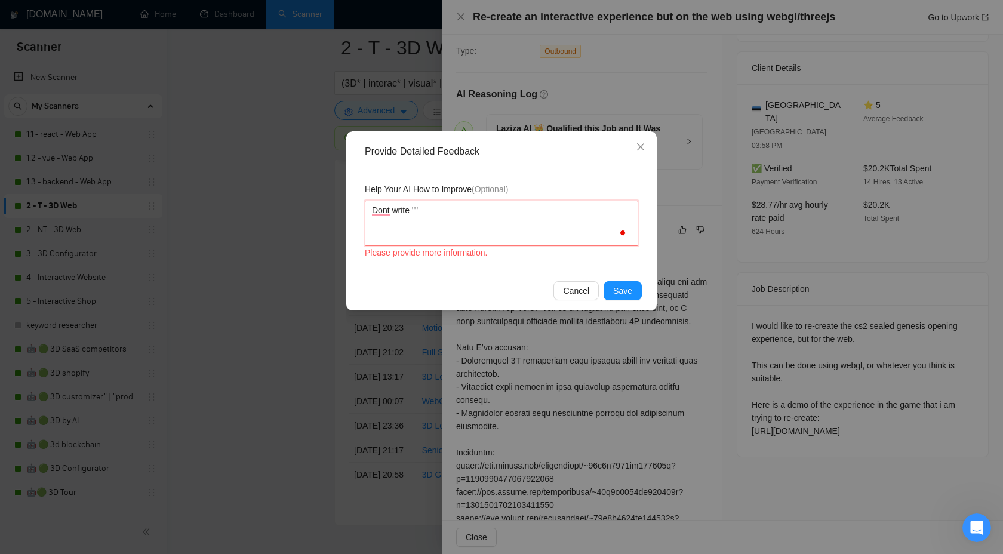
paste textarea "suitable technologies"
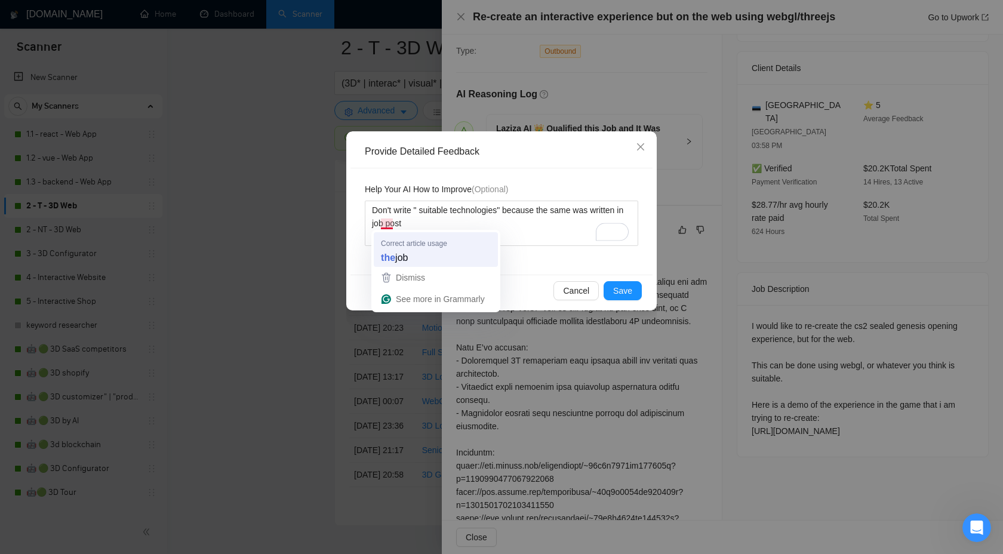
click at [396, 252] on div "Help Your AI How to Improve (Optional) Don't write " suitable technologies" bec…" at bounding box center [502, 221] width 302 height 106
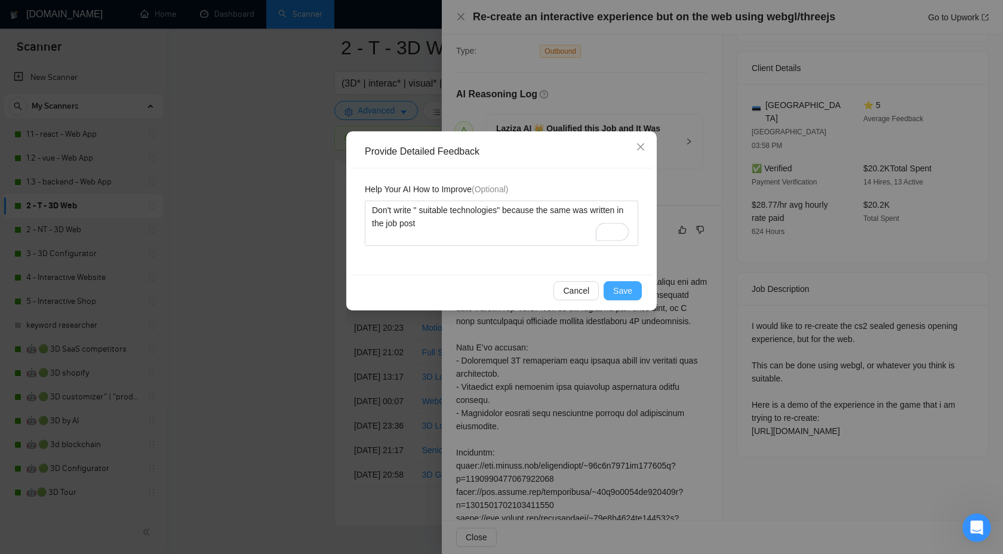
click at [625, 288] on span "Save" at bounding box center [622, 290] width 19 height 13
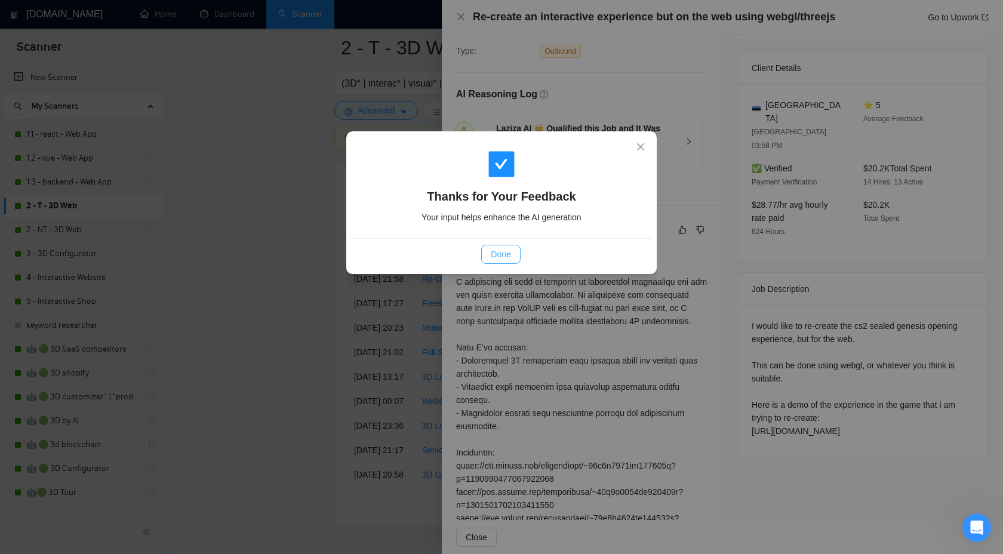
click at [483, 254] on button "Done" at bounding box center [500, 254] width 39 height 19
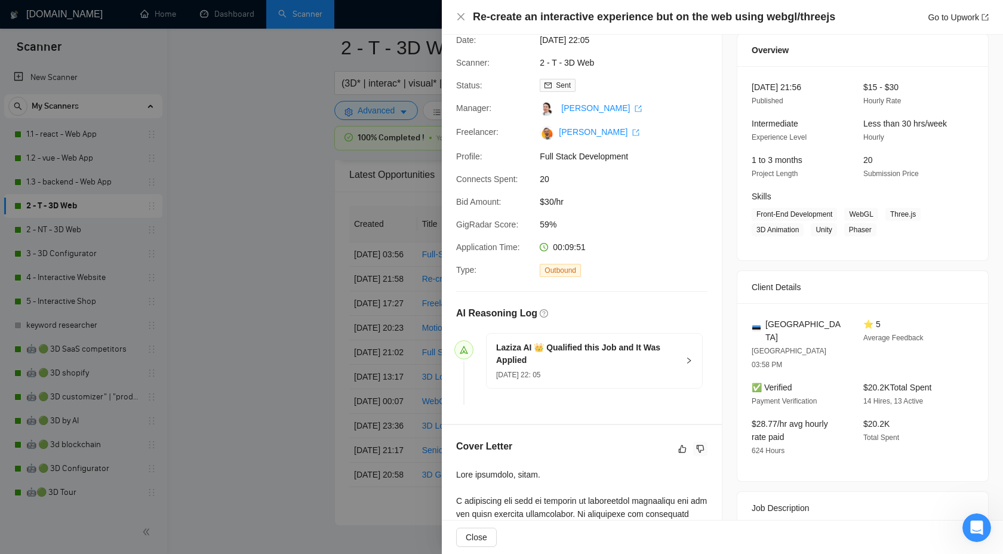
scroll to position [0, 0]
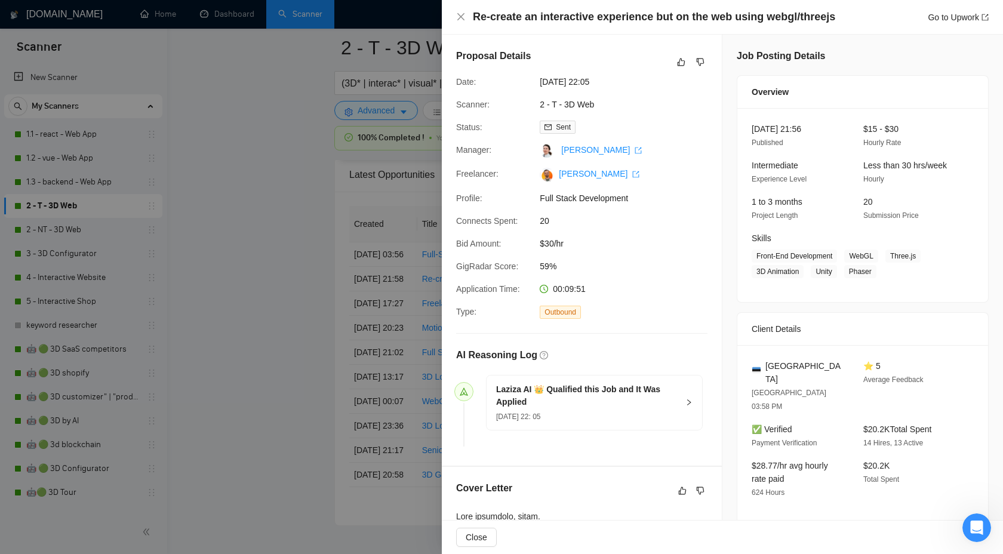
click at [465, 25] on div "Re-create an interactive experience but on the web using webgl/threejs Go to Up…" at bounding box center [722, 17] width 561 height 35
click at [463, 17] on icon "close" at bounding box center [461, 17] width 10 height 10
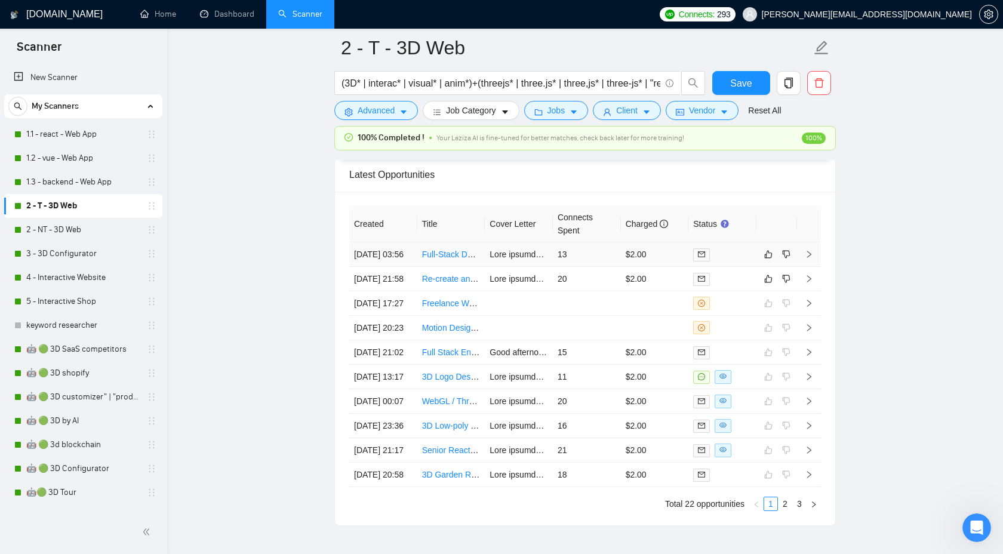
click at [809, 259] on icon "right" at bounding box center [809, 254] width 8 height 8
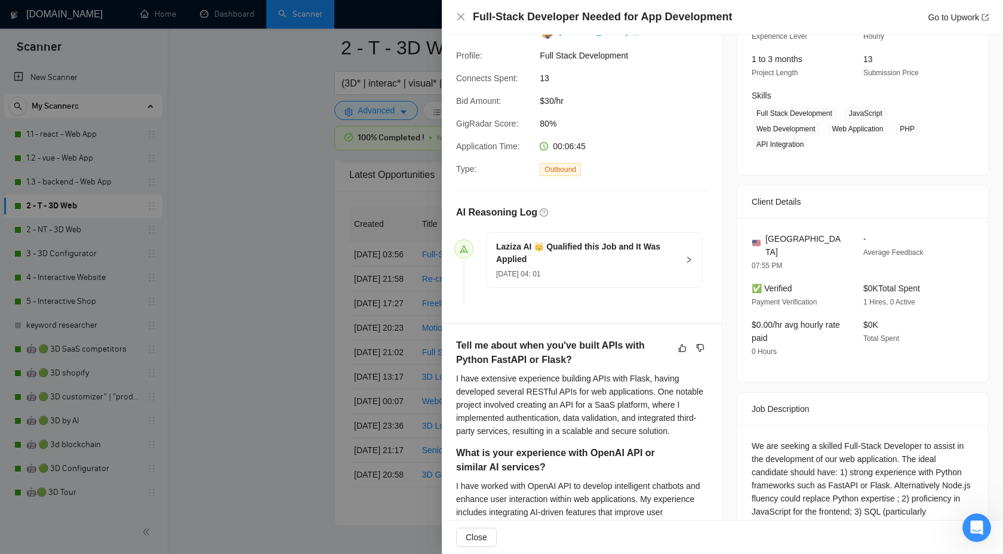
scroll to position [251, 0]
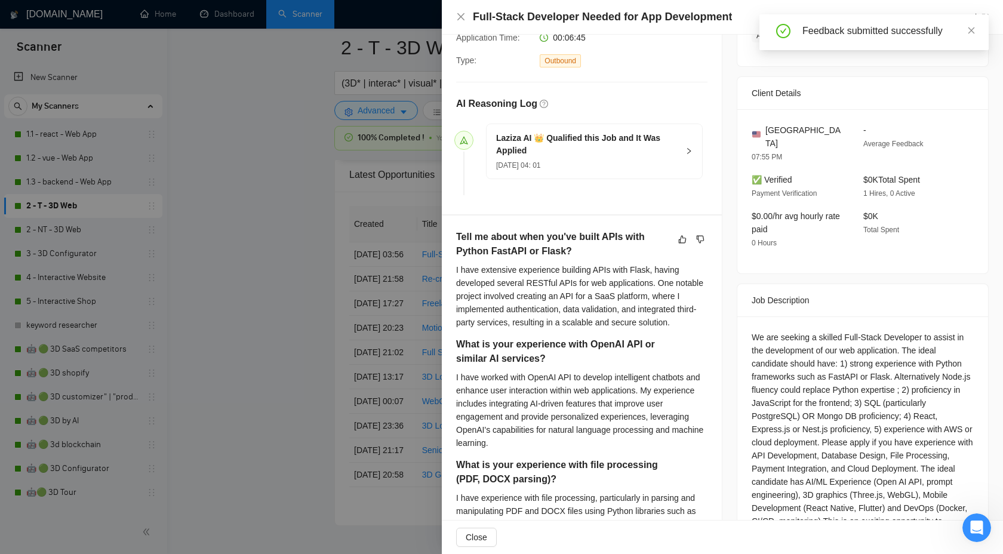
click at [656, 154] on h5 "Laziza AI 👑 Qualified this Job and It Was Applied" at bounding box center [587, 144] width 182 height 25
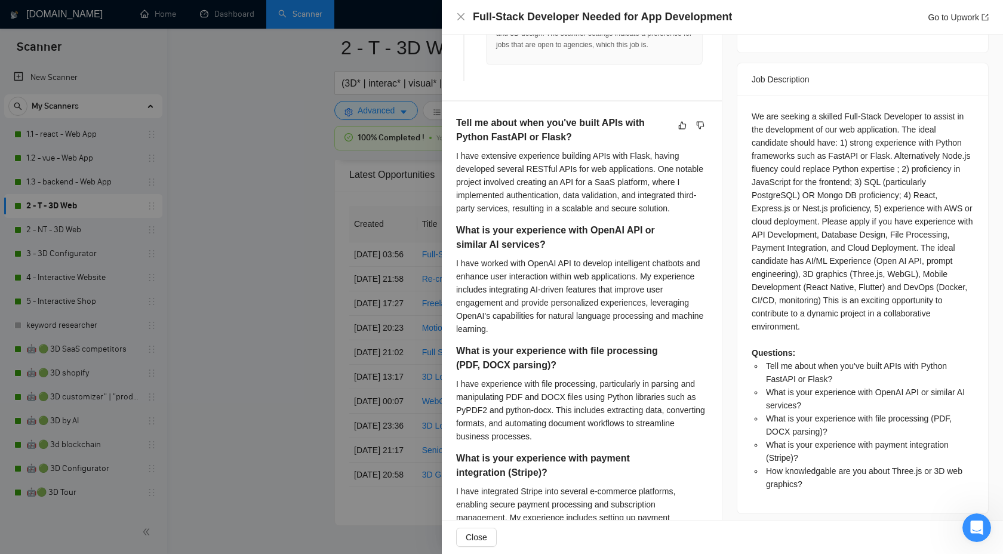
scroll to position [475, 0]
